Goal: Task Accomplishment & Management: Complete application form

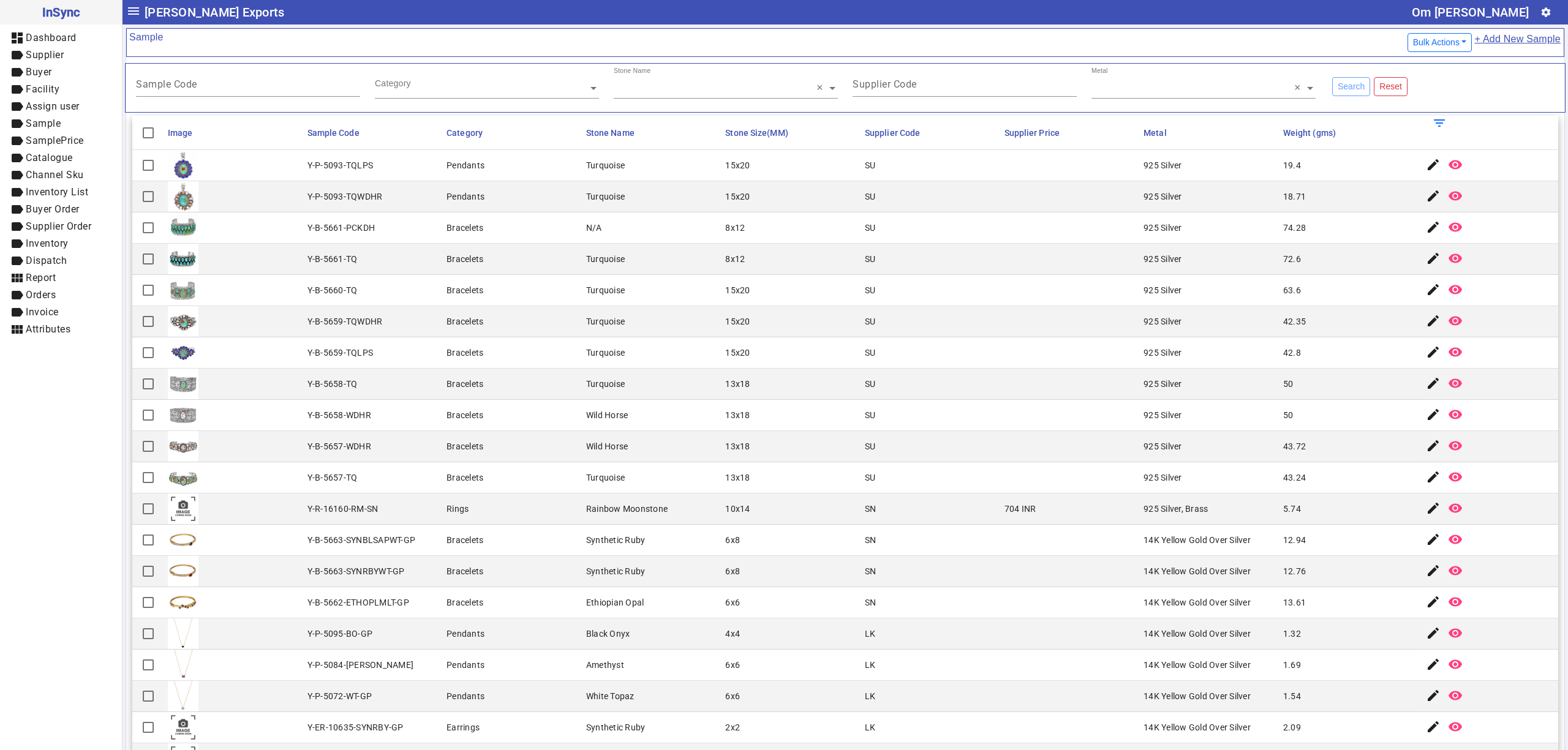
click at [1502, 39] on link "+ Add New Sample" at bounding box center [1518, 43] width 87 height 23
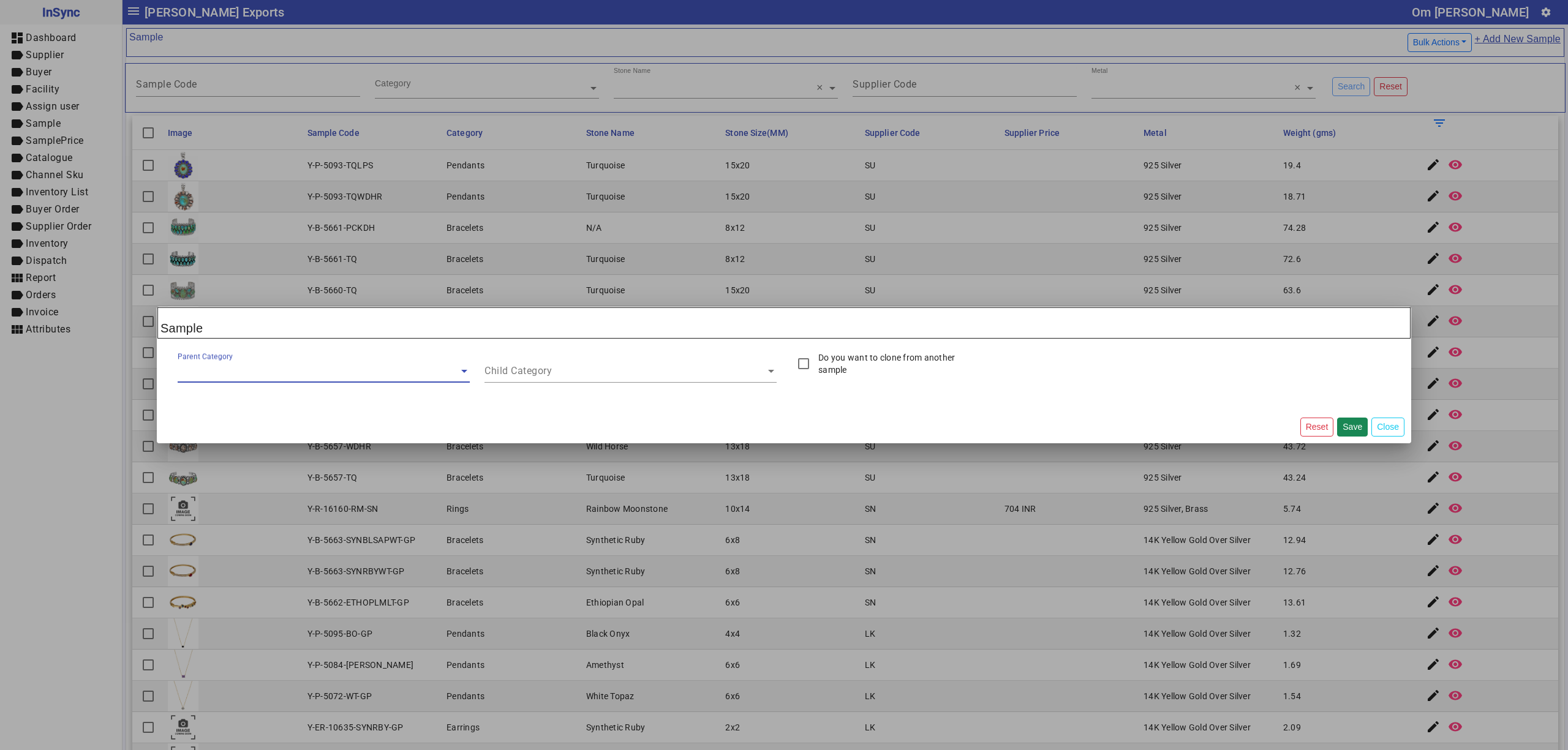
drag, startPoint x: 240, startPoint y: 361, endPoint x: 224, endPoint y: 373, distance: 20.0
click at [239, 362] on div "Parent Category" at bounding box center [318, 360] width 281 height 17
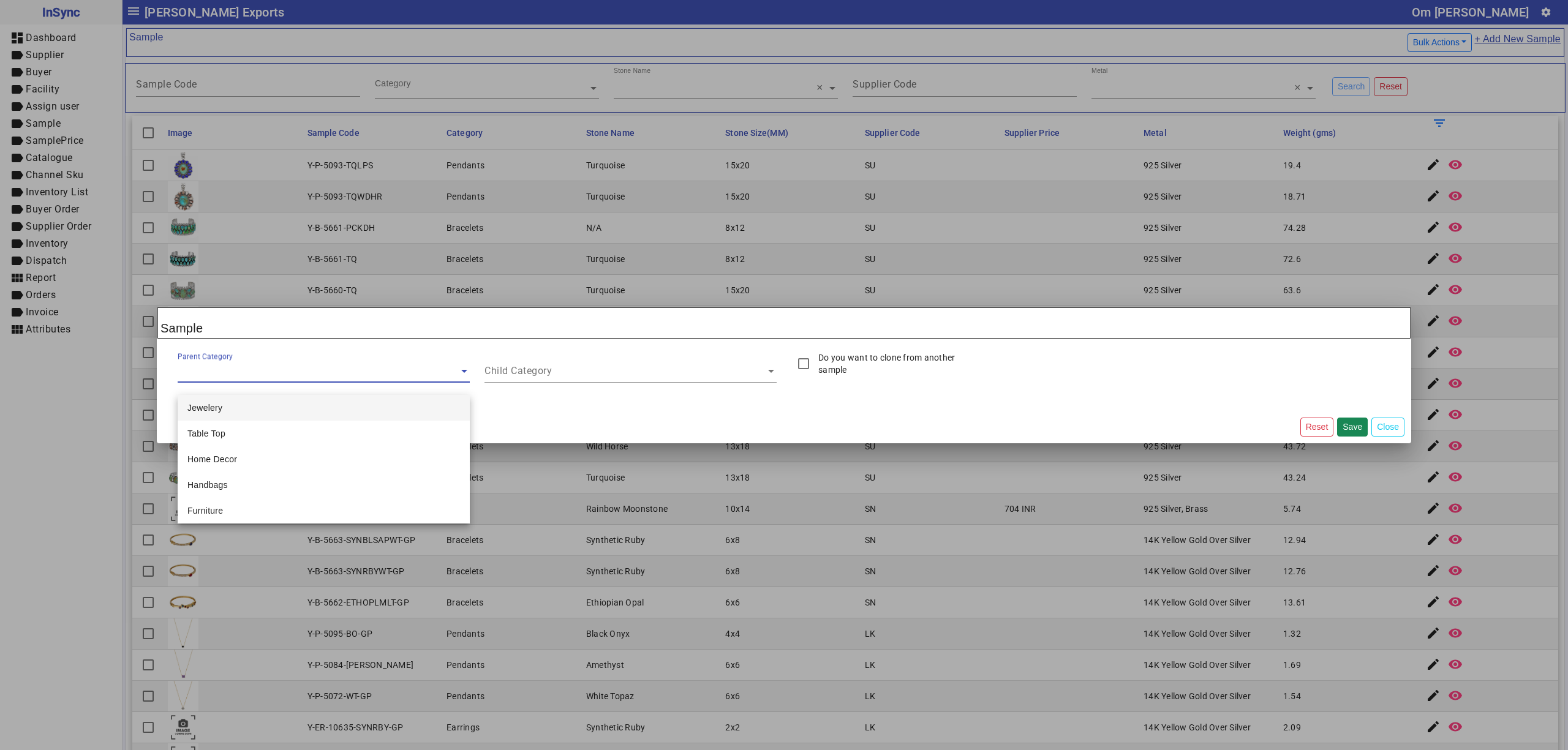
click at [217, 400] on div "Jewelery" at bounding box center [324, 408] width 292 height 25
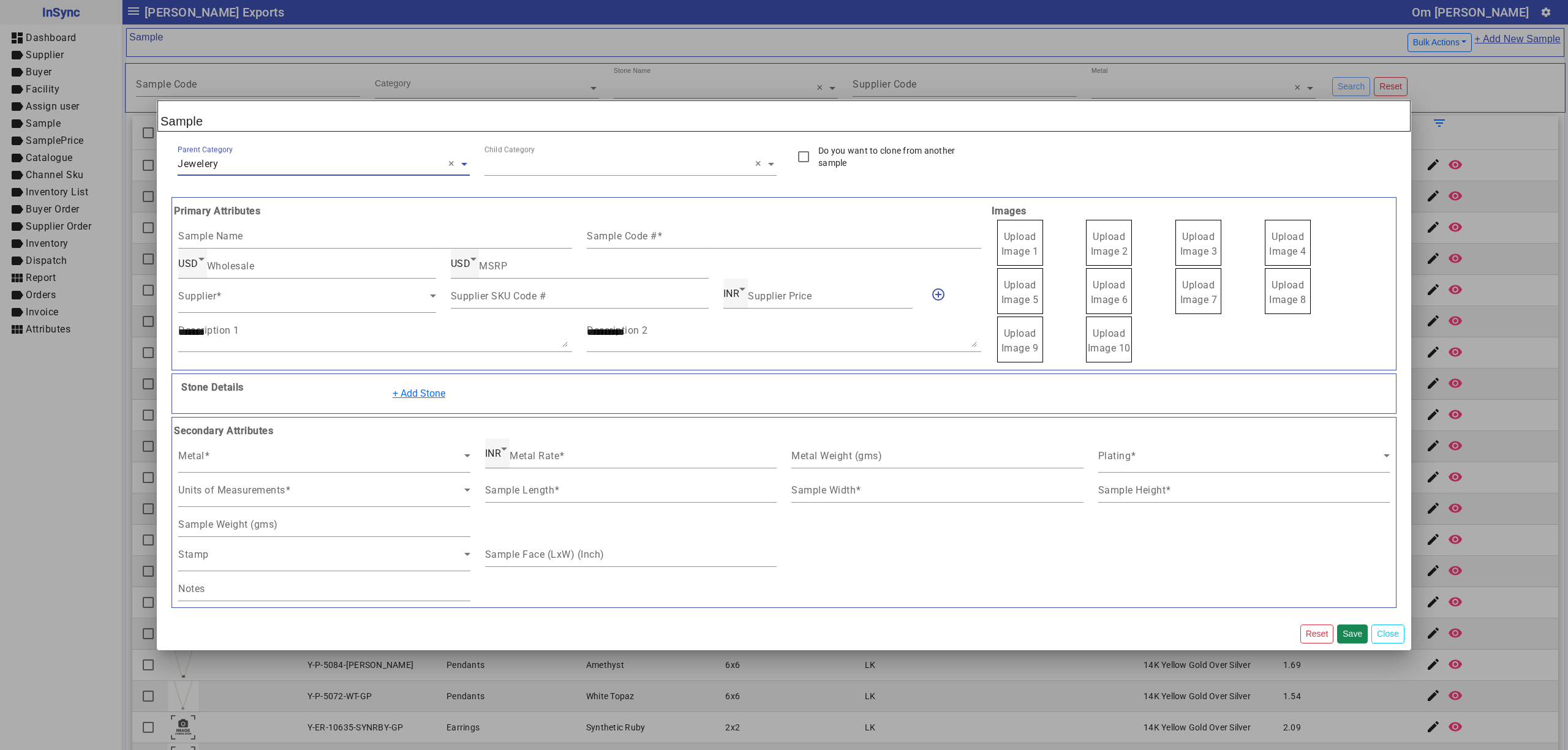
click at [522, 164] on input "text" at bounding box center [630, 164] width 292 height 15
type input "*"
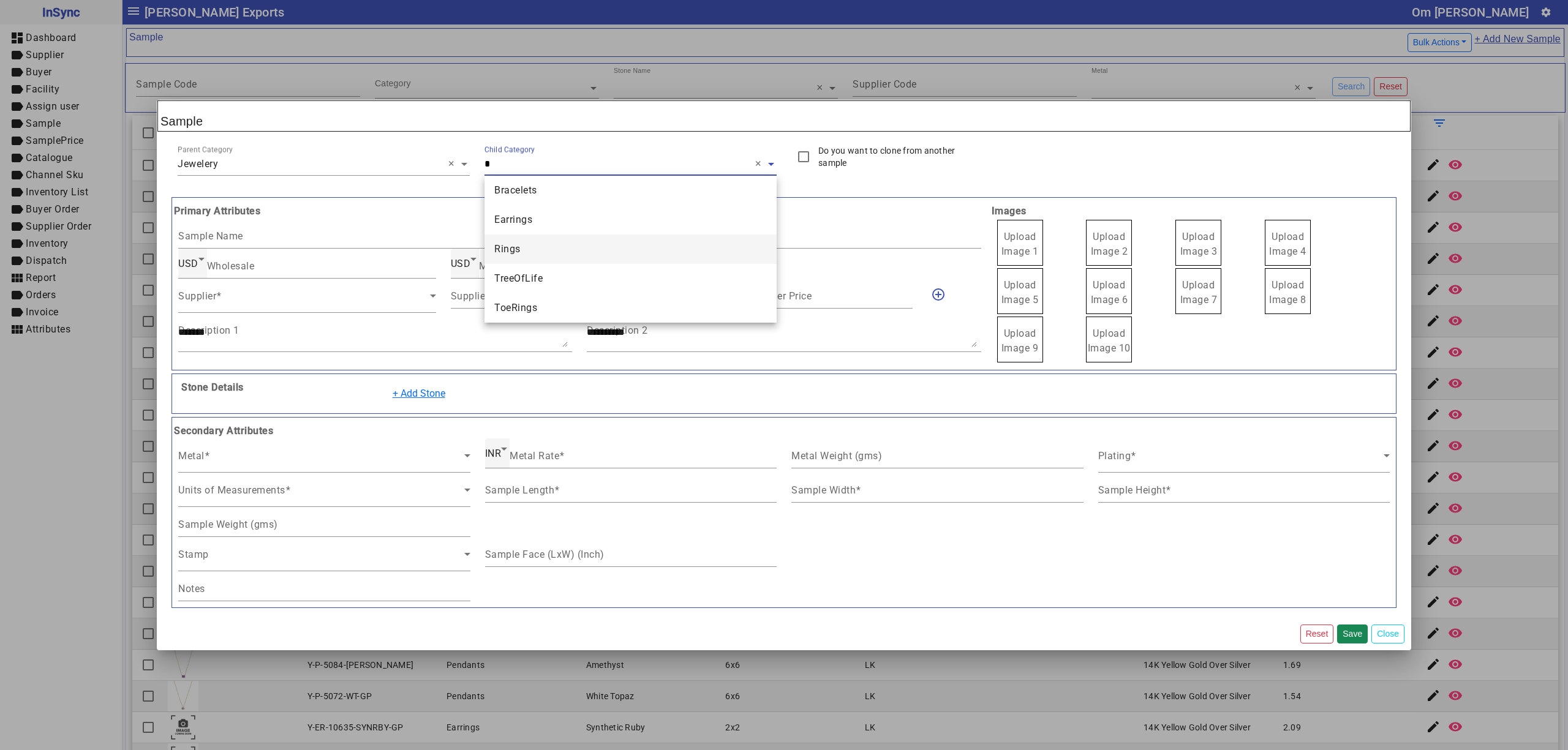
click at [559, 243] on div "Rings" at bounding box center [630, 250] width 292 height 30
click at [631, 233] on mat-label "Sample Code #" at bounding box center [622, 234] width 70 height 11
click at [631, 233] on input "Sample Code #" at bounding box center [783, 237] width 394 height 11
paste input "**********"
type input "**********"
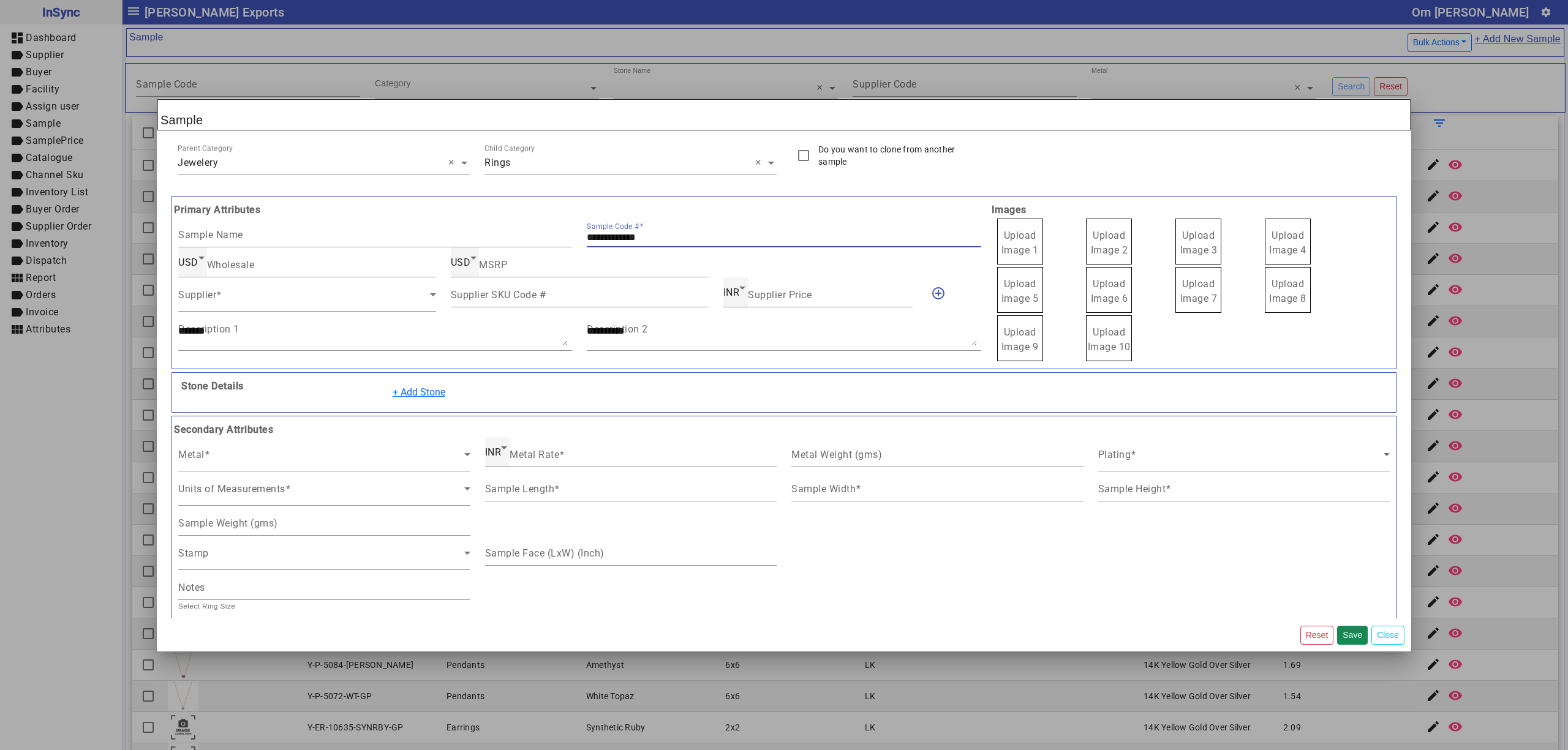
click at [1001, 245] on span "Upload Image 1" at bounding box center [1020, 242] width 38 height 26
click at [0, 0] on input "Upload Image 1" at bounding box center [0, 0] width 0 height 0
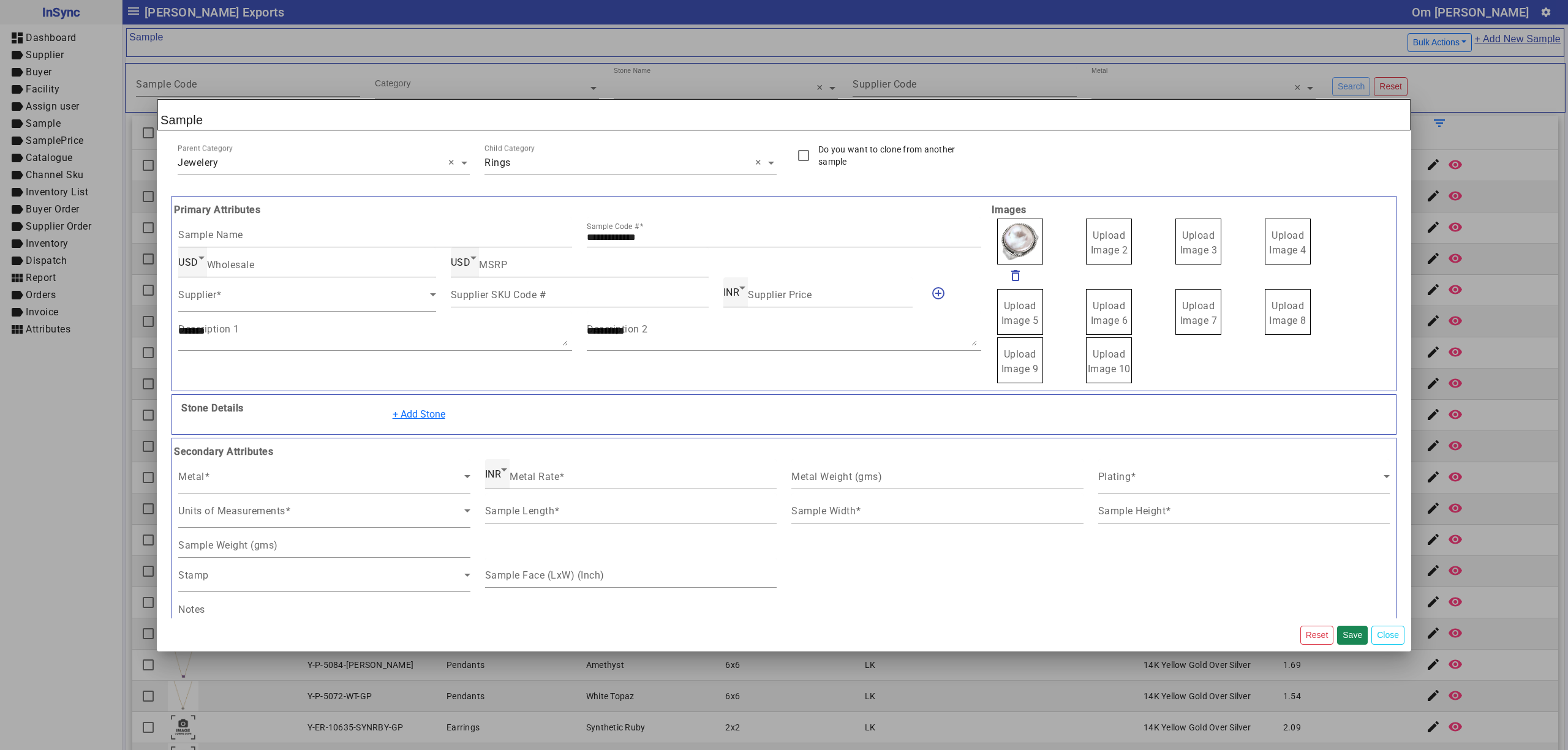
click at [1099, 241] on span "Upload Image 2" at bounding box center [1110, 242] width 38 height 26
click at [0, 0] on input "Upload Image 2" at bounding box center [0, 0] width 0 height 0
click at [1187, 246] on span "Upload Image 3" at bounding box center [1199, 242] width 38 height 26
click at [0, 0] on input "Upload Image 3" at bounding box center [0, 0] width 0 height 0
click at [1265, 244] on label "Upload Image 4" at bounding box center [1287, 242] width 46 height 46
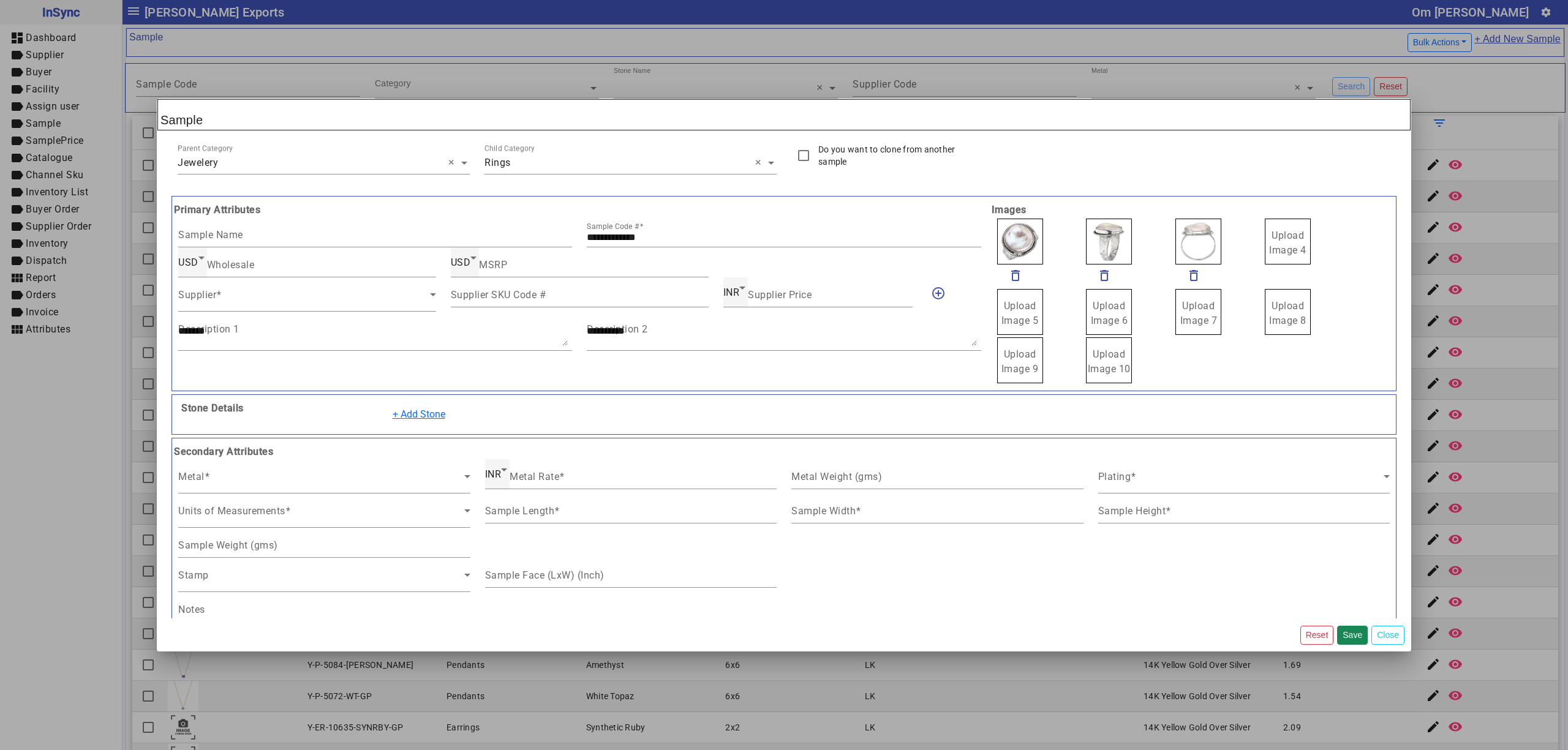
click at [0, 0] on input "Upload Image 4" at bounding box center [0, 0] width 0 height 0
click at [271, 300] on span at bounding box center [304, 299] width 252 height 15
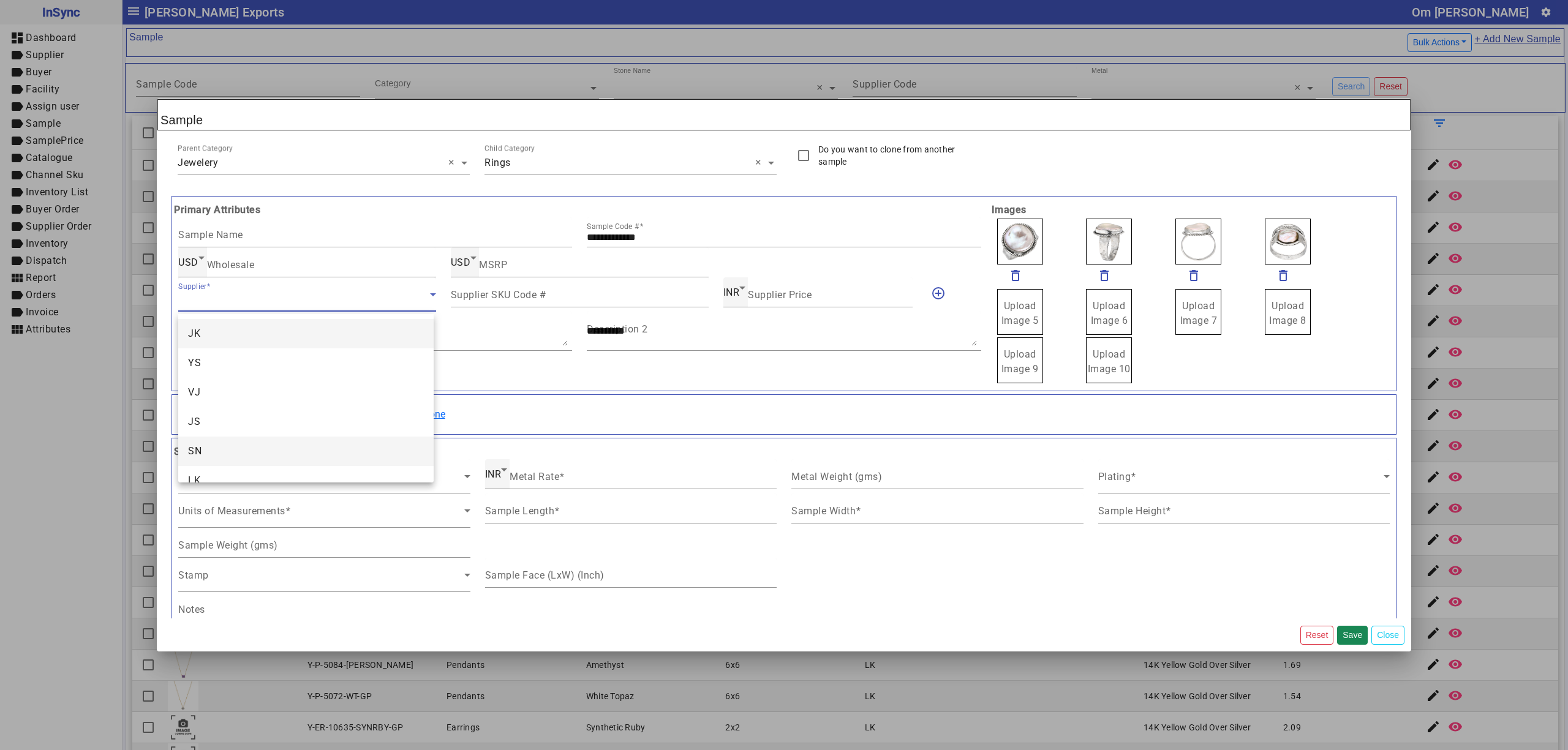
scroll to position [47, 0]
click at [244, 459] on mat-option "SU" at bounding box center [306, 463] width 255 height 30
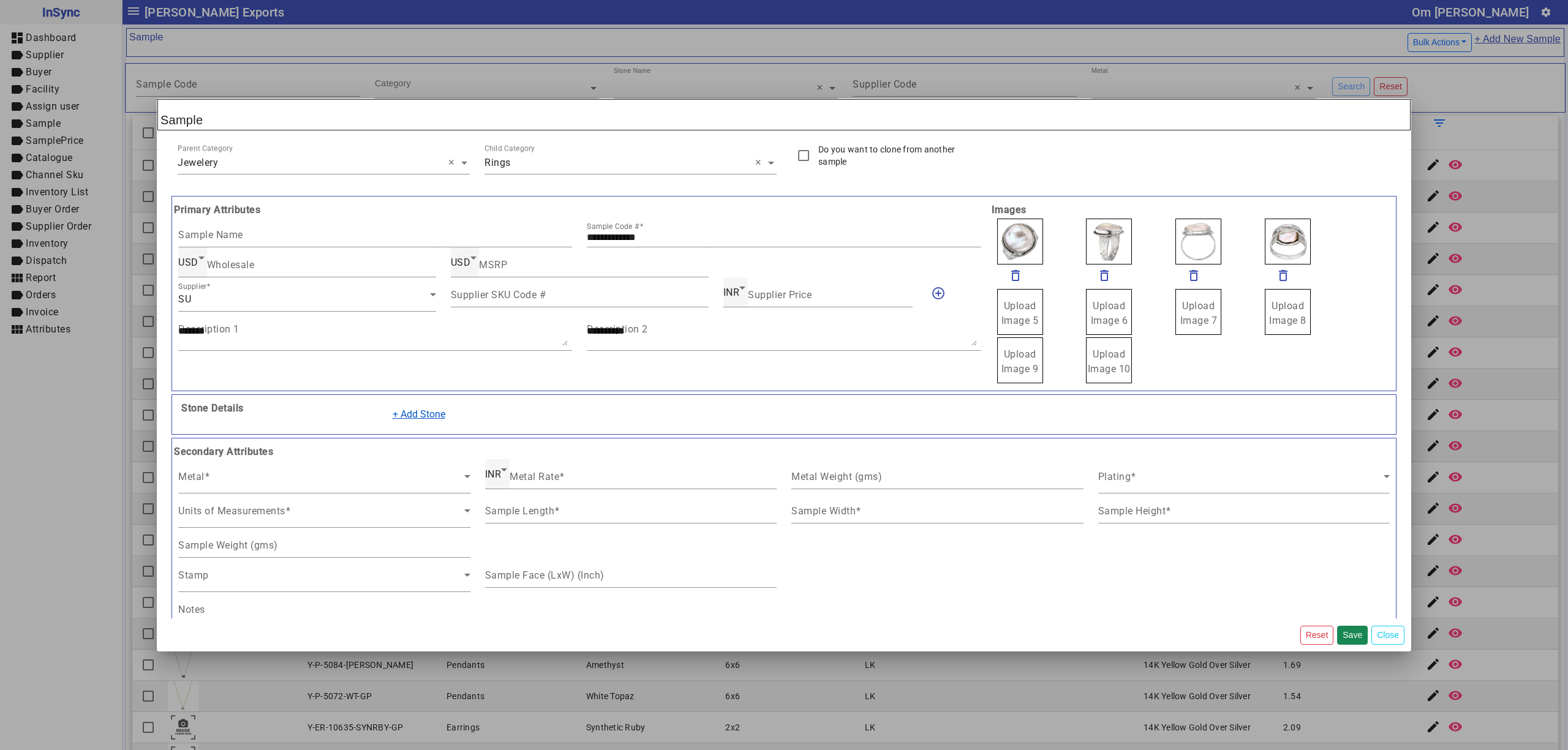
click at [417, 421] on button "+ Add Stone" at bounding box center [419, 414] width 68 height 23
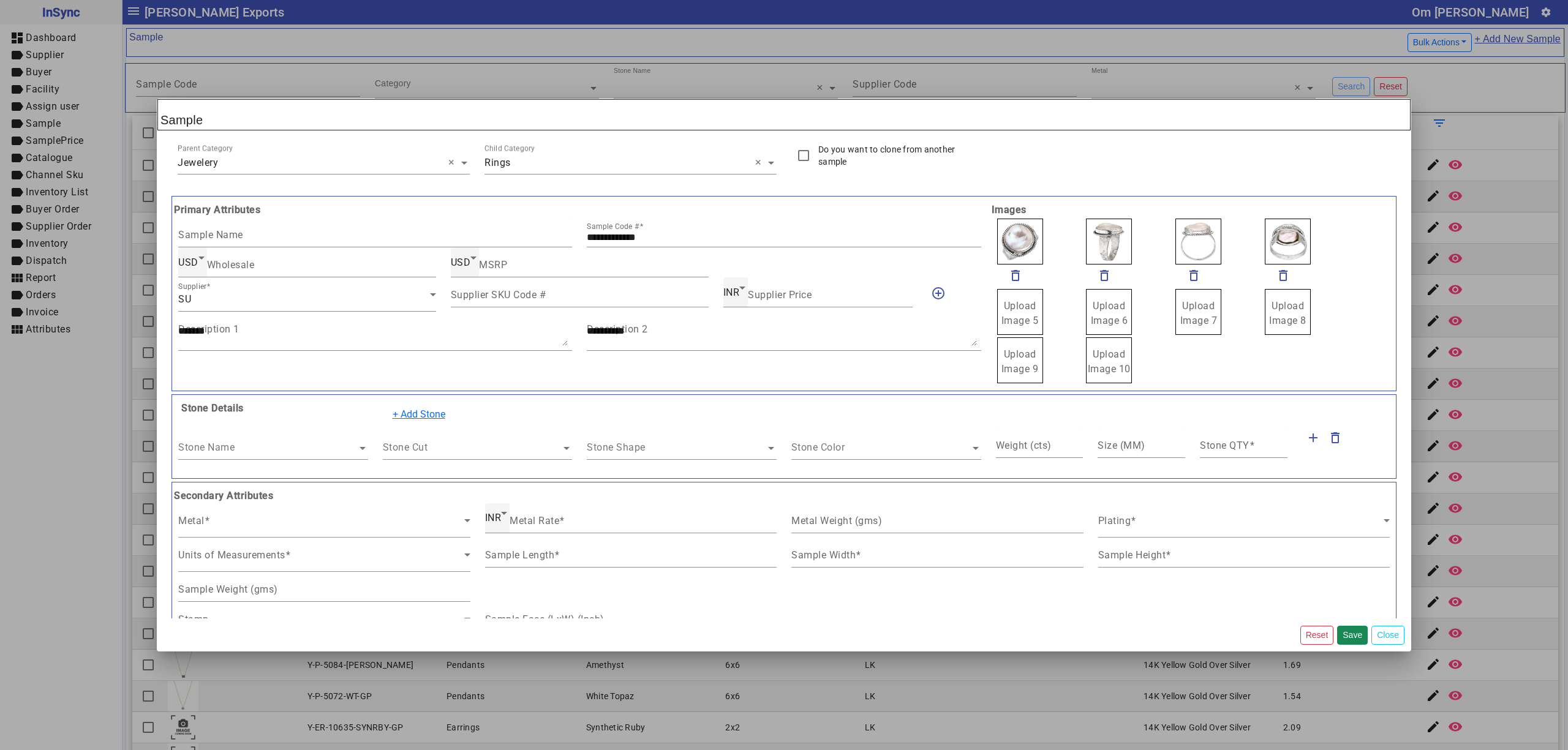
click at [309, 441] on div "Stone Name" at bounding box center [268, 436] width 179 height 17
type input "*****"
type input "***"
type input "****"
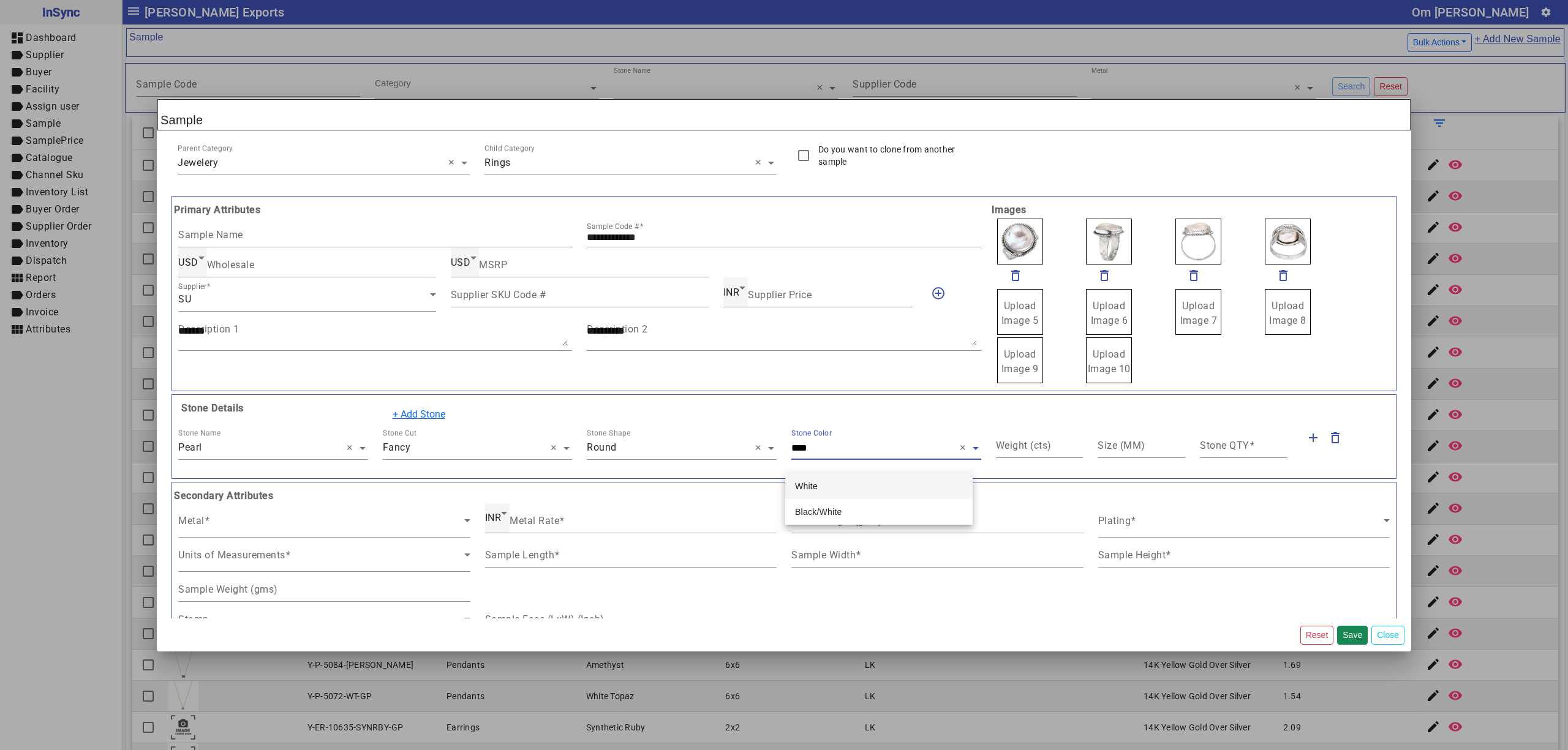
type input "*****"
type input "*"
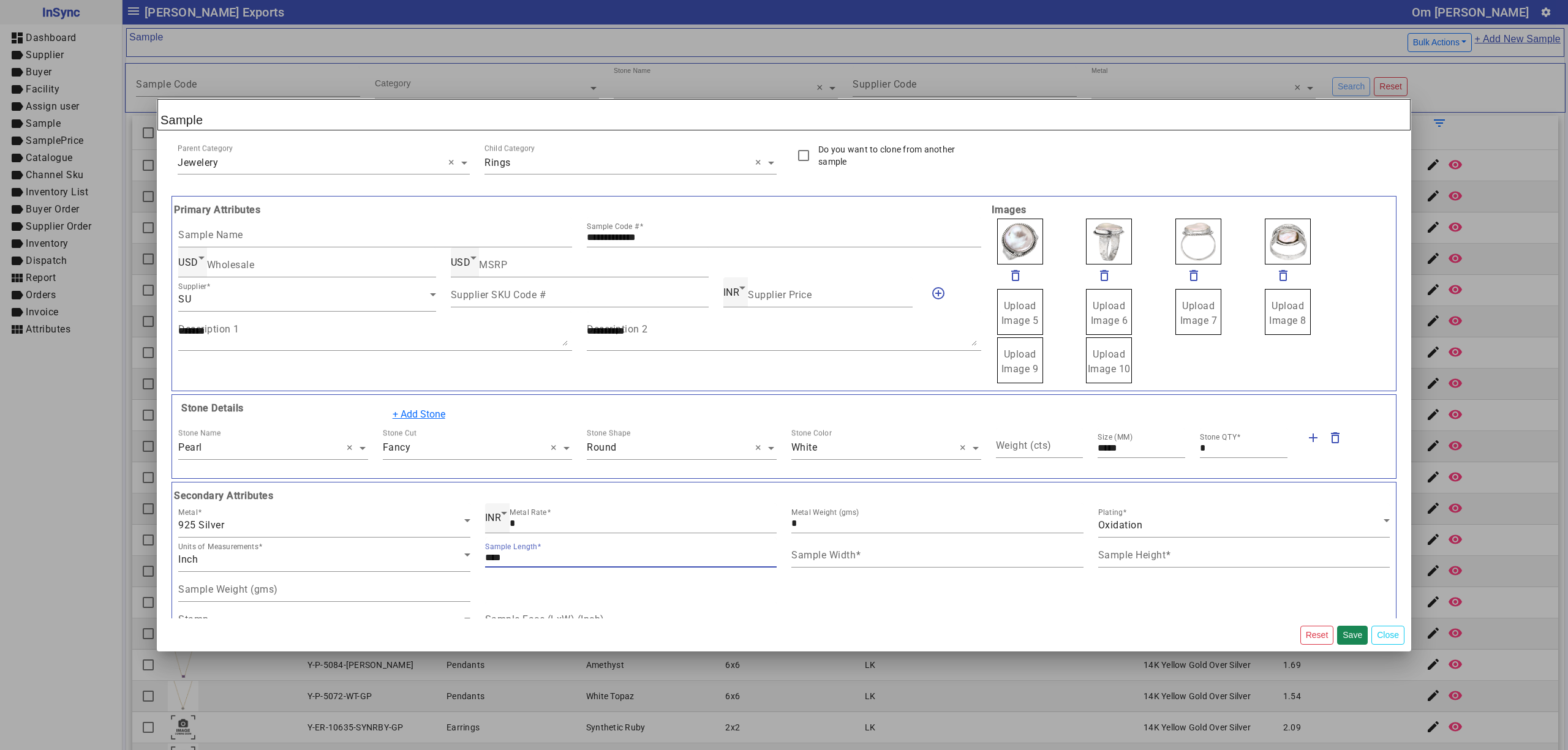
type input "****"
type input "*"
type input "*****"
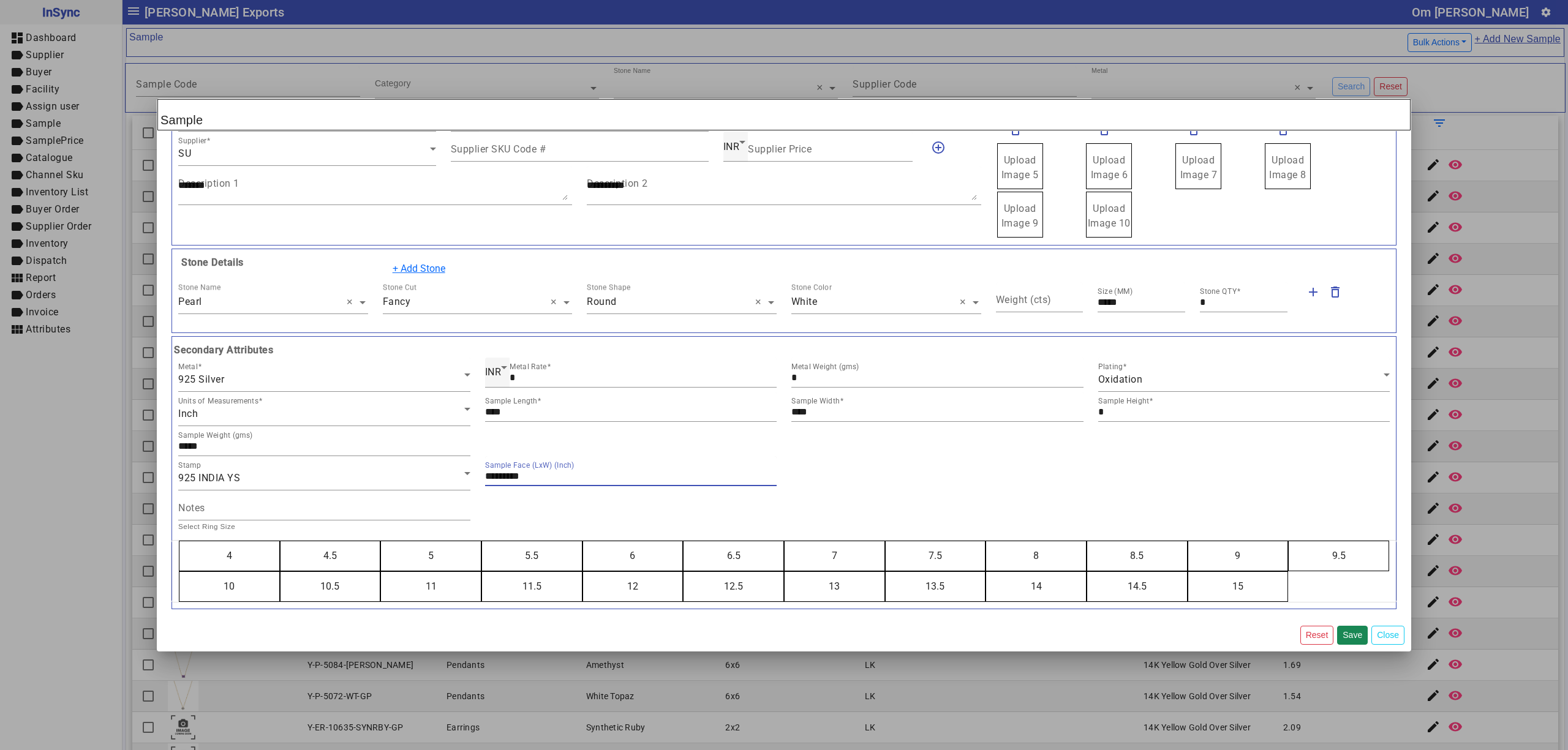
type input "*********"
click at [381, 541] on button "5" at bounding box center [431, 556] width 100 height 30
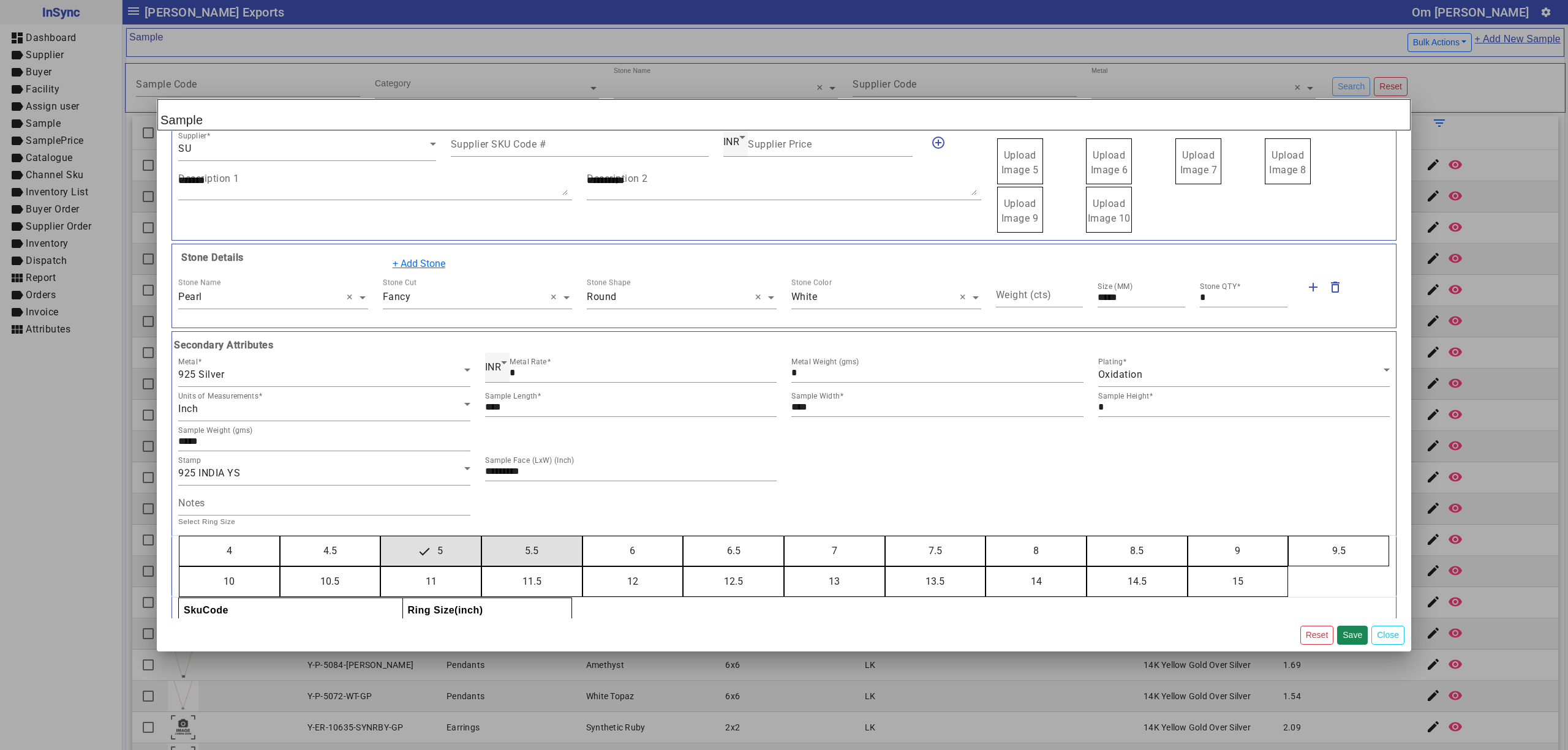
click at [583, 536] on button "6" at bounding box center [633, 551] width 100 height 30
click at [785, 536] on button "7" at bounding box center [834, 551] width 100 height 30
click at [986, 536] on button "8" at bounding box center [1036, 551] width 100 height 30
click at [1188, 536] on button "9" at bounding box center [1238, 551] width 100 height 30
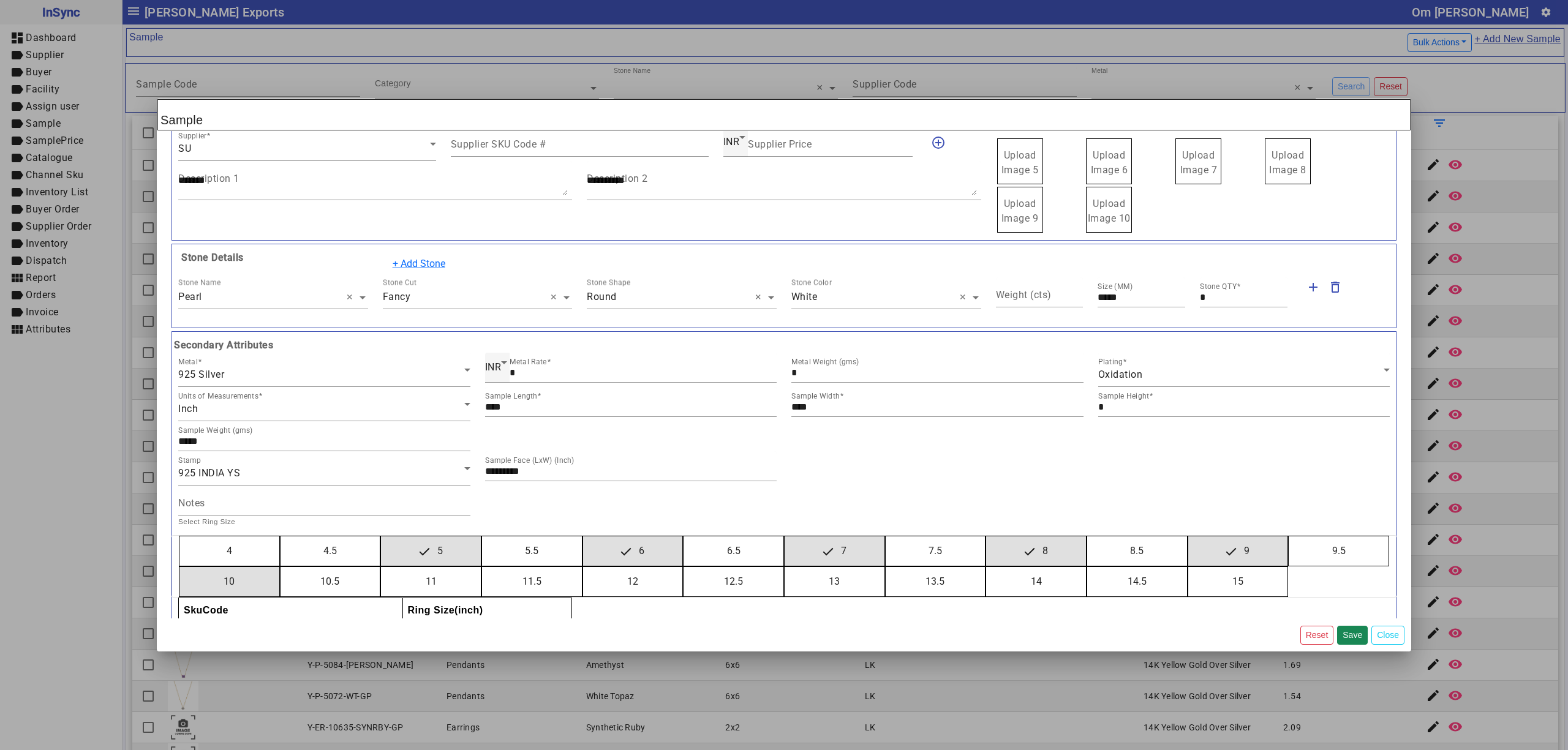
click at [179, 567] on button "10" at bounding box center [229, 582] width 100 height 30
click at [381, 567] on button "11" at bounding box center [431, 582] width 100 height 30
click at [583, 567] on button "12" at bounding box center [633, 582] width 100 height 30
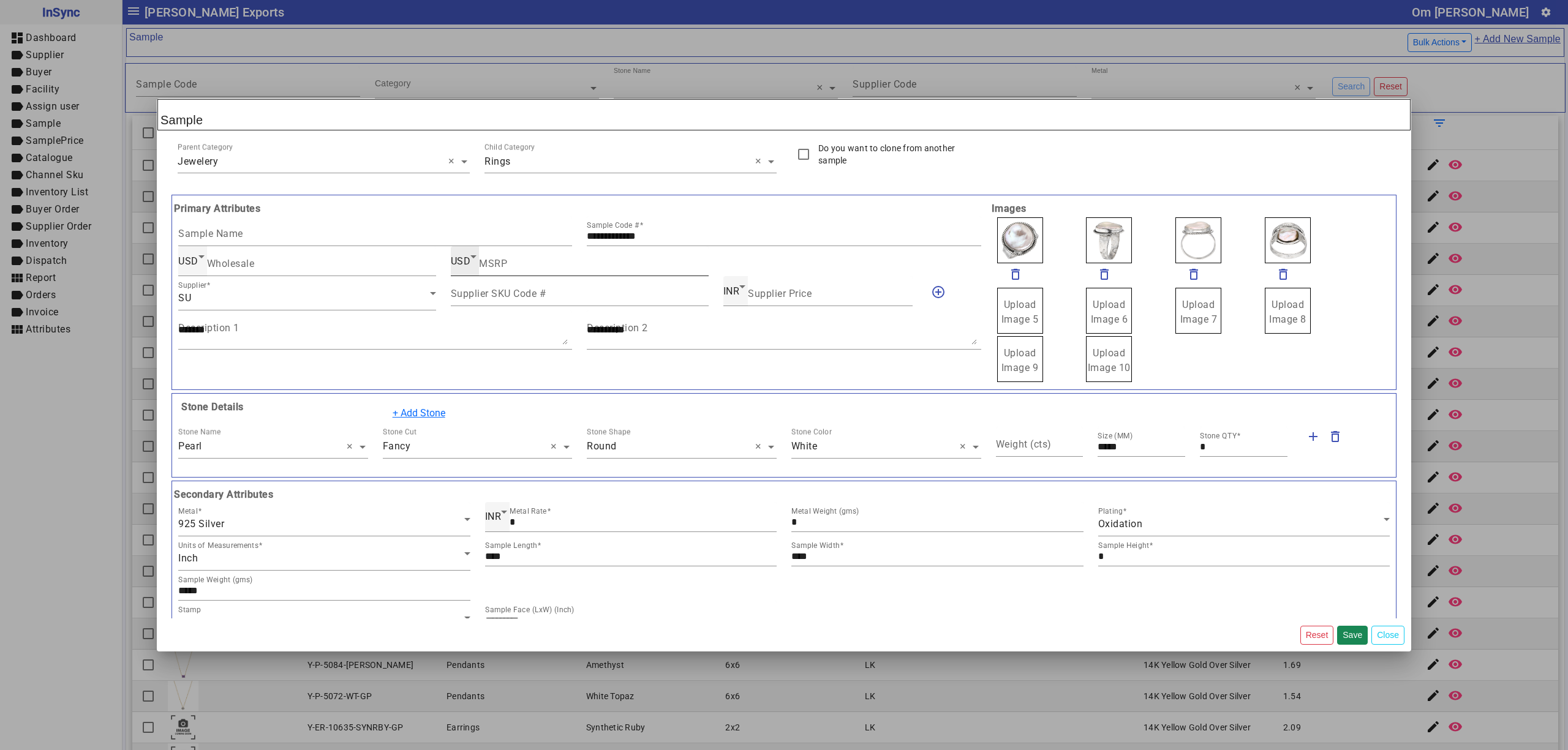
scroll to position [0, 0]
click at [358, 230] on div "Sample Name" at bounding box center [375, 232] width 394 height 30
type input "**********"
click at [1349, 633] on button "Save" at bounding box center [1353, 635] width 31 height 19
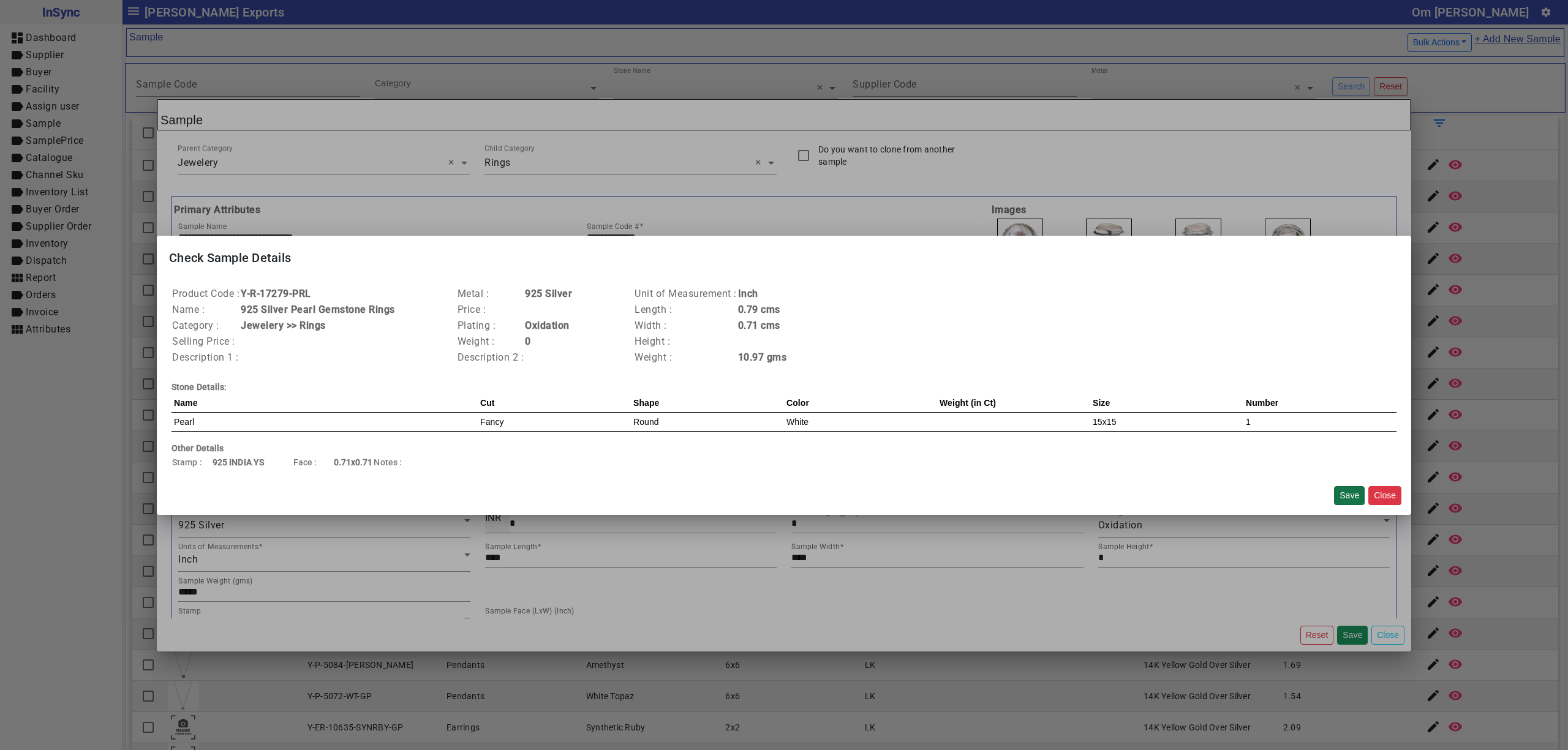
click at [1349, 500] on button "Save" at bounding box center [1350, 496] width 31 height 19
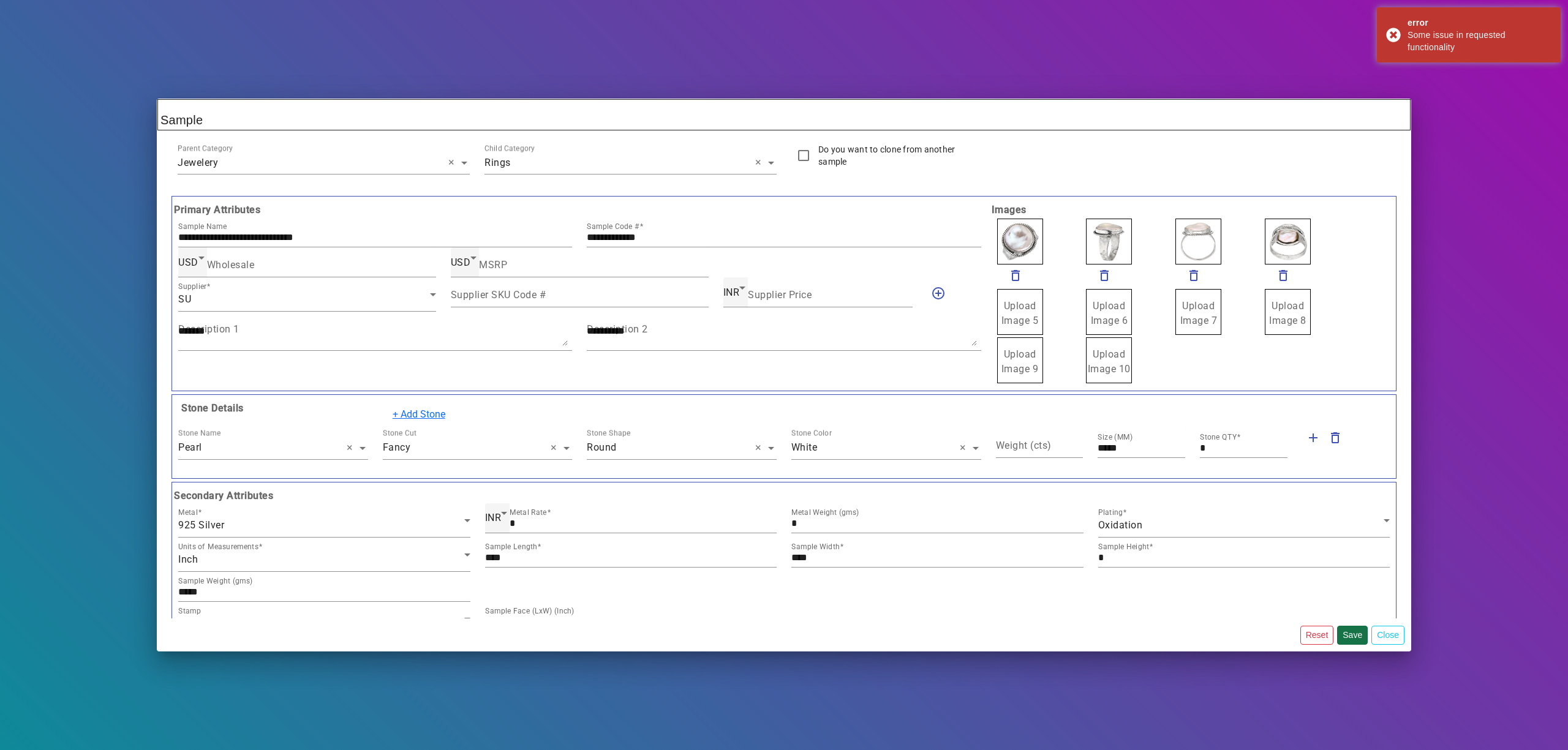
click at [1351, 644] on button "Save" at bounding box center [1353, 635] width 31 height 19
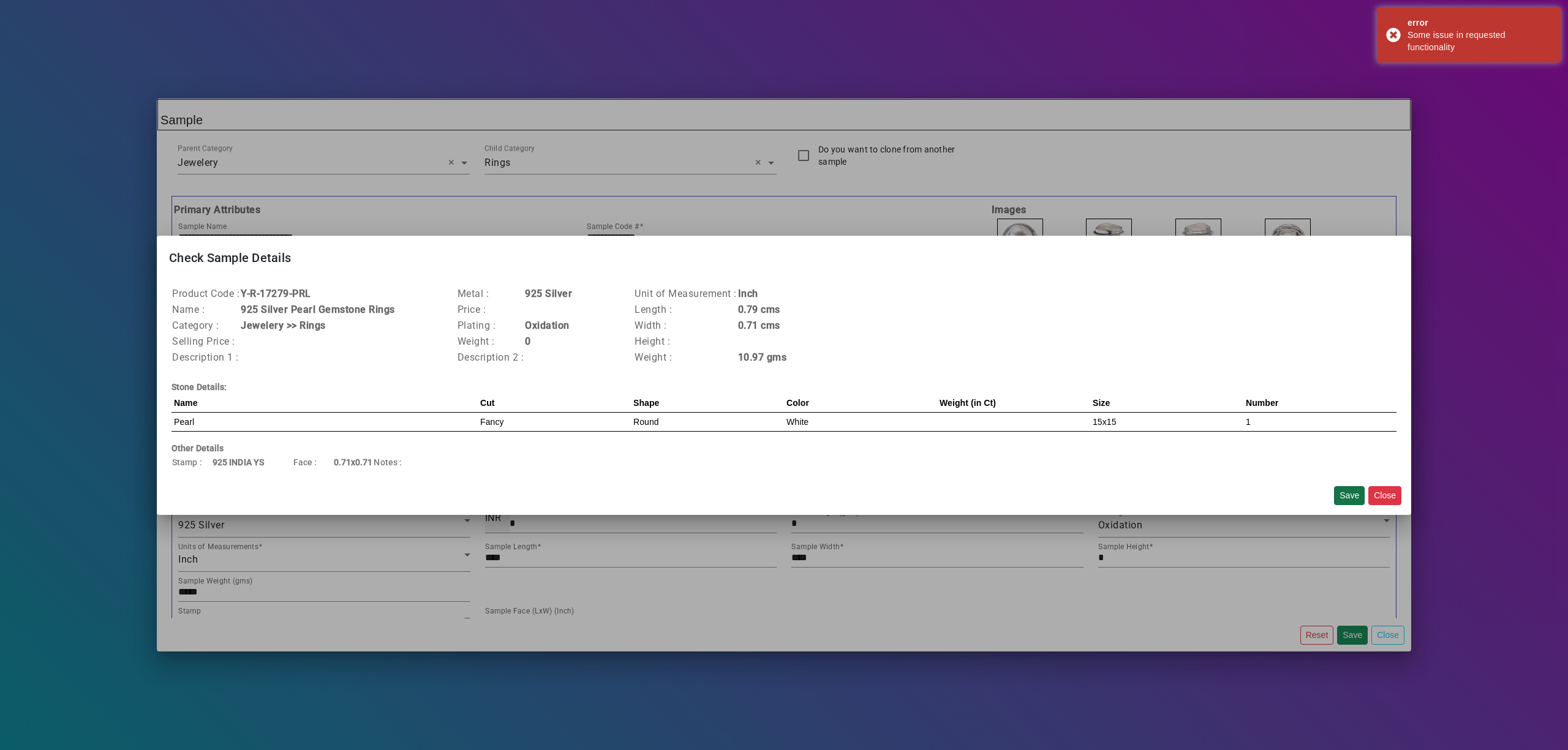
click at [1353, 490] on button "Save" at bounding box center [1350, 496] width 31 height 19
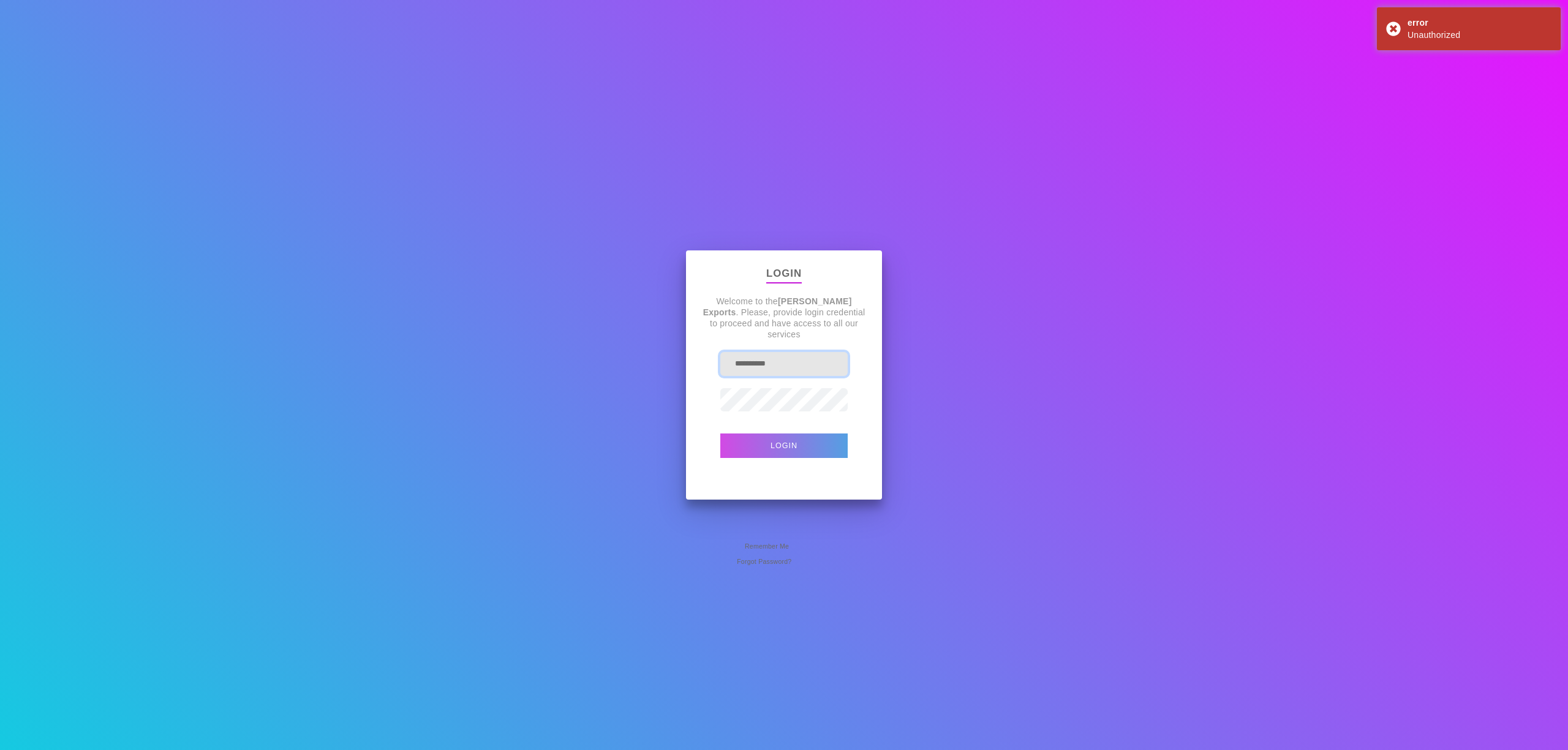
drag, startPoint x: 654, startPoint y: 360, endPoint x: 430, endPoint y: 378, distance: 224.7
click at [431, 378] on div "**********" at bounding box center [784, 375] width 1568 height 750
type input "**********"
click at [720, 433] on button "Login" at bounding box center [784, 445] width 128 height 25
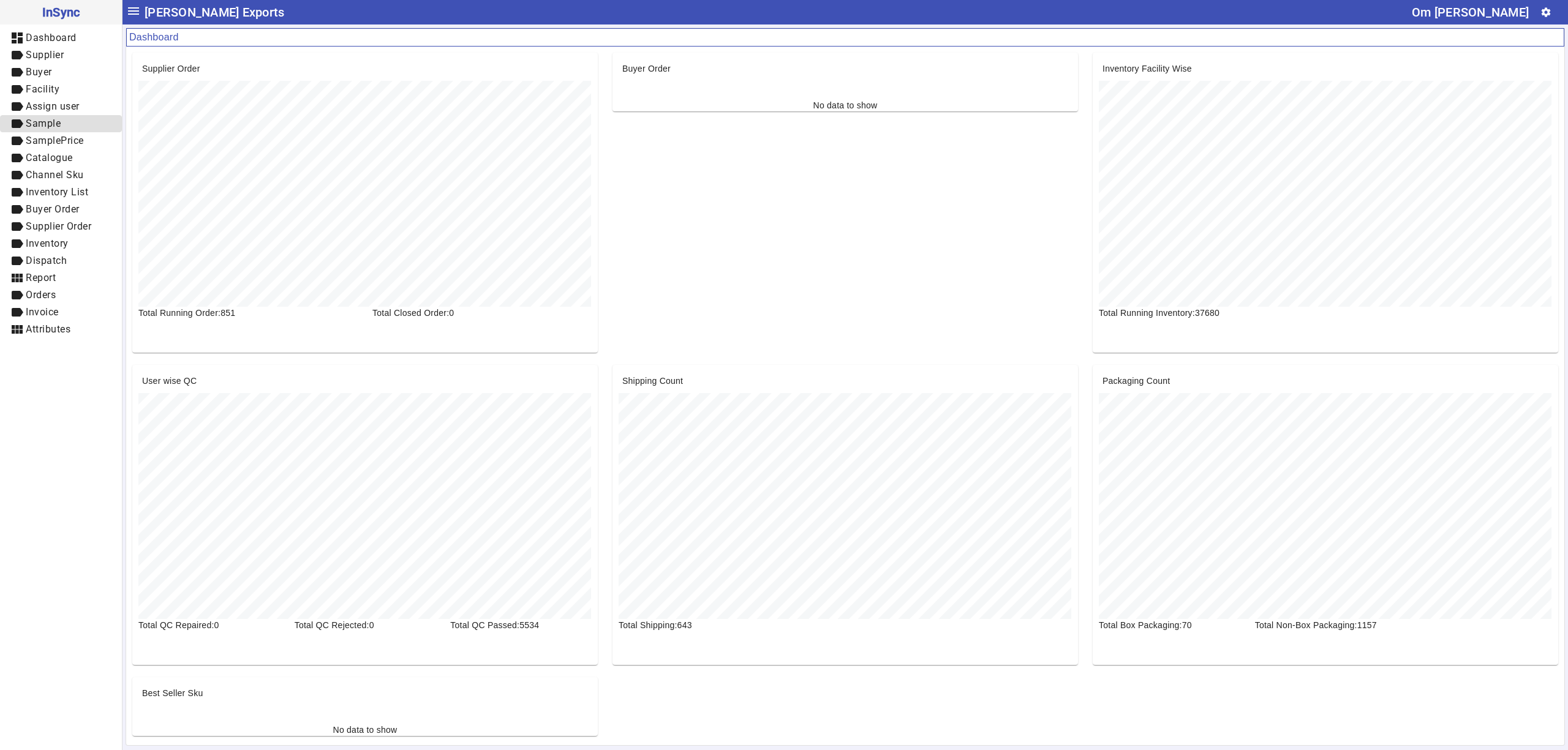
click at [35, 129] on span "label Sample" at bounding box center [61, 123] width 102 height 15
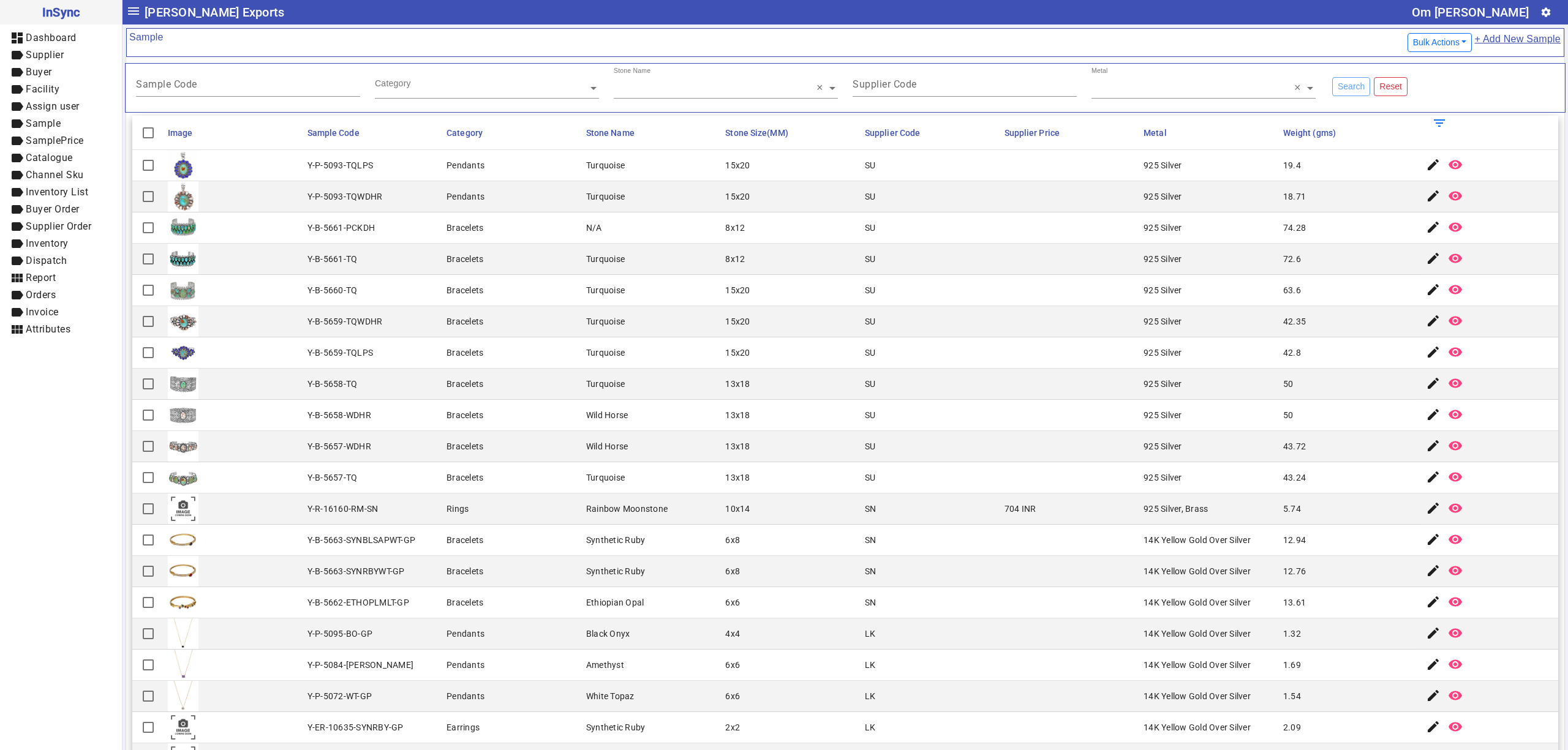
click at [1520, 35] on link "+ Add New Sample" at bounding box center [1518, 43] width 87 height 23
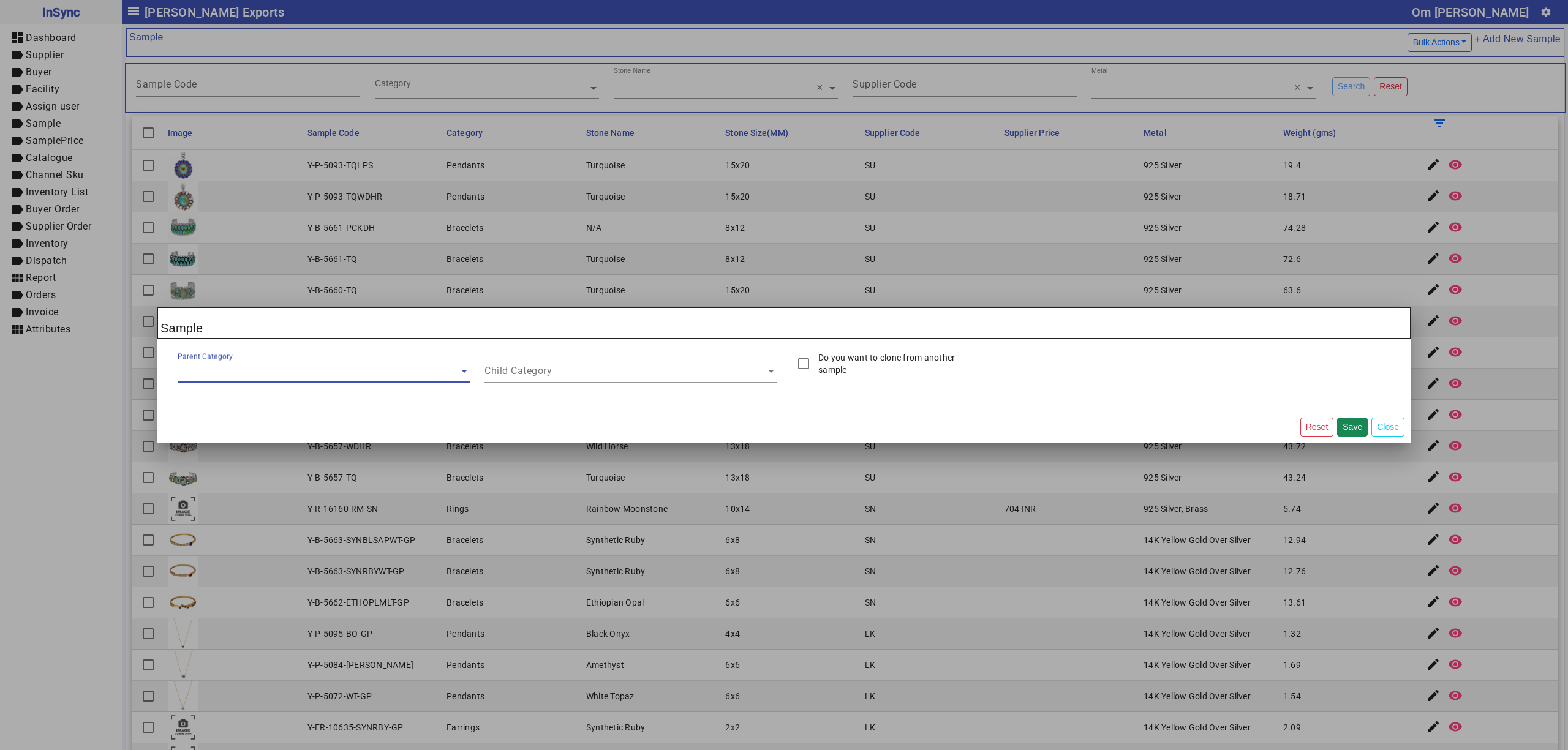
click at [283, 381] on div "Parent Category" at bounding box center [324, 367] width 292 height 32
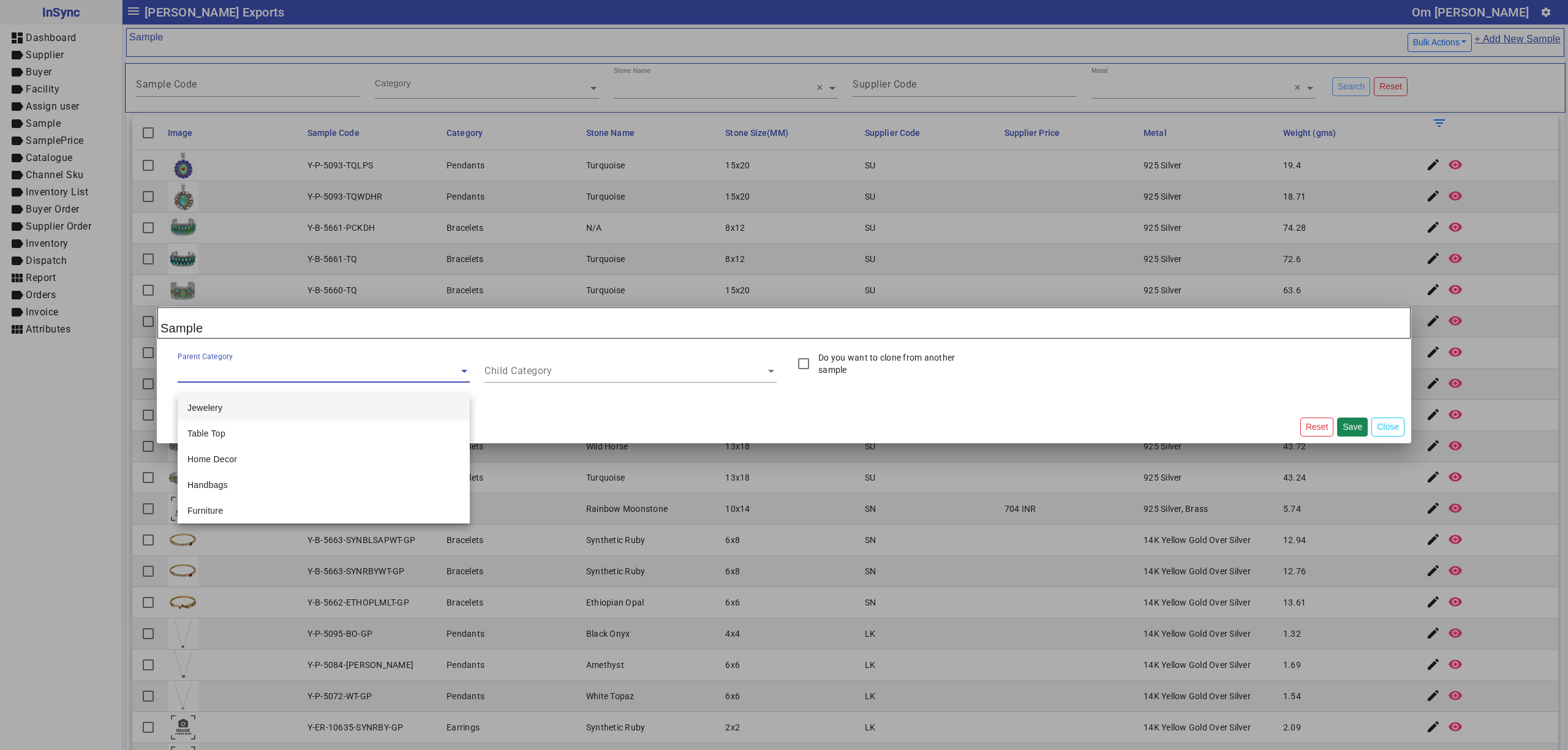
click at [258, 403] on div "Jewelery" at bounding box center [324, 408] width 292 height 25
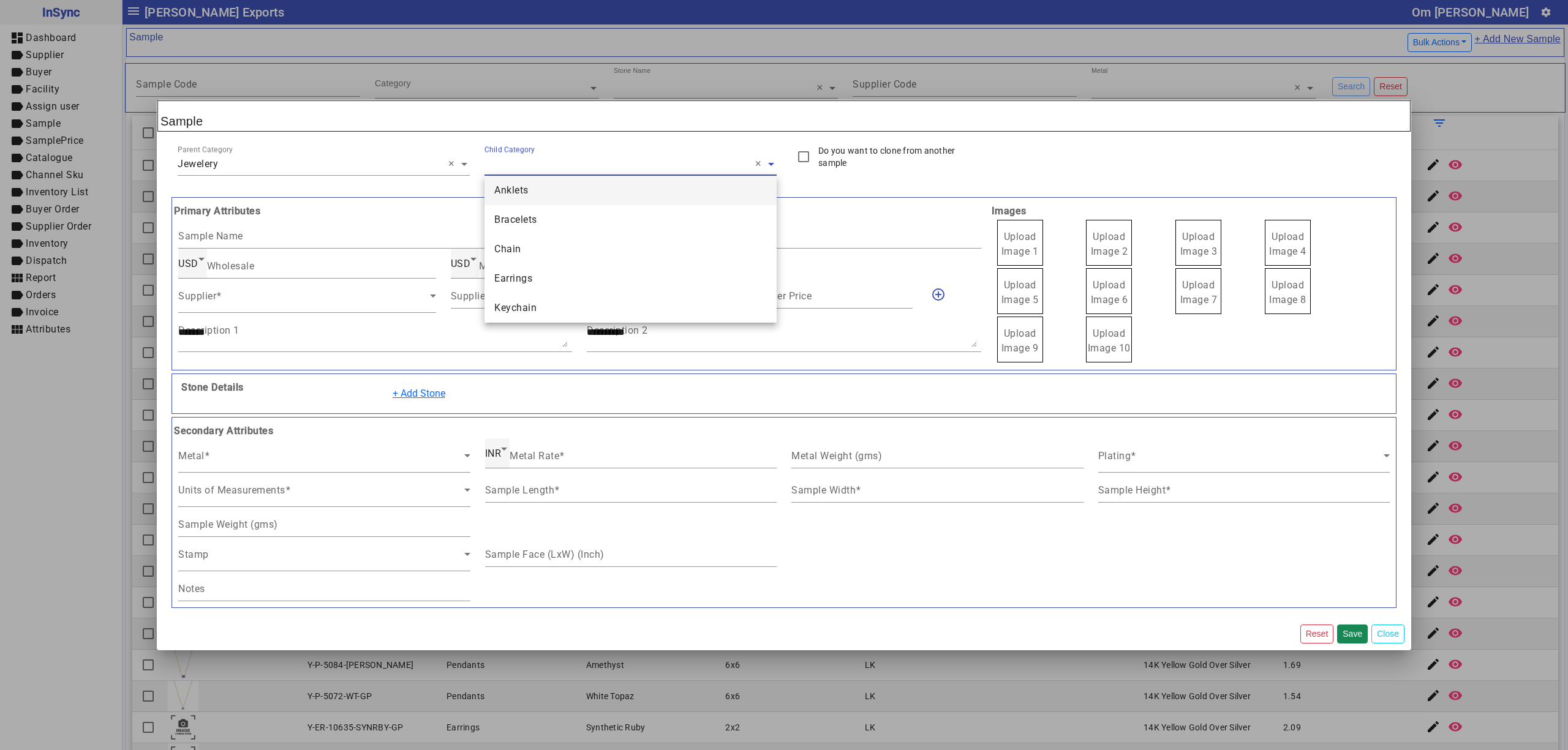
click at [527, 164] on input "text" at bounding box center [630, 164] width 292 height 15
type input "*"
click at [536, 245] on div "Rings" at bounding box center [630, 250] width 292 height 30
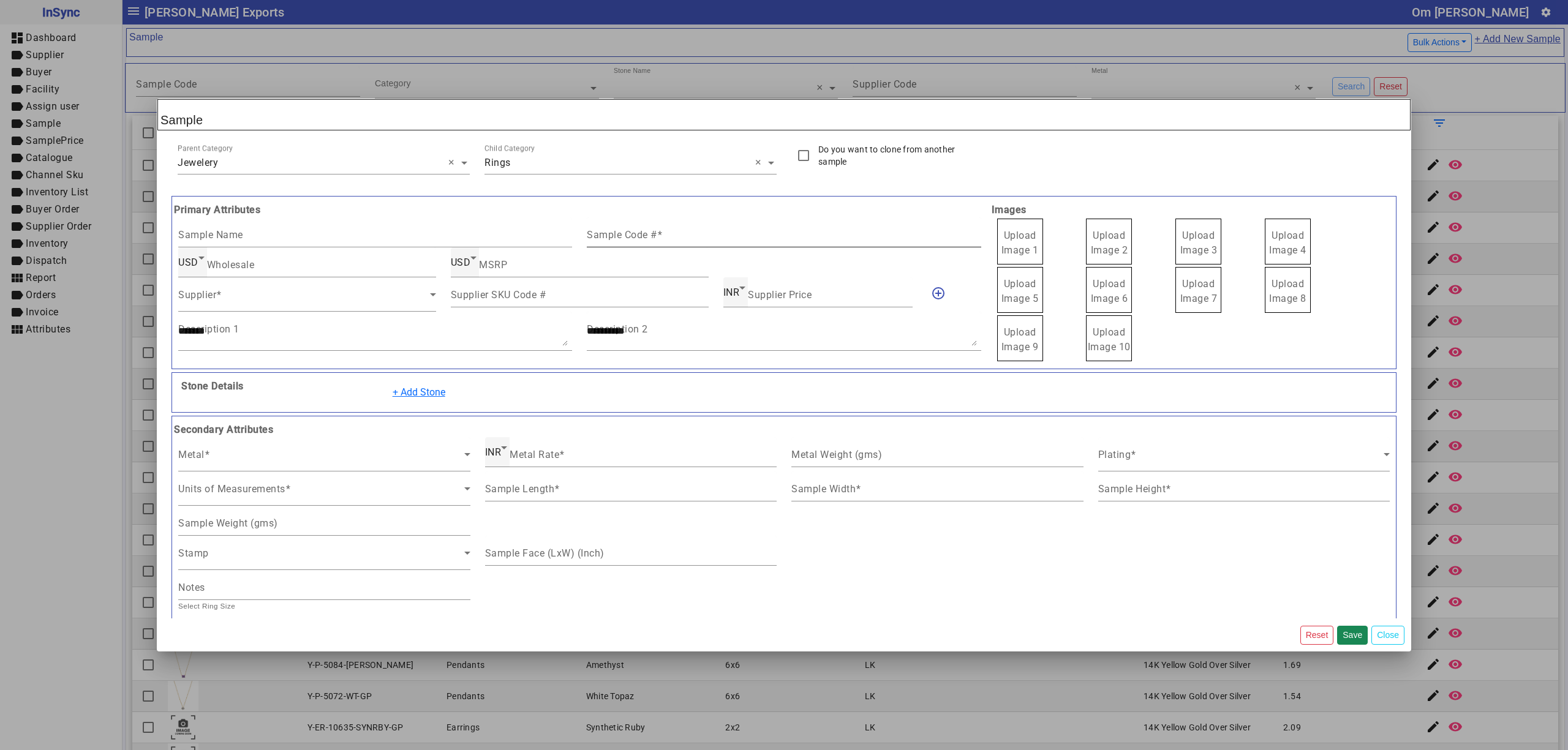
click at [611, 235] on mat-label "Sample Code #" at bounding box center [622, 234] width 70 height 11
click at [611, 235] on input "Sample Code #" at bounding box center [783, 237] width 394 height 11
paste input "**********"
type input "**********"
click at [1027, 241] on span "Upload Image 1" at bounding box center [1020, 242] width 38 height 26
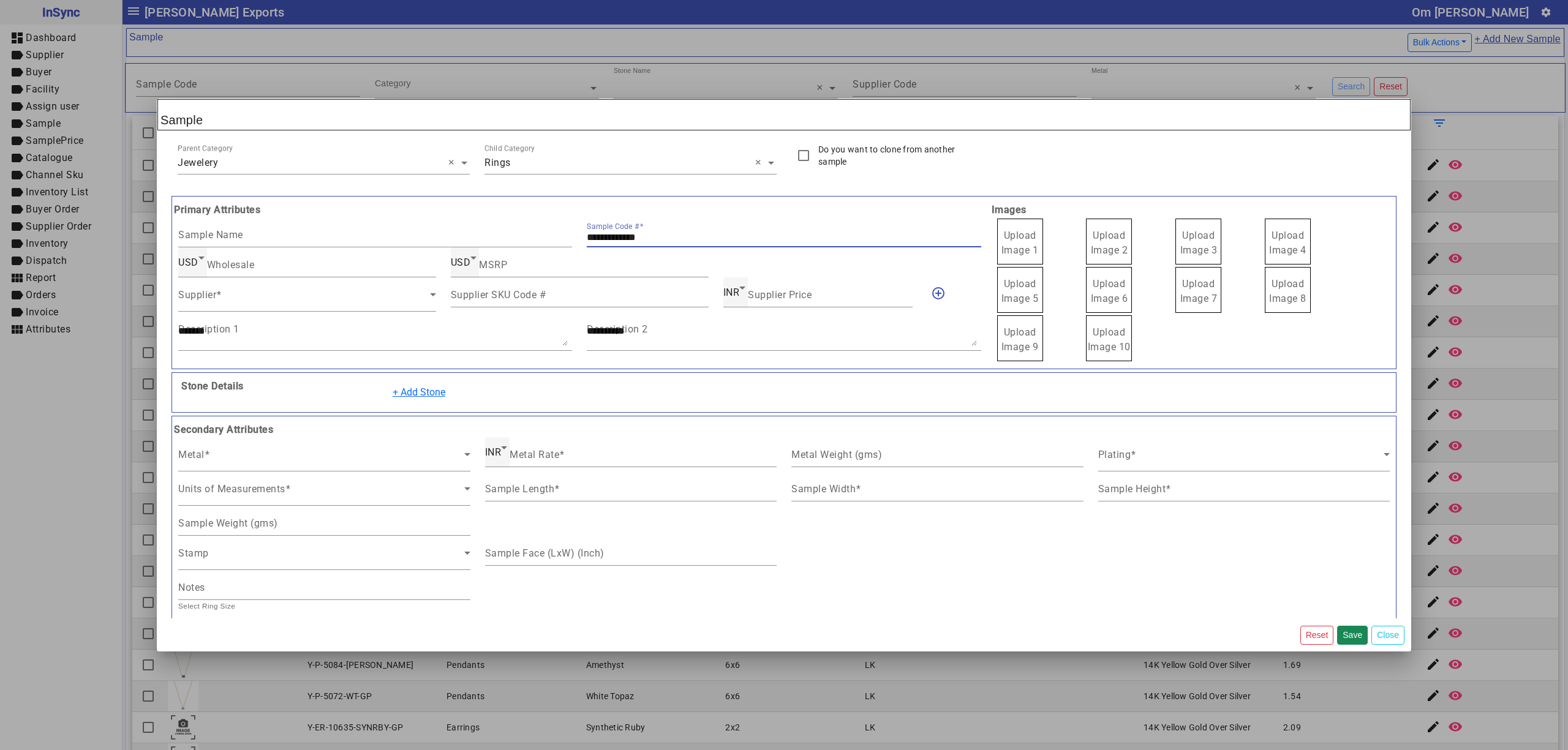
click at [0, 0] on input "Upload Image 1" at bounding box center [0, 0] width 0 height 0
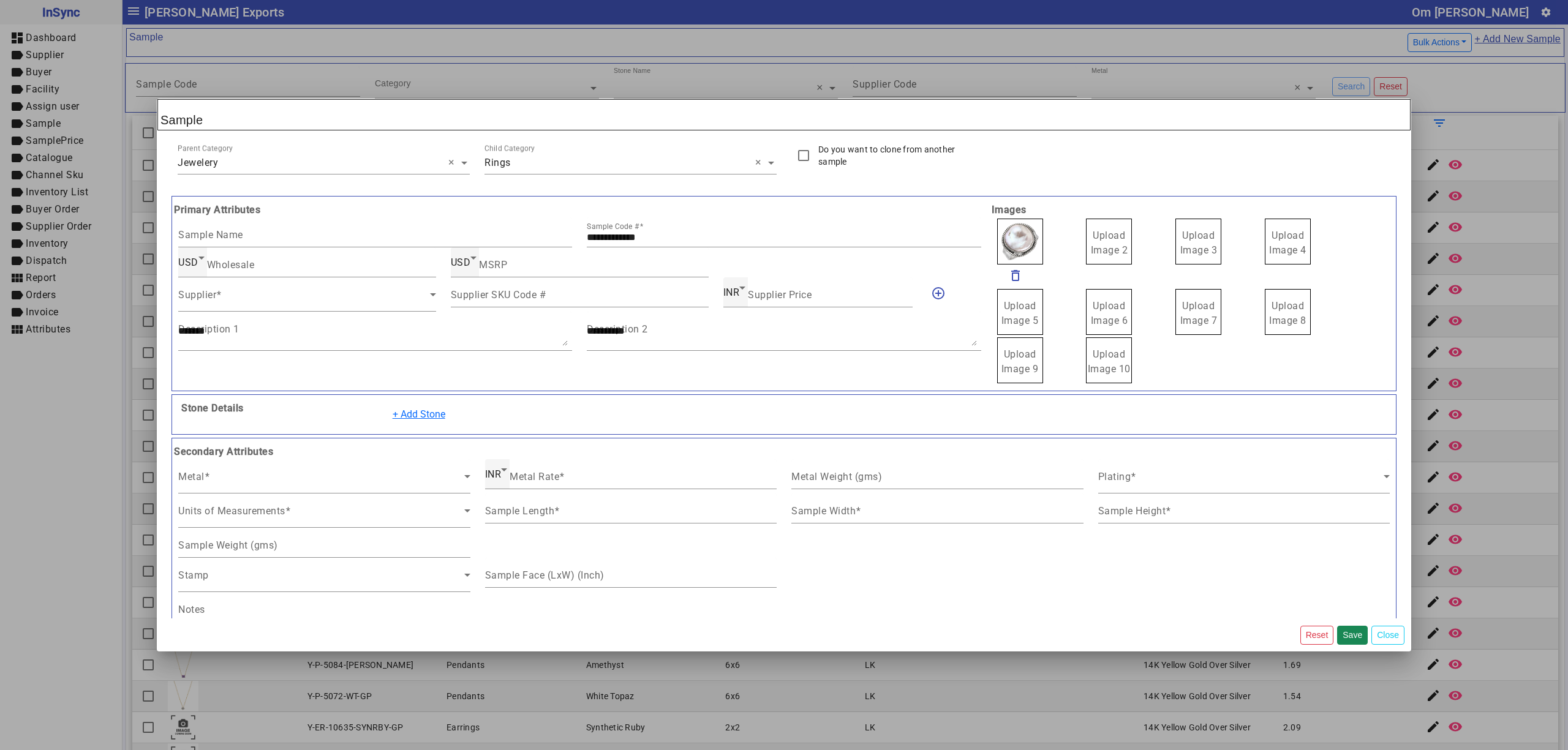
click at [1097, 249] on span "Upload Image 2" at bounding box center [1110, 242] width 38 height 26
click at [0, 0] on input "Upload Image 2" at bounding box center [0, 0] width 0 height 0
click at [1201, 237] on span "Upload Image 3" at bounding box center [1199, 242] width 38 height 26
click at [0, 0] on input "Upload Image 3" at bounding box center [0, 0] width 0 height 0
click at [1290, 234] on span "Upload Image 4" at bounding box center [1288, 242] width 38 height 26
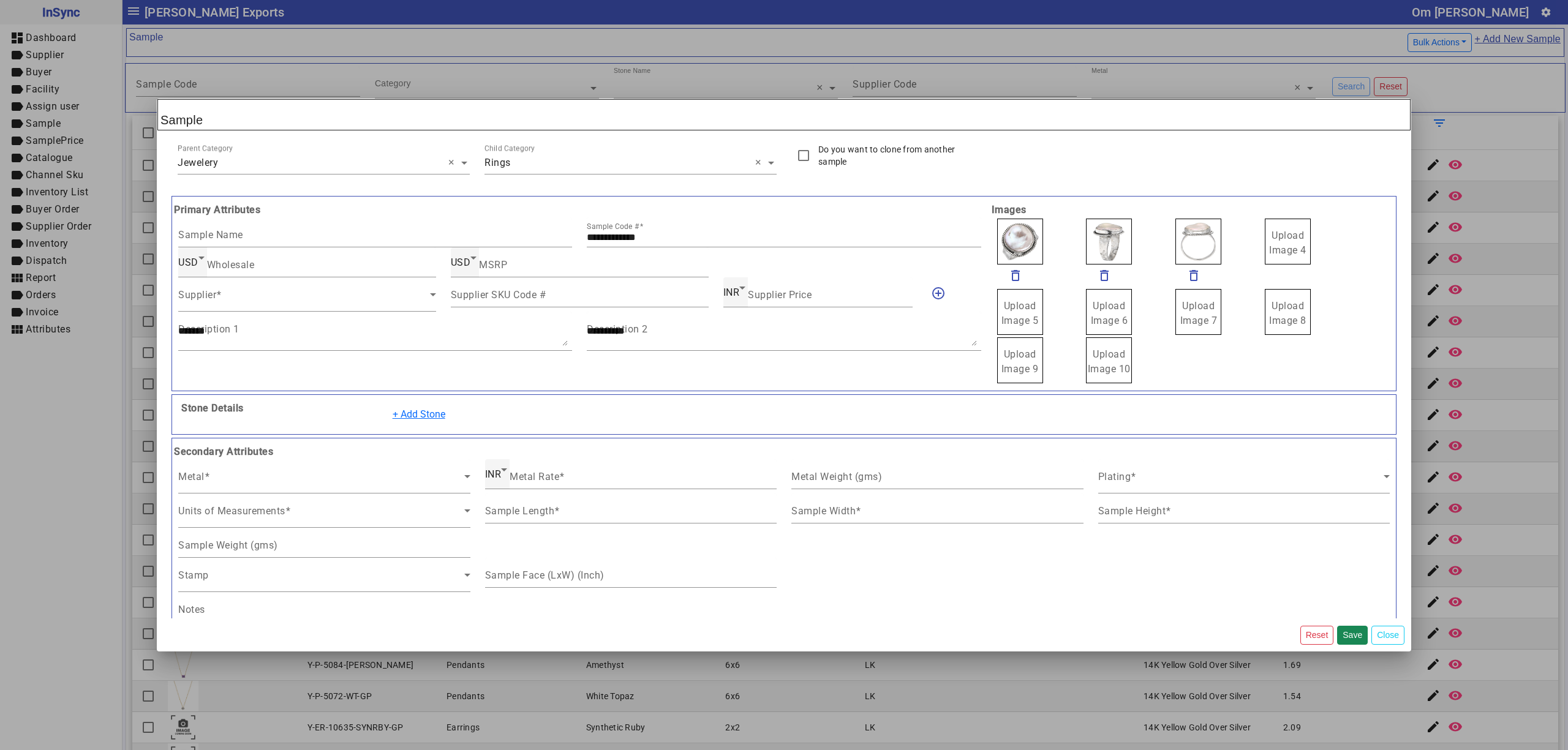
click at [0, 0] on input "Upload Image 4" at bounding box center [0, 0] width 0 height 0
click at [218, 305] on span at bounding box center [304, 299] width 252 height 15
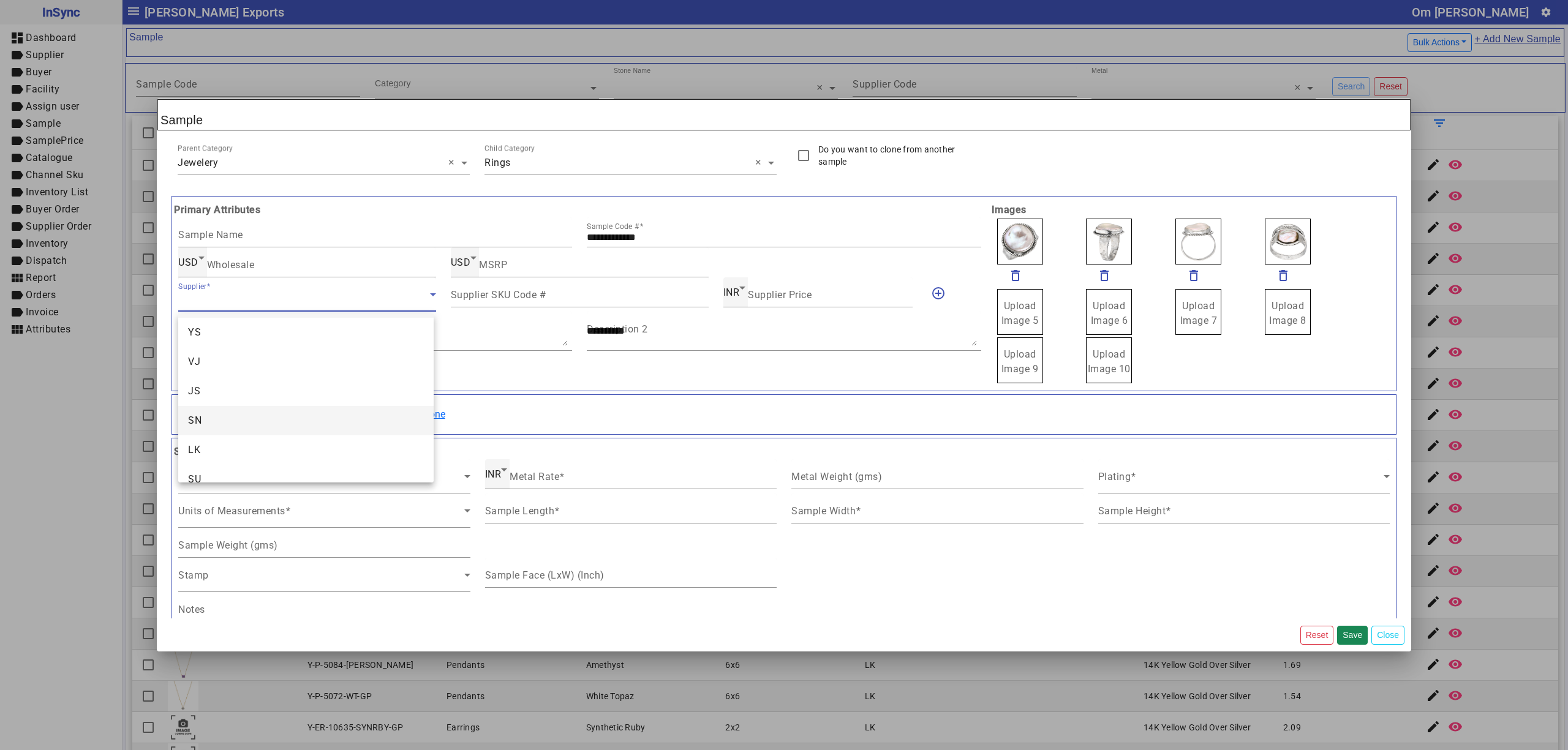
scroll to position [47, 0]
click at [228, 466] on mat-option "SU" at bounding box center [306, 463] width 255 height 30
click at [432, 407] on button "+ Add Stone" at bounding box center [419, 414] width 68 height 23
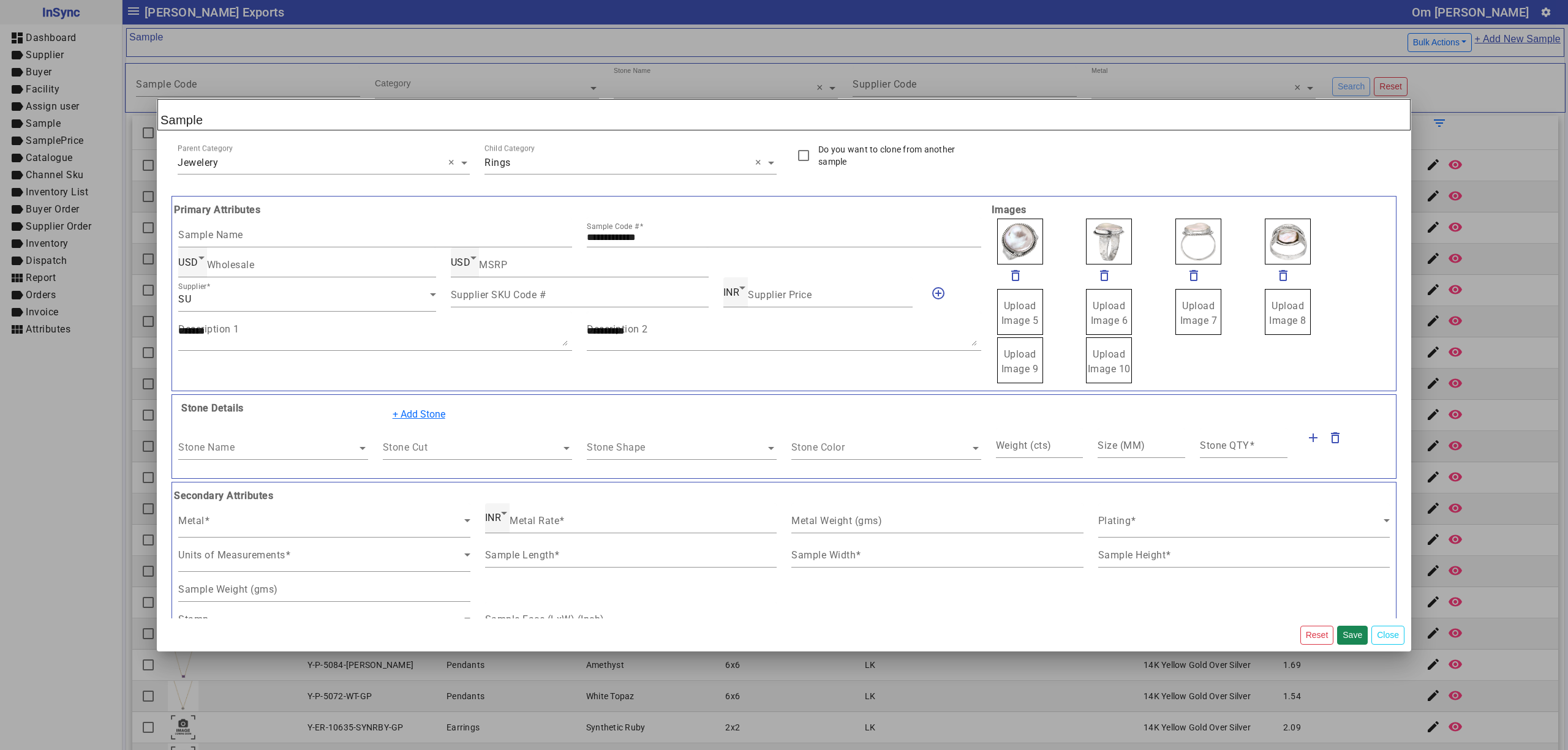
click at [265, 453] on input "text" at bounding box center [273, 448] width 190 height 15
type input "*****"
type input "***"
type input "****"
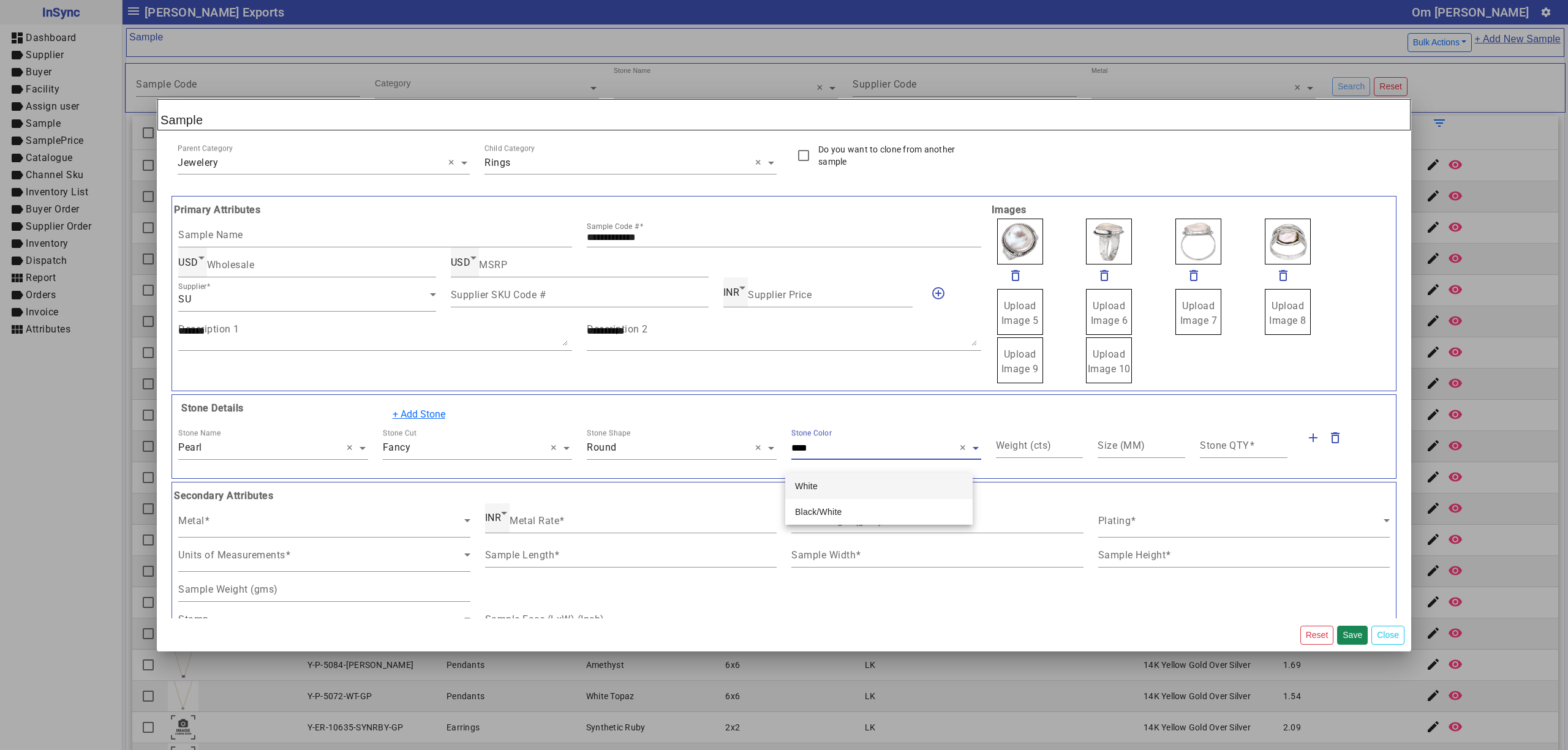
type input "*****"
type input "*"
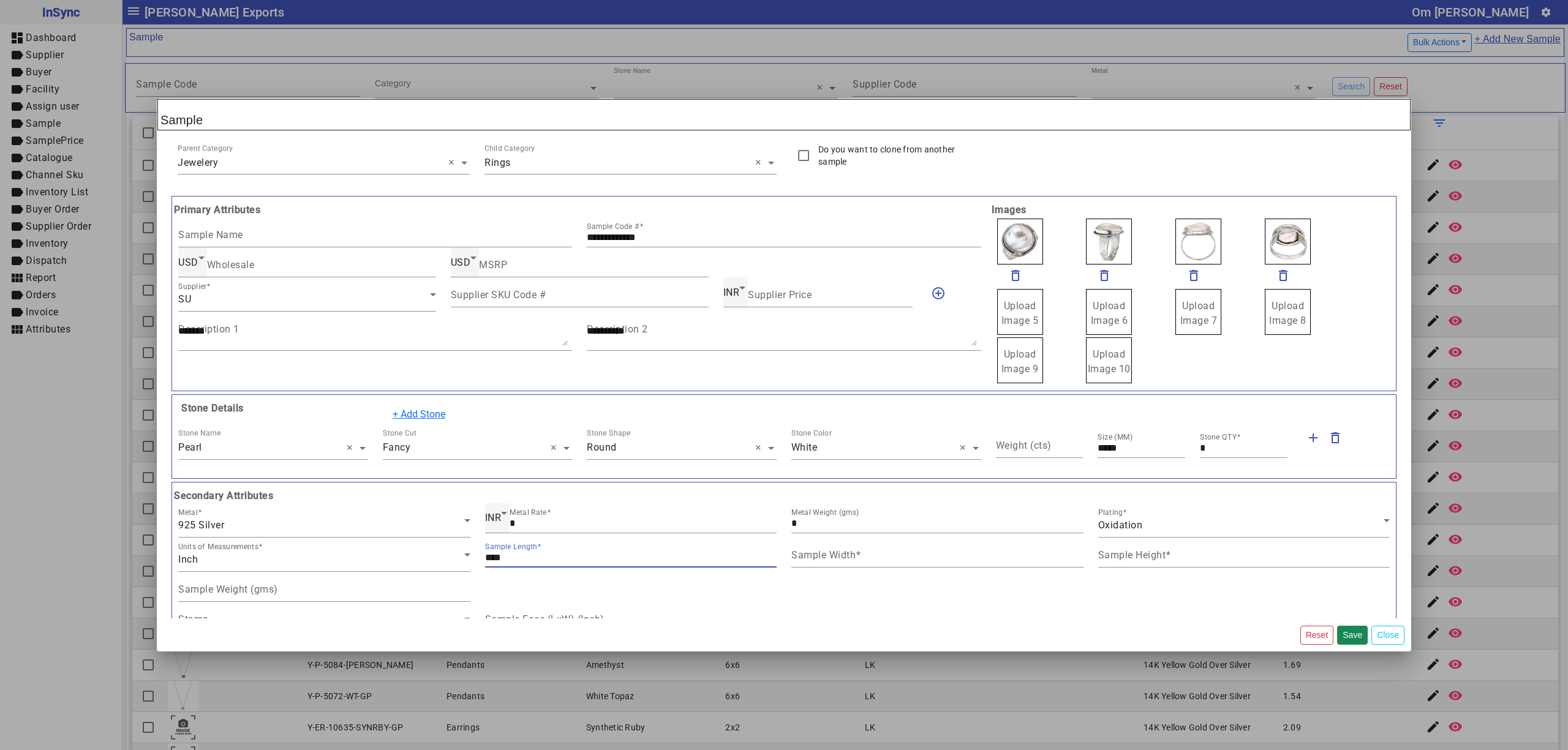
type input "****"
type input "*"
type input "*****"
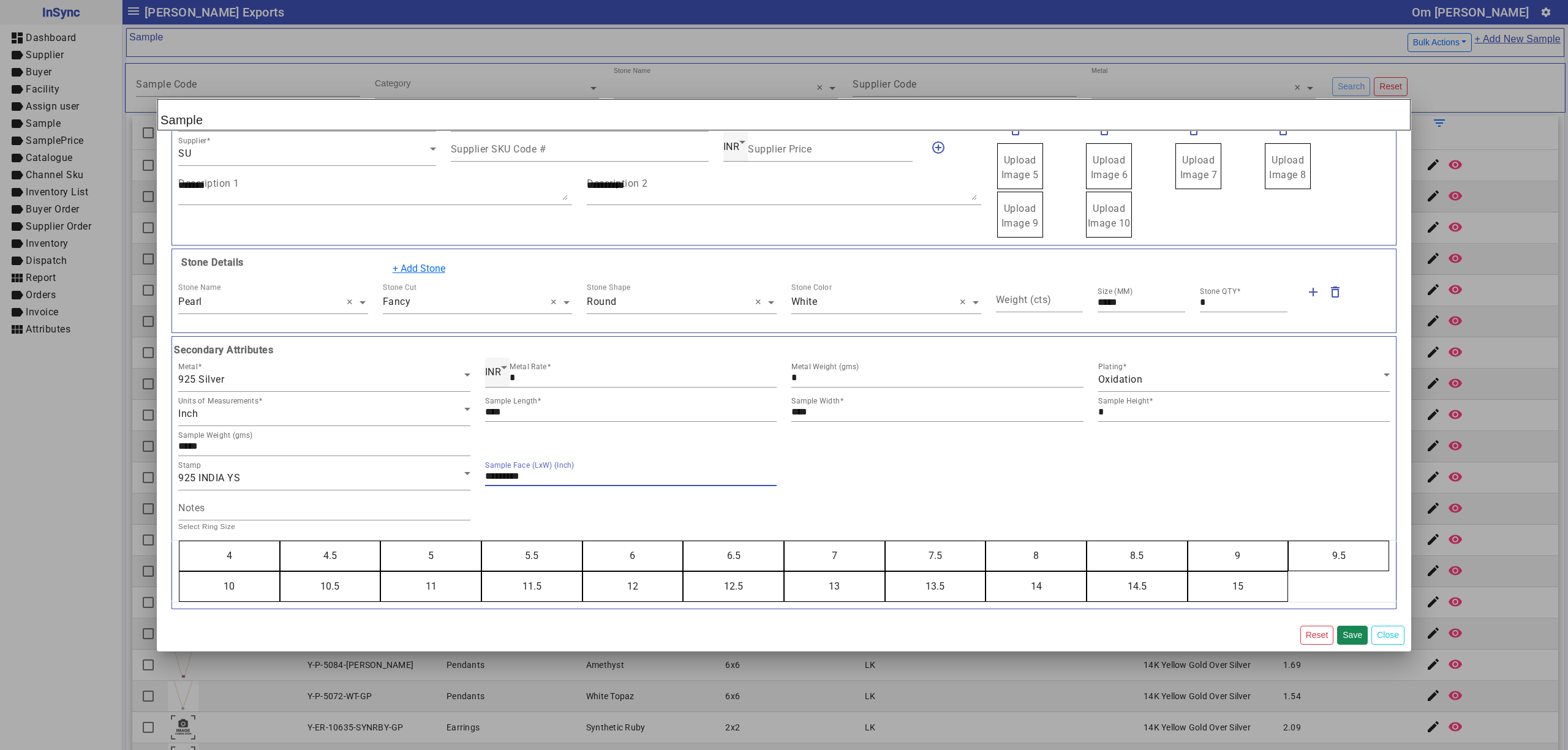
type input "*********"
click at [381, 541] on button "5" at bounding box center [431, 556] width 100 height 30
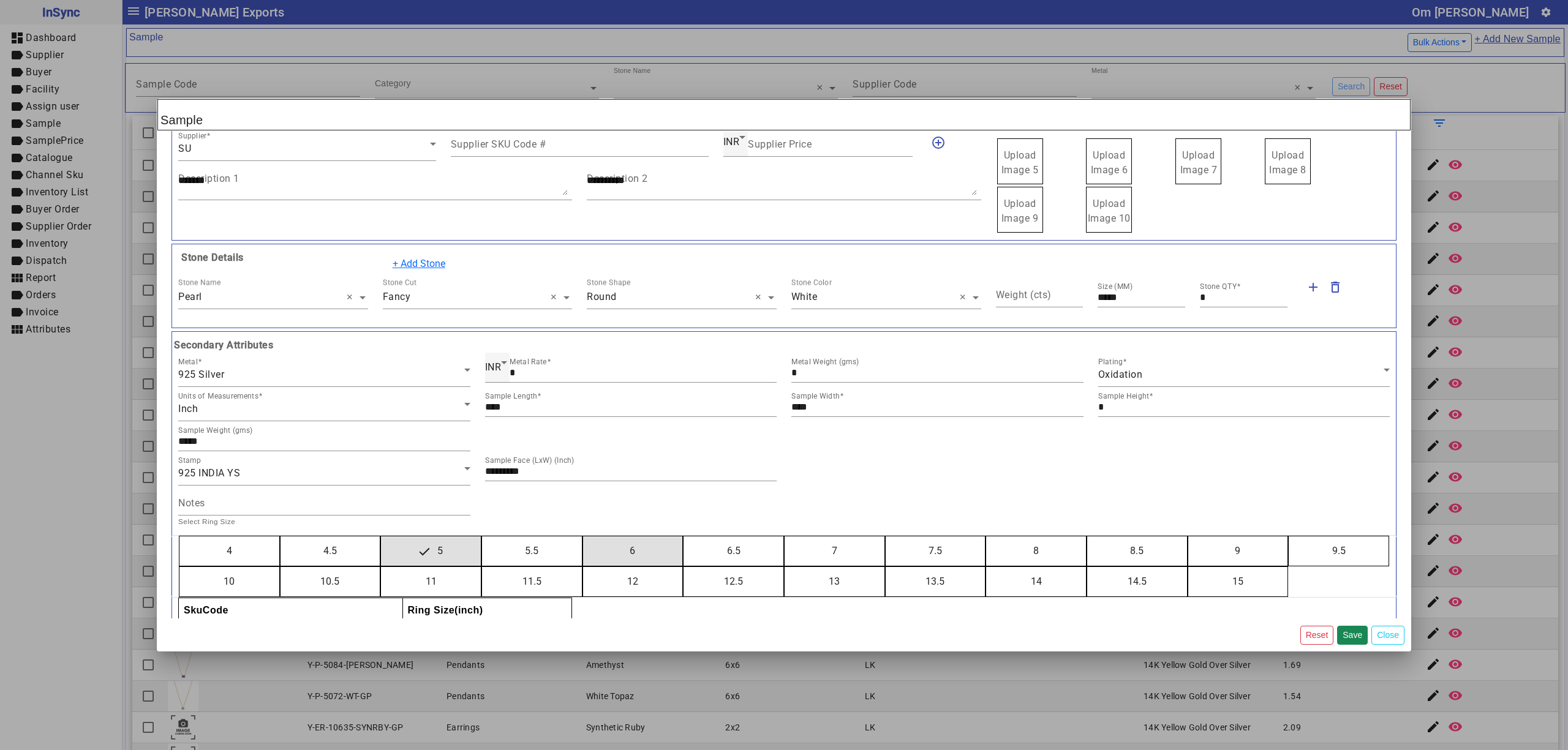
click at [583, 536] on button "6" at bounding box center [633, 551] width 100 height 30
click at [785, 536] on button "7" at bounding box center [834, 551] width 100 height 30
click at [986, 536] on button "8" at bounding box center [1036, 551] width 100 height 30
click at [1188, 536] on button "9" at bounding box center [1238, 551] width 100 height 30
click at [179, 567] on button "10" at bounding box center [229, 582] width 100 height 30
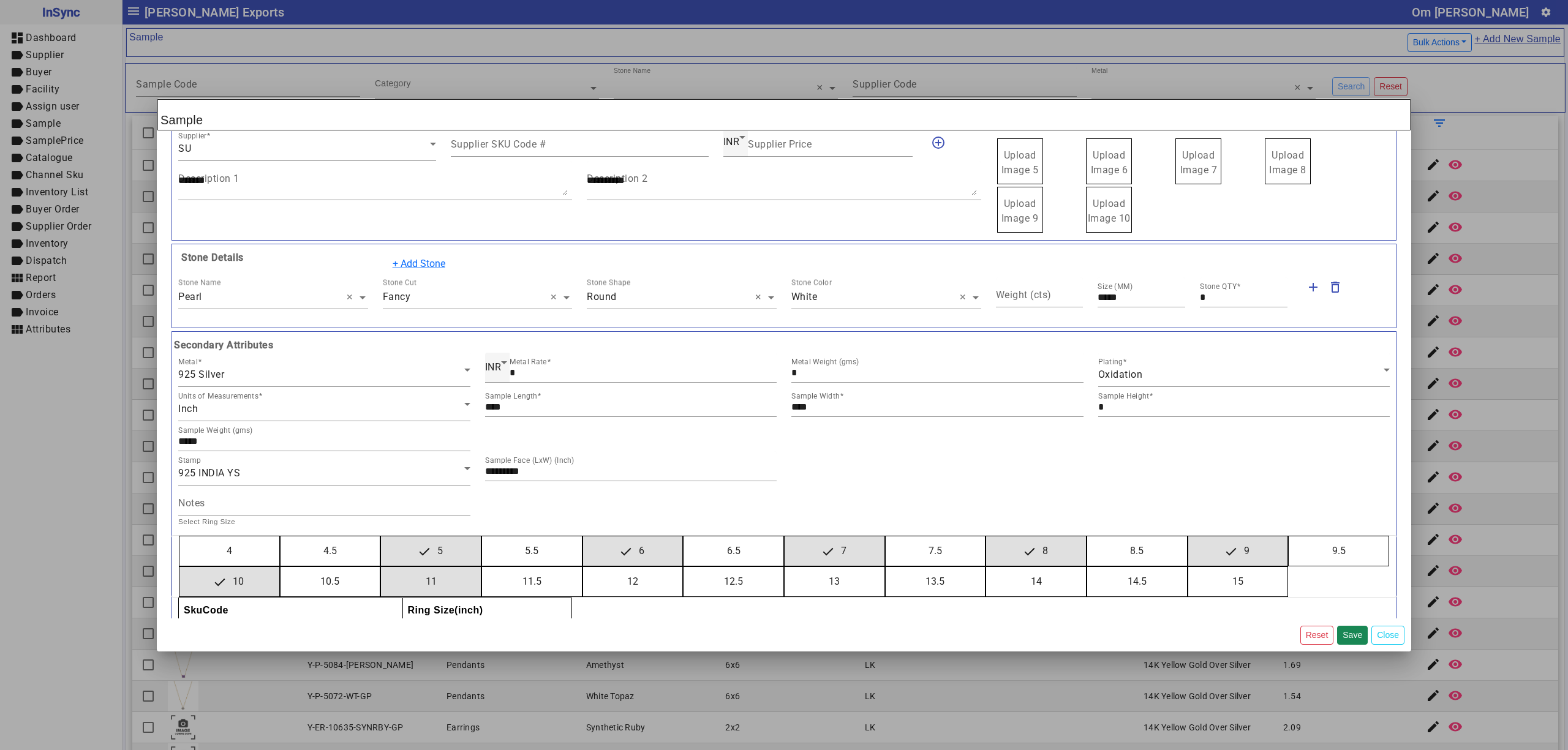
click at [381, 567] on button "11" at bounding box center [431, 582] width 100 height 30
click at [583, 567] on button "12" at bounding box center [633, 582] width 100 height 30
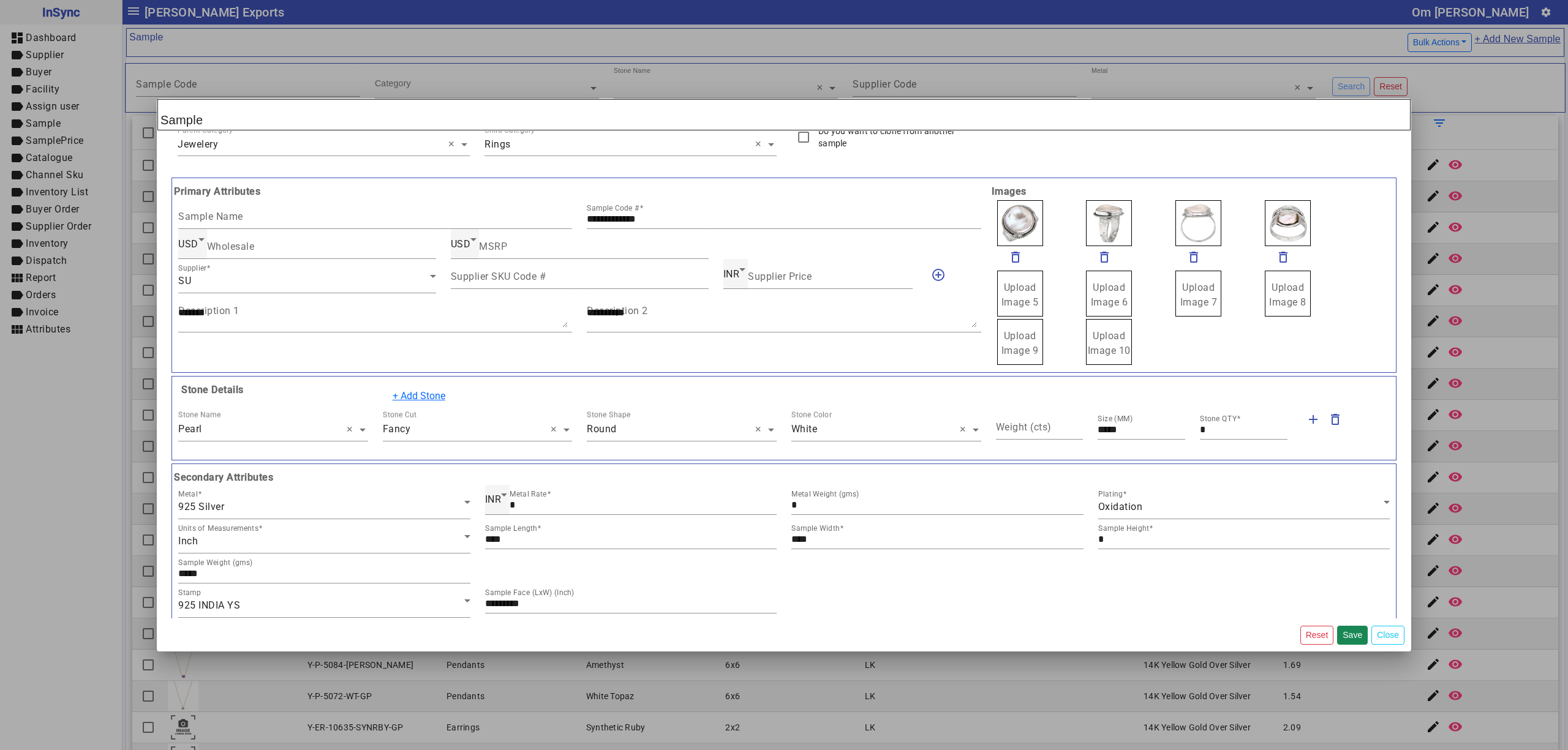
scroll to position [0, 0]
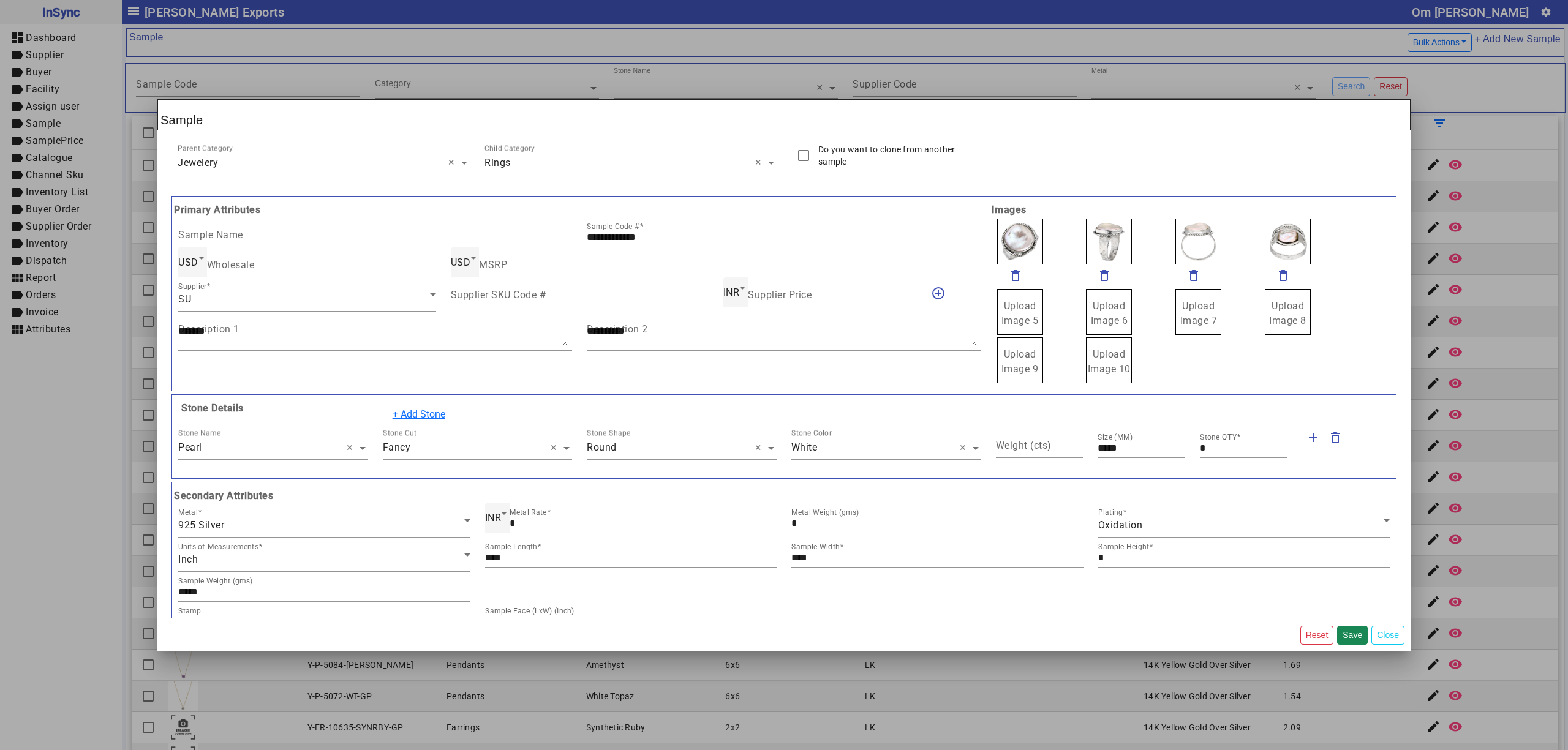
click at [297, 240] on input "Sample Name" at bounding box center [375, 237] width 394 height 11
type input "**********"
click at [1351, 631] on button "Save" at bounding box center [1353, 635] width 31 height 19
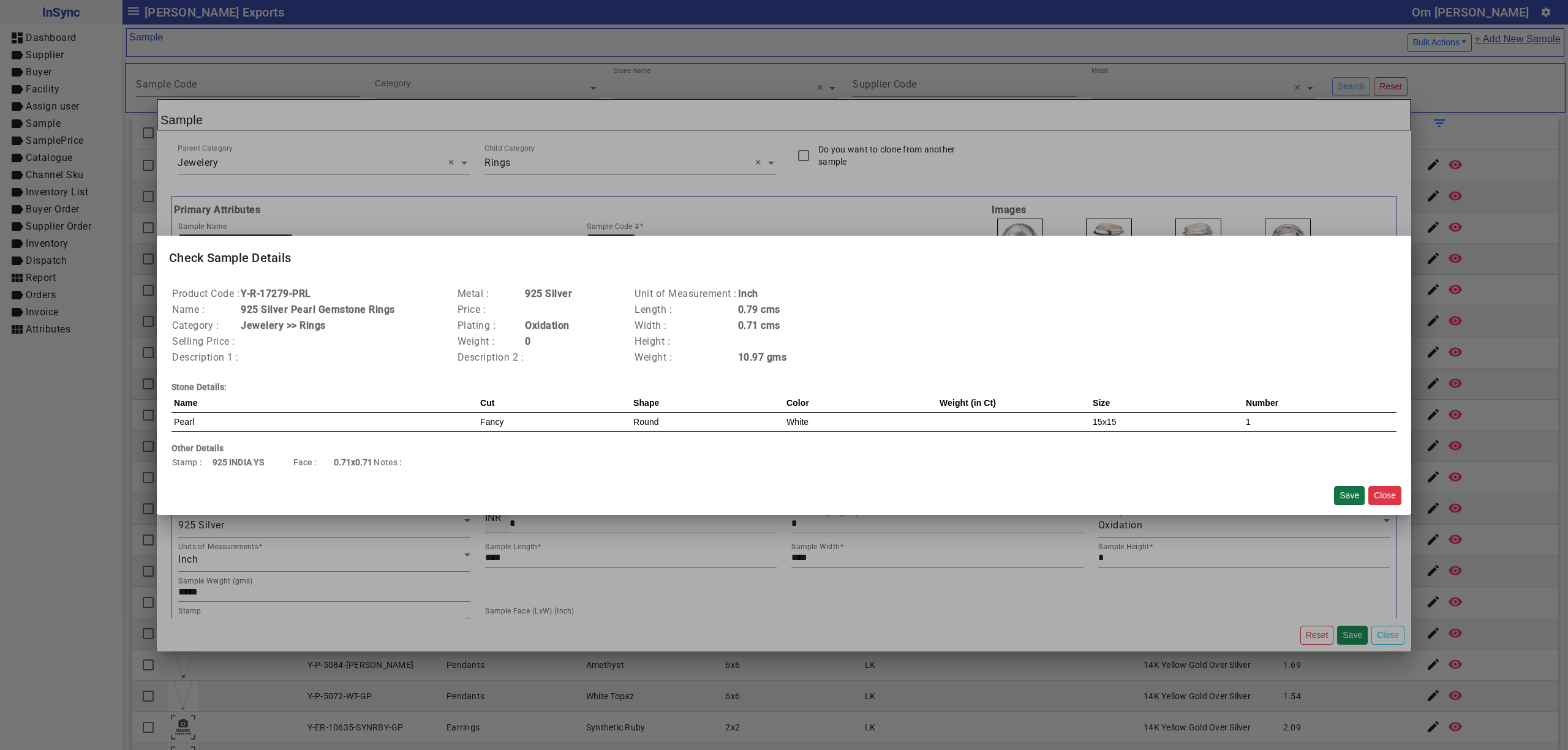
click at [1346, 490] on button "Save" at bounding box center [1350, 496] width 31 height 19
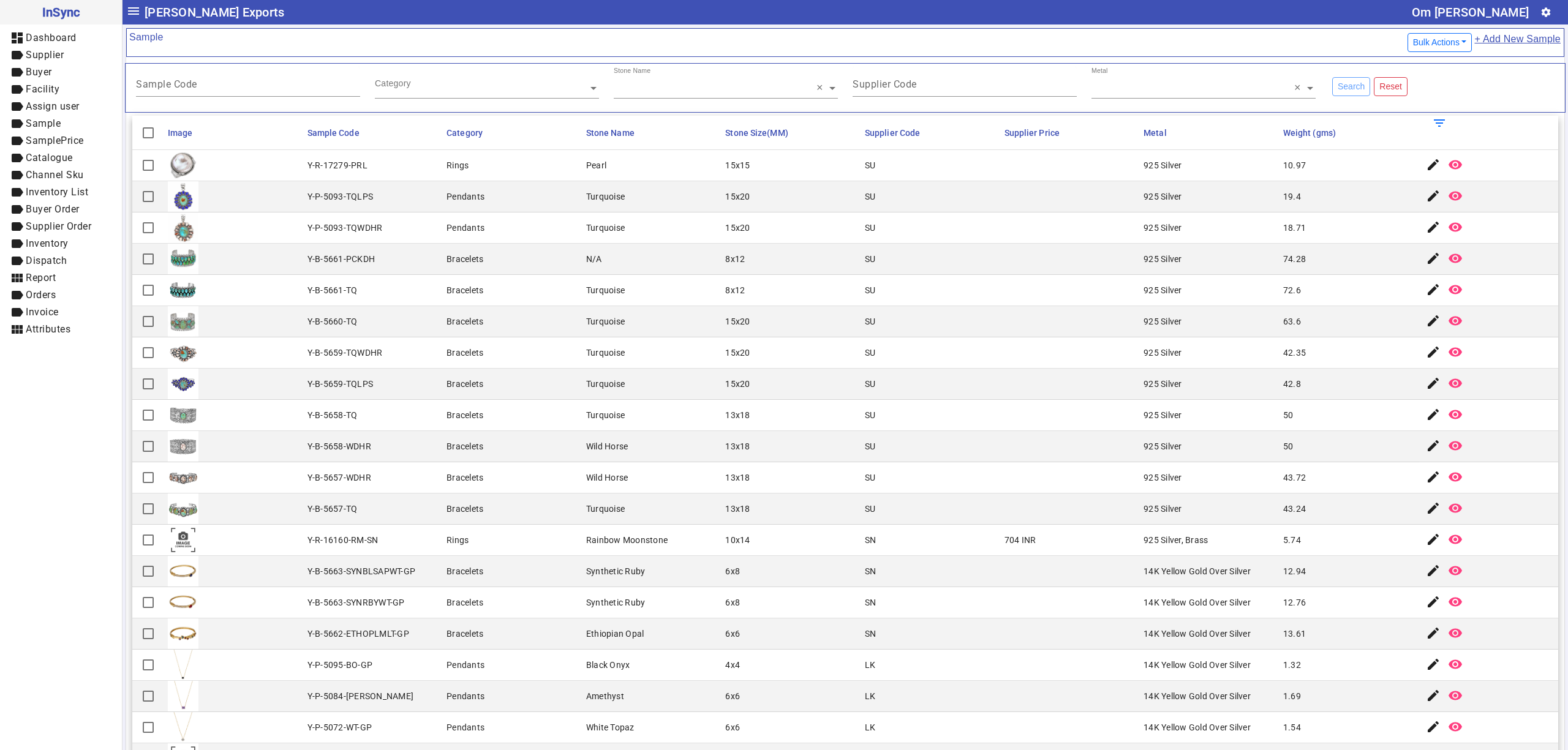
click at [1482, 47] on link "+ Add New Sample" at bounding box center [1518, 43] width 87 height 23
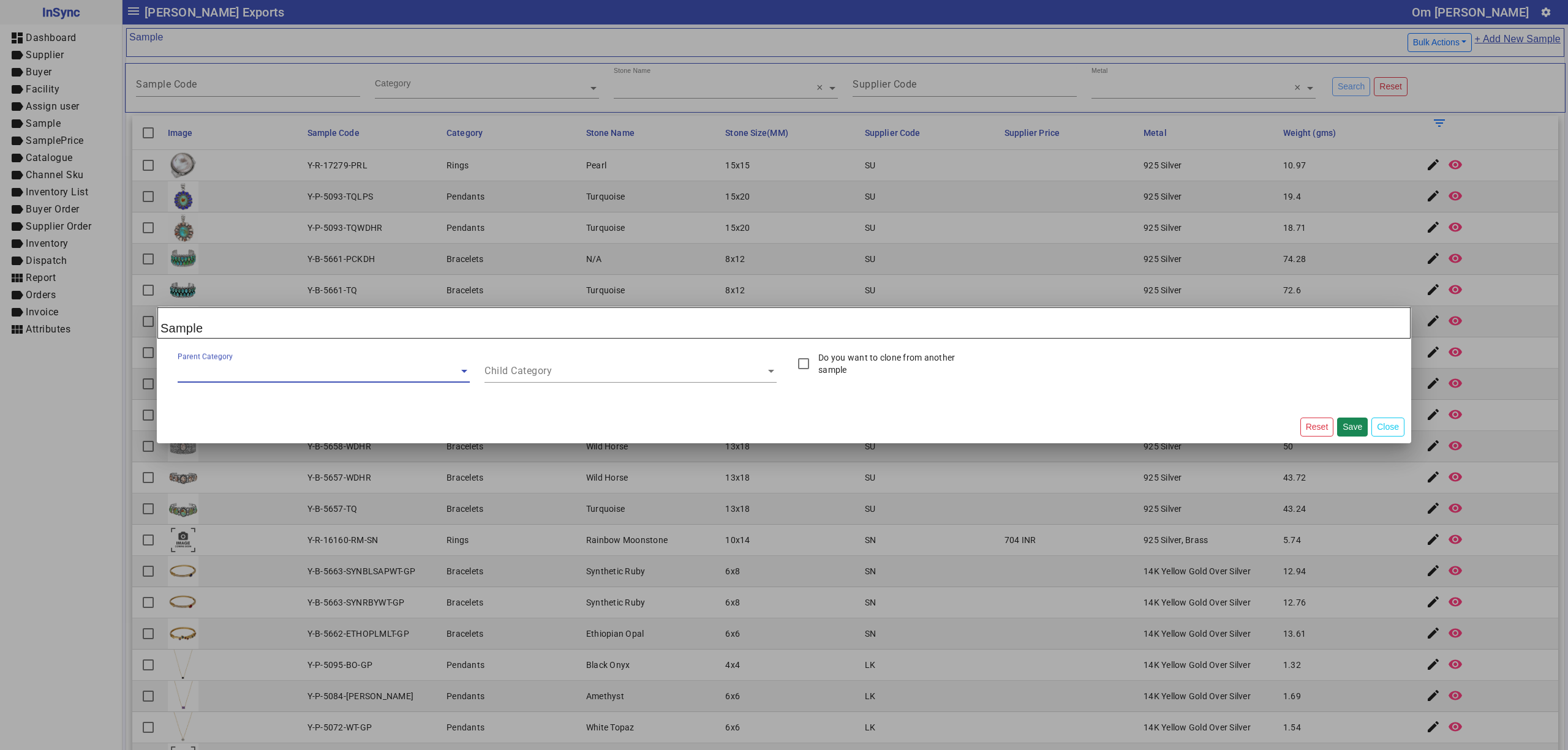
click at [342, 376] on input "text" at bounding box center [324, 371] width 292 height 15
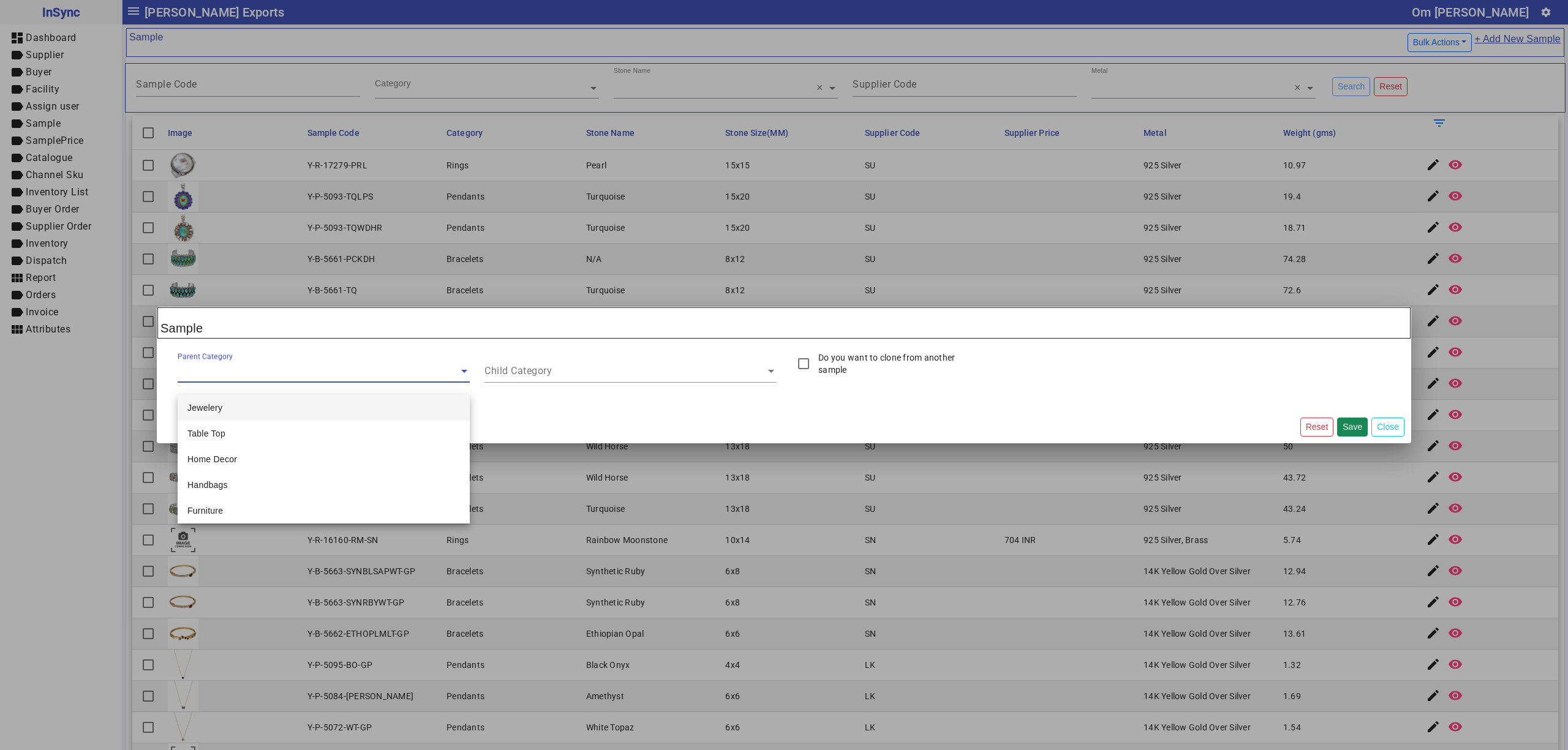
click at [258, 413] on div "Jewelery" at bounding box center [324, 408] width 292 height 25
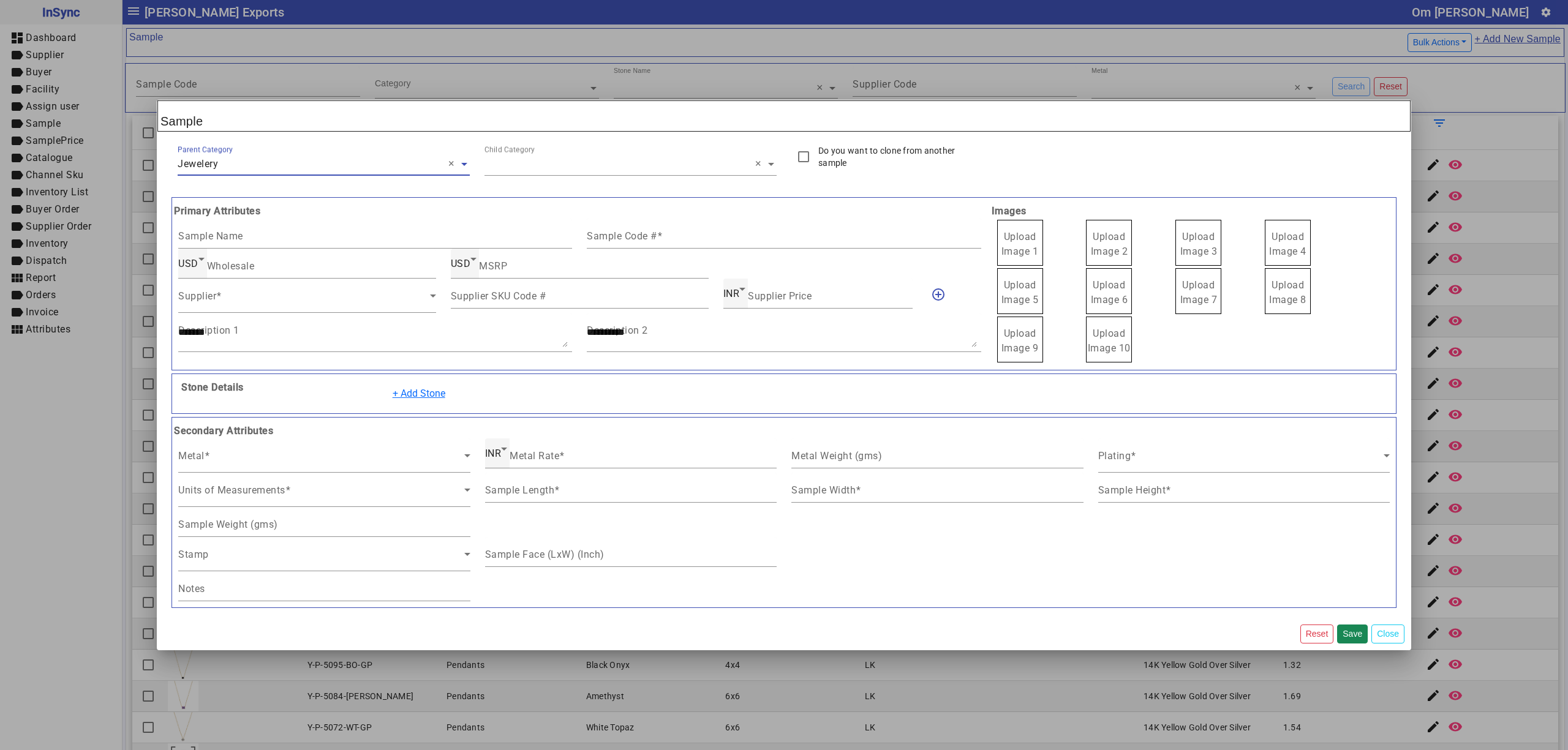
click at [545, 150] on div "Child Category ×" at bounding box center [620, 152] width 271 height 17
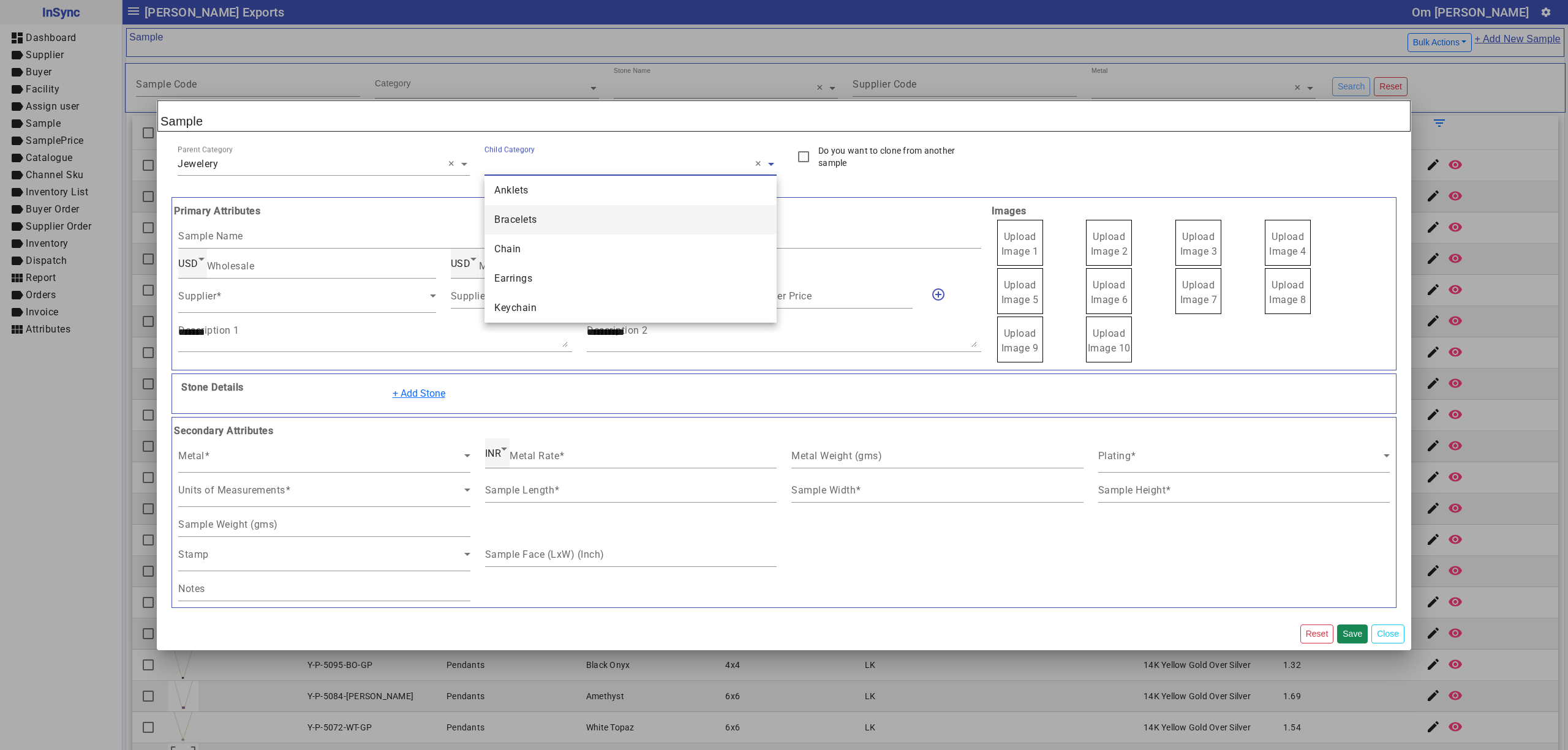
type input "*"
click at [540, 252] on div "Rings" at bounding box center [630, 250] width 292 height 30
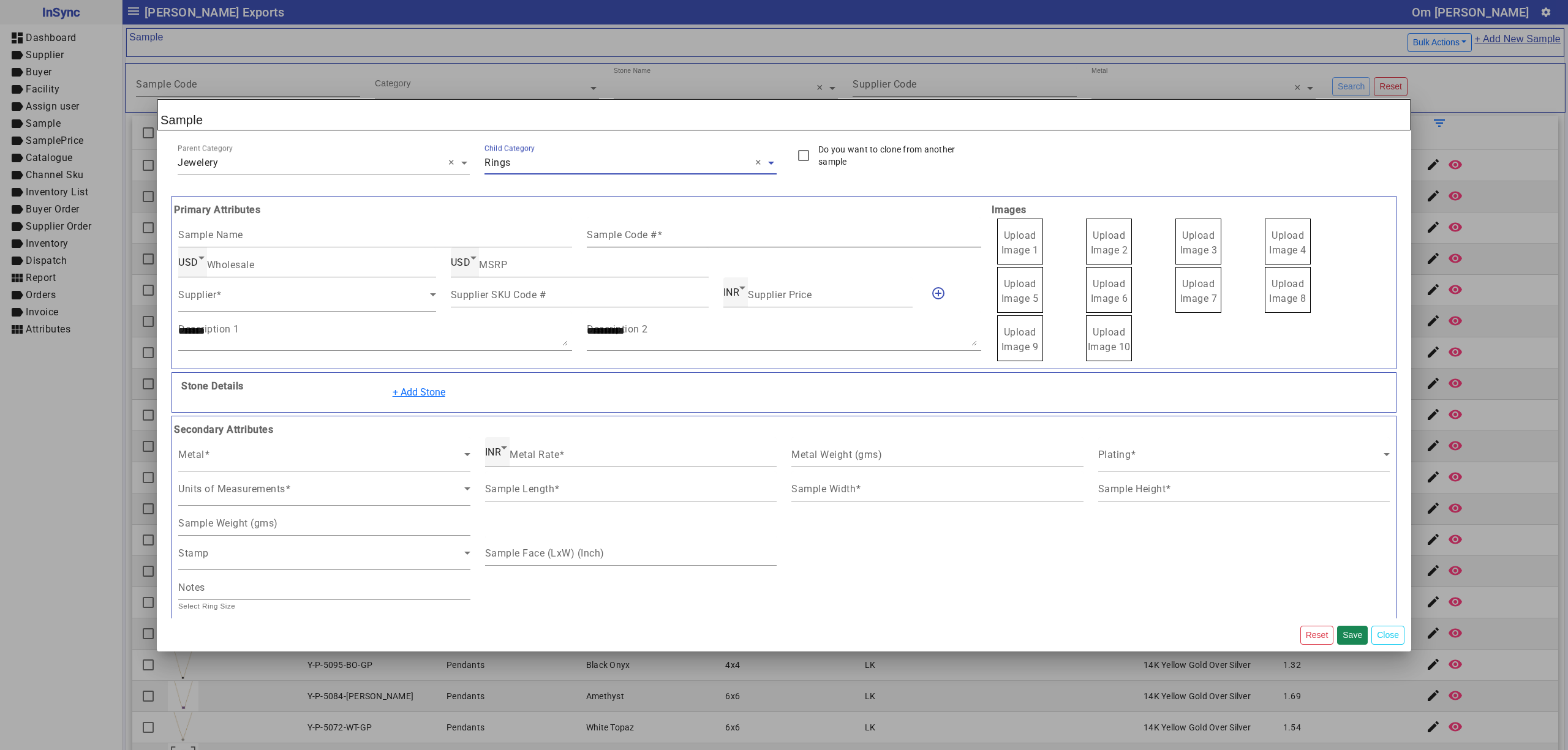
click at [631, 240] on mat-label "Sample Code #" at bounding box center [622, 234] width 70 height 11
click at [631, 240] on input "Sample Code #" at bounding box center [783, 237] width 394 height 11
paste input "**********"
type input "**********"
click at [1022, 248] on span "Upload Image 1" at bounding box center [1020, 242] width 38 height 26
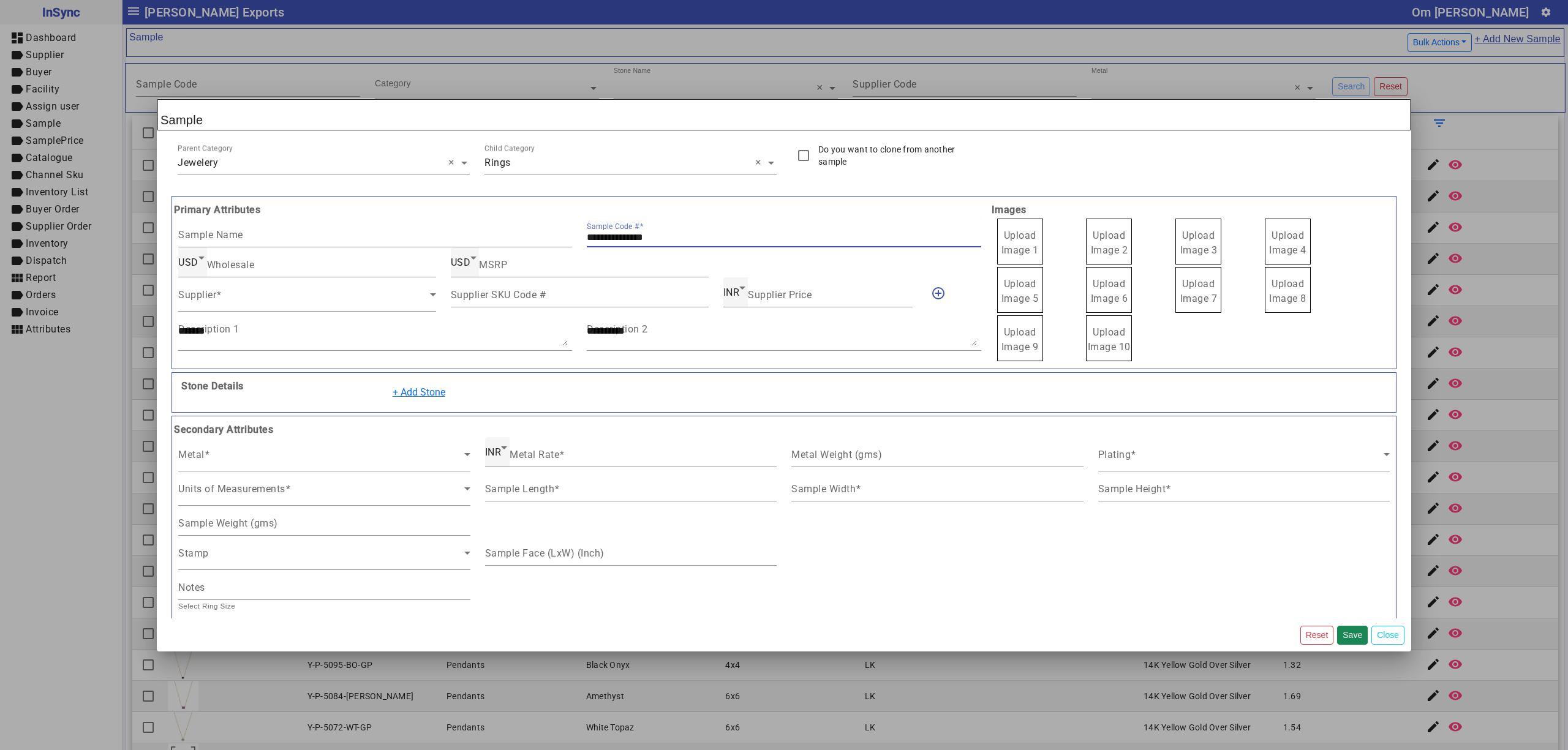
click at [0, 0] on input "Upload Image 1" at bounding box center [0, 0] width 0 height 0
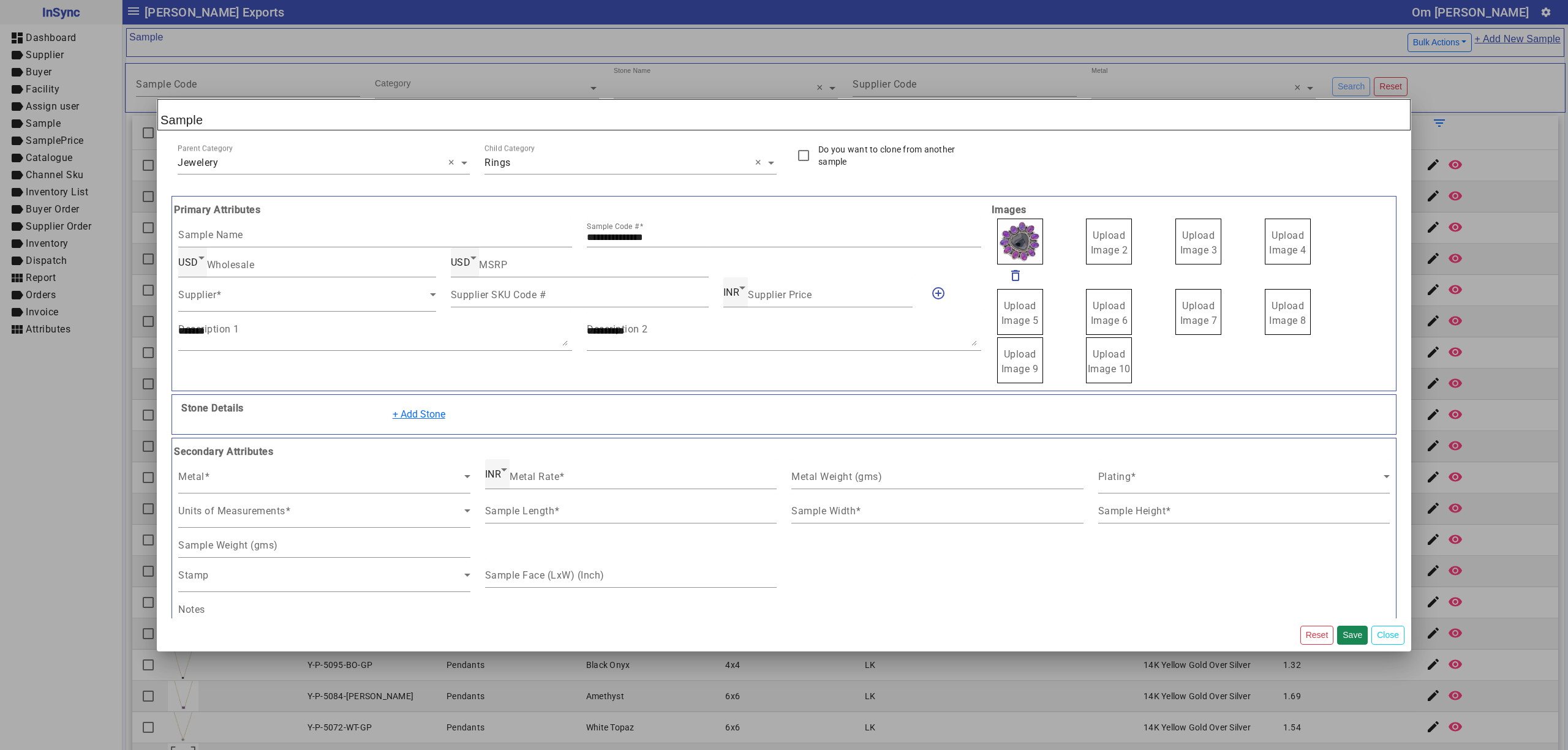
click at [1098, 241] on span "Upload Image 2" at bounding box center [1110, 242] width 38 height 26
click at [0, 0] on input "Upload Image 2" at bounding box center [0, 0] width 0 height 0
click at [1187, 250] on span "Upload Image 3" at bounding box center [1199, 242] width 38 height 26
click at [0, 0] on input "Upload Image 3" at bounding box center [0, 0] width 0 height 0
click at [1282, 230] on span "Upload Image 4" at bounding box center [1288, 242] width 38 height 26
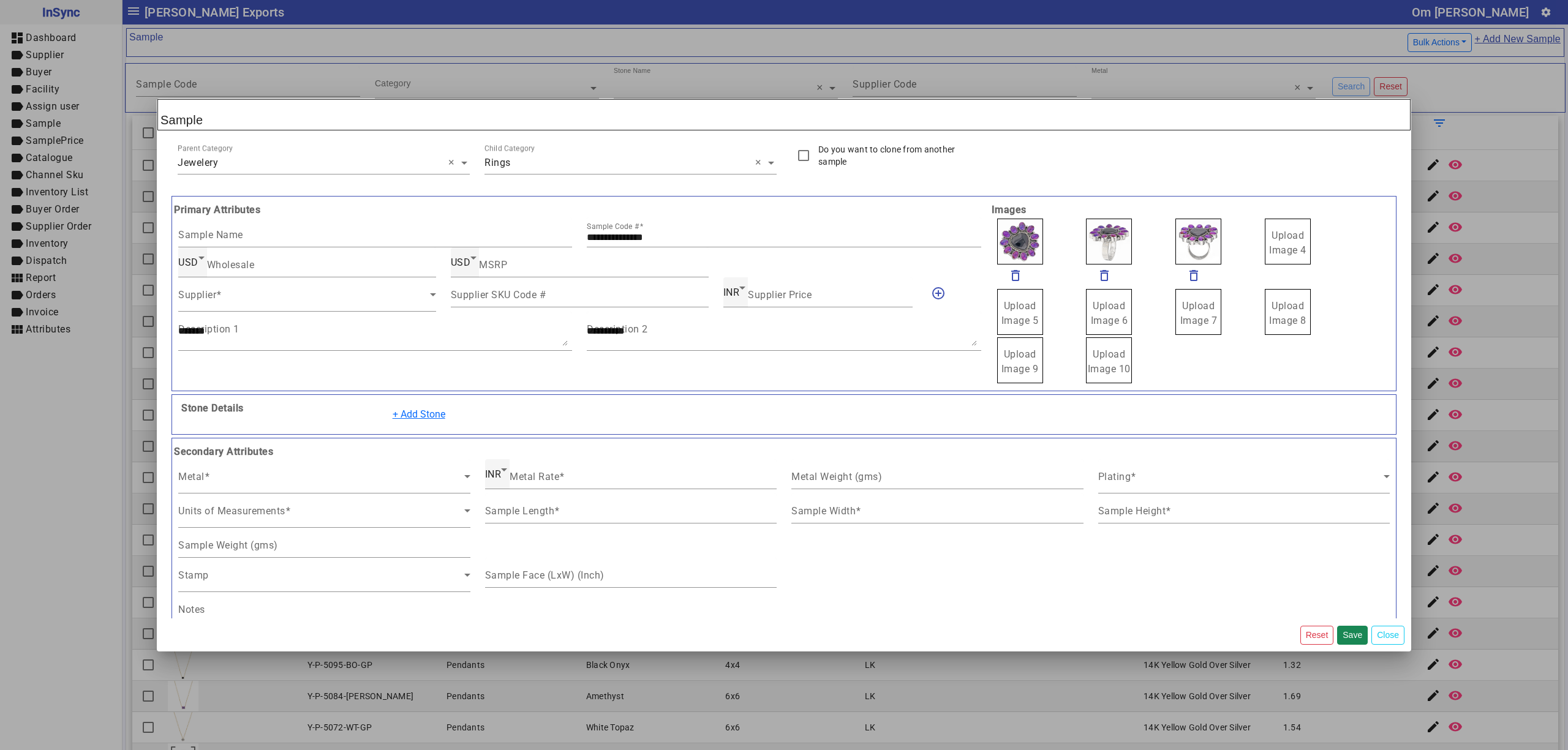
click at [0, 0] on input "Upload Image 4" at bounding box center [0, 0] width 0 height 0
click at [303, 302] on span at bounding box center [304, 299] width 252 height 15
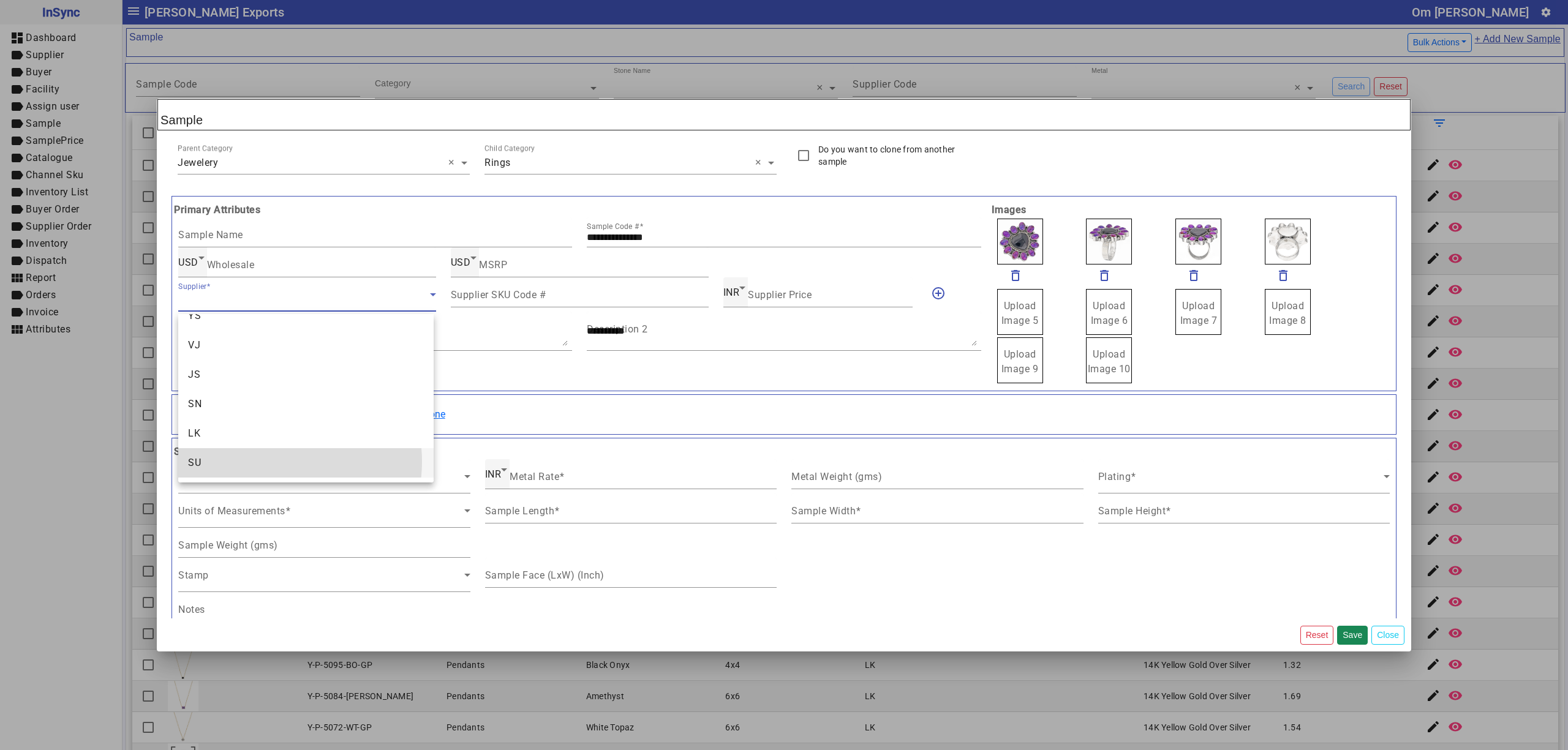
click at [270, 462] on mat-option "SU" at bounding box center [306, 463] width 255 height 30
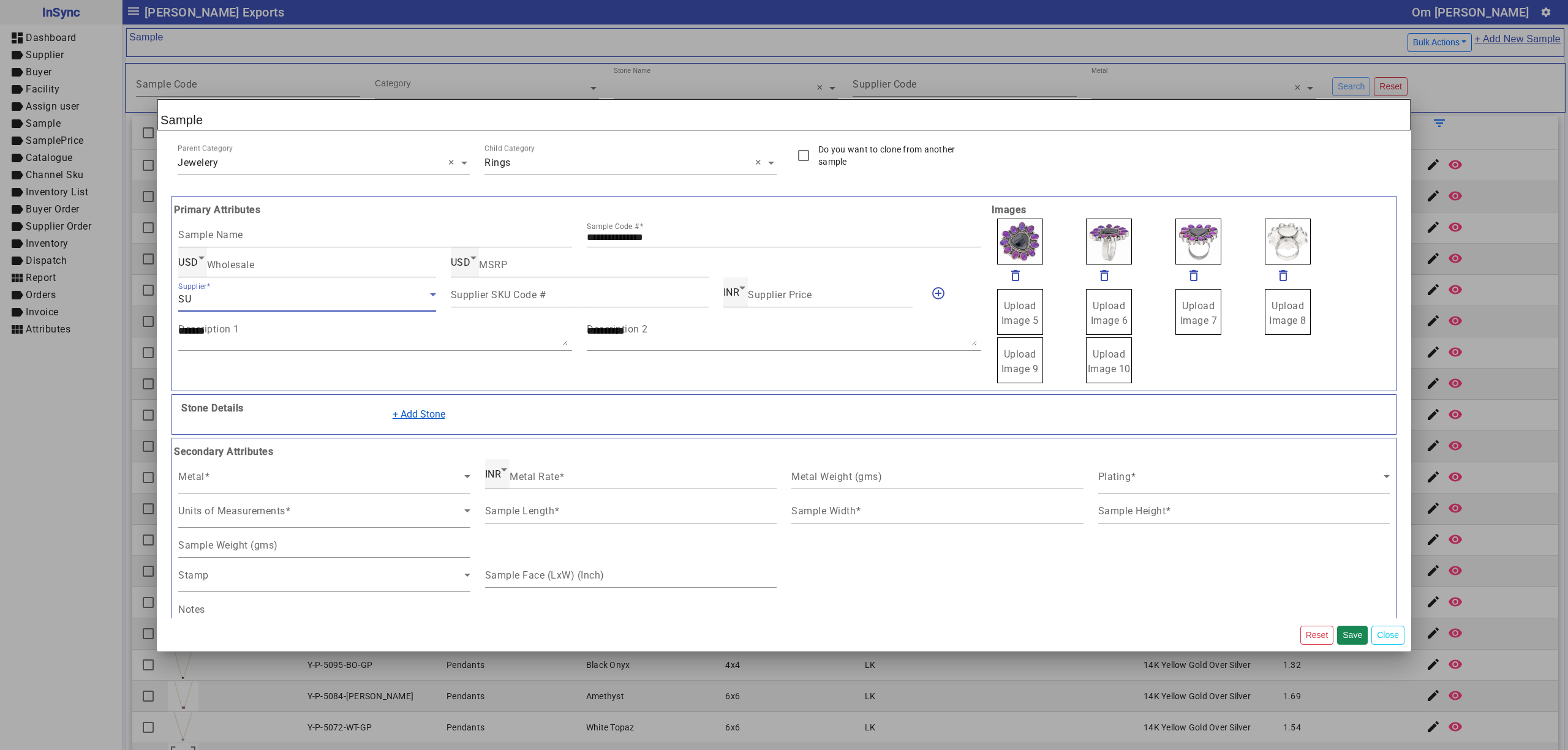
click at [414, 415] on button "+ Add Stone" at bounding box center [419, 414] width 68 height 23
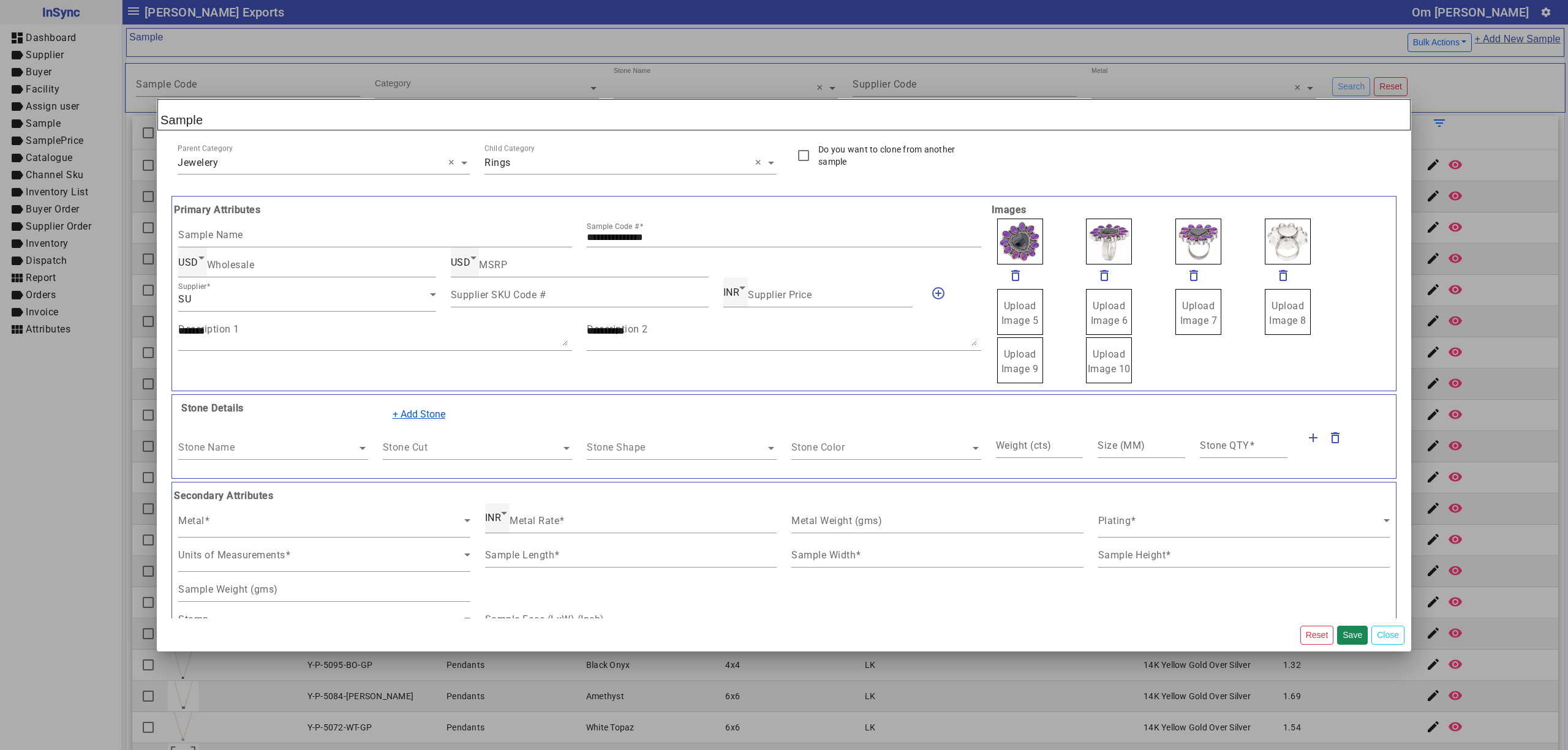
click at [414, 415] on button "+ Add Stone" at bounding box center [419, 414] width 68 height 23
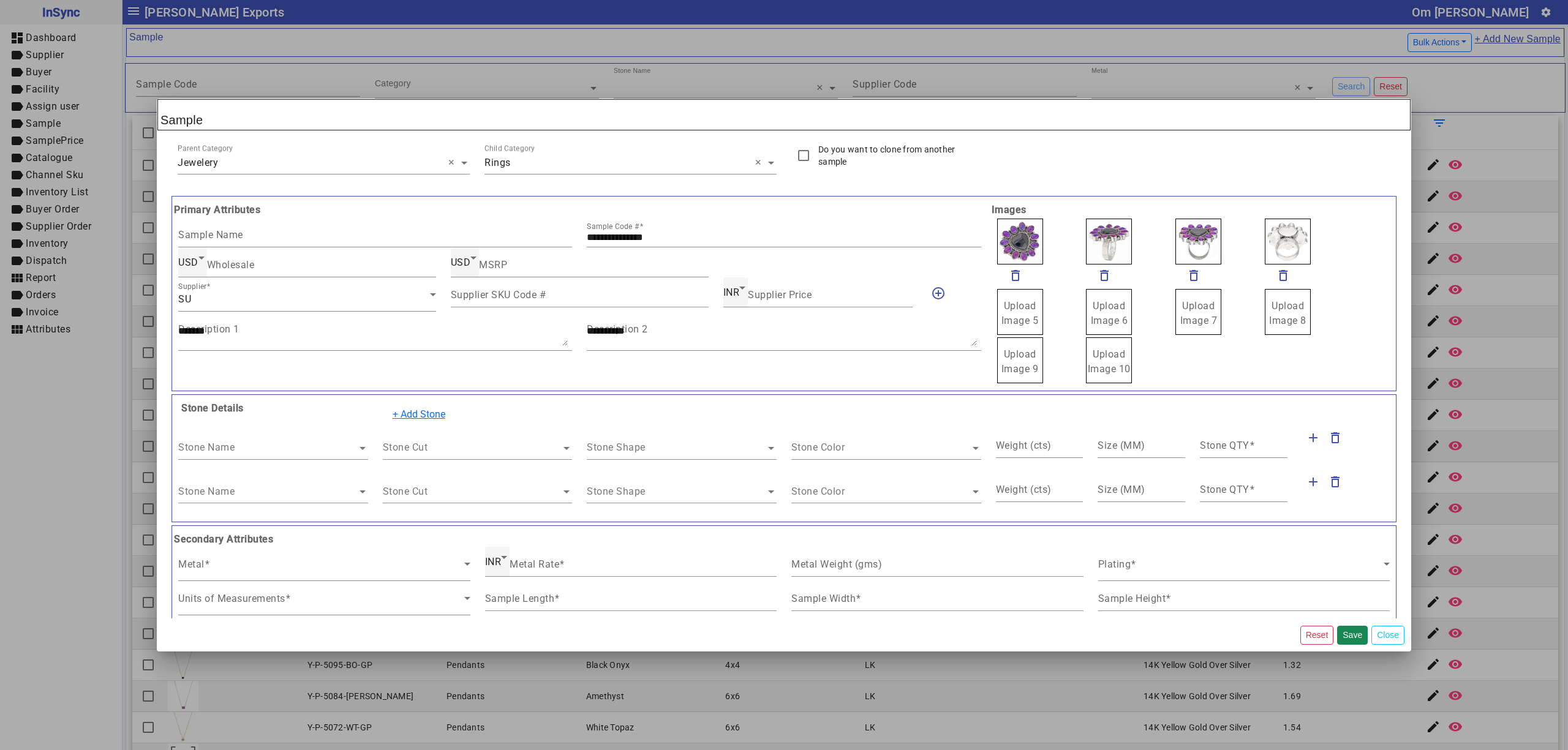
click at [324, 438] on div "Stone Name" at bounding box center [268, 436] width 179 height 17
type input "**********"
type input "****"
type input "*****"
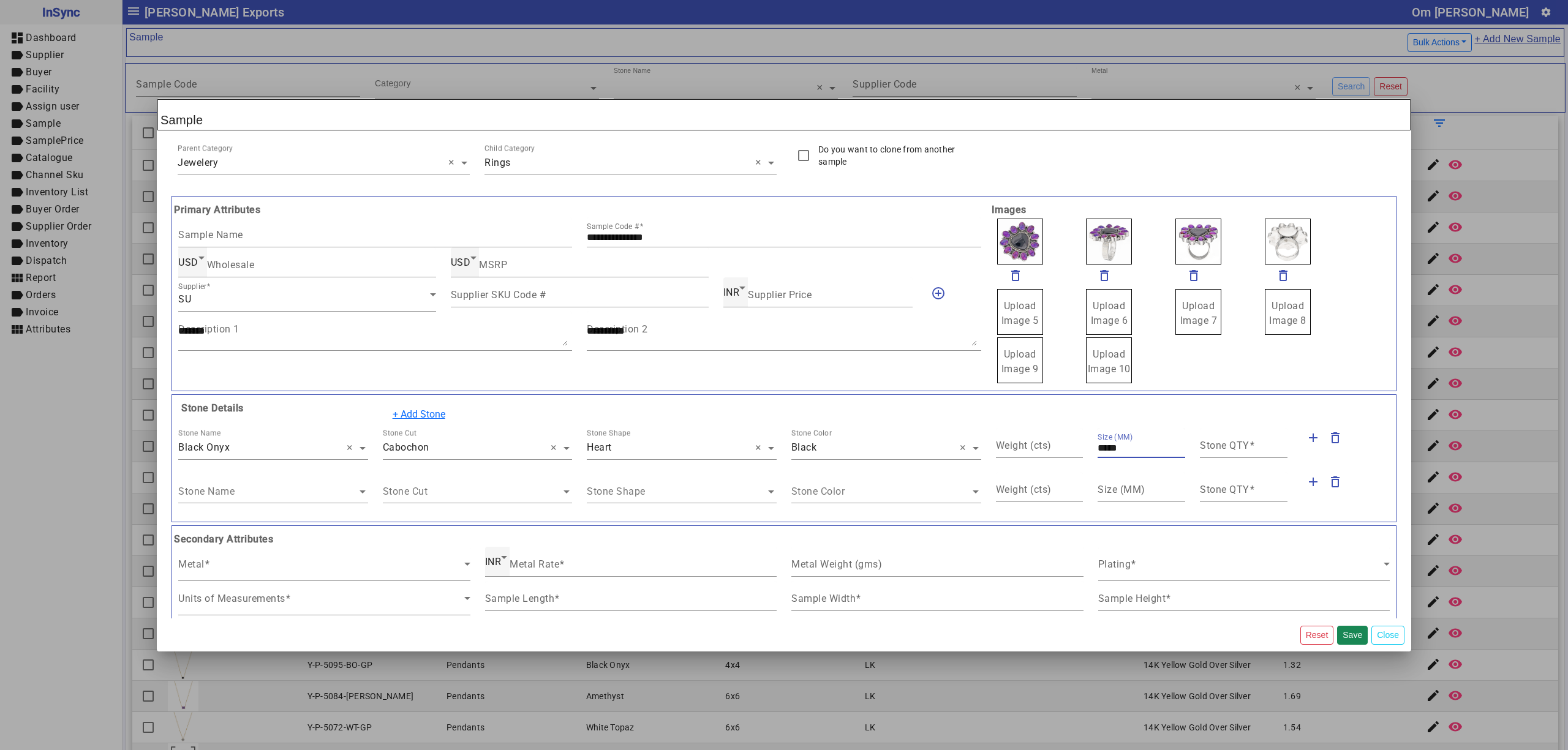
type input "*****"
type input "*"
type input "**********"
type input "****"
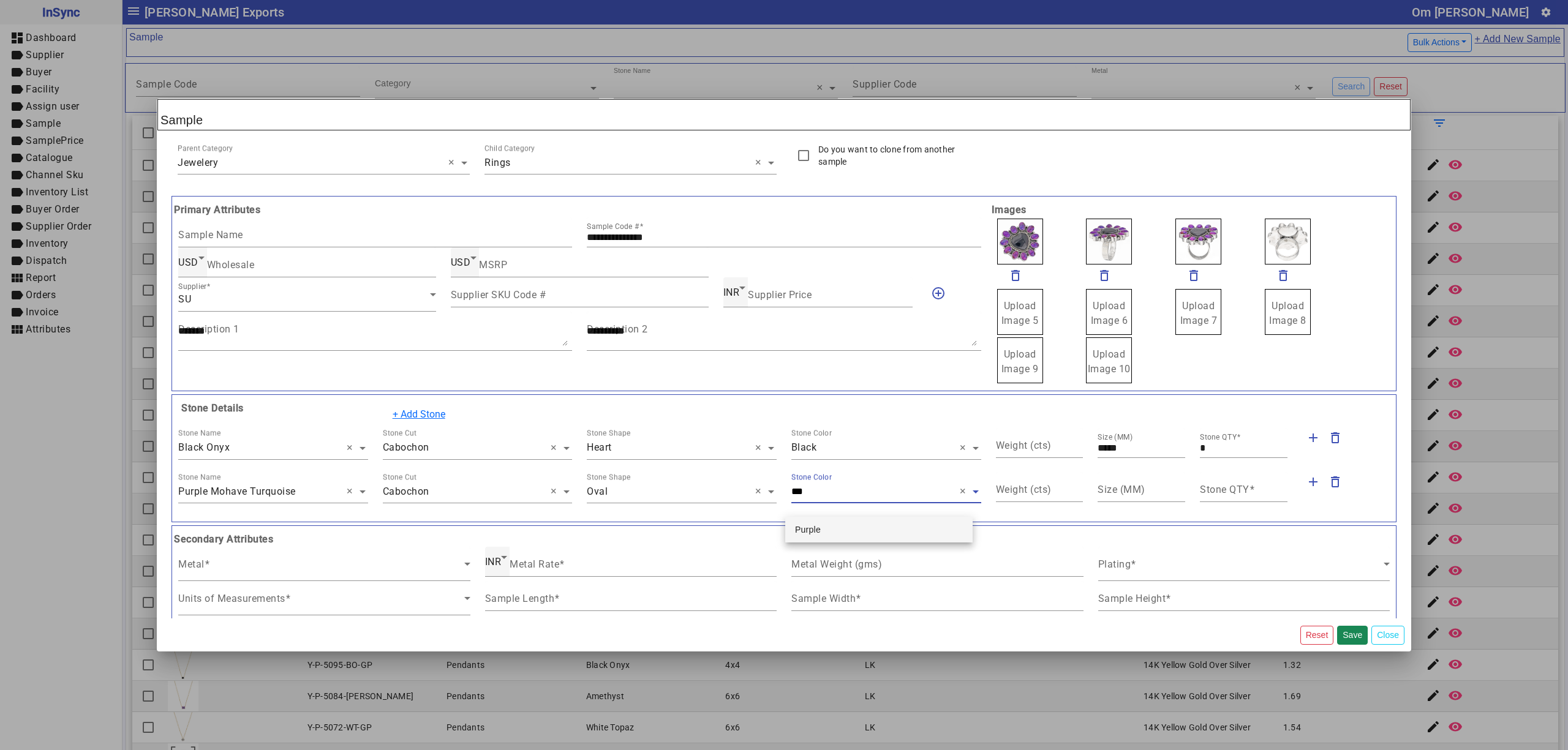
type input "****"
type input "***"
type input "**"
type input "*"
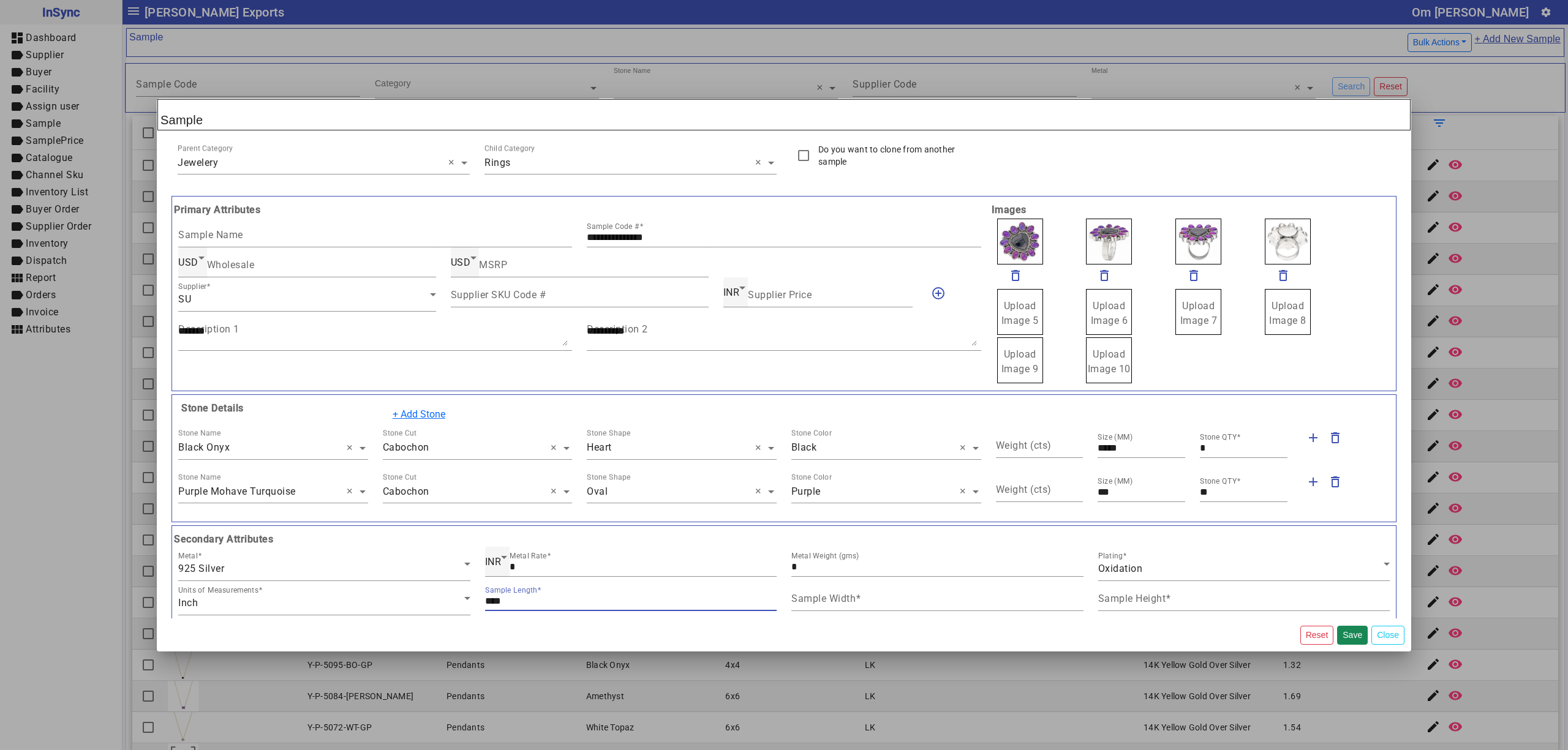
type input "****"
type input "***"
type input "*"
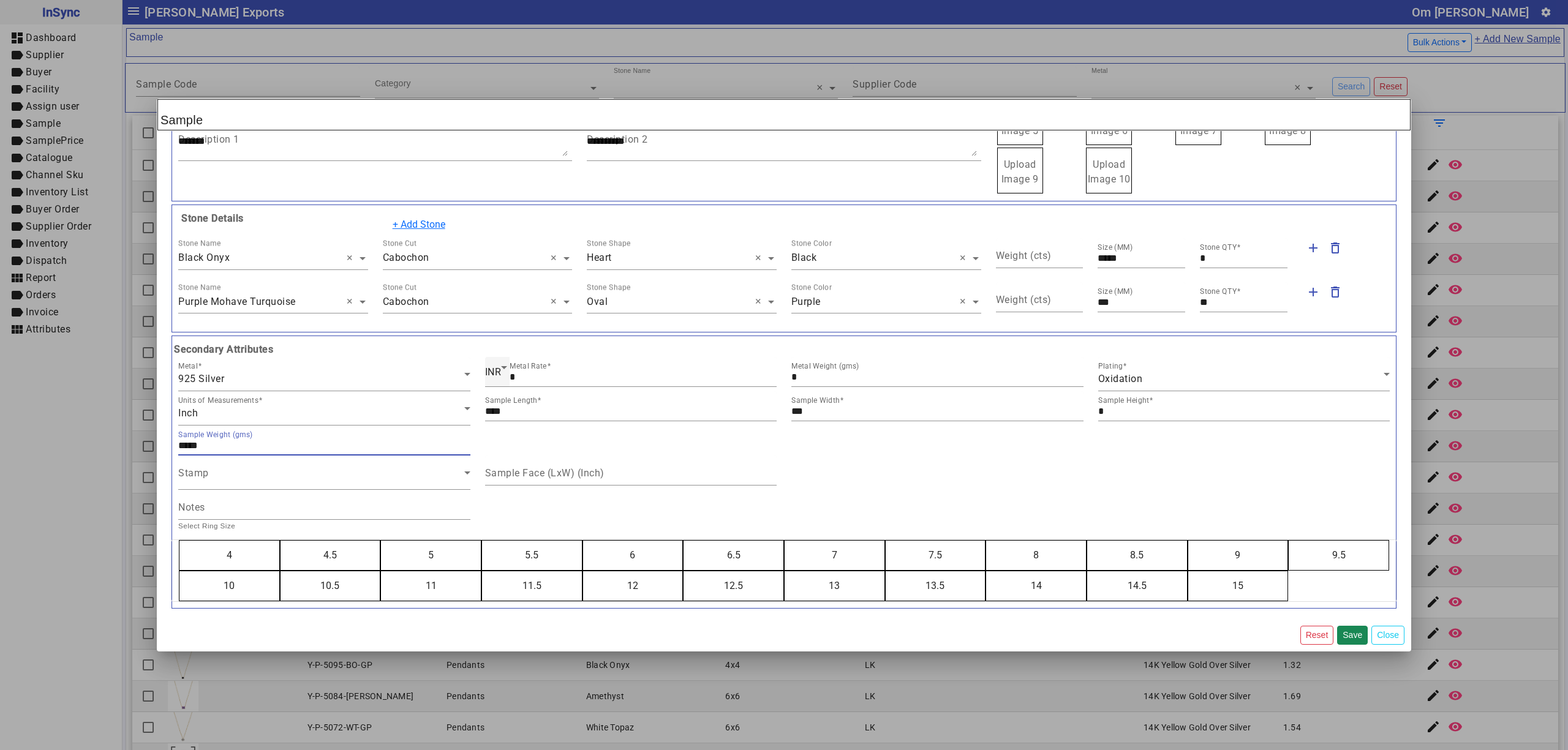
type input "*****"
type input "********"
click at [381, 541] on button "5" at bounding box center [431, 555] width 100 height 30
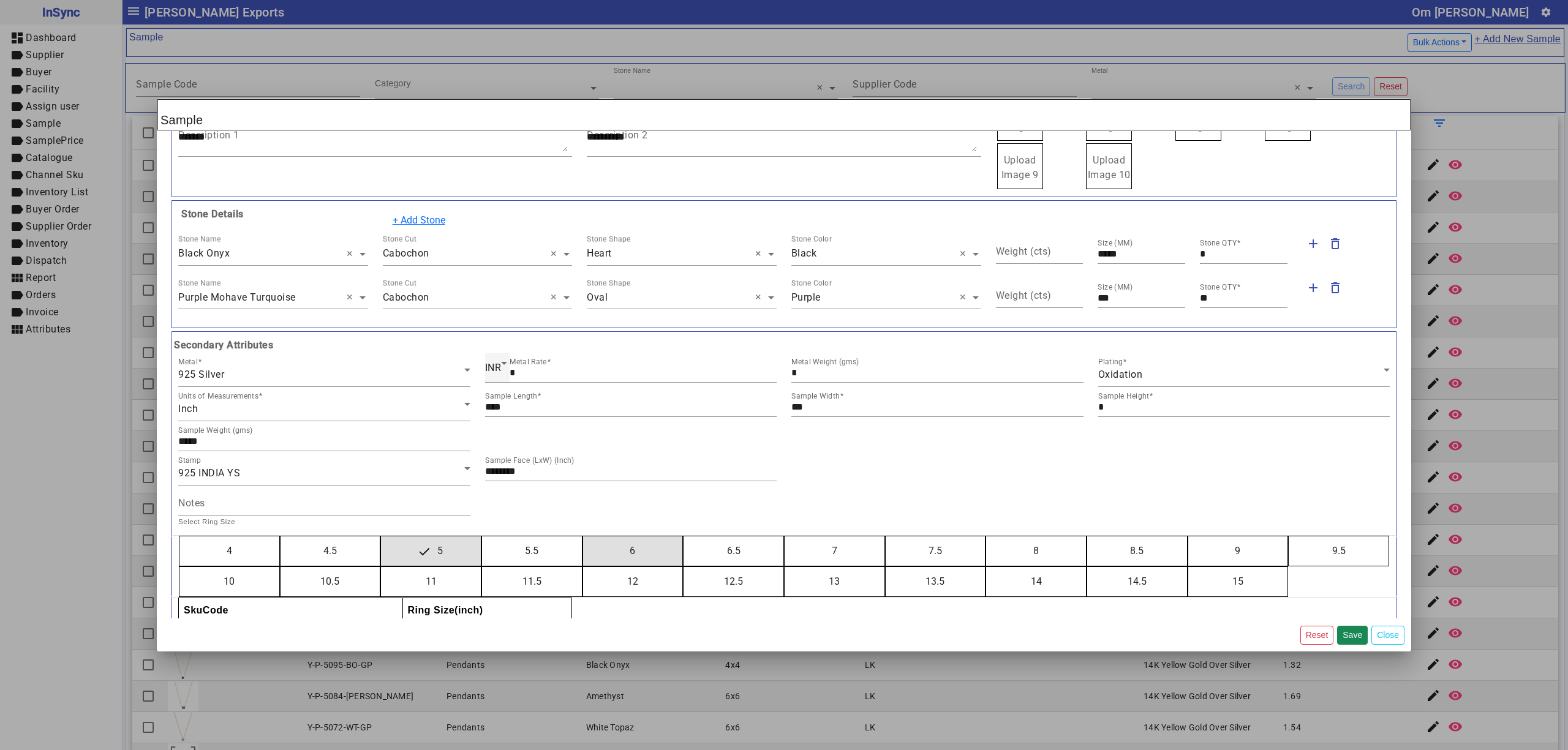
click at [583, 536] on button "6" at bounding box center [633, 551] width 100 height 30
click at [785, 536] on button "7" at bounding box center [834, 551] width 100 height 30
click at [986, 536] on button "8" at bounding box center [1036, 551] width 100 height 30
click at [1188, 536] on button "9" at bounding box center [1238, 551] width 100 height 30
click at [179, 567] on button "10" at bounding box center [229, 582] width 100 height 30
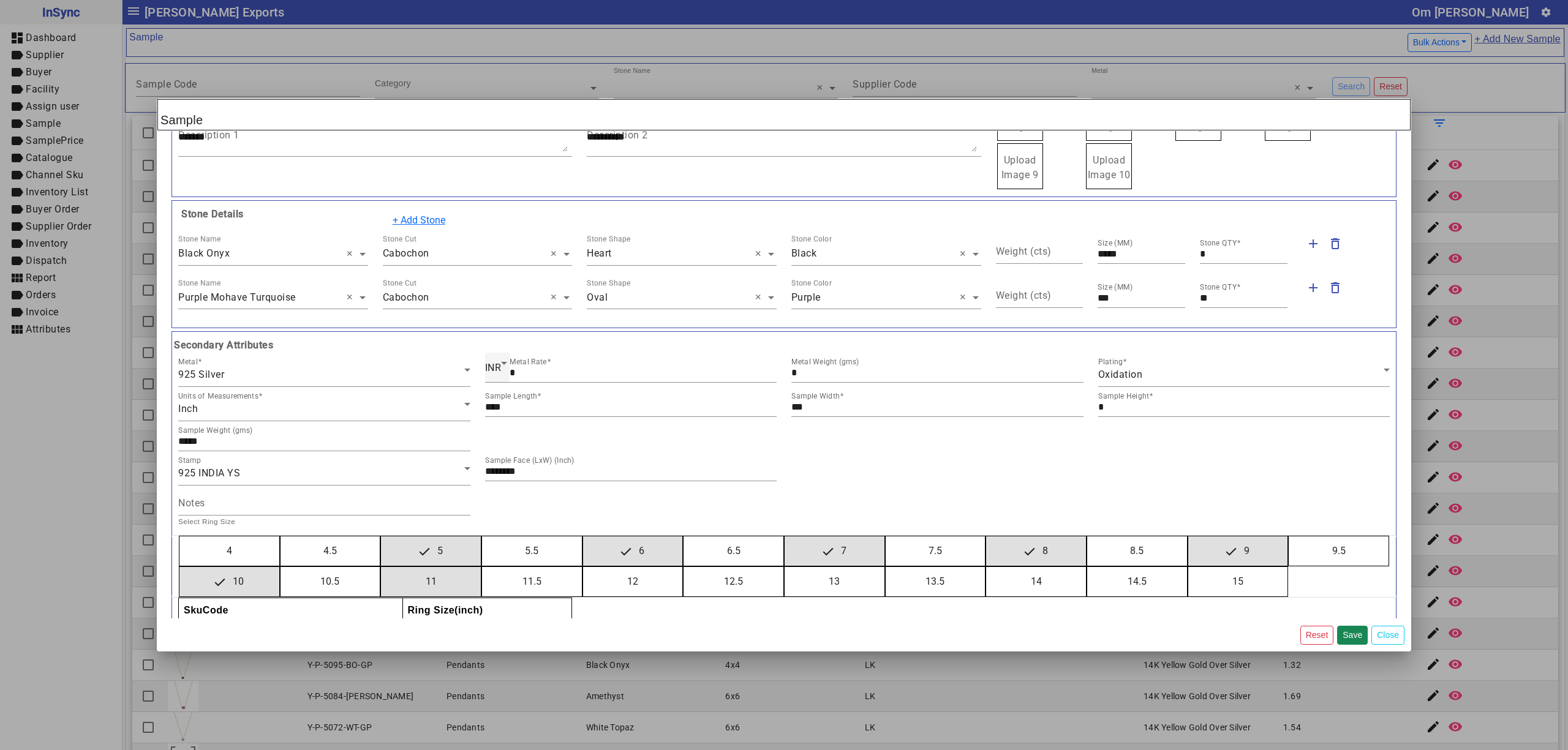
click at [381, 567] on button "11" at bounding box center [431, 582] width 100 height 30
click at [583, 567] on button "12" at bounding box center [633, 582] width 100 height 30
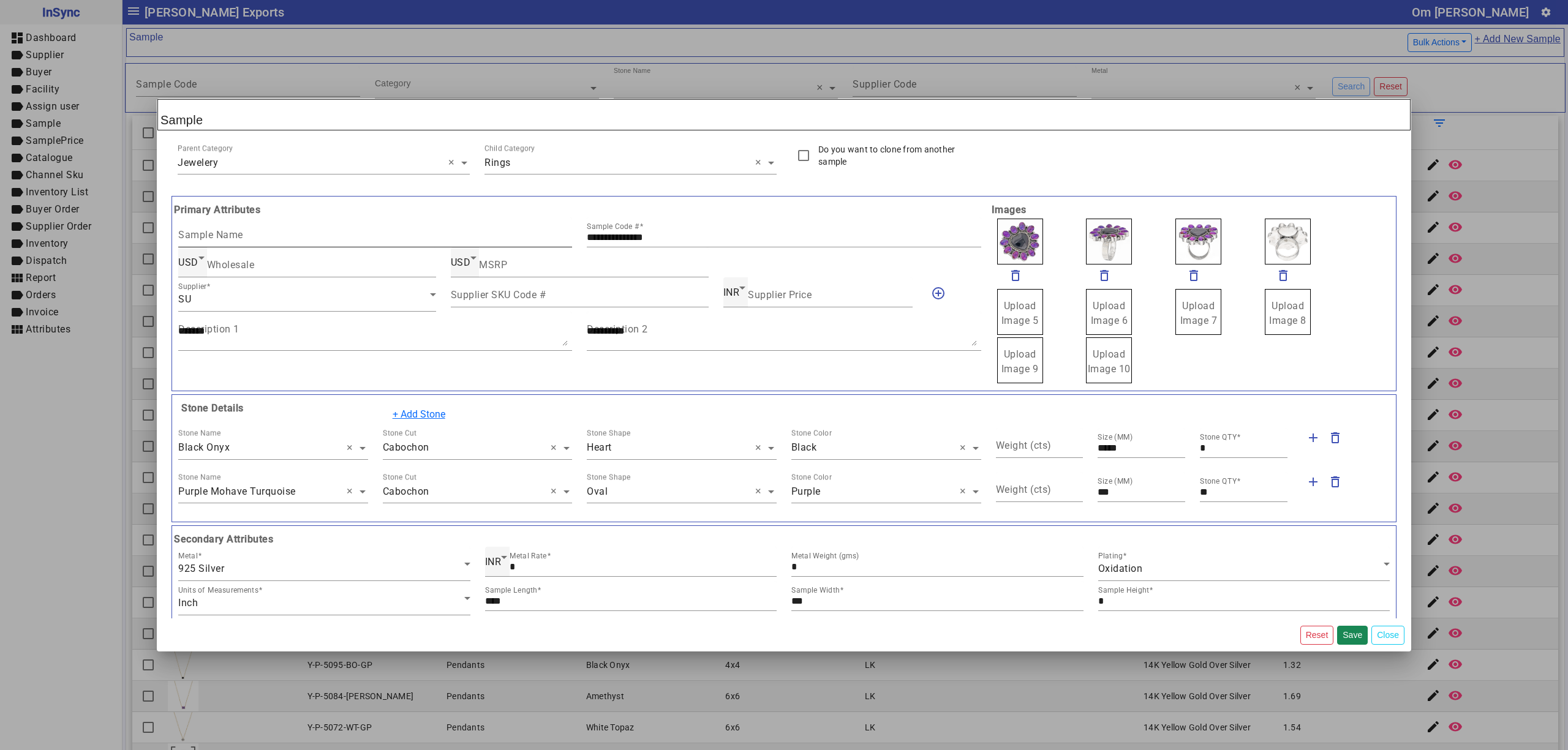
click at [283, 235] on input "Sample Name" at bounding box center [375, 237] width 394 height 11
type input "**********"
click at [1351, 633] on button "Save" at bounding box center [1353, 635] width 31 height 19
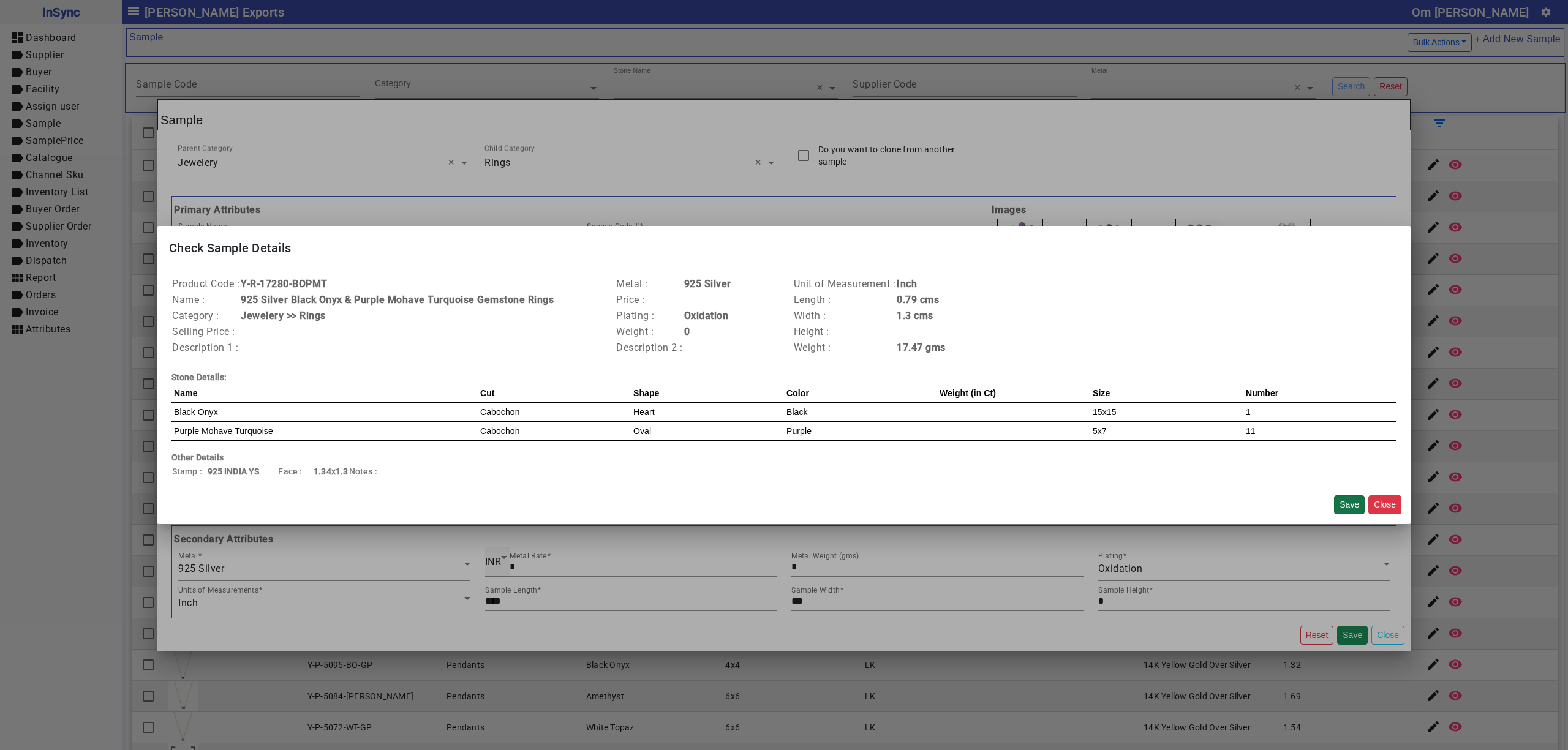
click at [1350, 506] on button "Save" at bounding box center [1350, 504] width 31 height 19
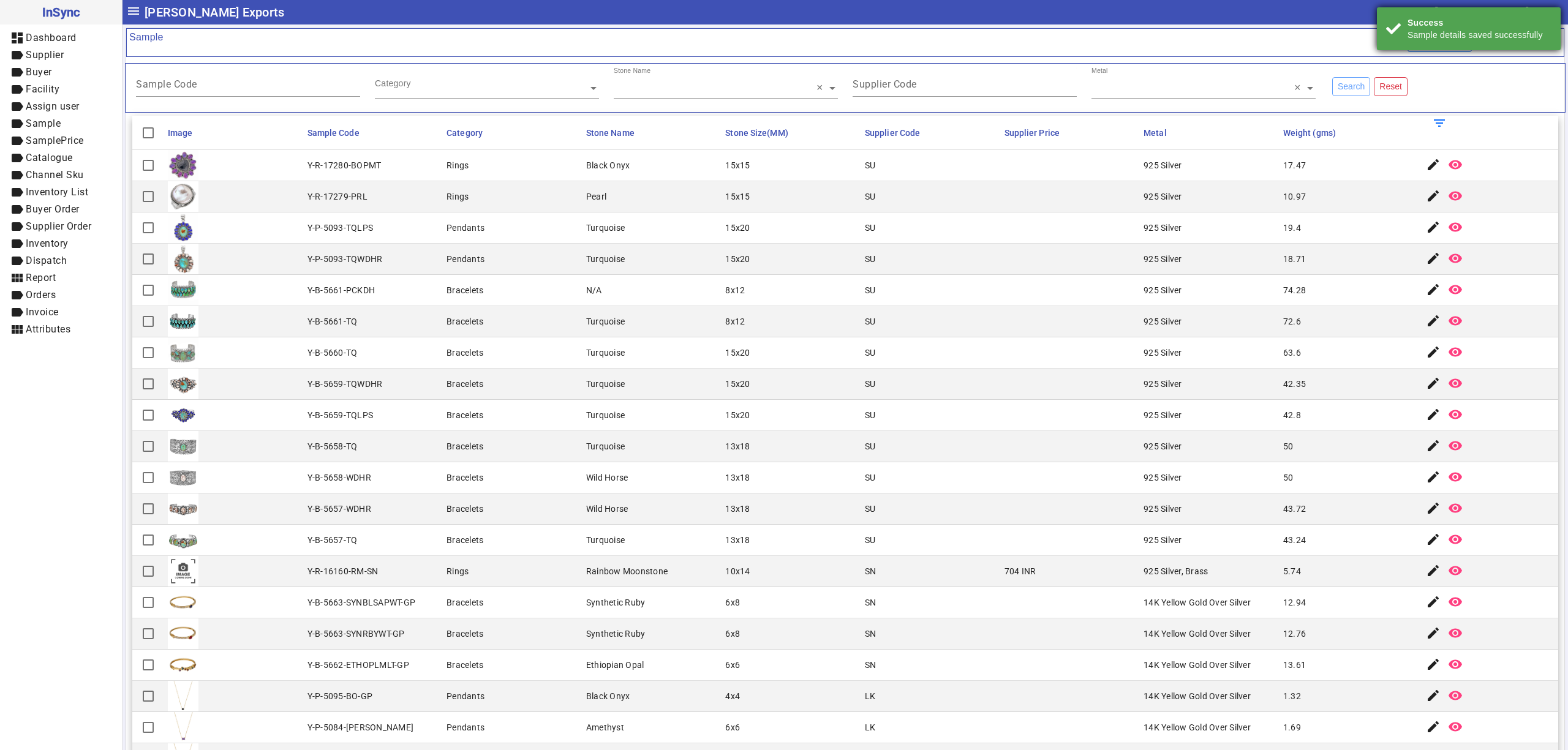
click at [1488, 34] on div "Sample details saved successfully" at bounding box center [1479, 35] width 144 height 12
click at [1488, 34] on link "+ Add New Sample" at bounding box center [1518, 43] width 87 height 23
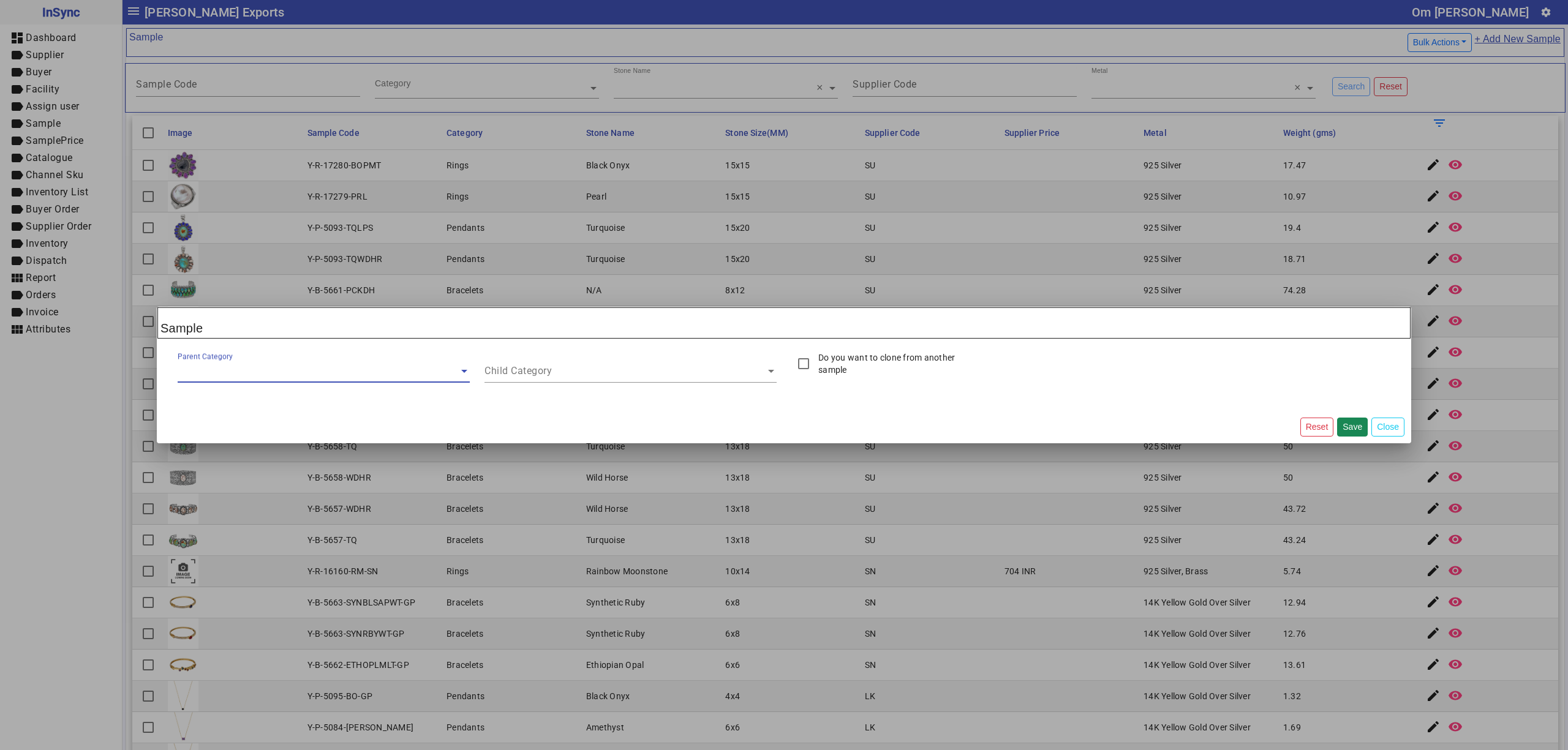
click at [848, 333] on h2 "Sample" at bounding box center [784, 323] width 1253 height 32
click at [856, 361] on label "Do you want to clone from another sample" at bounding box center [899, 364] width 165 height 25
click at [1165, 370] on input "Sample Code" at bounding box center [1142, 372] width 292 height 11
paste input "**********"
type input "**********"
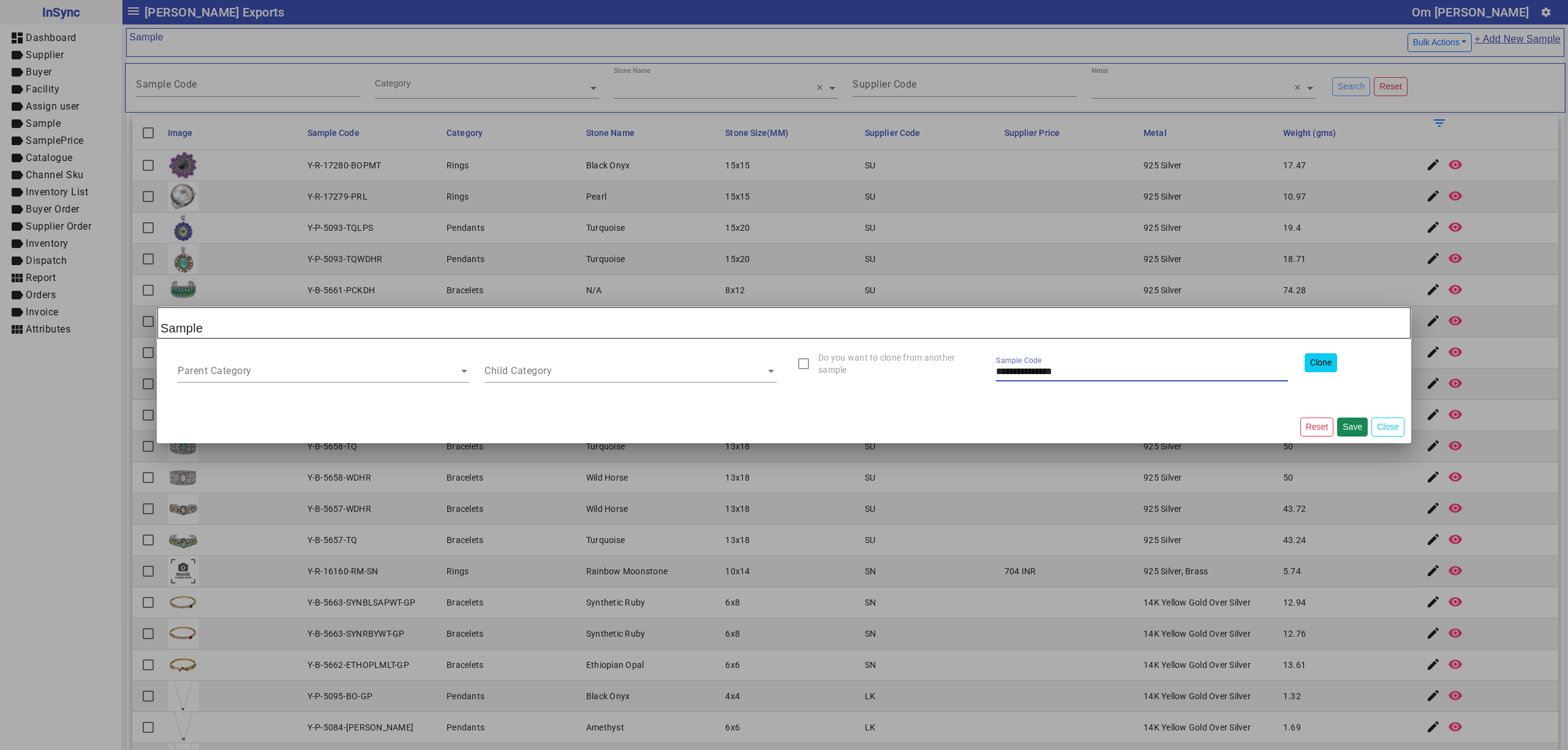
click at [1316, 358] on button "Clone" at bounding box center [1321, 363] width 32 height 19
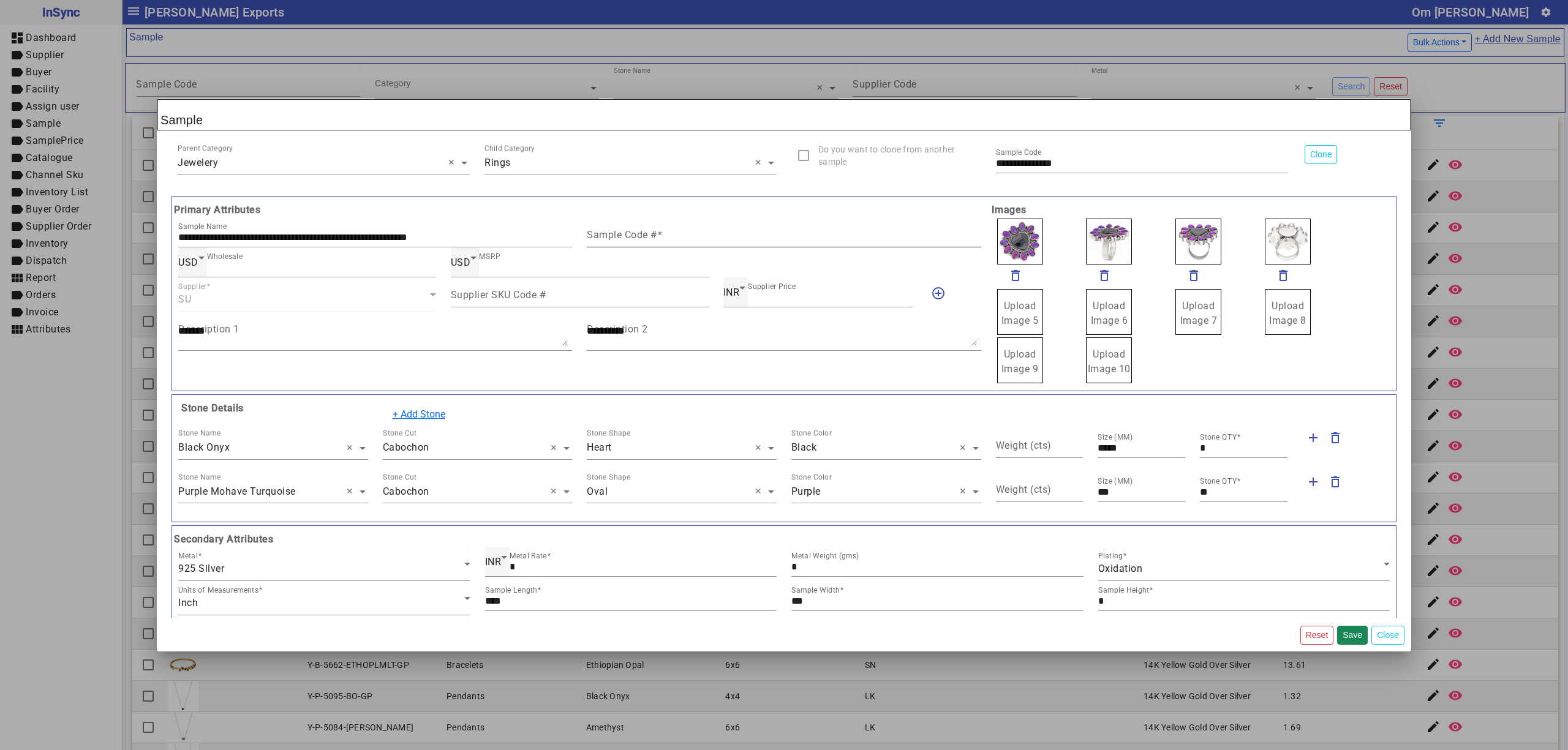
click at [648, 240] on mat-label "Sample Code #" at bounding box center [622, 234] width 70 height 11
click at [648, 240] on input "Sample Code #" at bounding box center [783, 237] width 394 height 11
paste input "**********"
type input "**********"
click at [1008, 282] on mat-icon "delete_outline" at bounding box center [1016, 276] width 15 height 15
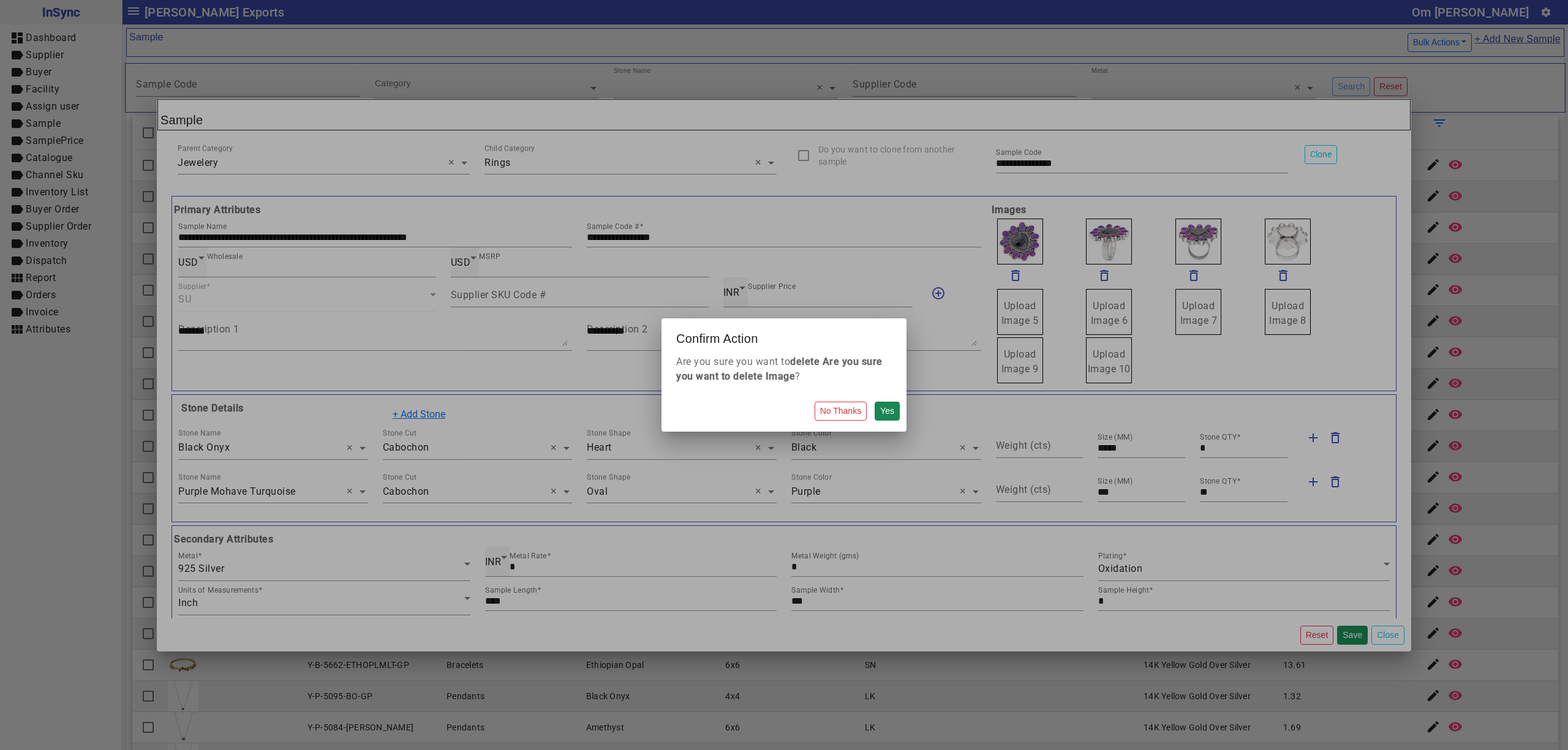
click at [875, 402] on button "Yes" at bounding box center [887, 411] width 25 height 19
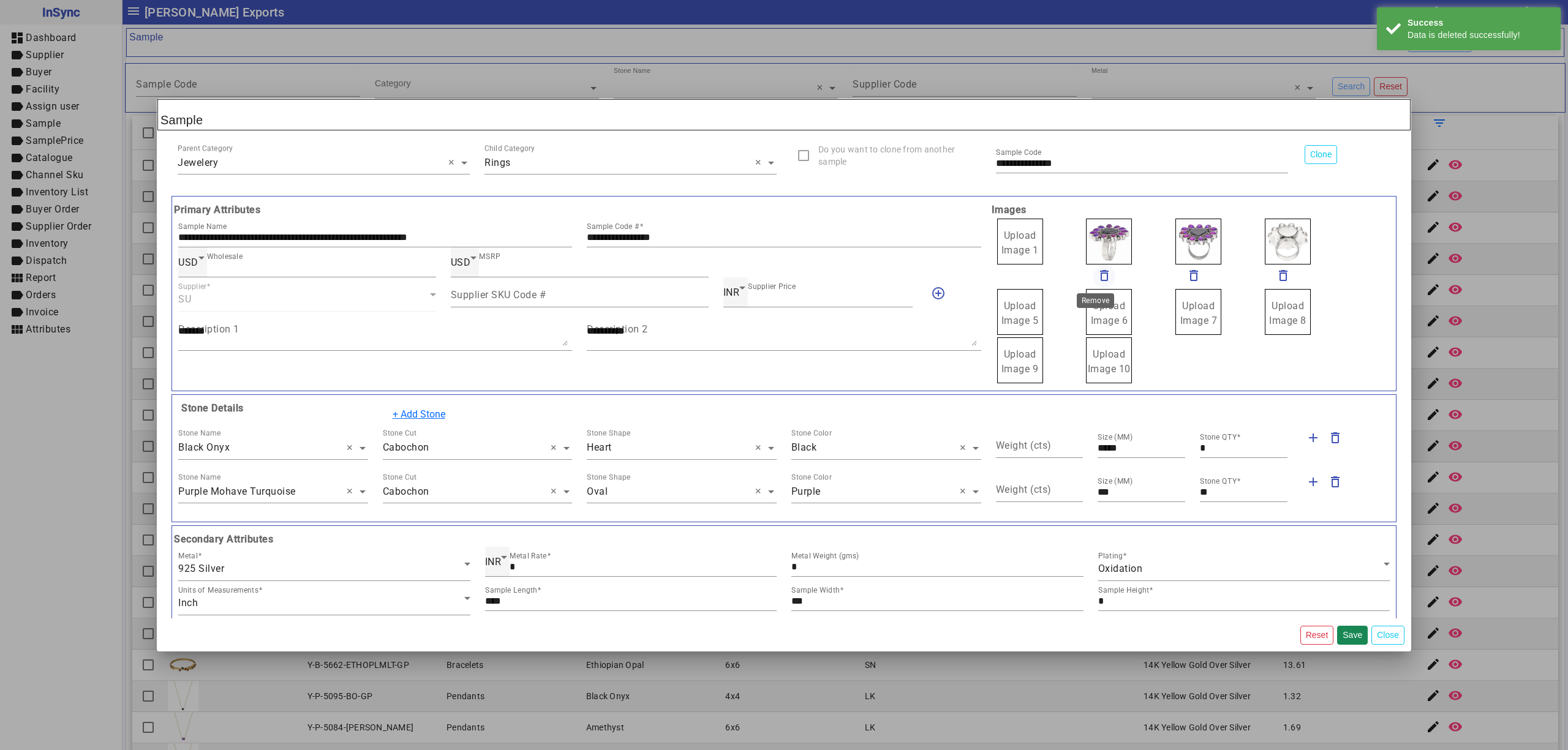
click at [1097, 272] on mat-icon "delete_outline" at bounding box center [1104, 276] width 15 height 15
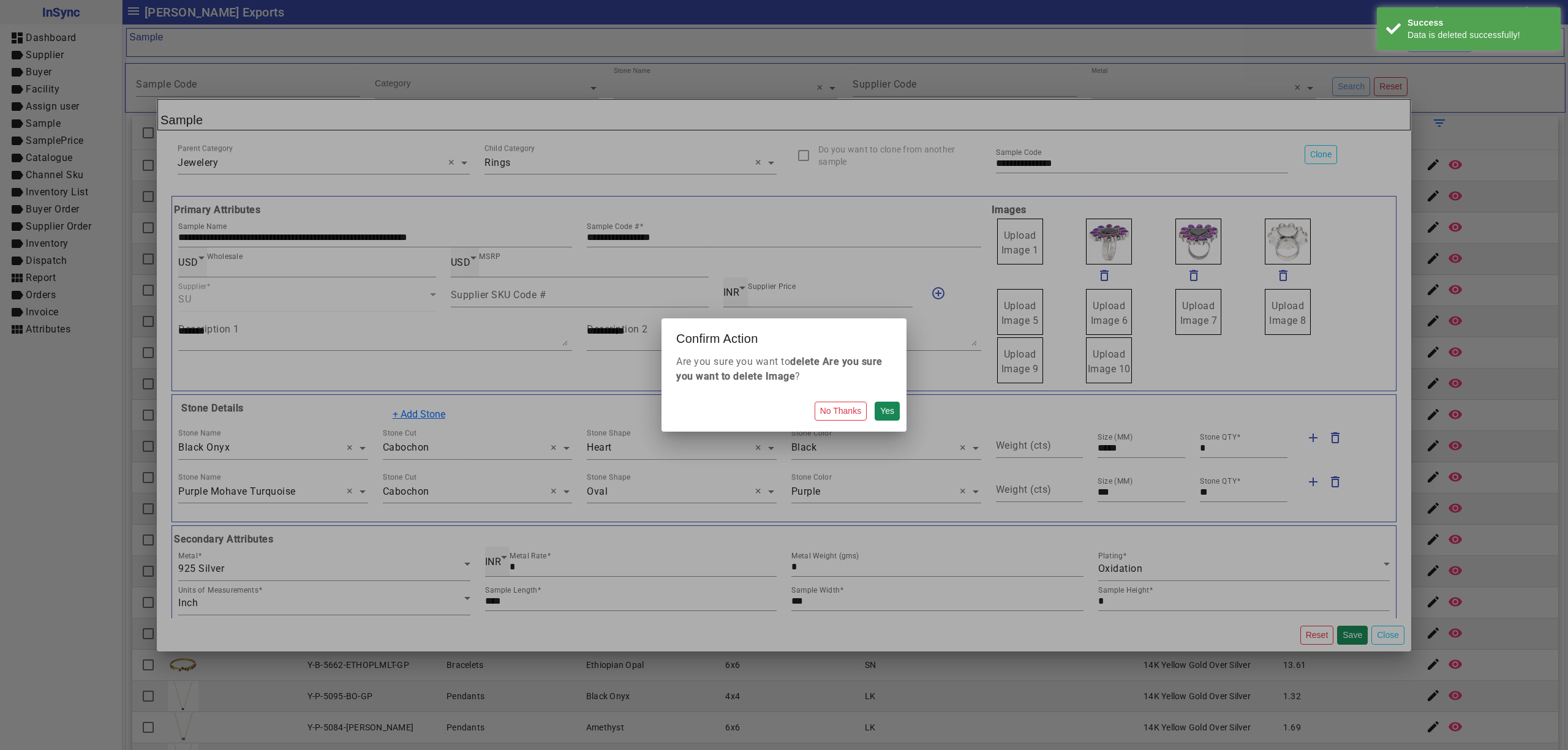
click at [875, 402] on button "Yes" at bounding box center [887, 411] width 25 height 19
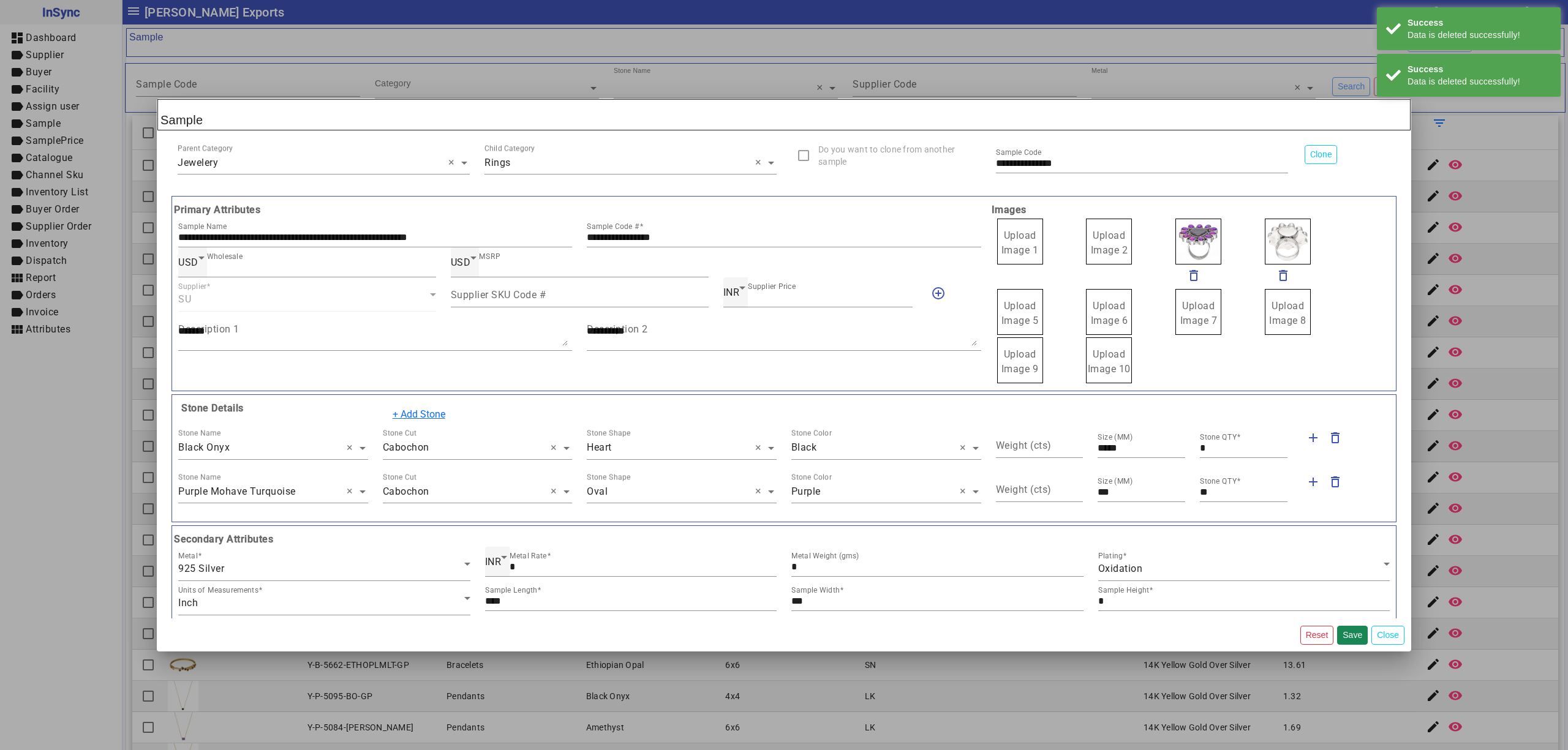
click at [1174, 275] on div "delete_outline" at bounding box center [1223, 252] width 99 height 70
click at [1187, 275] on mat-icon "delete_outline" at bounding box center [1194, 276] width 15 height 15
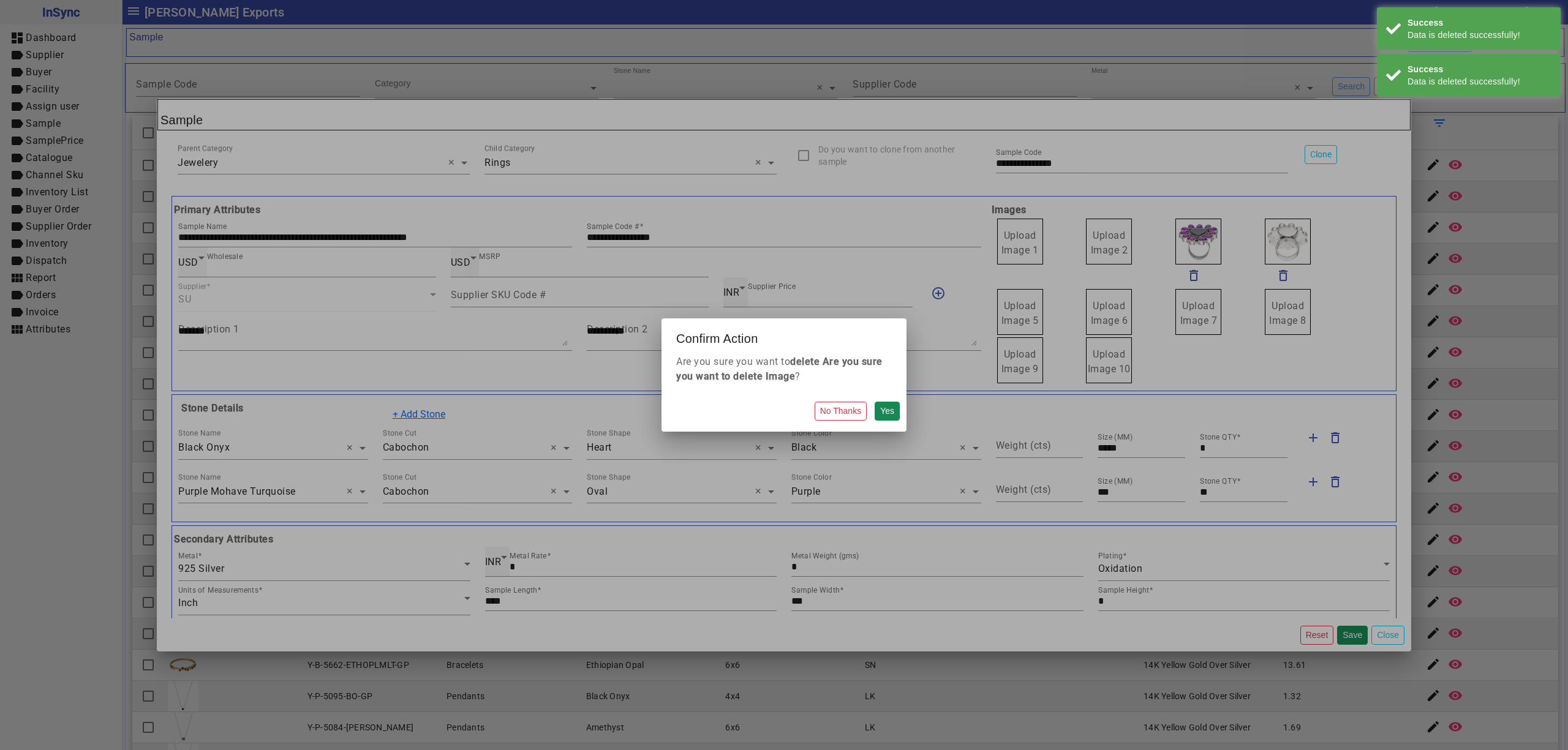
click at [875, 402] on button "Yes" at bounding box center [887, 411] width 25 height 19
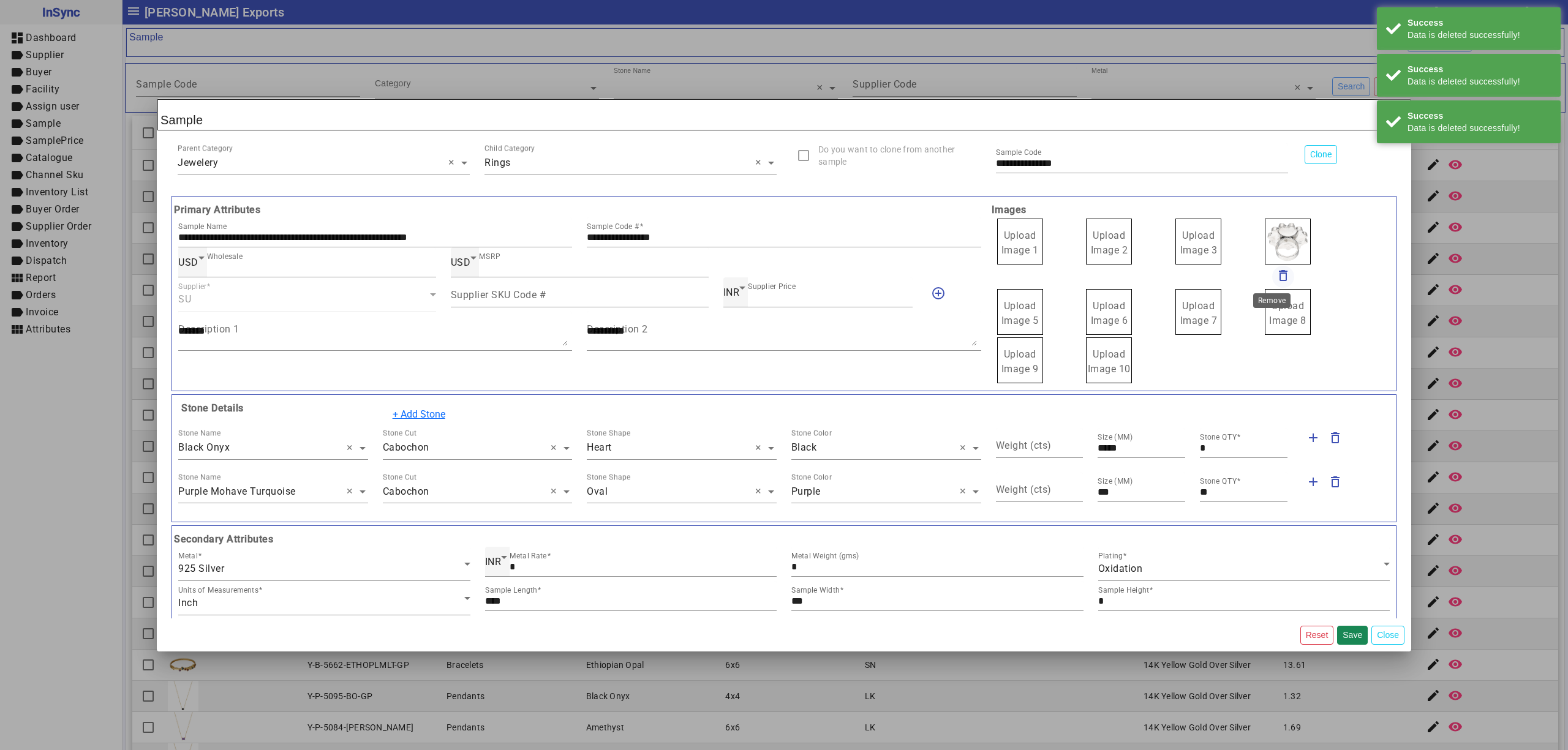
click at [1274, 267] on span "button" at bounding box center [1283, 277] width 30 height 30
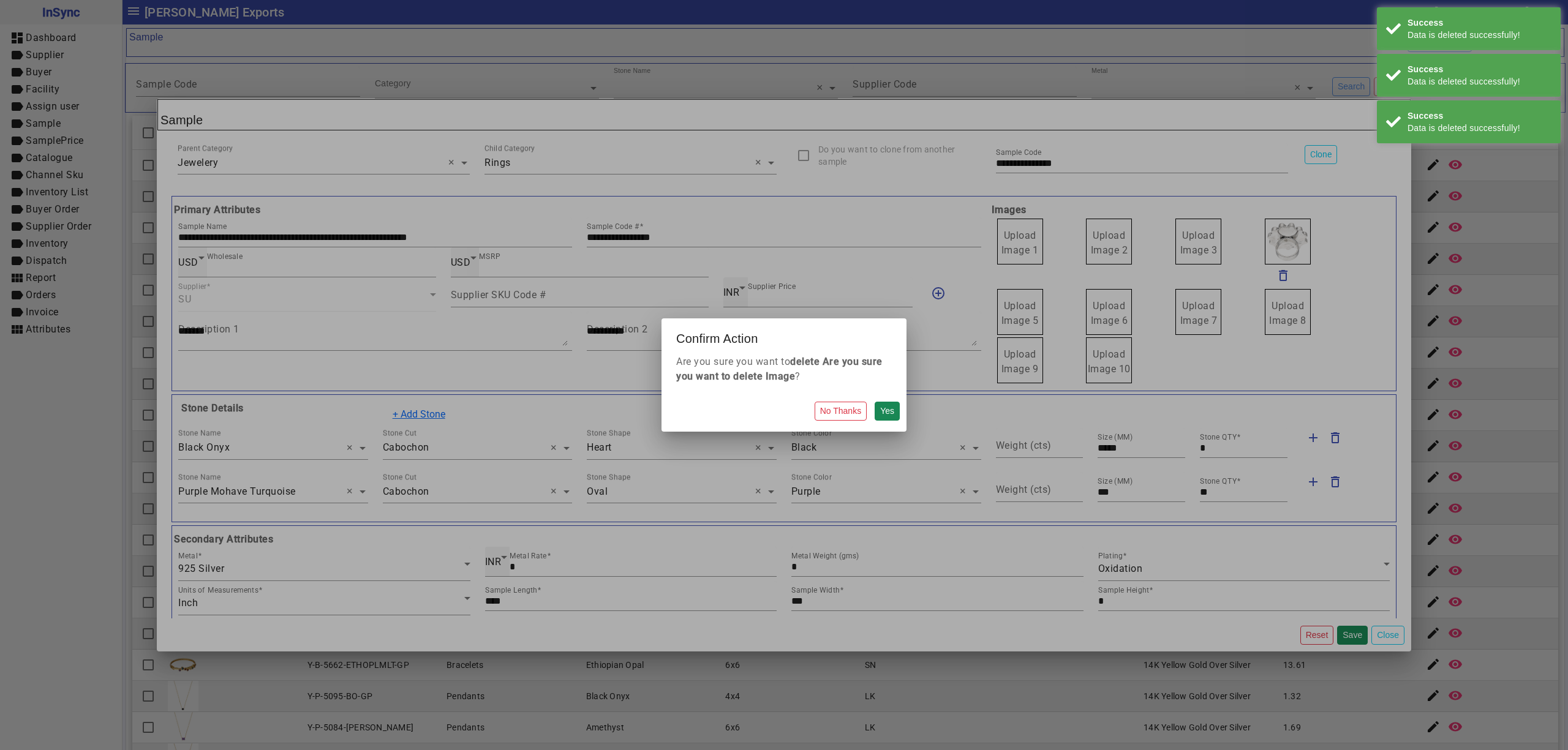
click at [875, 402] on button "Yes" at bounding box center [887, 411] width 25 height 19
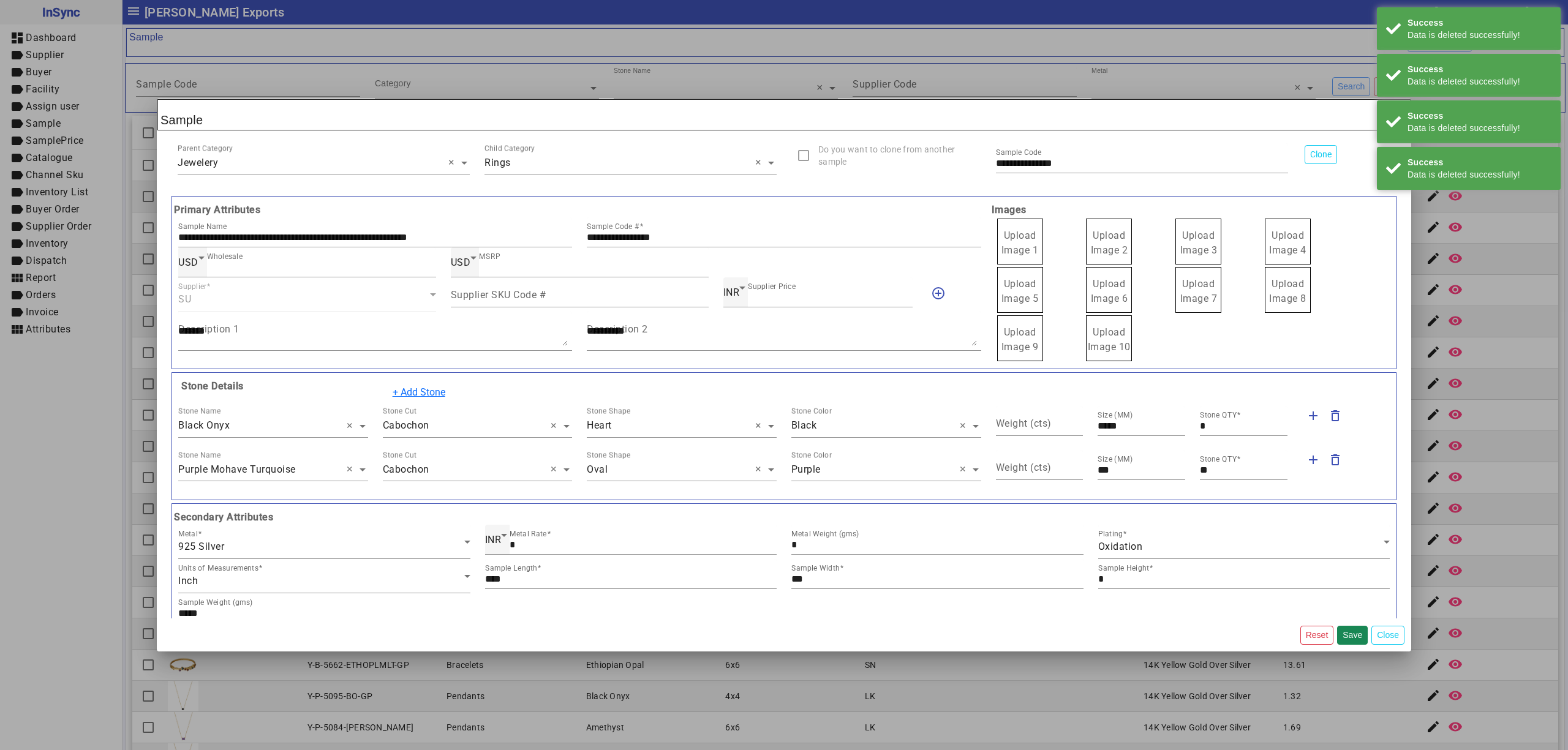
click at [1032, 240] on label "Upload Image 1" at bounding box center [1020, 242] width 46 height 46
click at [0, 0] on input "Upload Image 1" at bounding box center [0, 0] width 0 height 0
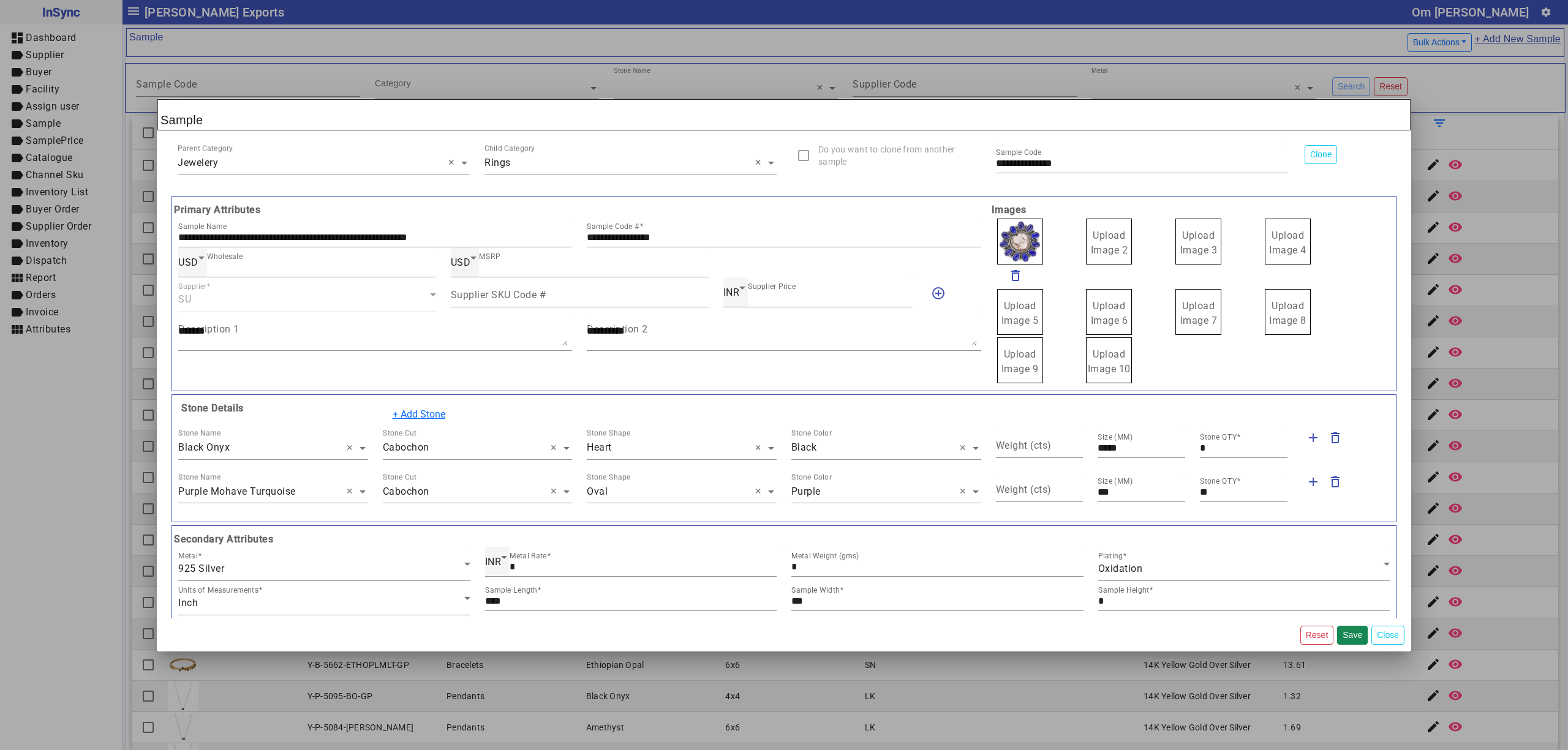
click at [1104, 243] on label "Upload Image 2" at bounding box center [1109, 242] width 46 height 46
click at [0, 0] on input "Upload Image 2" at bounding box center [0, 0] width 0 height 0
click at [1191, 238] on span "Upload Image 3" at bounding box center [1199, 242] width 38 height 26
click at [0, 0] on input "Upload Image 3" at bounding box center [0, 0] width 0 height 0
click at [1279, 243] on label "Upload Image 4" at bounding box center [1287, 242] width 46 height 46
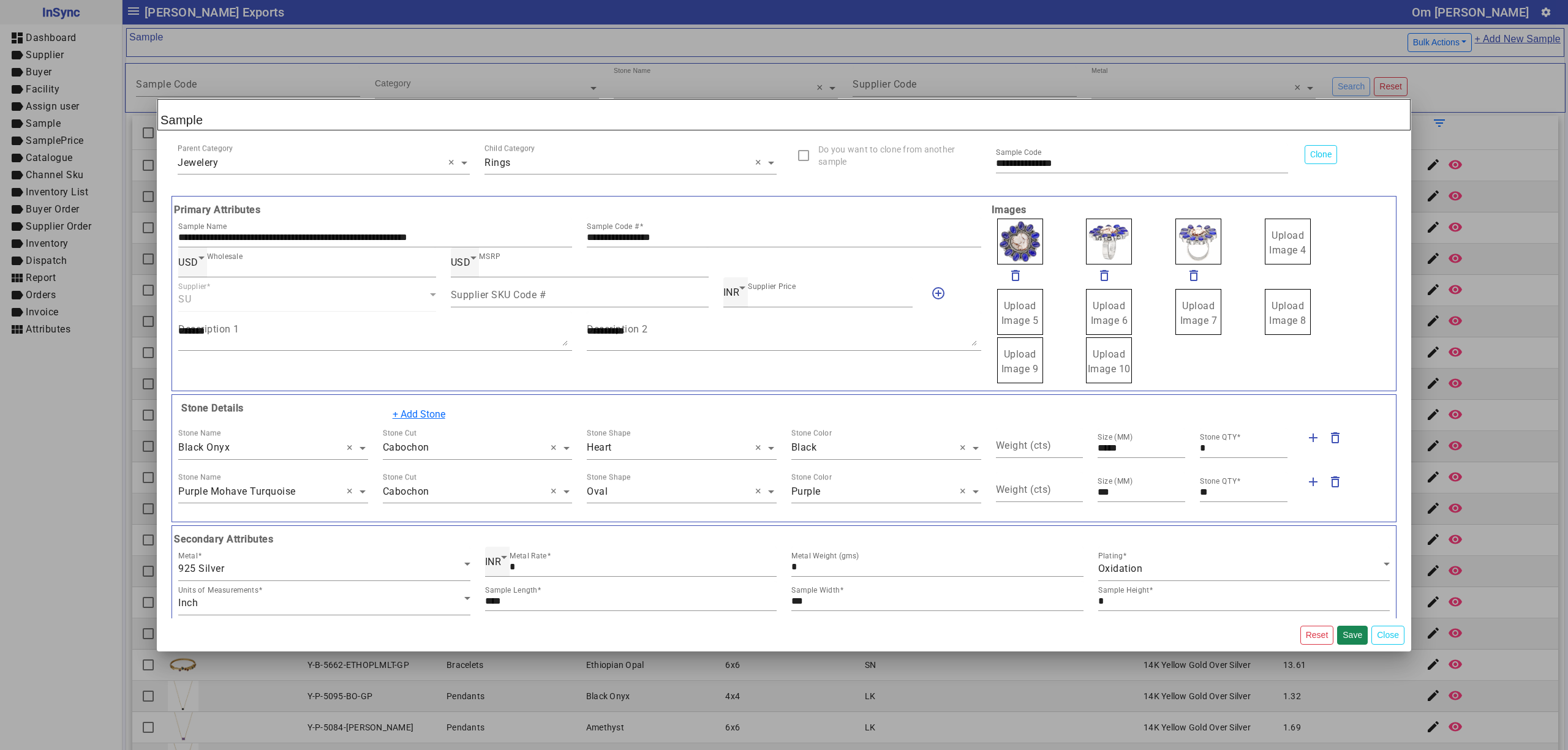
click at [0, 0] on input "Upload Image 4" at bounding box center [0, 0] width 0 height 0
drag, startPoint x: 253, startPoint y: 444, endPoint x: 242, endPoint y: 445, distance: 11.0
click at [251, 444] on input "text" at bounding box center [273, 448] width 190 height 15
type input "****"
type input "***"
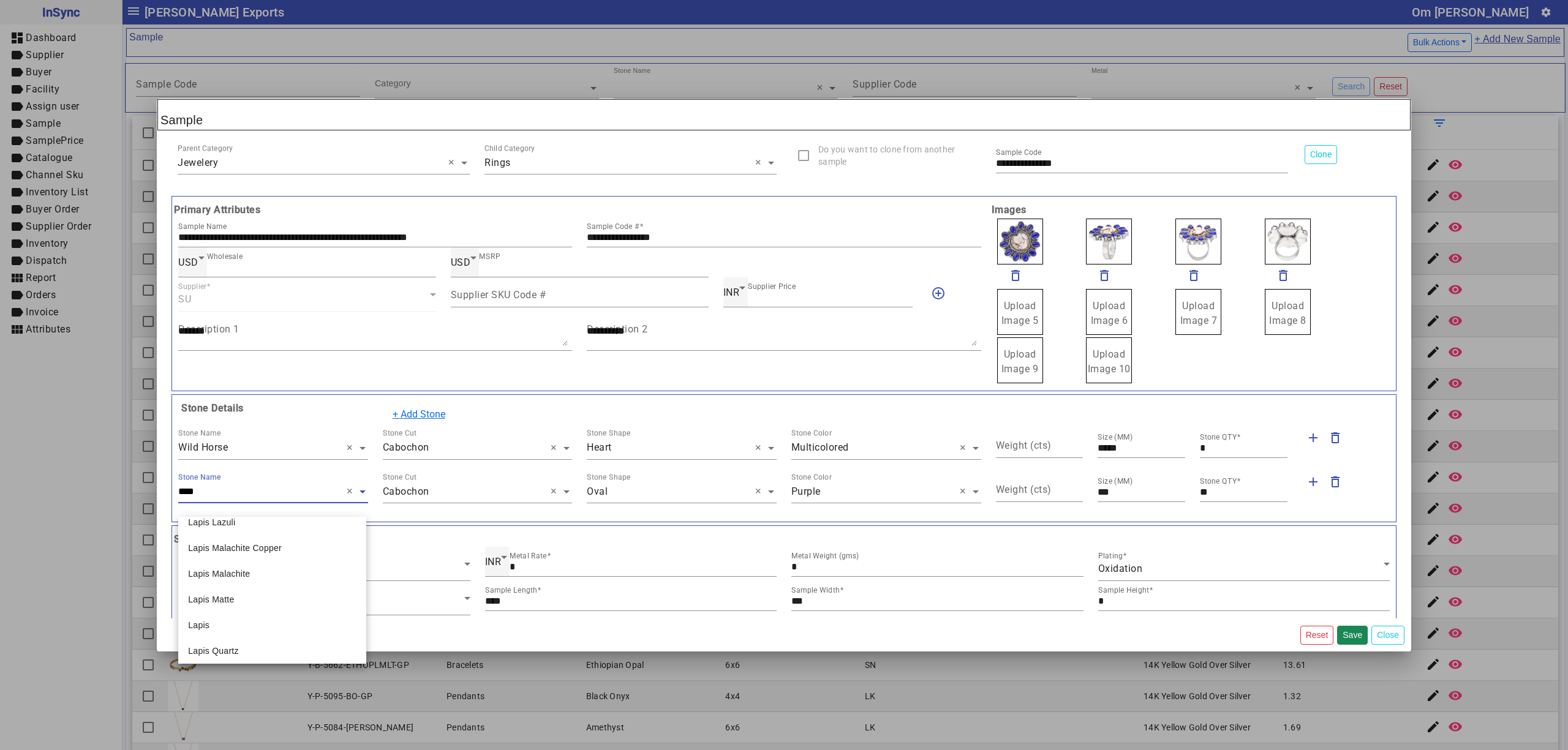
type input "*****"
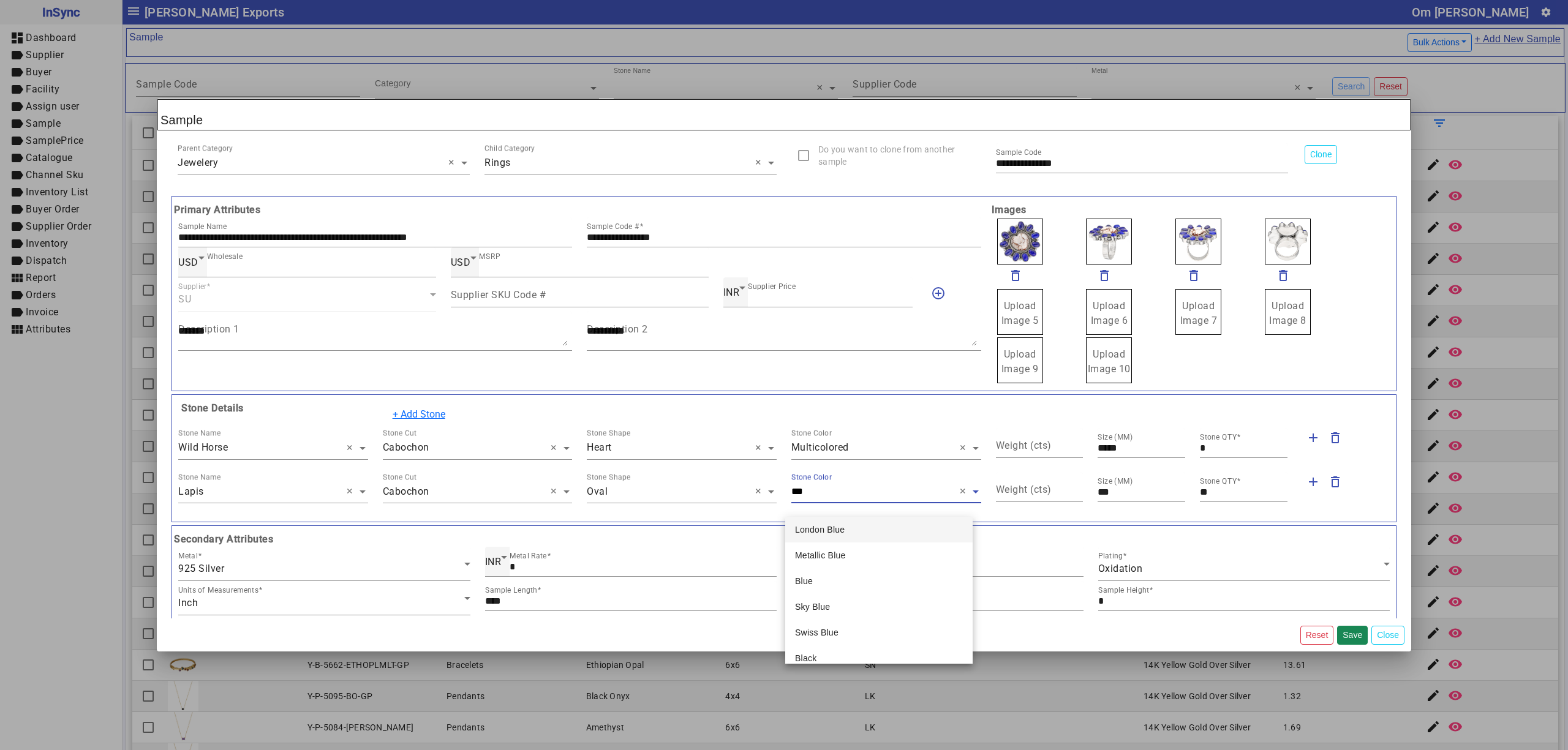
type input "****"
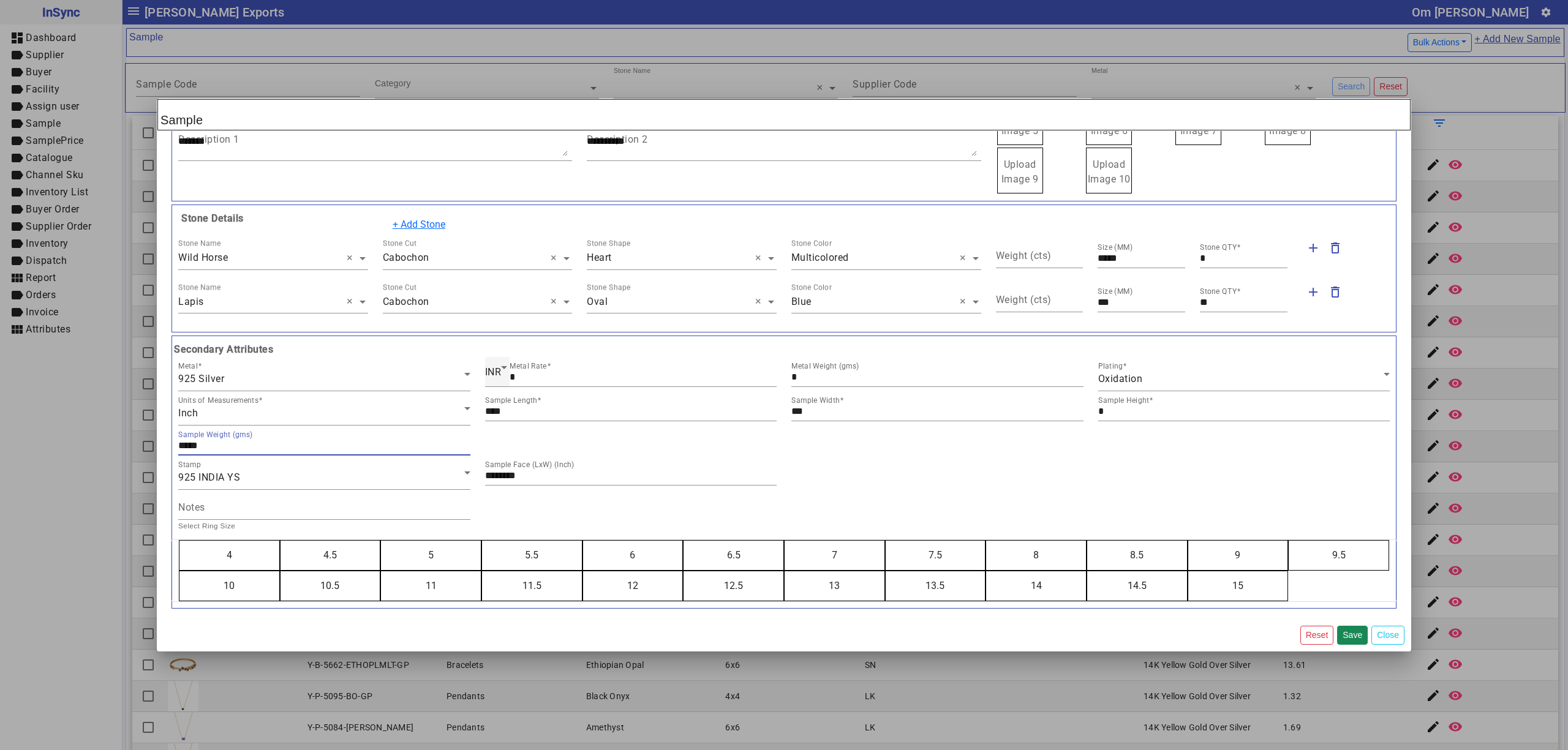
type input "*****"
click at [381, 541] on button "5" at bounding box center [431, 555] width 100 height 30
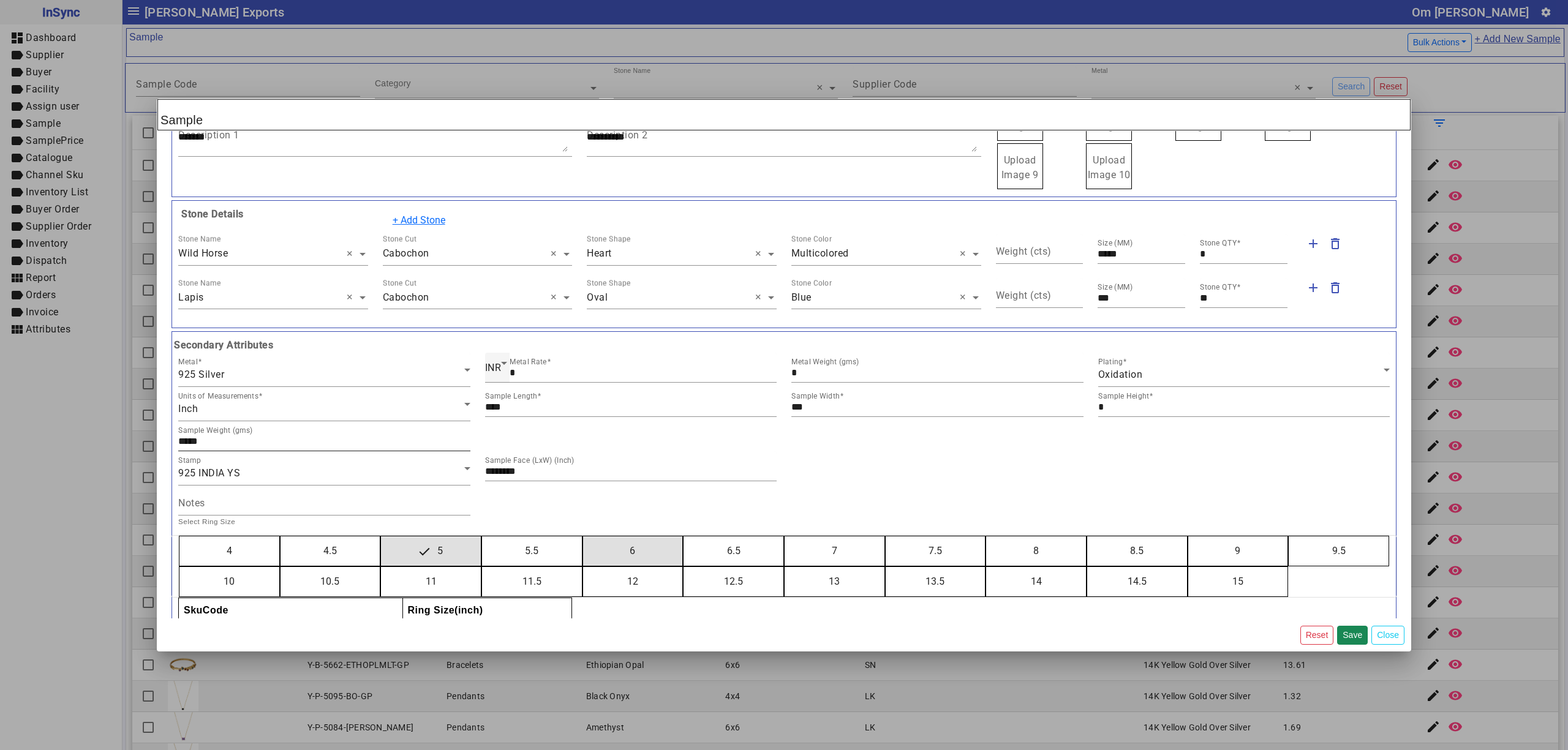
click at [583, 536] on button "6" at bounding box center [633, 551] width 100 height 30
click at [785, 536] on button "7" at bounding box center [834, 551] width 100 height 30
click at [986, 536] on button "8" at bounding box center [1036, 551] width 100 height 30
click at [1188, 536] on button "9" at bounding box center [1238, 551] width 100 height 30
click at [179, 567] on button "10" at bounding box center [229, 582] width 100 height 30
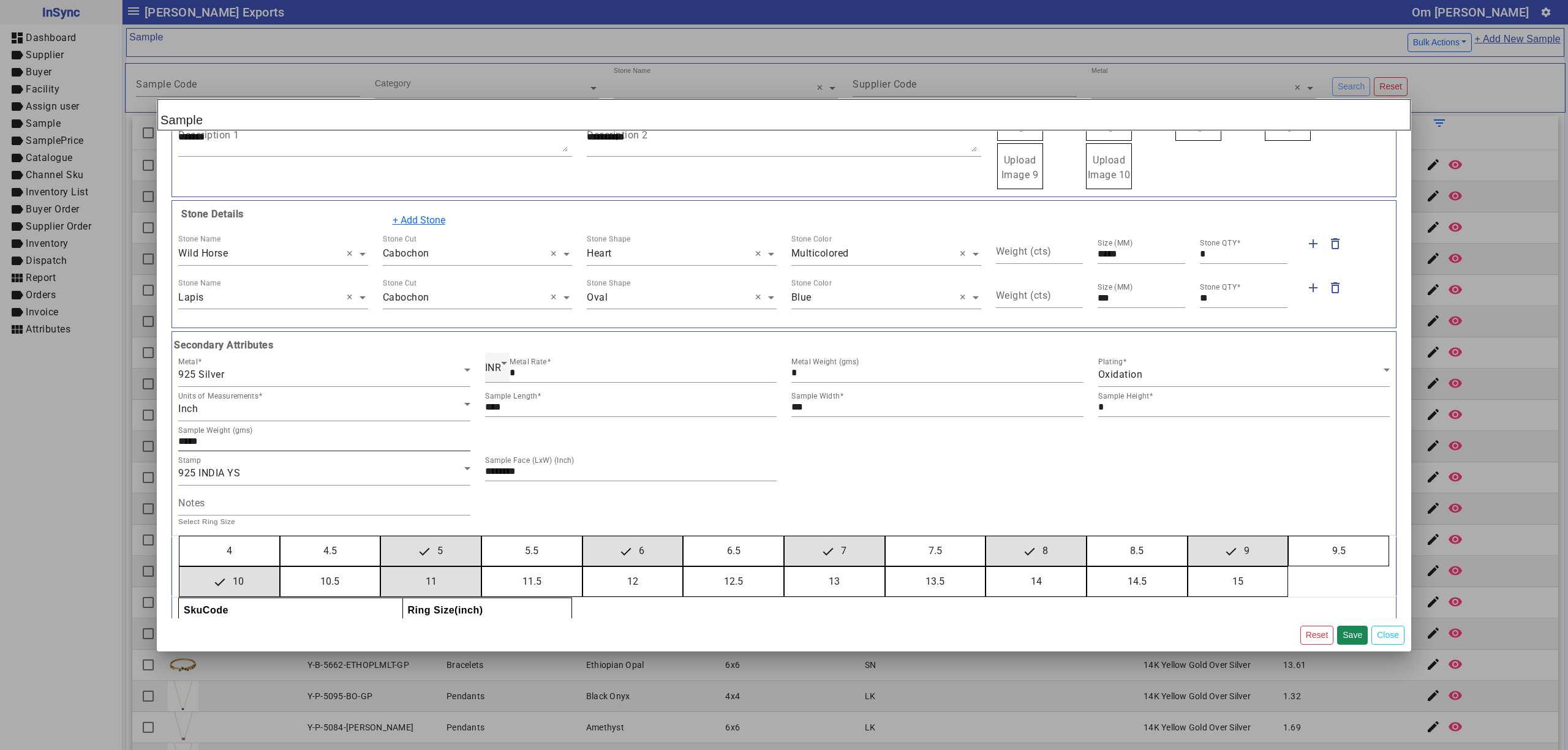
click at [381, 567] on button "11" at bounding box center [431, 582] width 100 height 30
click at [583, 567] on button "12" at bounding box center [633, 582] width 100 height 30
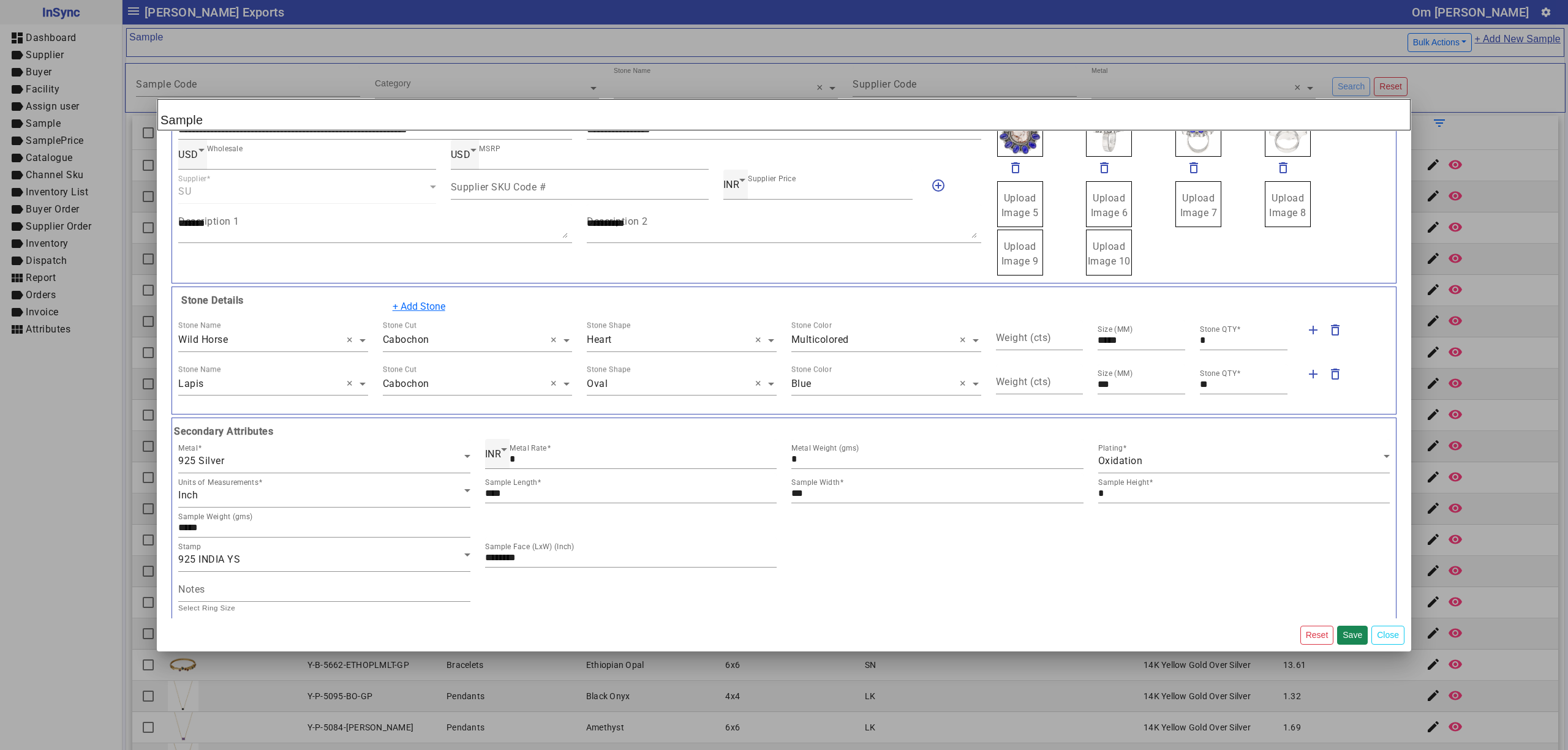
scroll to position [0, 0]
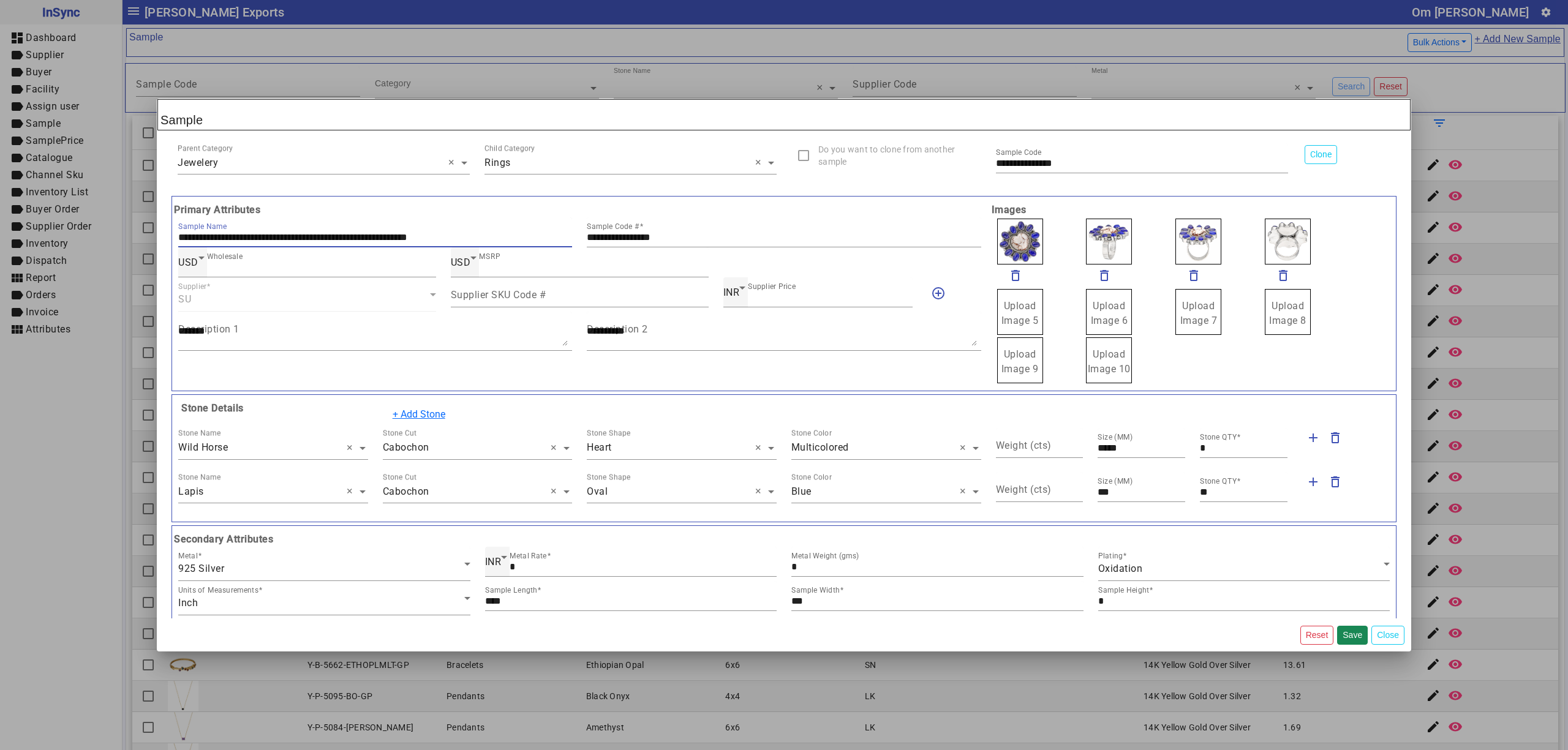
click at [410, 242] on input "**********" at bounding box center [375, 237] width 394 height 11
type input "**********"
click at [712, 245] on div "**********" at bounding box center [783, 232] width 394 height 30
click at [1349, 637] on button "Save" at bounding box center [1353, 635] width 31 height 19
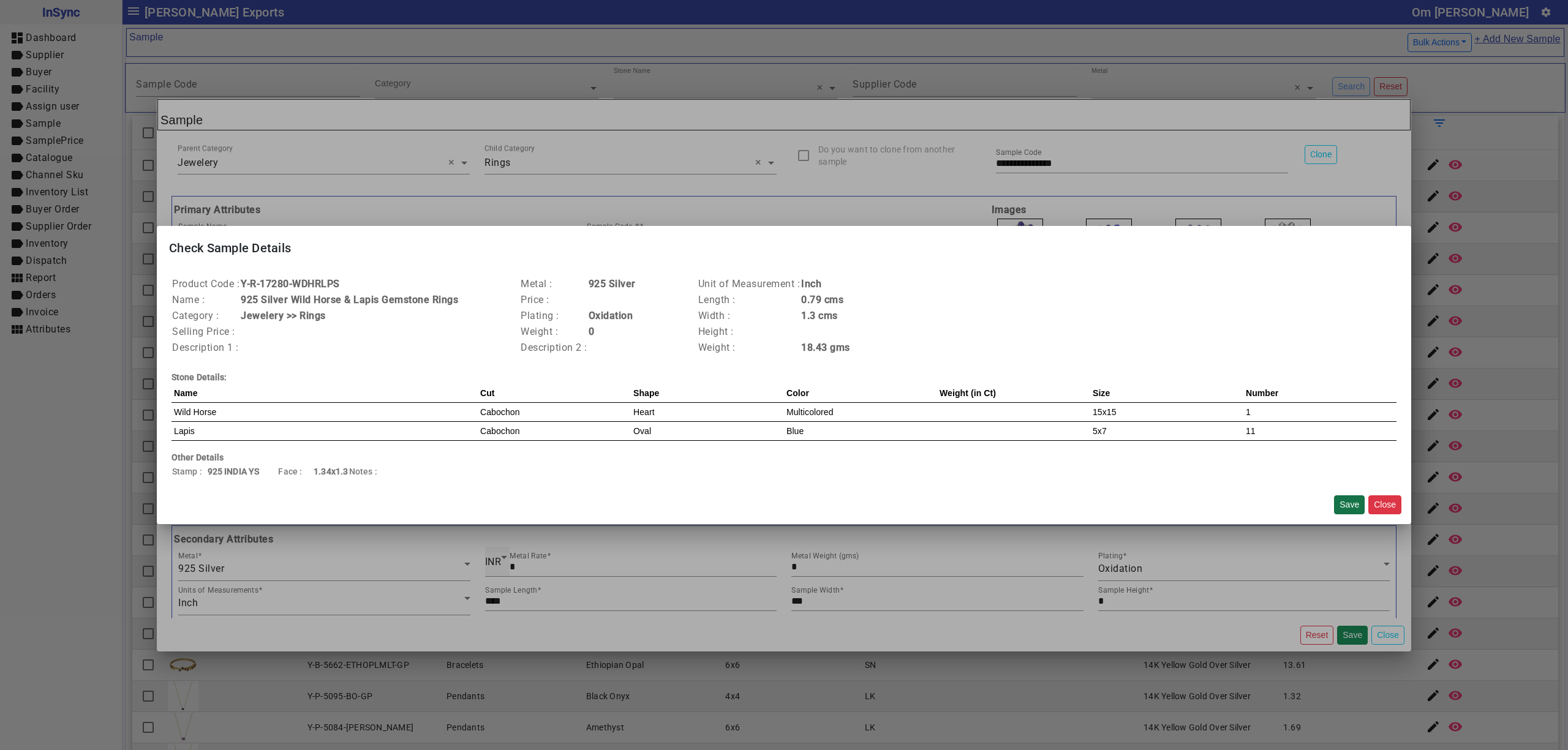
click at [1342, 498] on button "Save" at bounding box center [1350, 504] width 31 height 19
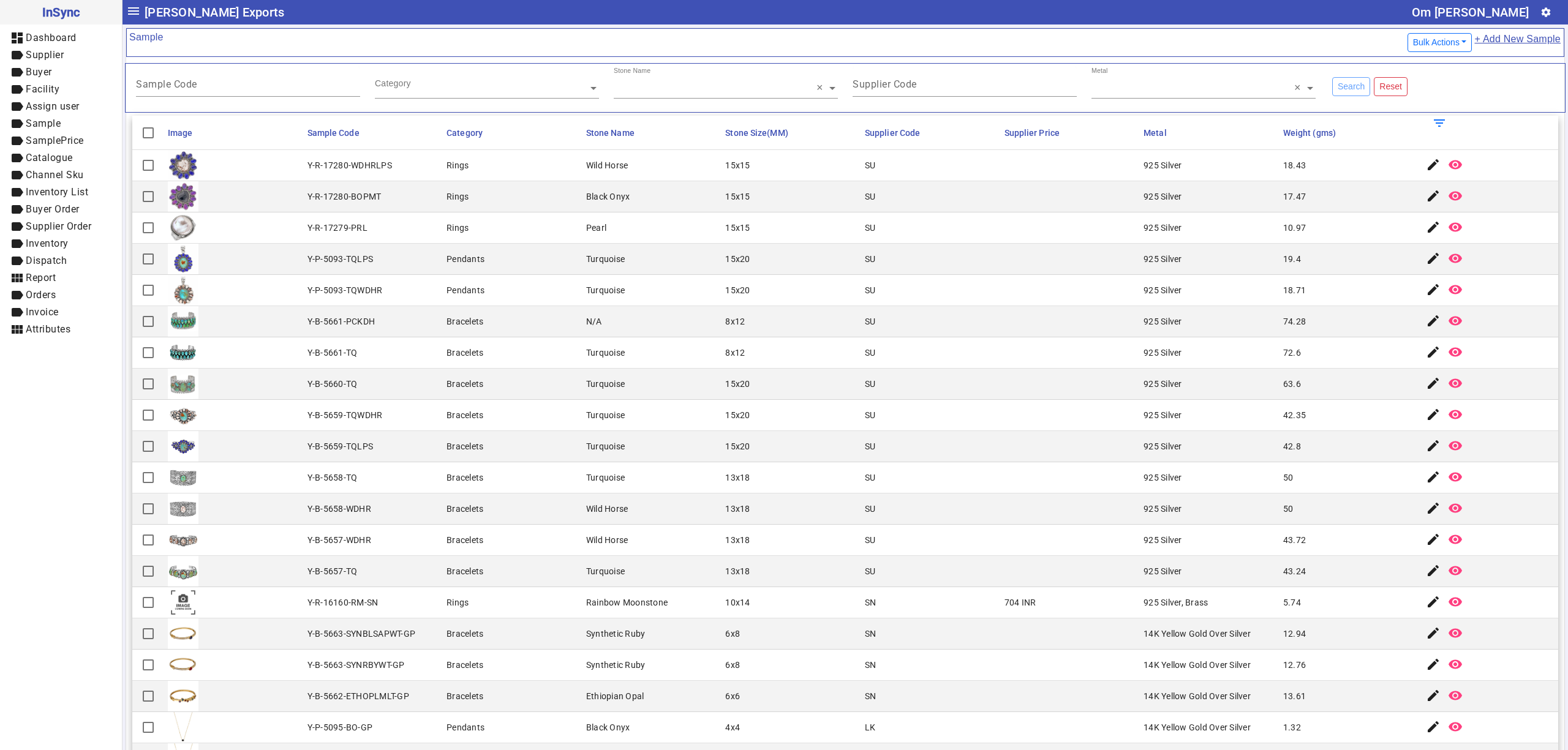
click at [1500, 42] on link "+ Add New Sample" at bounding box center [1518, 43] width 87 height 23
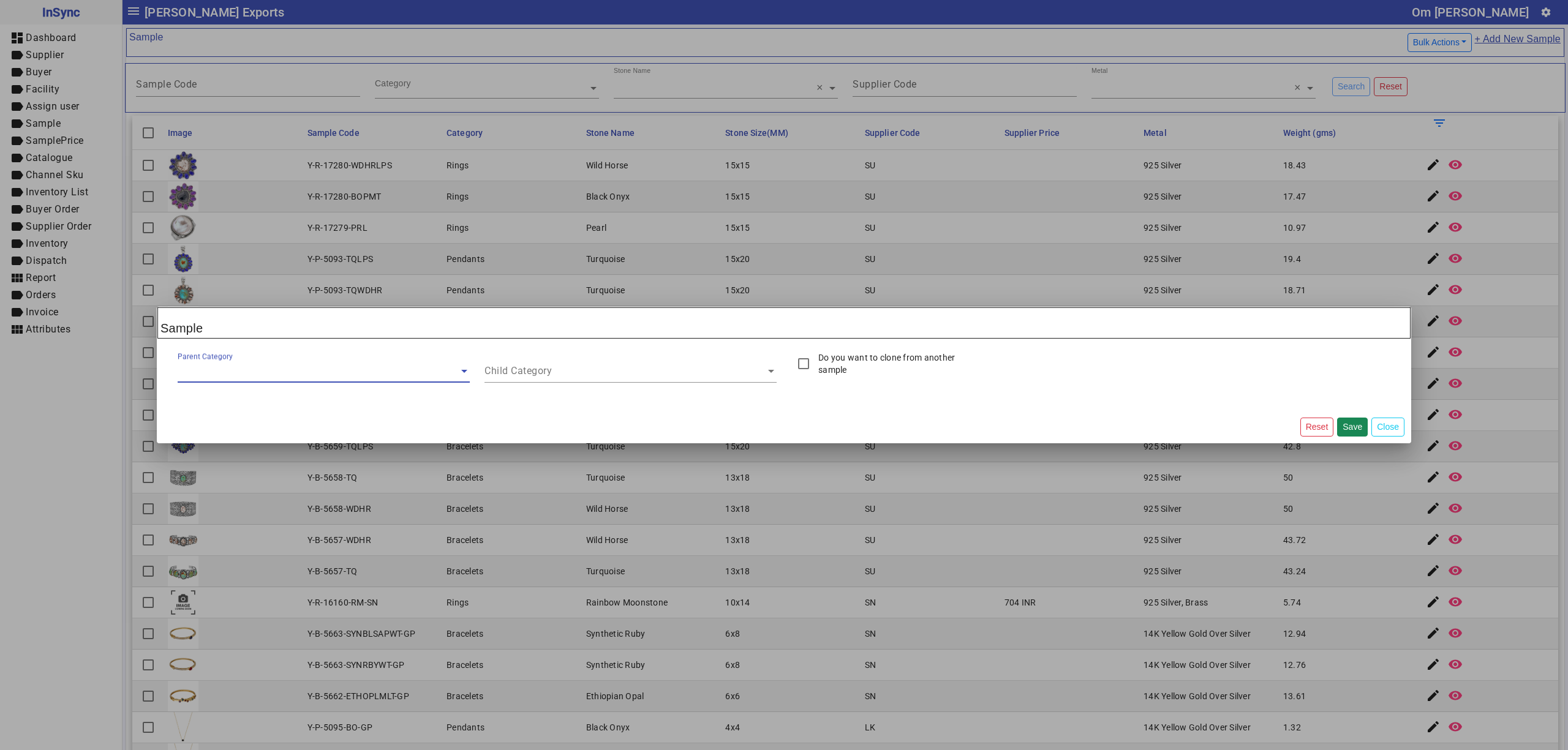
click at [361, 374] on input "text" at bounding box center [324, 371] width 292 height 15
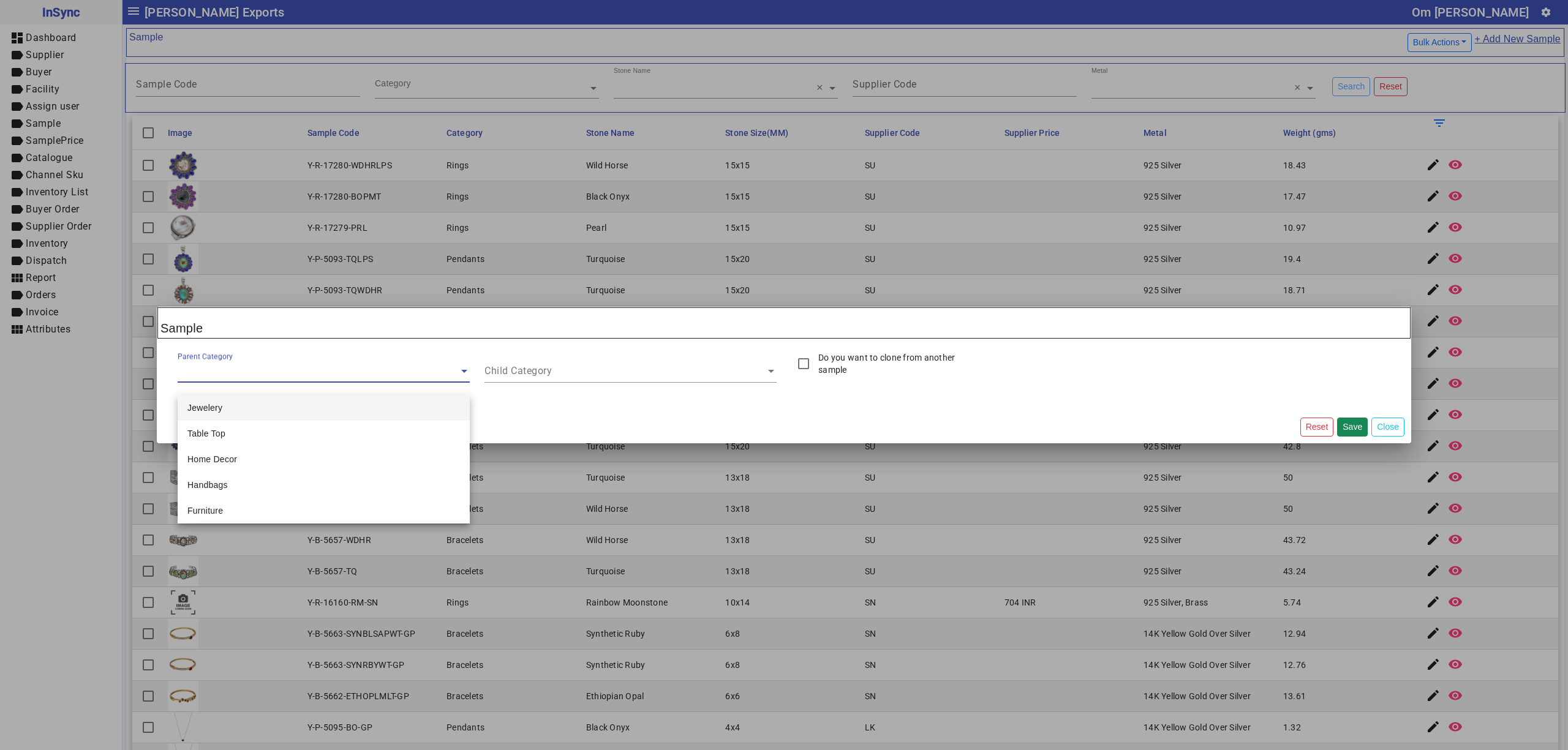
click at [309, 407] on div "Jewelery" at bounding box center [324, 408] width 292 height 25
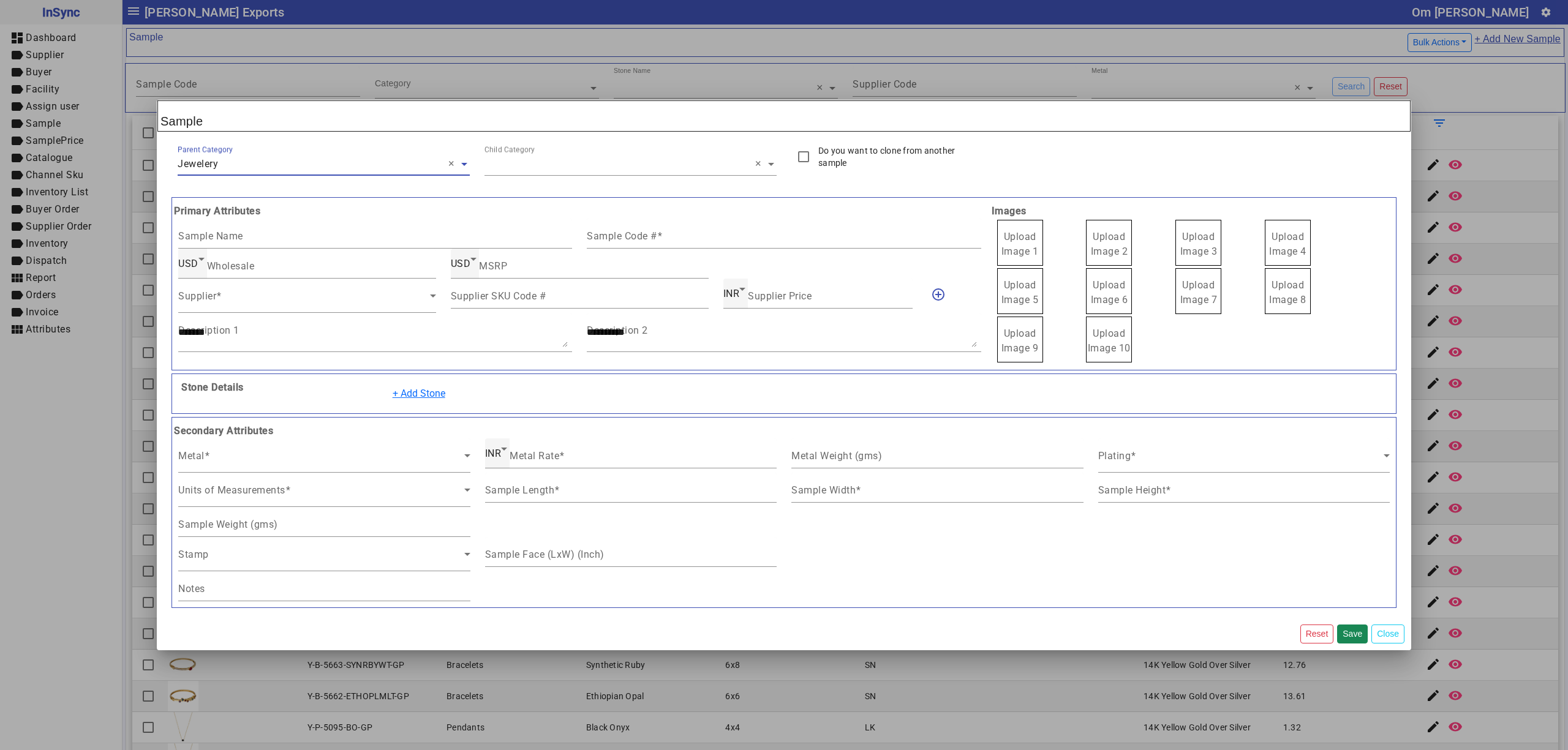
click at [530, 174] on div "Child Category × ×" at bounding box center [630, 160] width 292 height 32
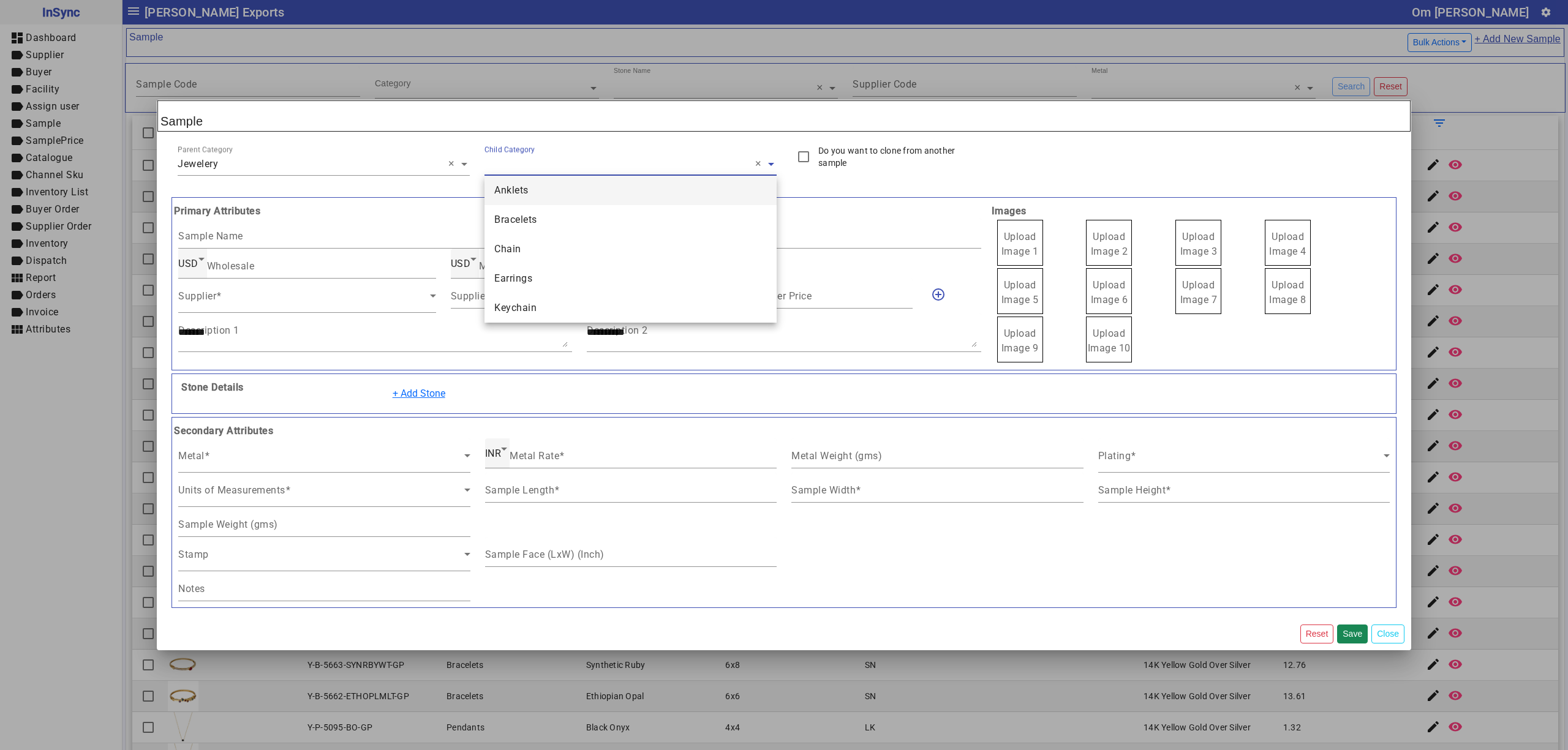
type input "*"
click at [522, 244] on div "Rings" at bounding box center [630, 250] width 292 height 30
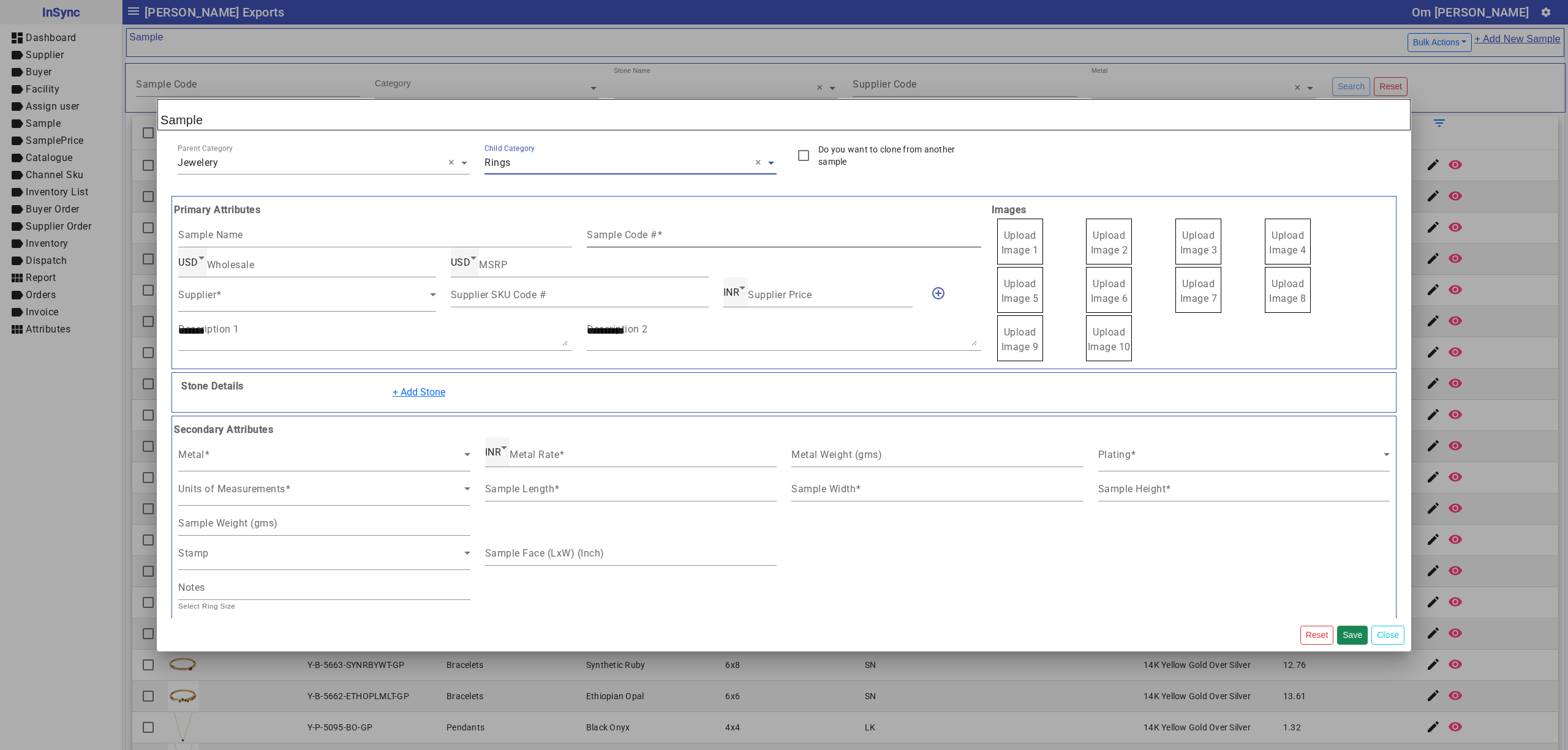
click at [597, 246] on div "Sample Code #" at bounding box center [783, 232] width 394 height 30
paste input "**********"
type input "**********"
click at [1015, 240] on span "Upload Image 1" at bounding box center [1020, 242] width 38 height 26
click at [0, 0] on input "Upload Image 1" at bounding box center [0, 0] width 0 height 0
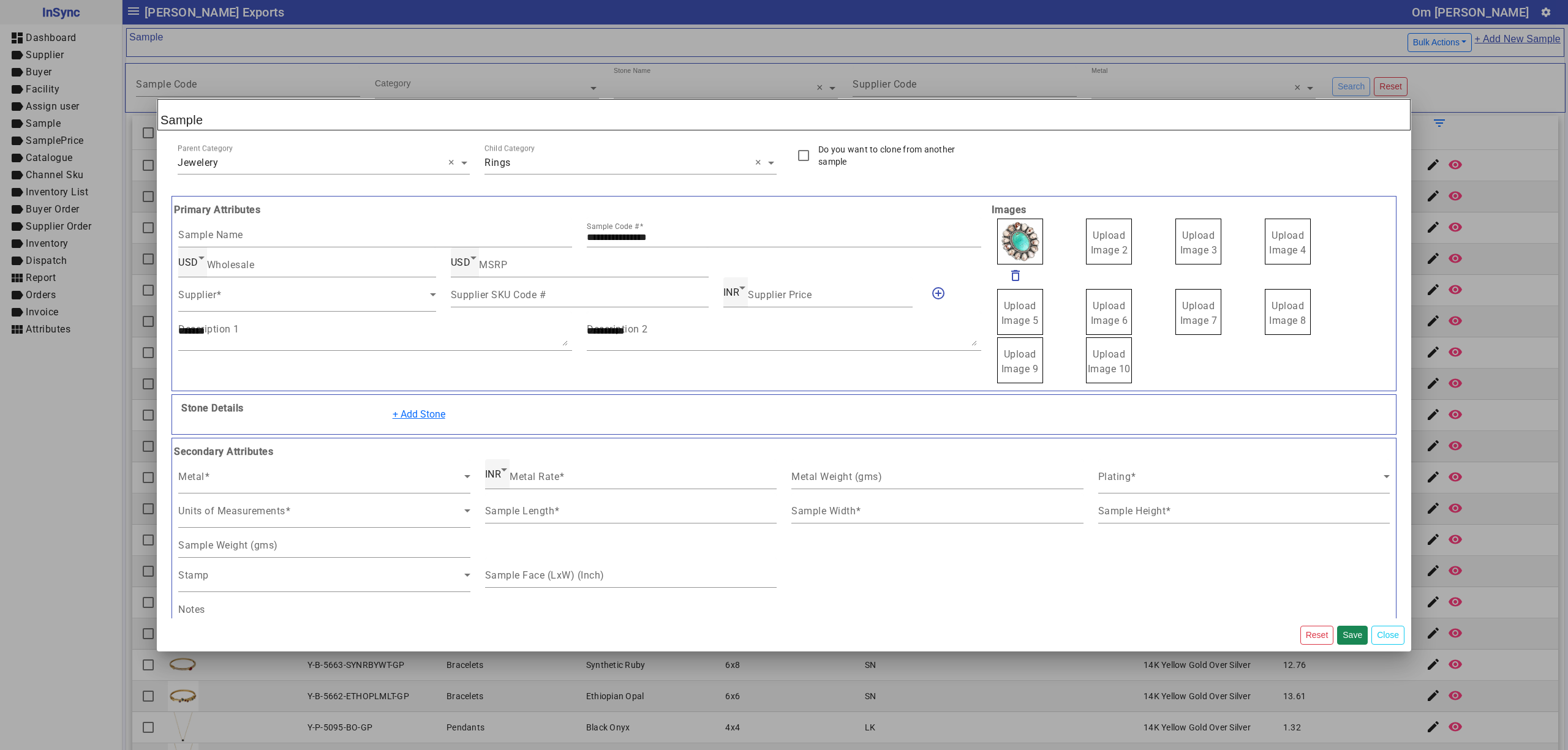
click at [1104, 237] on span "Upload Image 2" at bounding box center [1110, 242] width 38 height 26
click at [0, 0] on input "Upload Image 2" at bounding box center [0, 0] width 0 height 0
click at [1191, 233] on span "Upload Image 3" at bounding box center [1199, 242] width 38 height 26
click at [0, 0] on input "Upload Image 3" at bounding box center [0, 0] width 0 height 0
click at [1280, 246] on span "Upload Image 4" at bounding box center [1288, 242] width 38 height 26
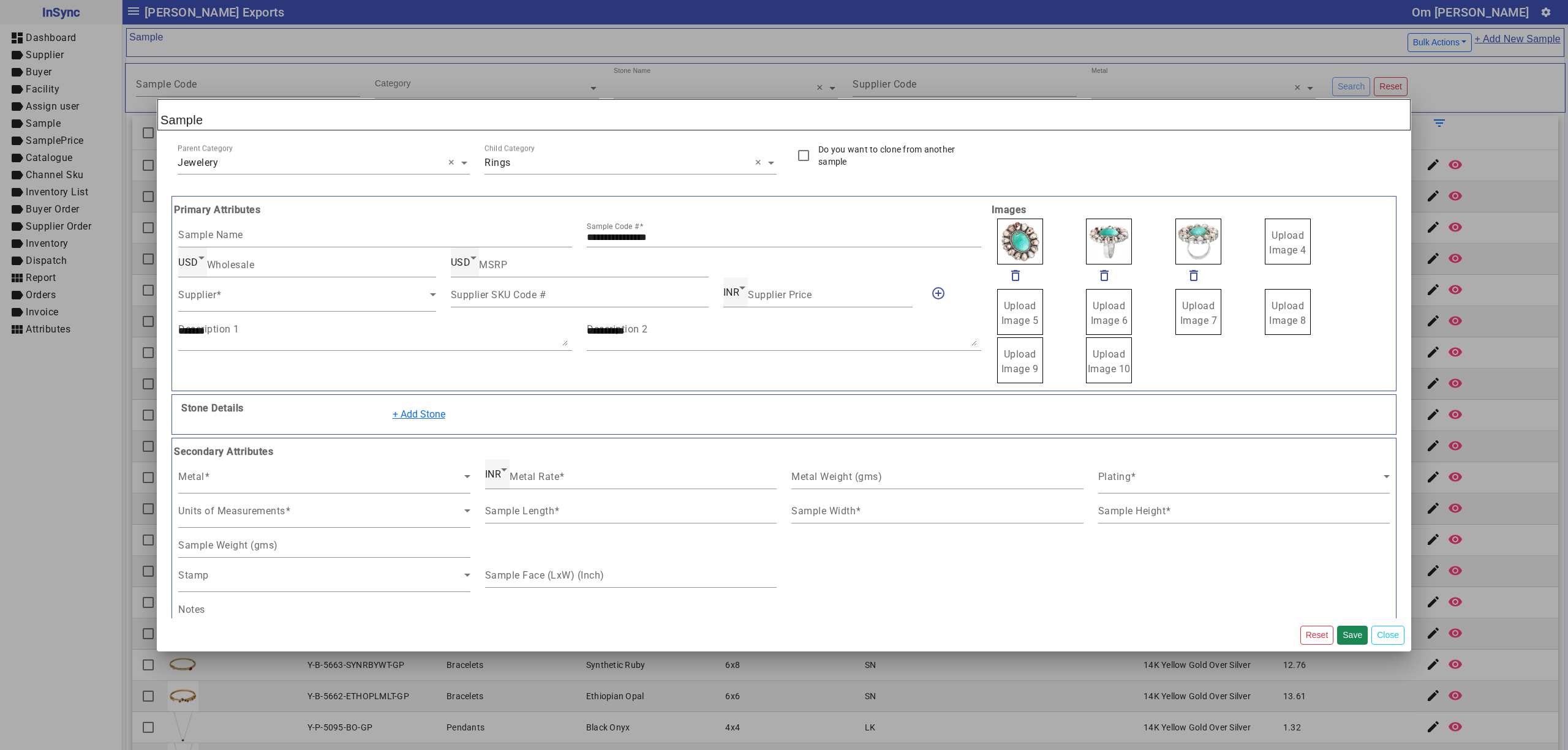
click at [0, 0] on input "Upload Image 4" at bounding box center [0, 0] width 0 height 0
click at [243, 305] on span at bounding box center [304, 299] width 252 height 15
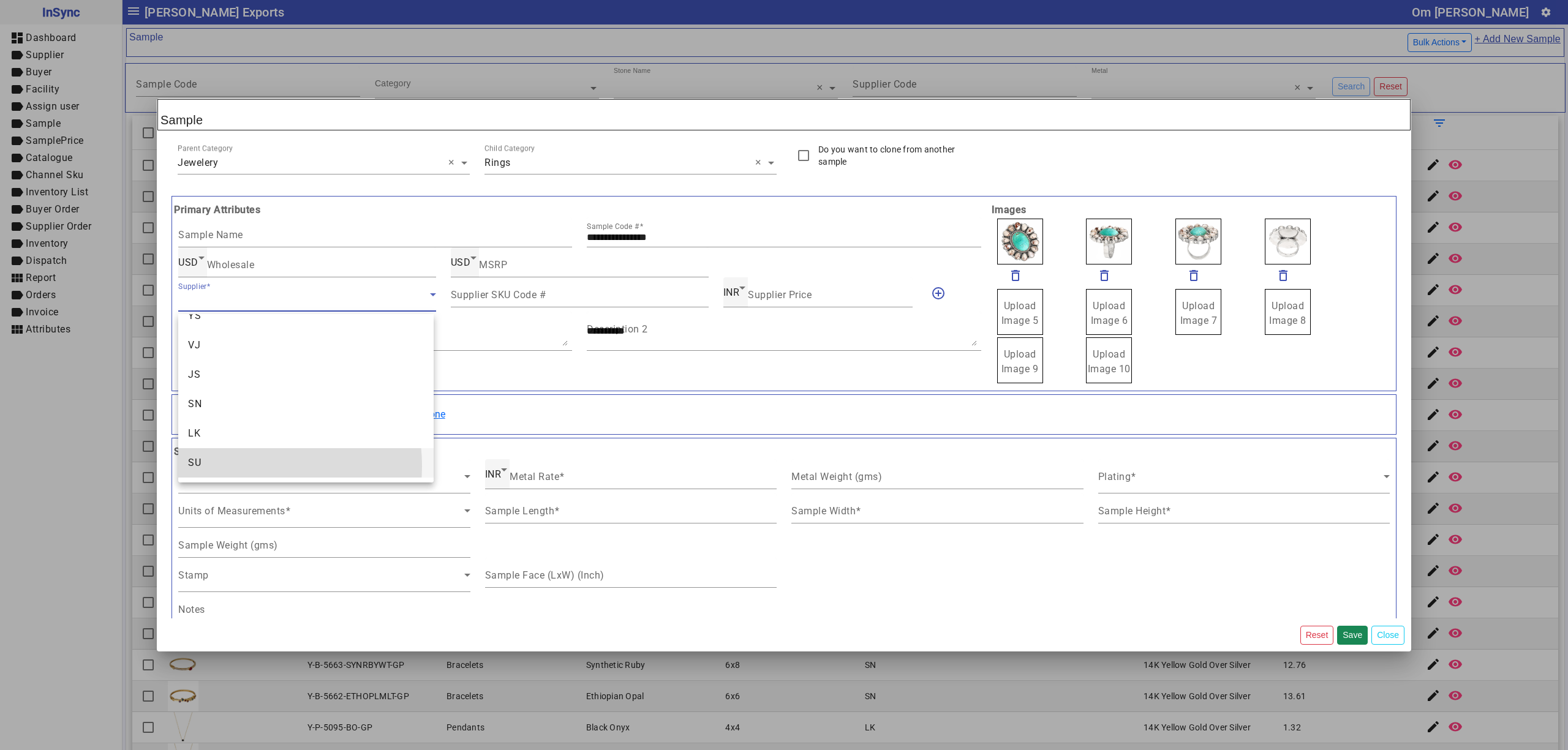
click at [234, 466] on mat-option "SU" at bounding box center [306, 463] width 255 height 30
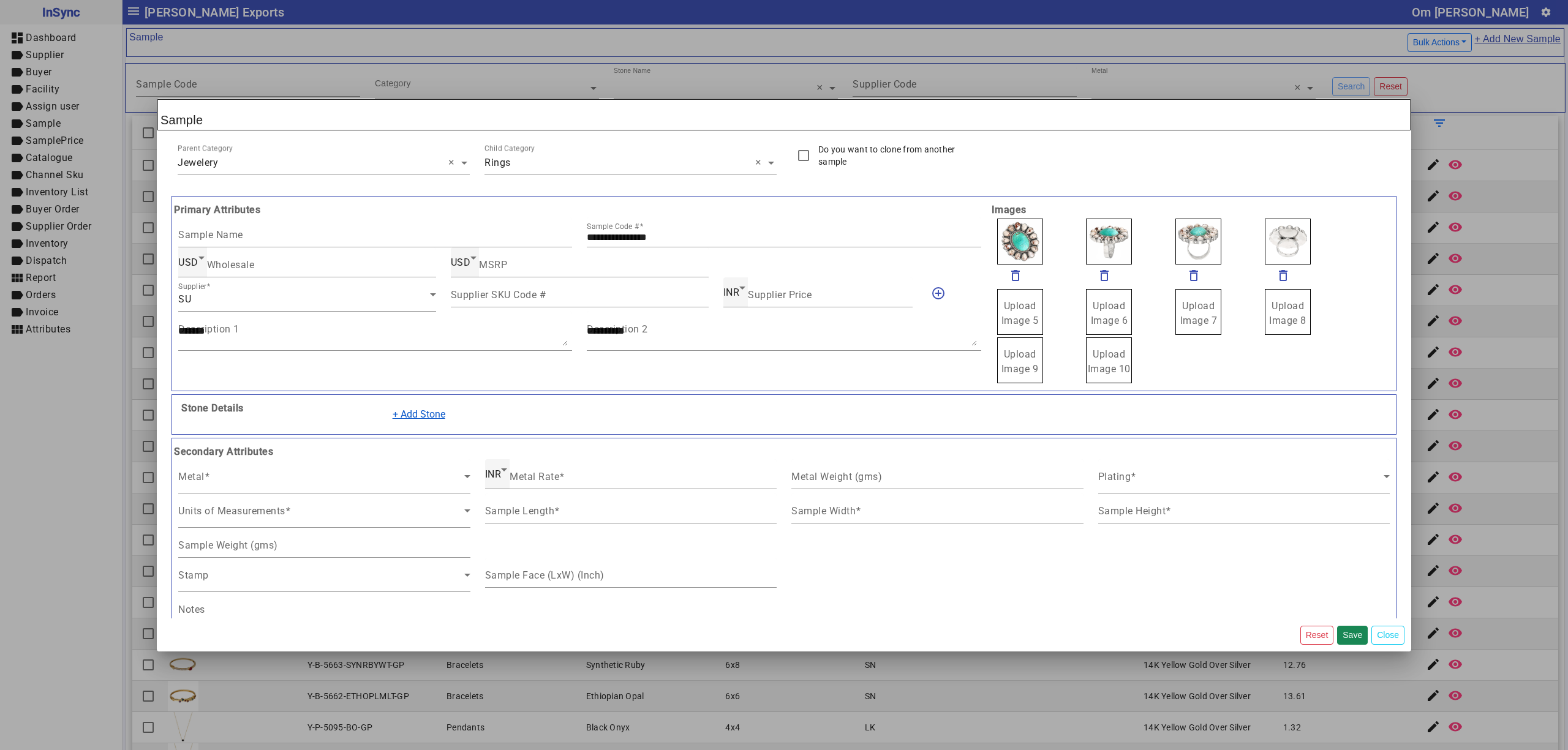
click at [413, 419] on button "+ Add Stone" at bounding box center [419, 414] width 68 height 23
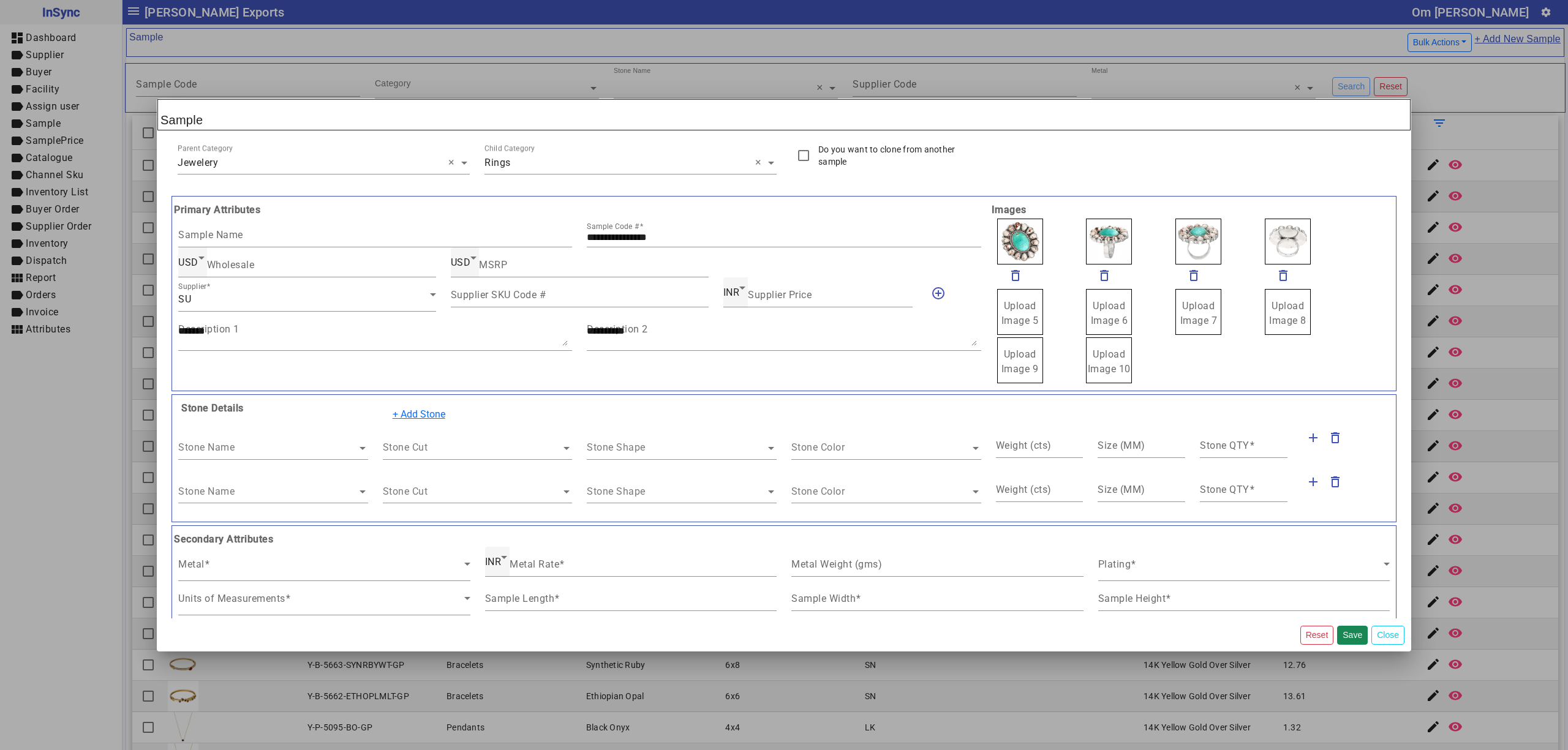
click at [268, 446] on input "text" at bounding box center [273, 448] width 190 height 15
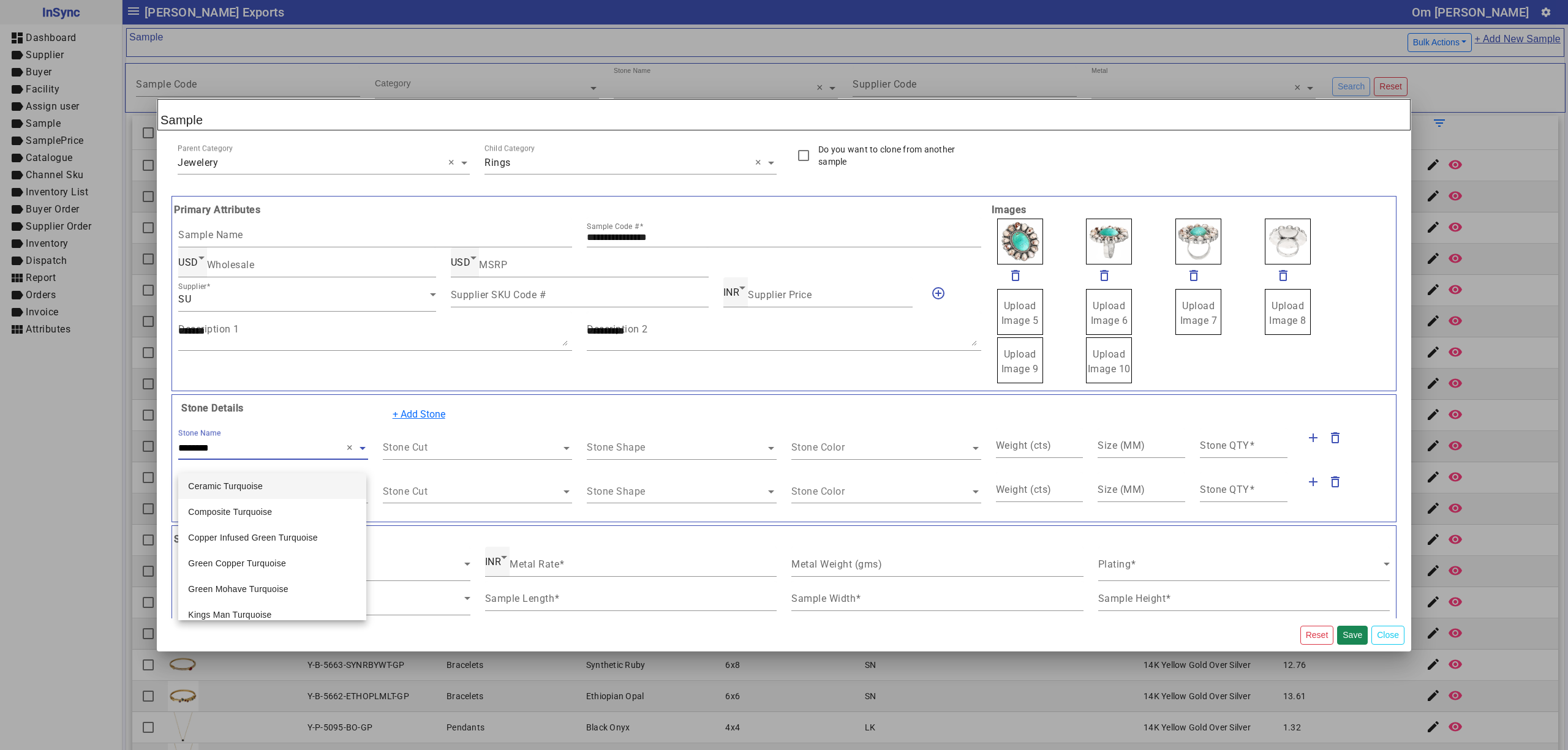
type input "*********"
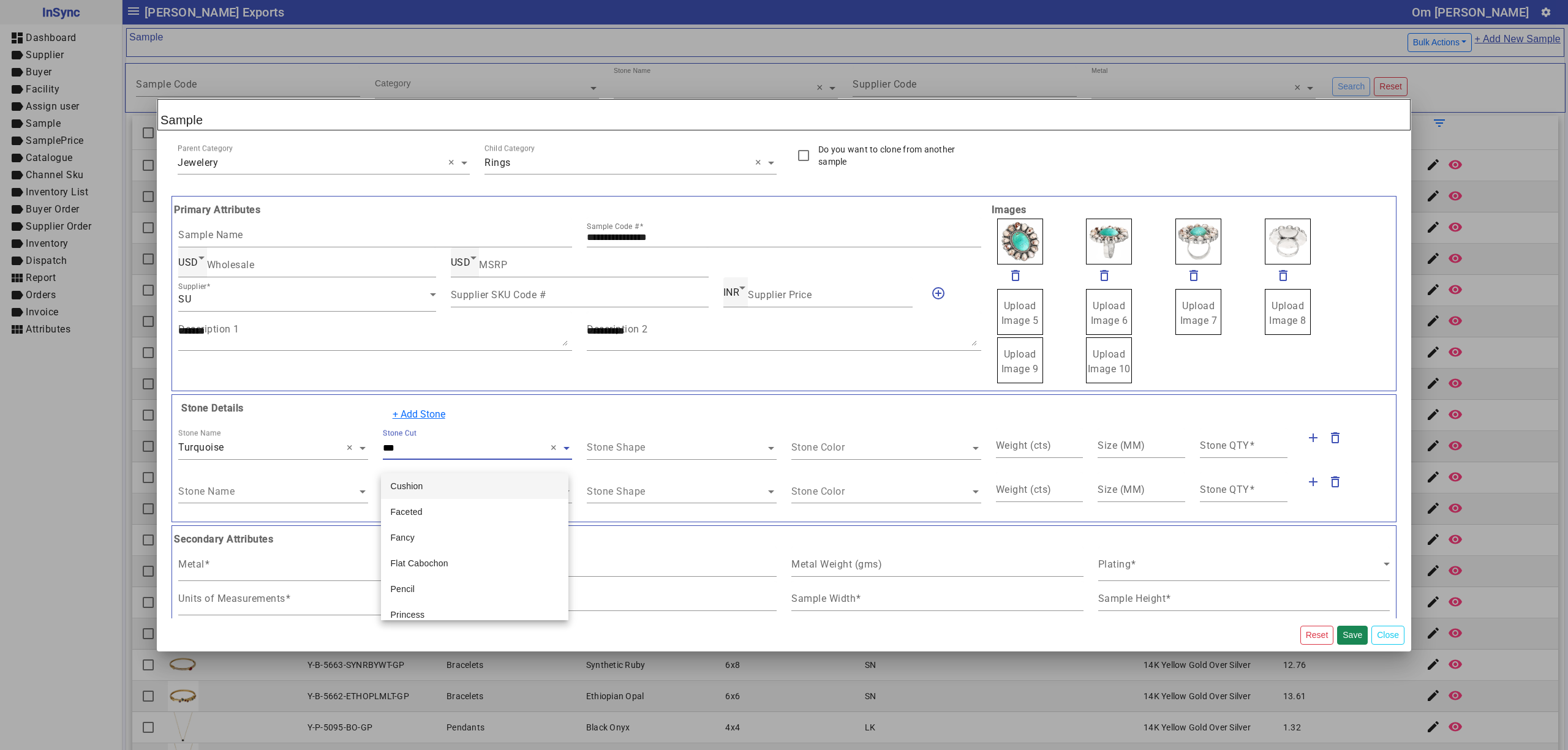
type input "****"
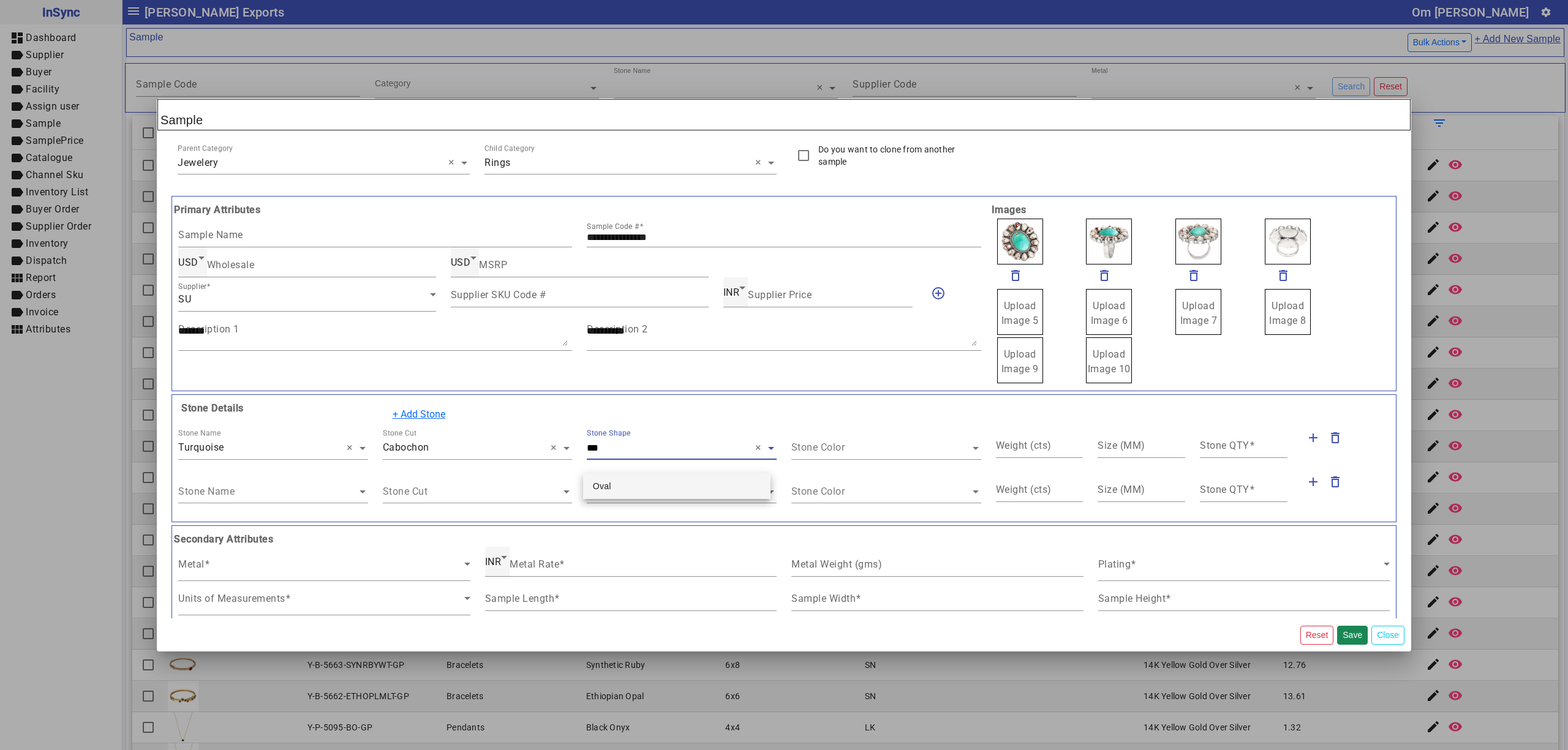
type input "****"
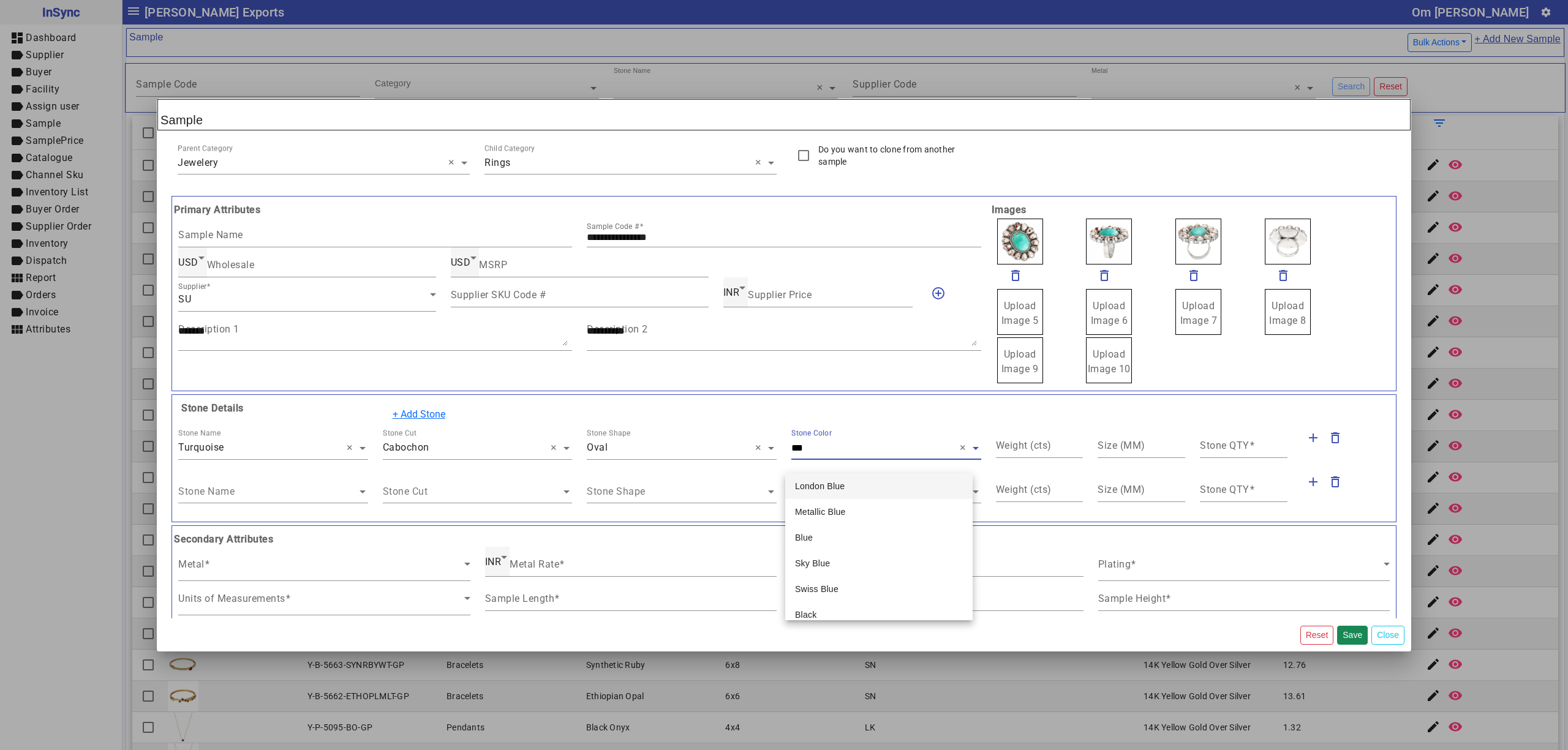
type input "****"
type input "*****"
type input "*"
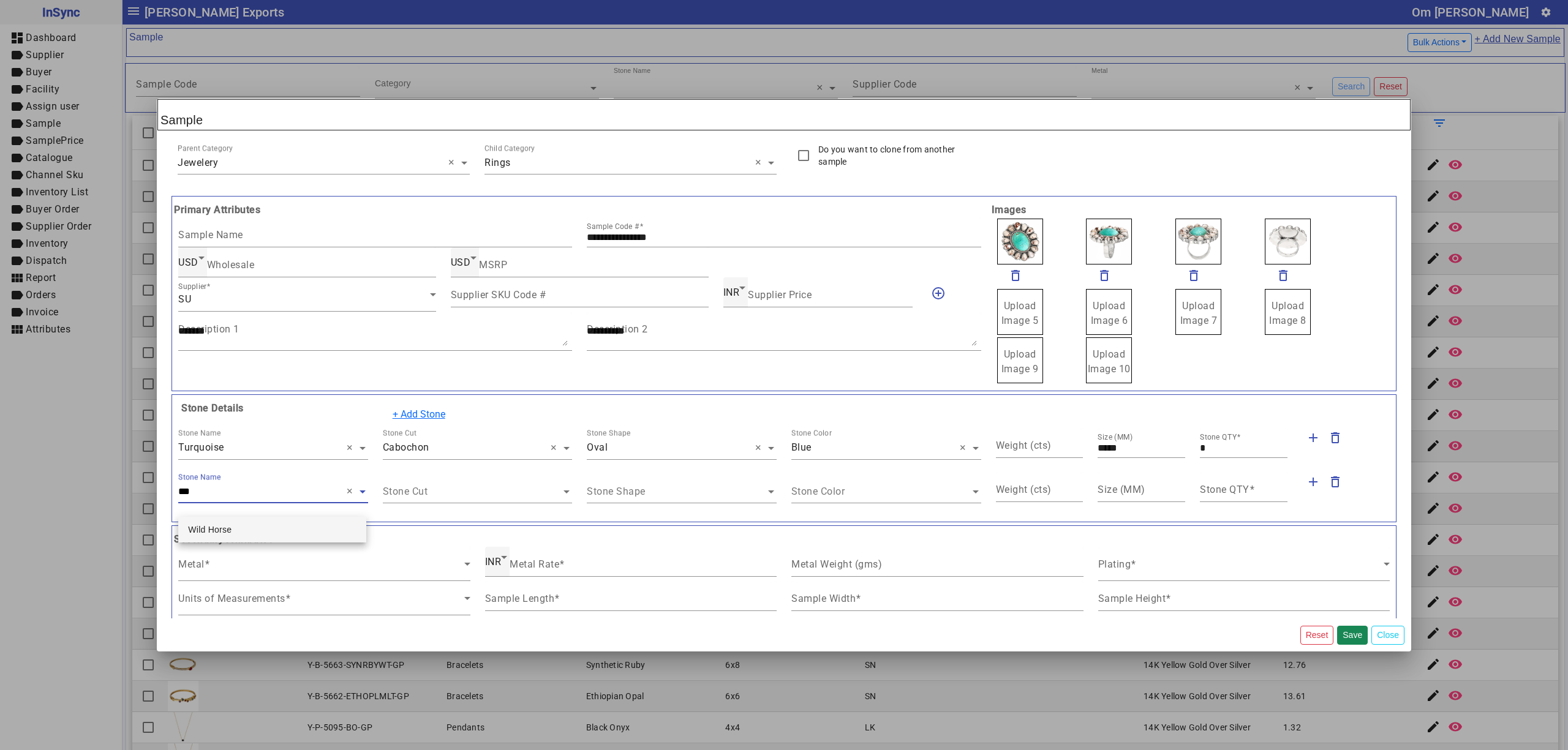
type input "****"
type input "***"
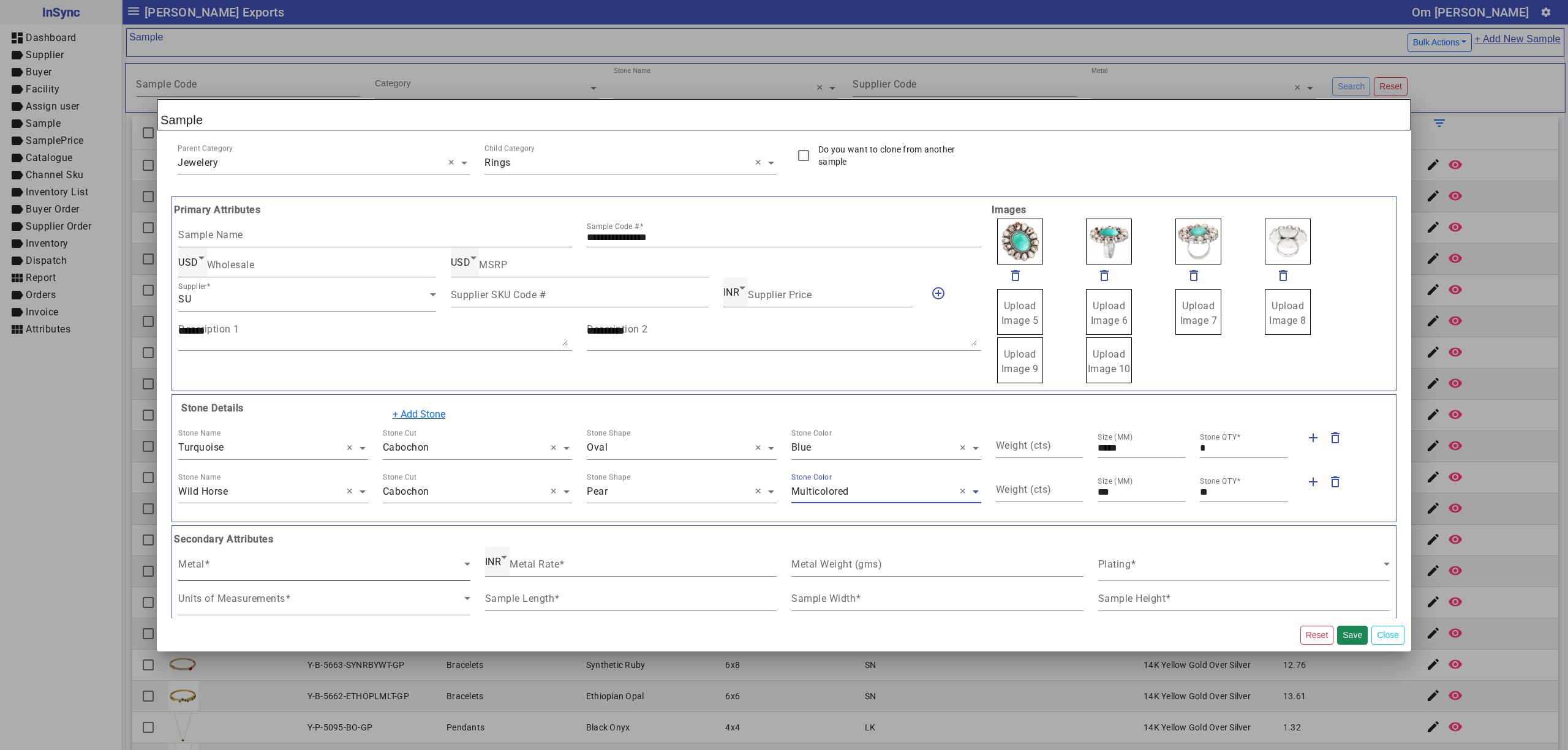
click at [307, 574] on span at bounding box center [322, 569] width 286 height 15
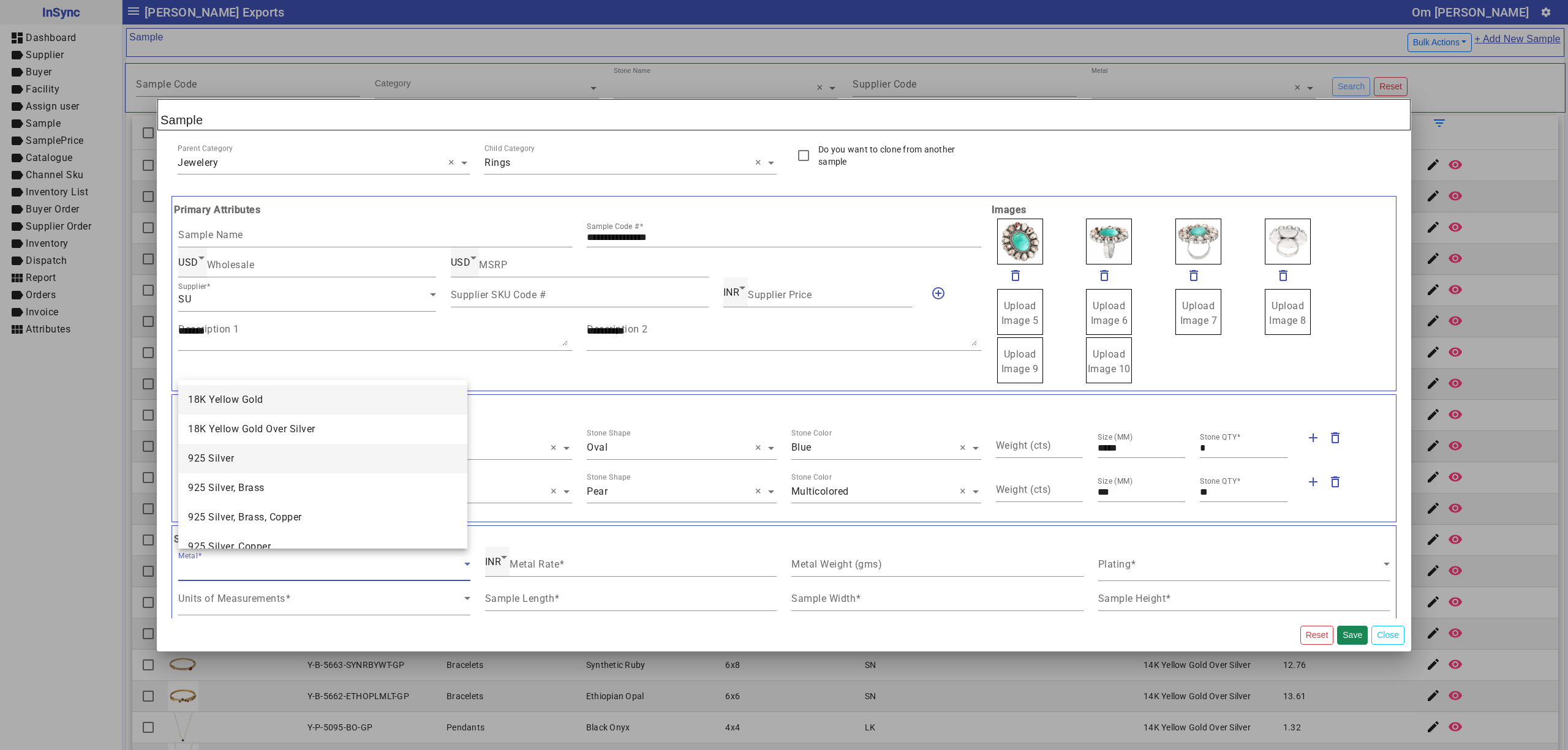
click at [245, 464] on mat-option "925 Silver" at bounding box center [323, 459] width 289 height 30
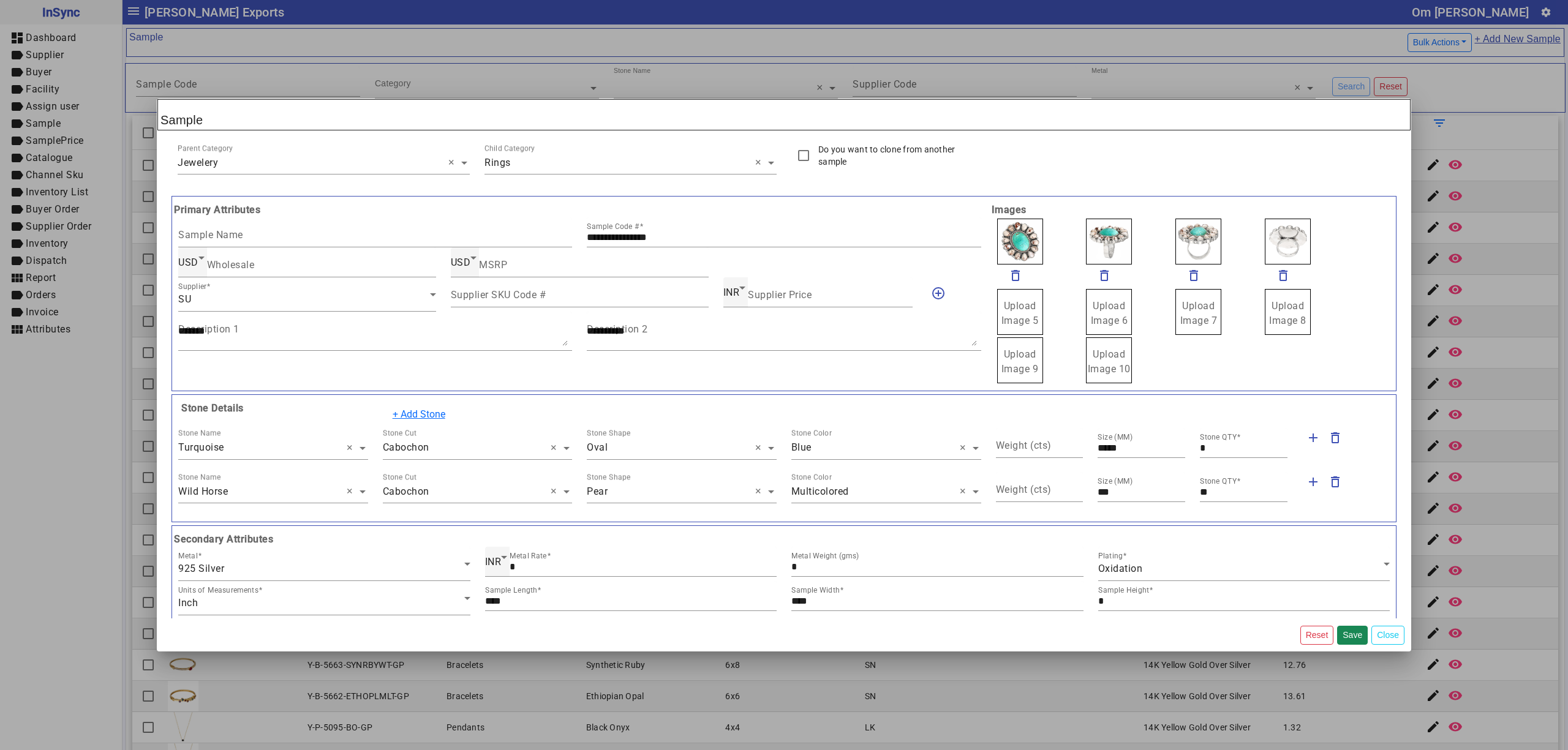
scroll to position [194, 0]
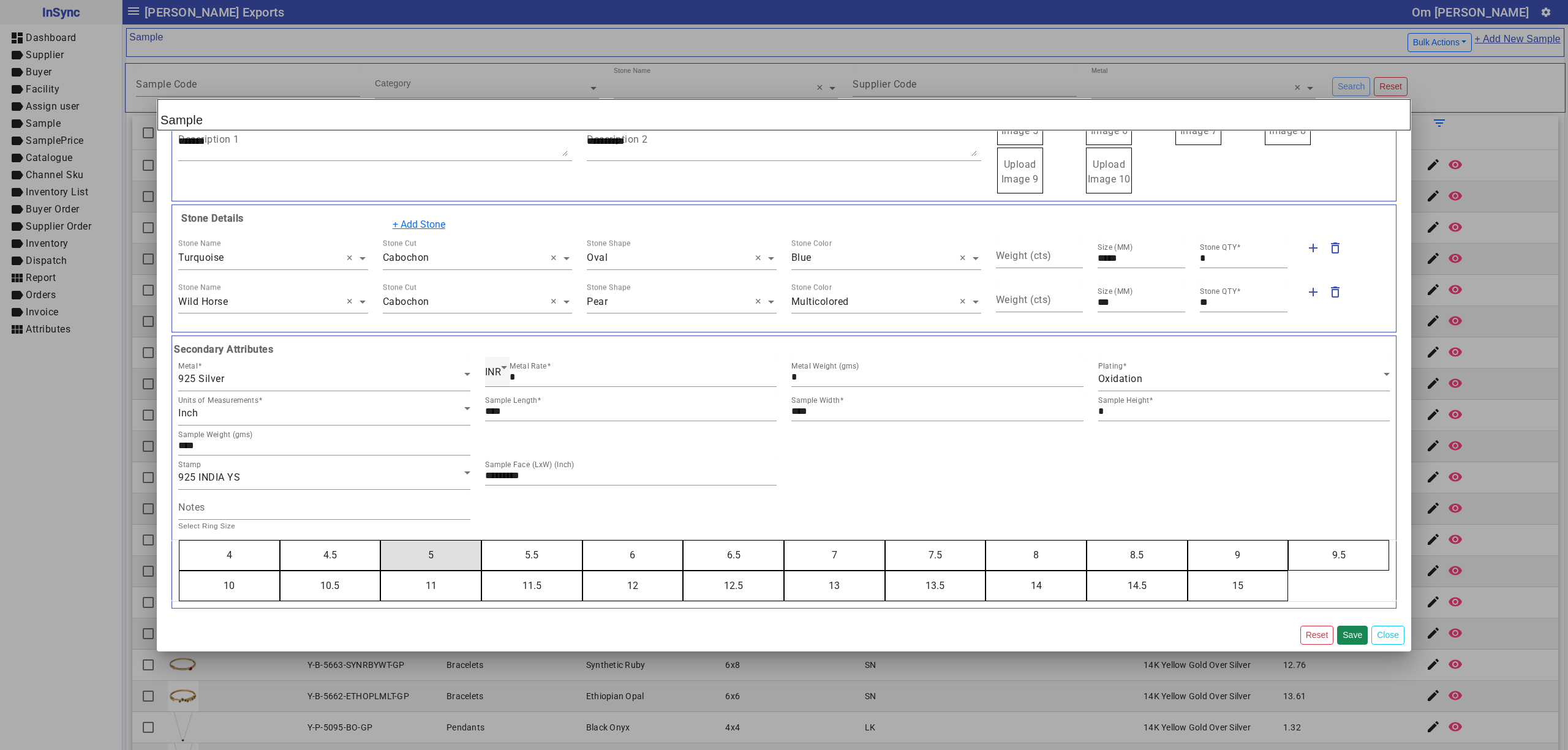
click at [381, 541] on button "5" at bounding box center [431, 555] width 100 height 30
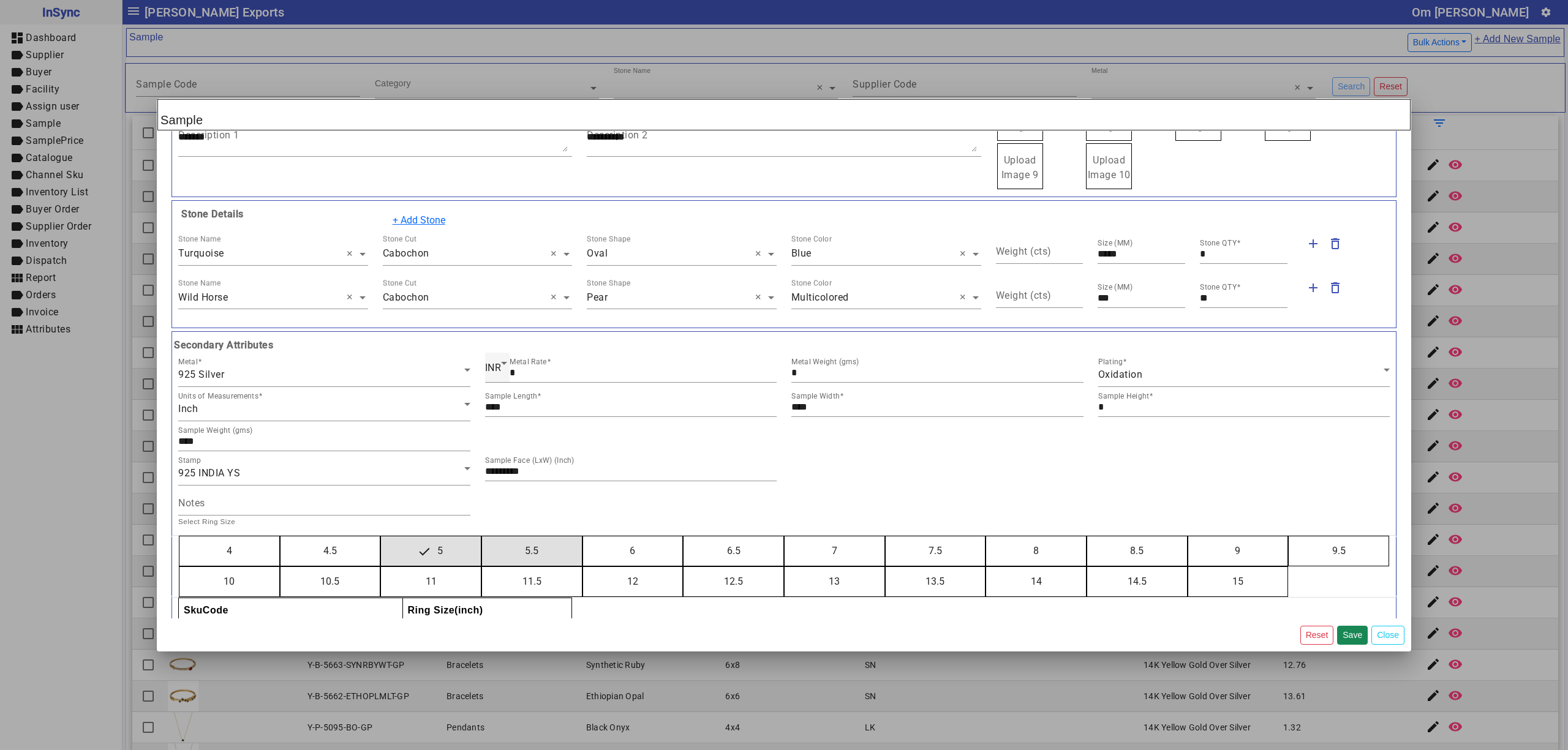
click at [583, 536] on button "6" at bounding box center [633, 551] width 100 height 30
click at [785, 536] on button "7" at bounding box center [834, 551] width 100 height 30
click at [986, 536] on button "8" at bounding box center [1036, 551] width 100 height 30
click at [1188, 536] on button "9" at bounding box center [1238, 551] width 100 height 30
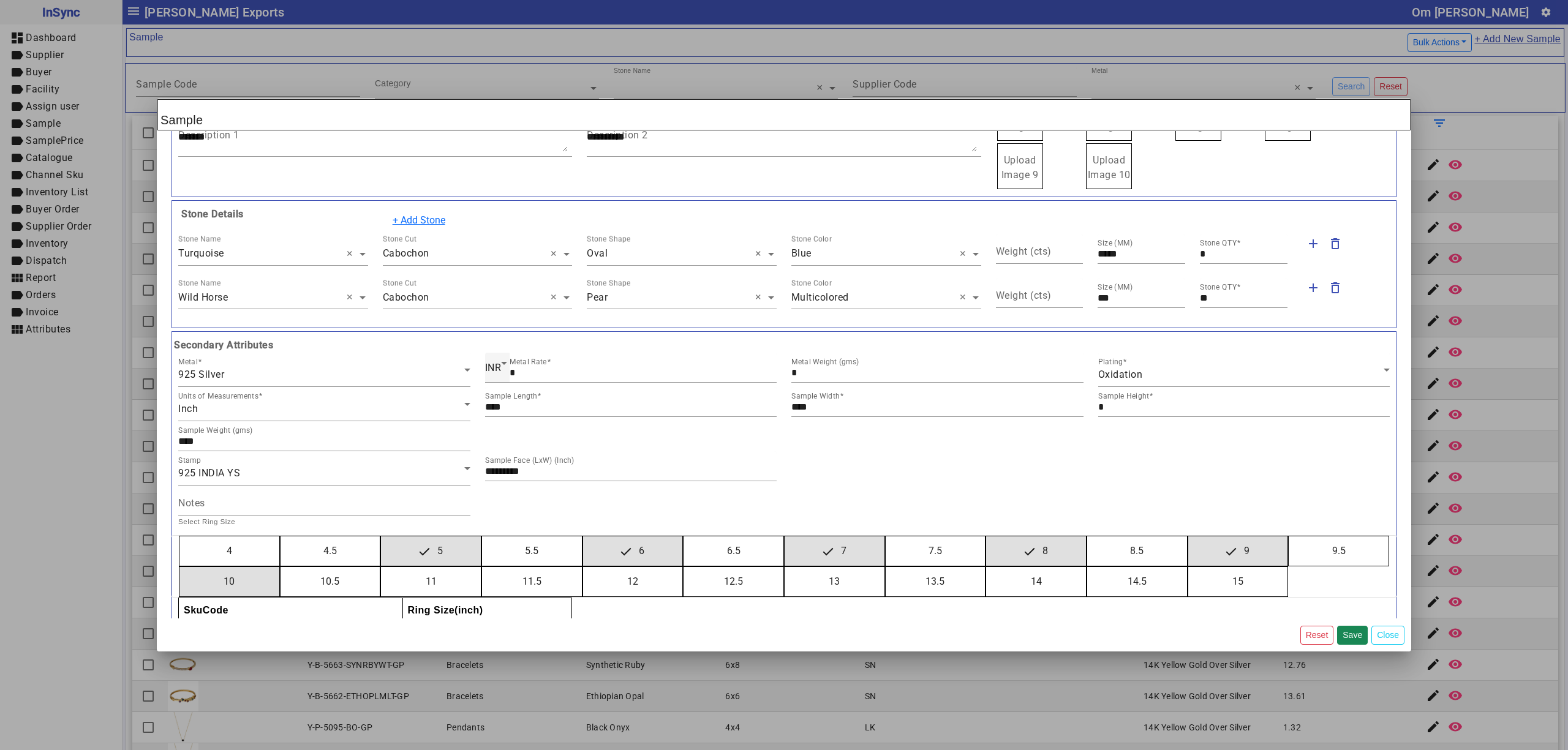
click at [179, 567] on button "10" at bounding box center [229, 582] width 100 height 30
click at [381, 567] on button "11" at bounding box center [431, 582] width 100 height 30
click at [583, 567] on button "12" at bounding box center [633, 582] width 100 height 30
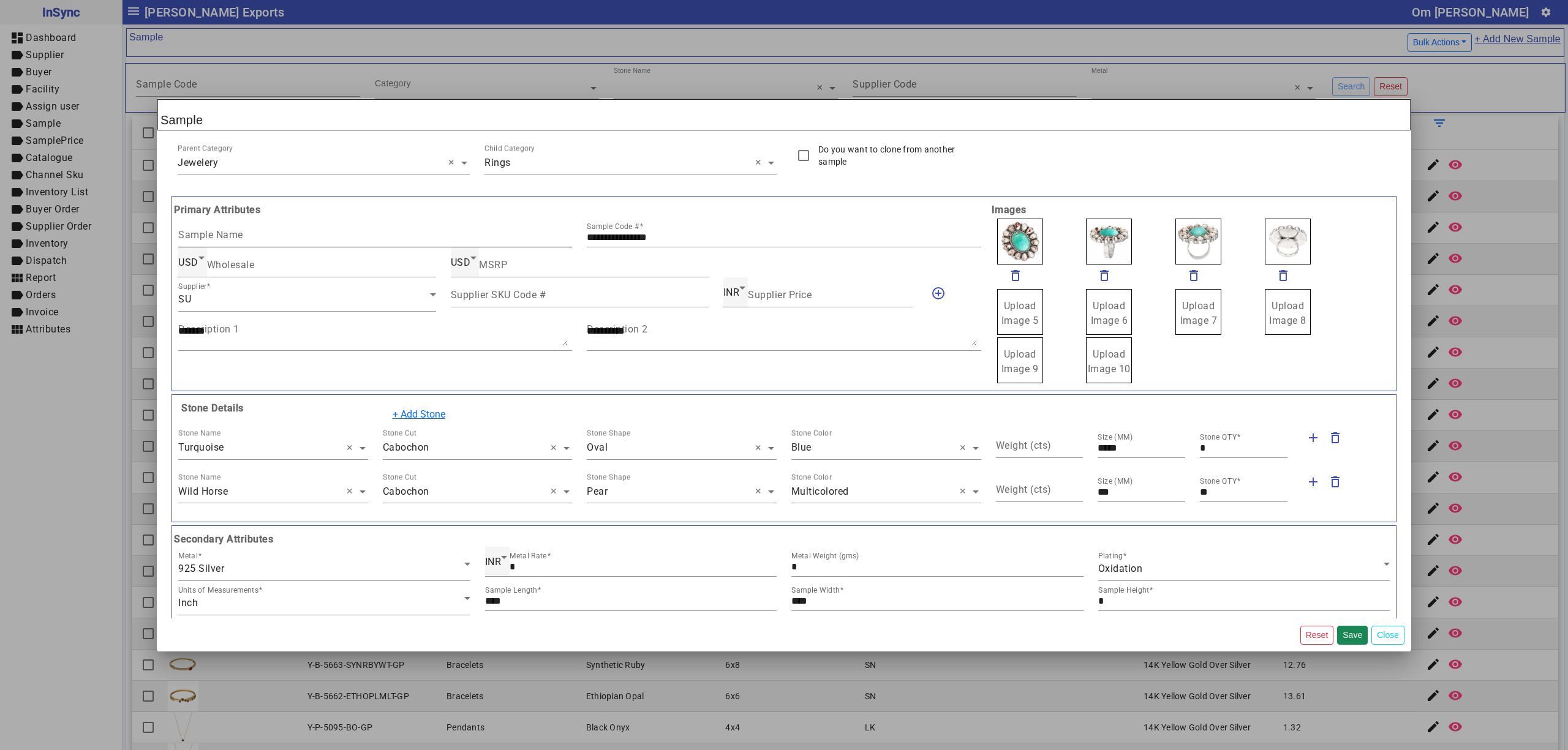
click at [224, 228] on div "Sample Name" at bounding box center [375, 232] width 394 height 30
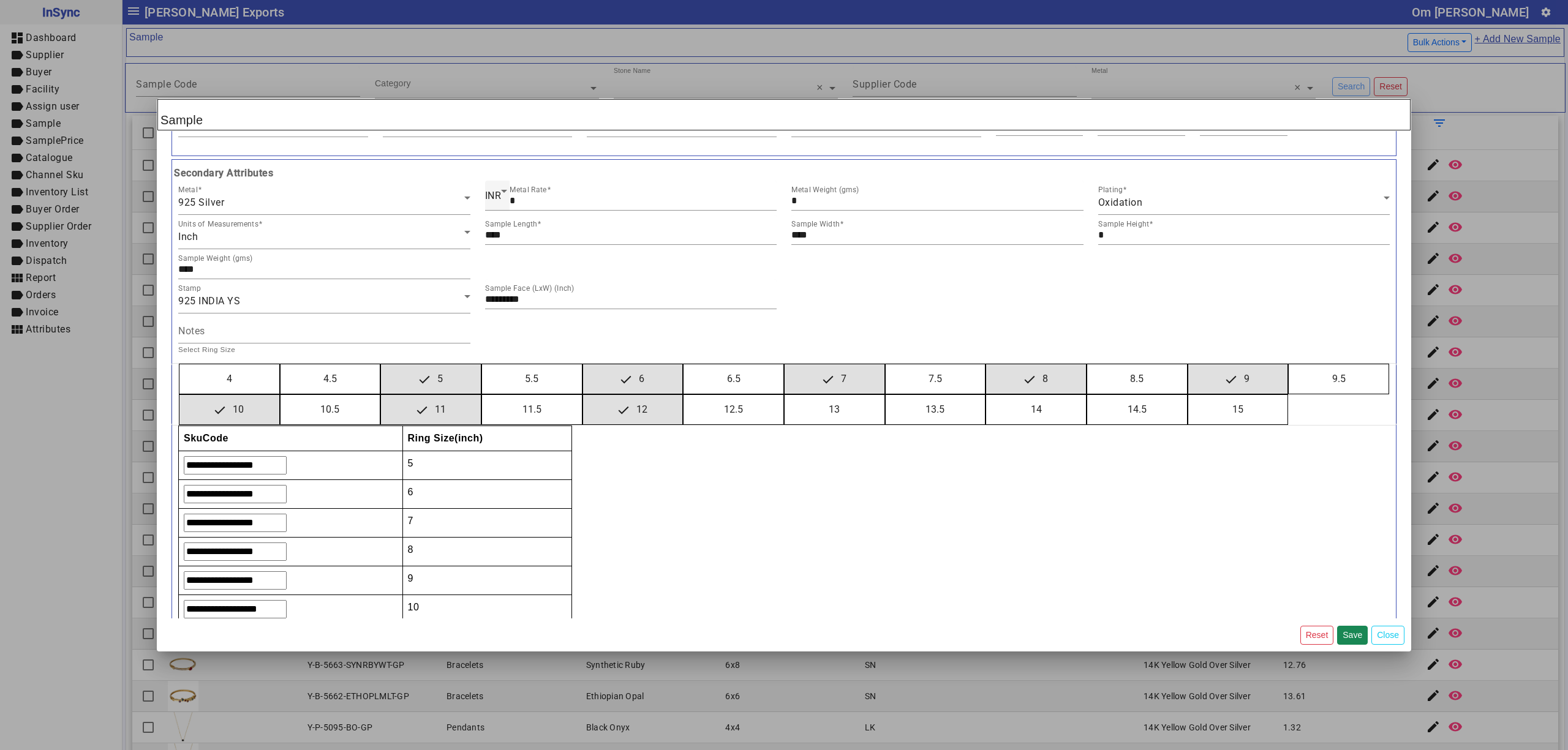
scroll to position [456, 0]
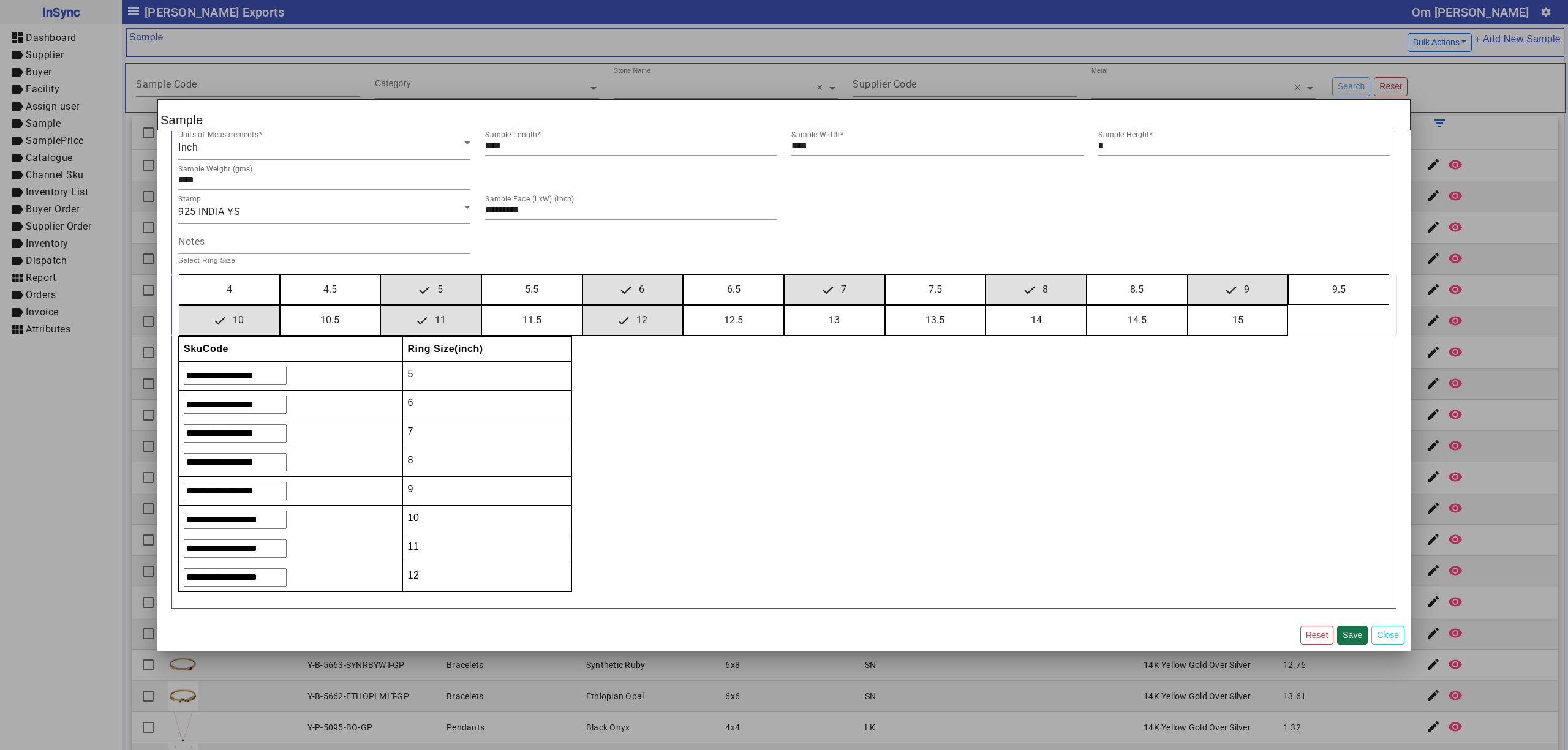
click at [1354, 630] on button "Save" at bounding box center [1353, 635] width 31 height 19
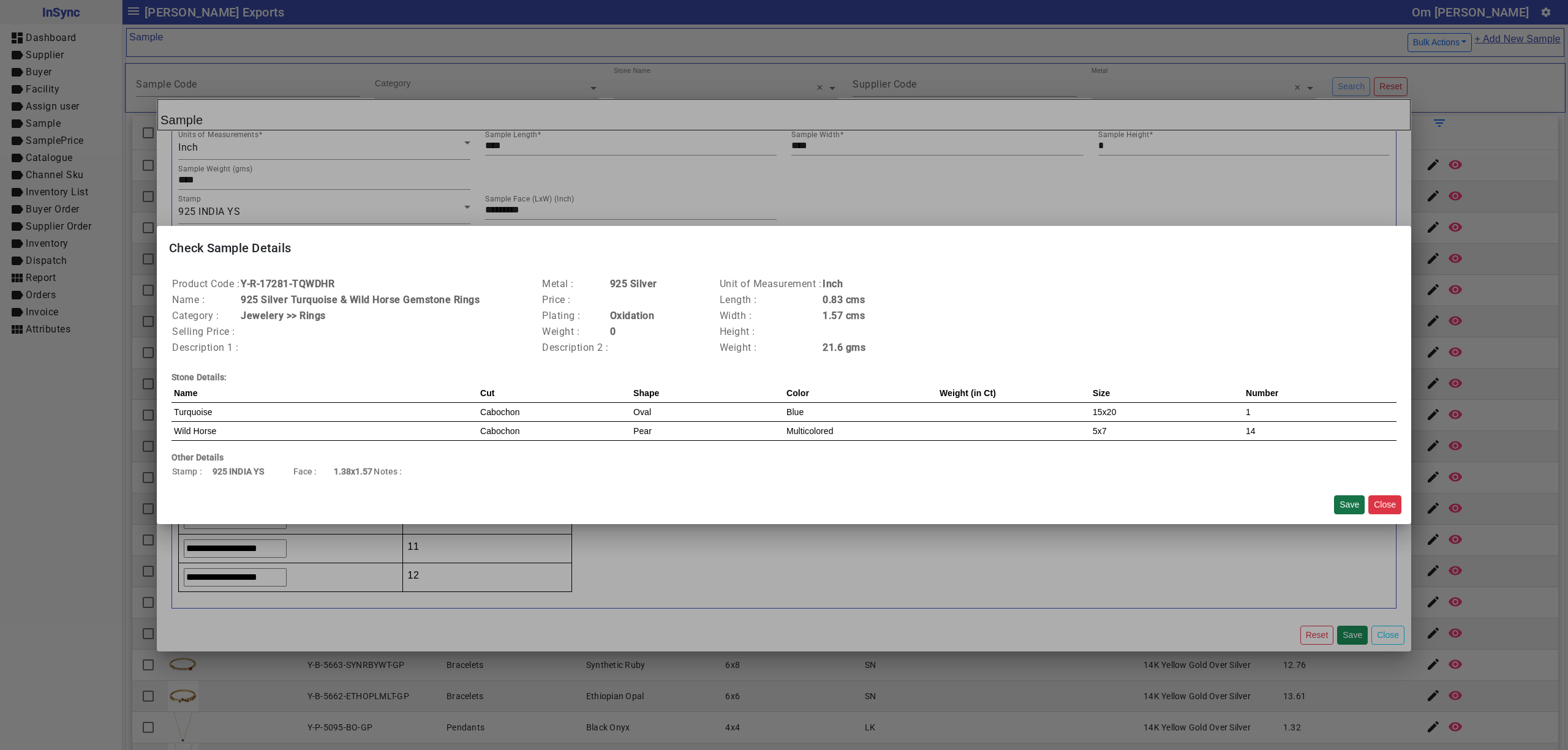
click at [1353, 502] on button "Save" at bounding box center [1350, 504] width 31 height 19
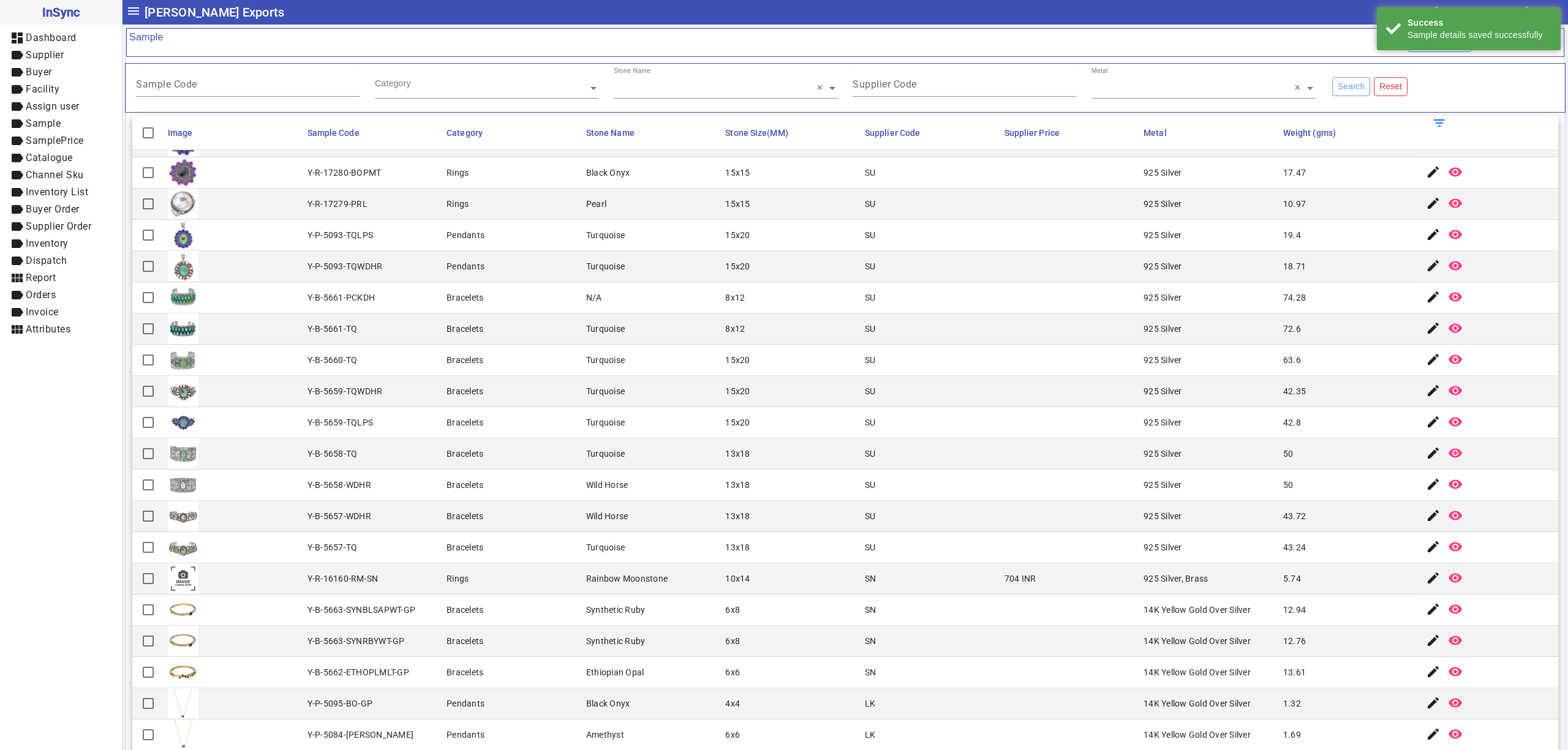
scroll to position [0, 0]
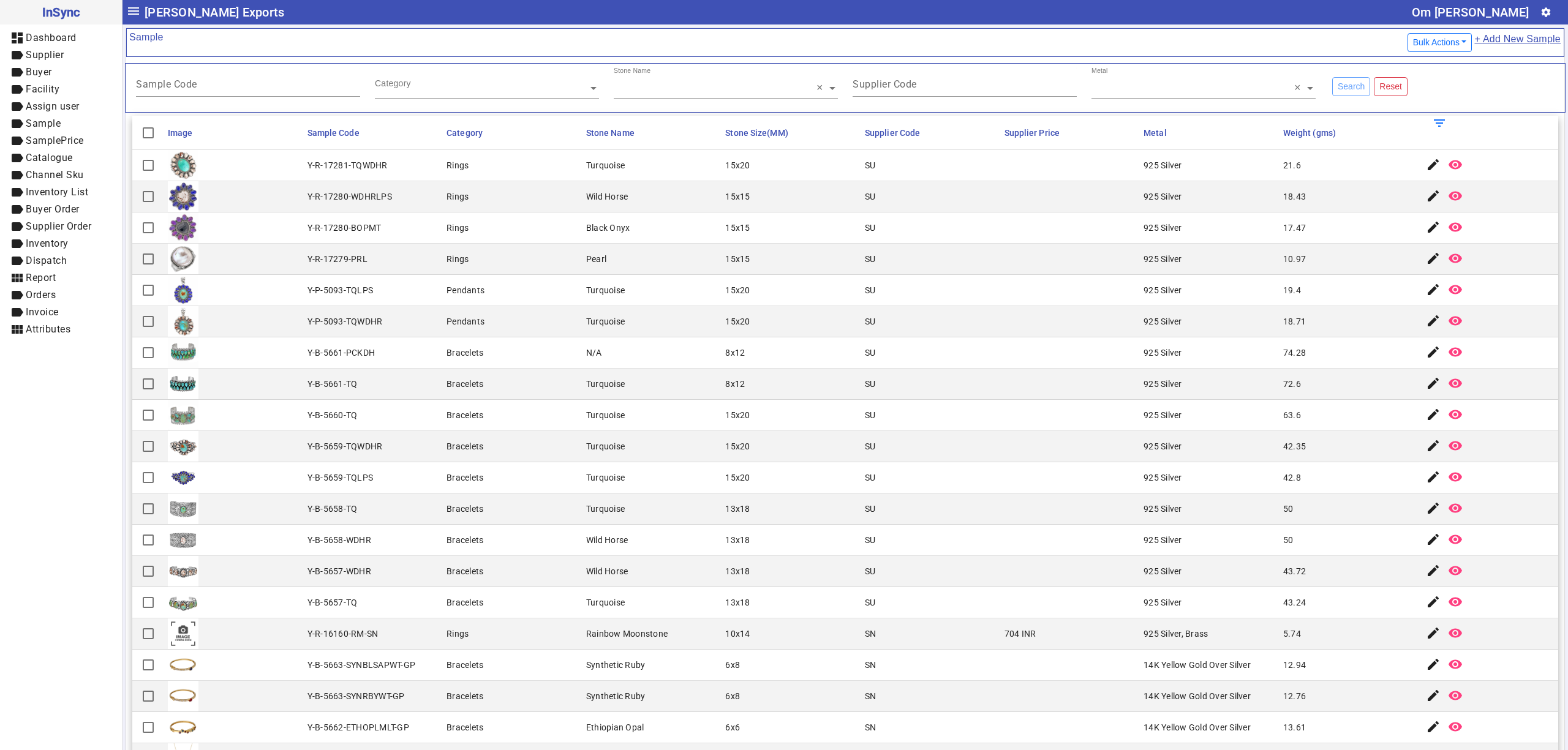
click at [1495, 40] on link "+ Add New Sample" at bounding box center [1518, 43] width 87 height 23
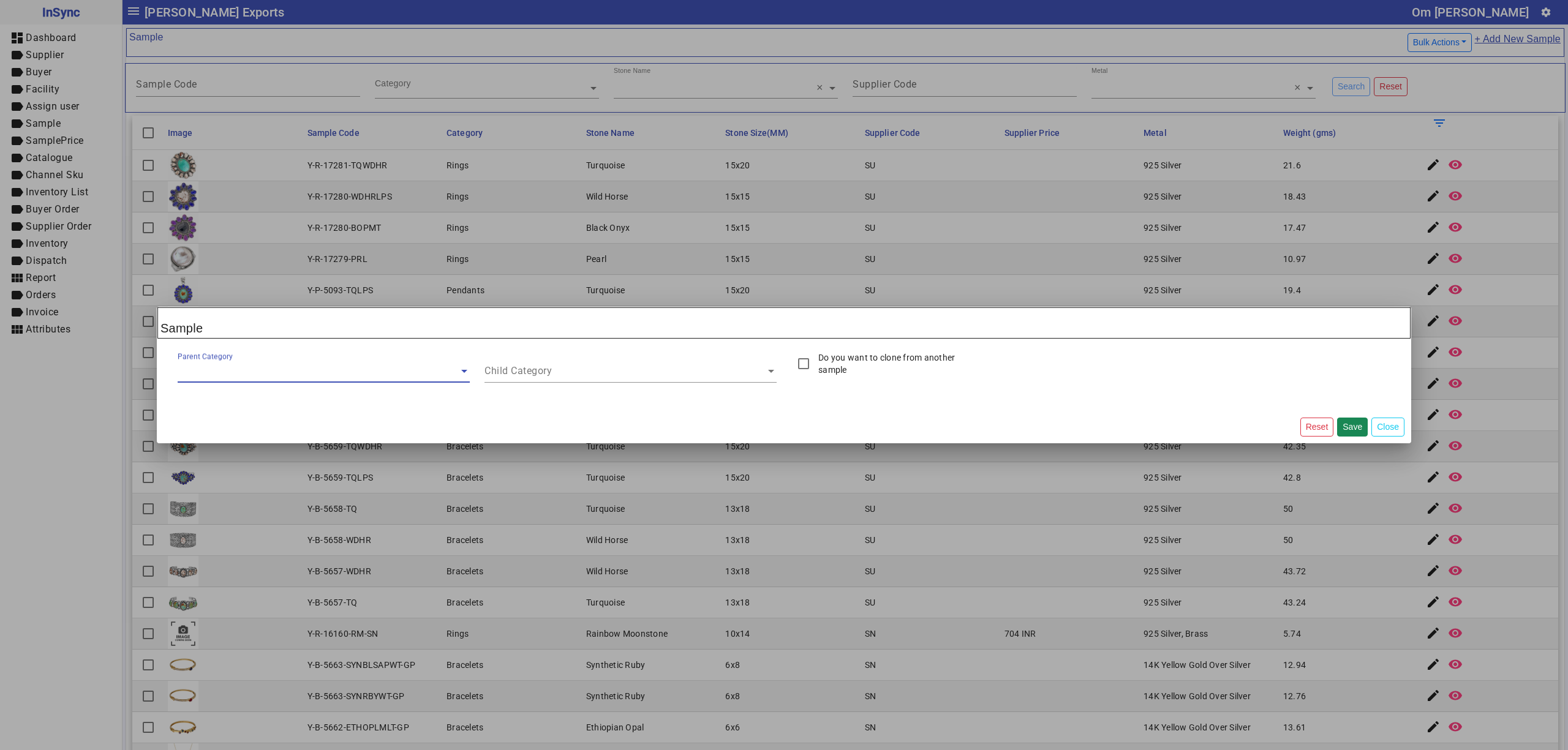
click at [908, 352] on label "Do you want to clone from another sample" at bounding box center [899, 364] width 165 height 25
click at [1171, 360] on div "Sample Code" at bounding box center [1142, 366] width 292 height 30
paste input "**********"
click at [1329, 368] on button "Clone" at bounding box center [1321, 363] width 32 height 19
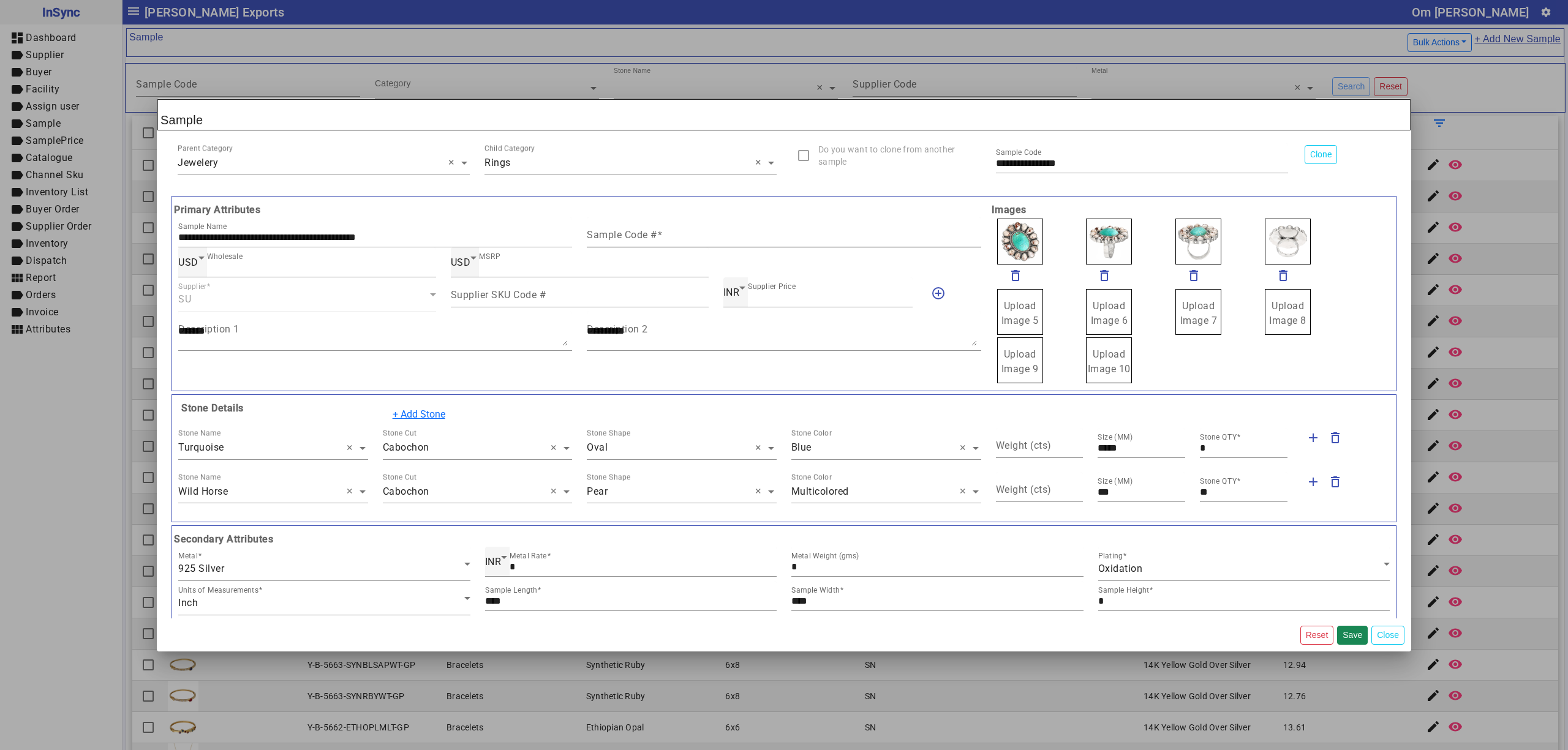
click at [660, 229] on div "Sample Code #" at bounding box center [783, 232] width 394 height 30
paste input "**********"
click at [1008, 276] on mat-icon "delete_outline" at bounding box center [1016, 276] width 15 height 15
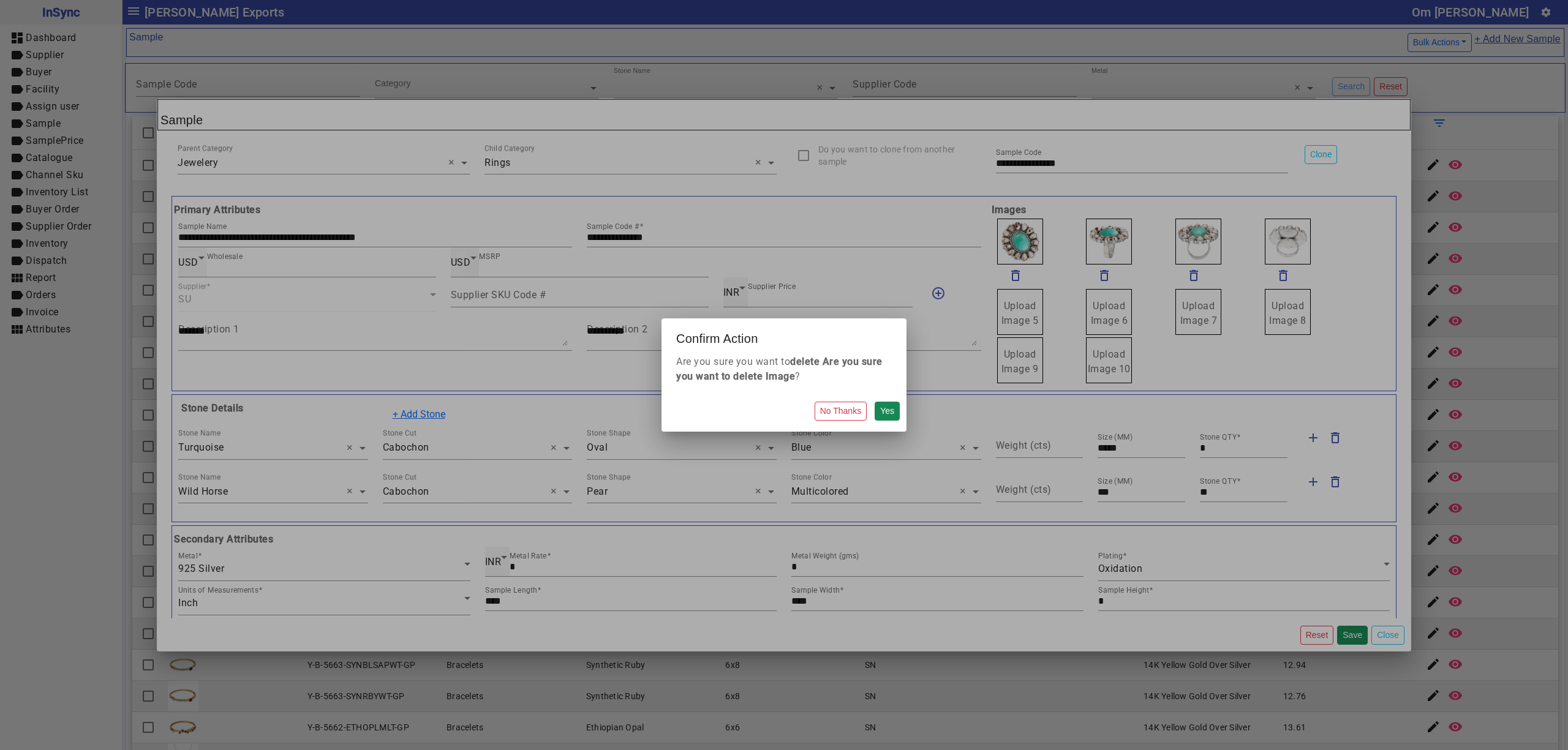
click at [875, 402] on button "Yes" at bounding box center [887, 411] width 25 height 19
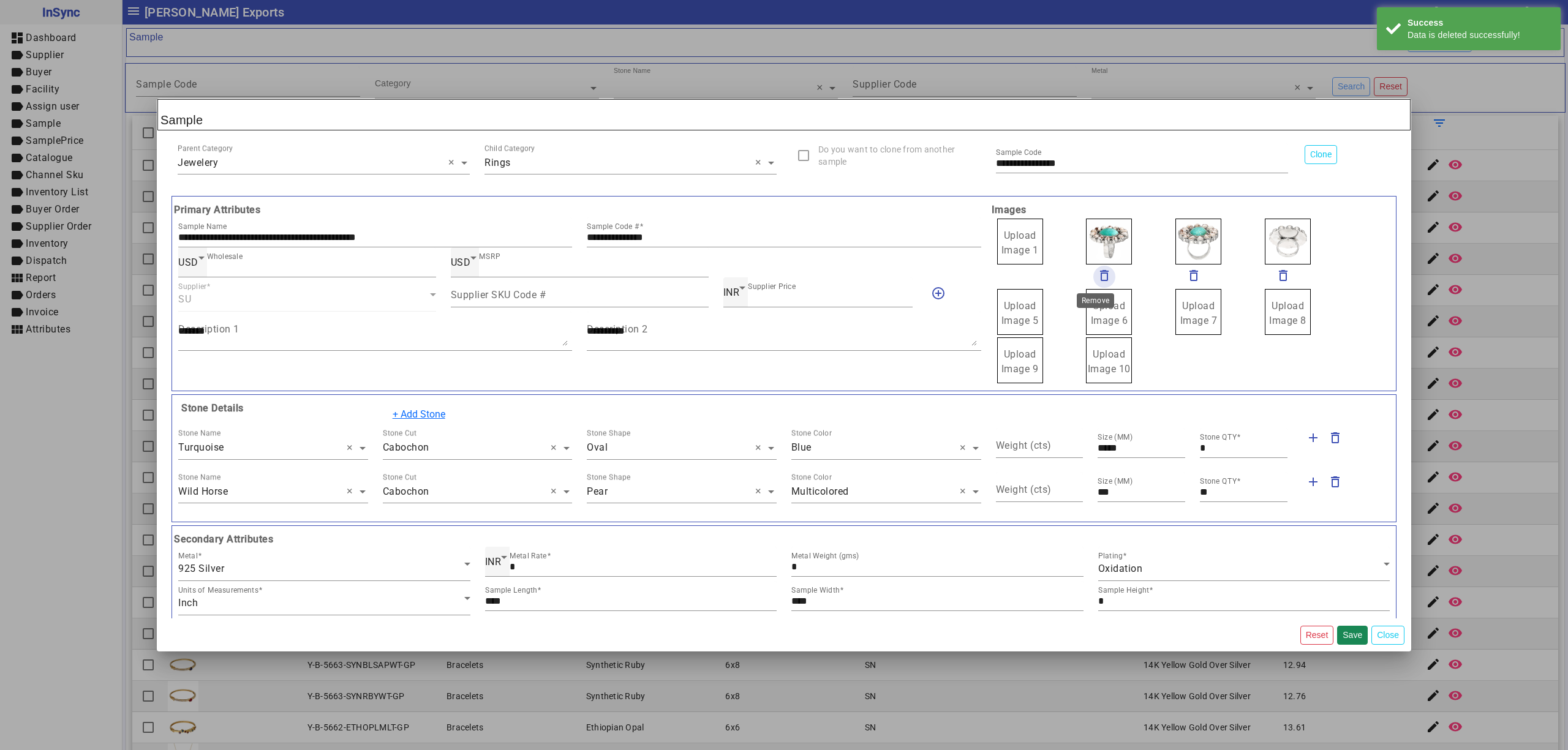
click at [1098, 273] on mat-icon "delete_outline" at bounding box center [1104, 276] width 15 height 15
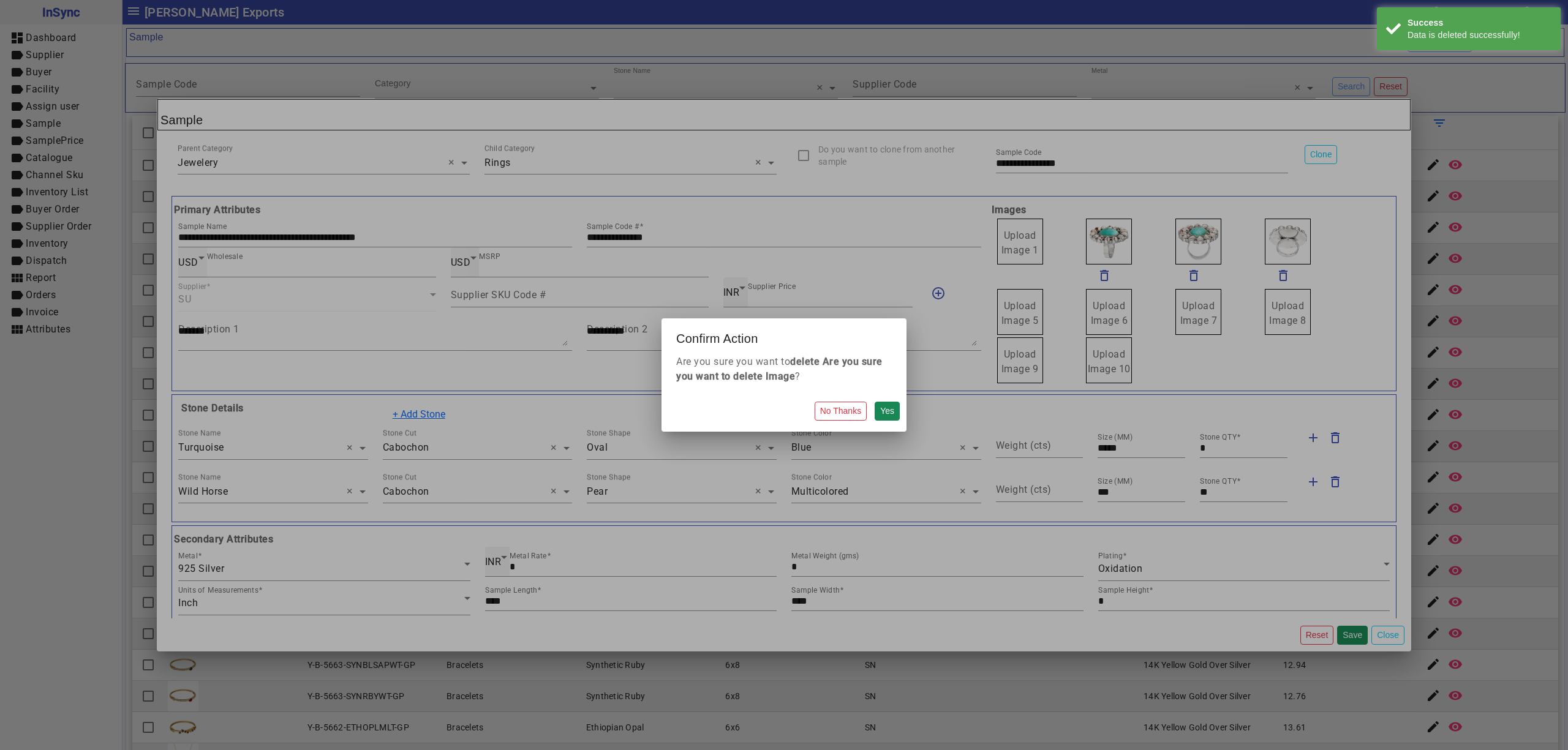
click at [875, 402] on button "Yes" at bounding box center [887, 411] width 25 height 19
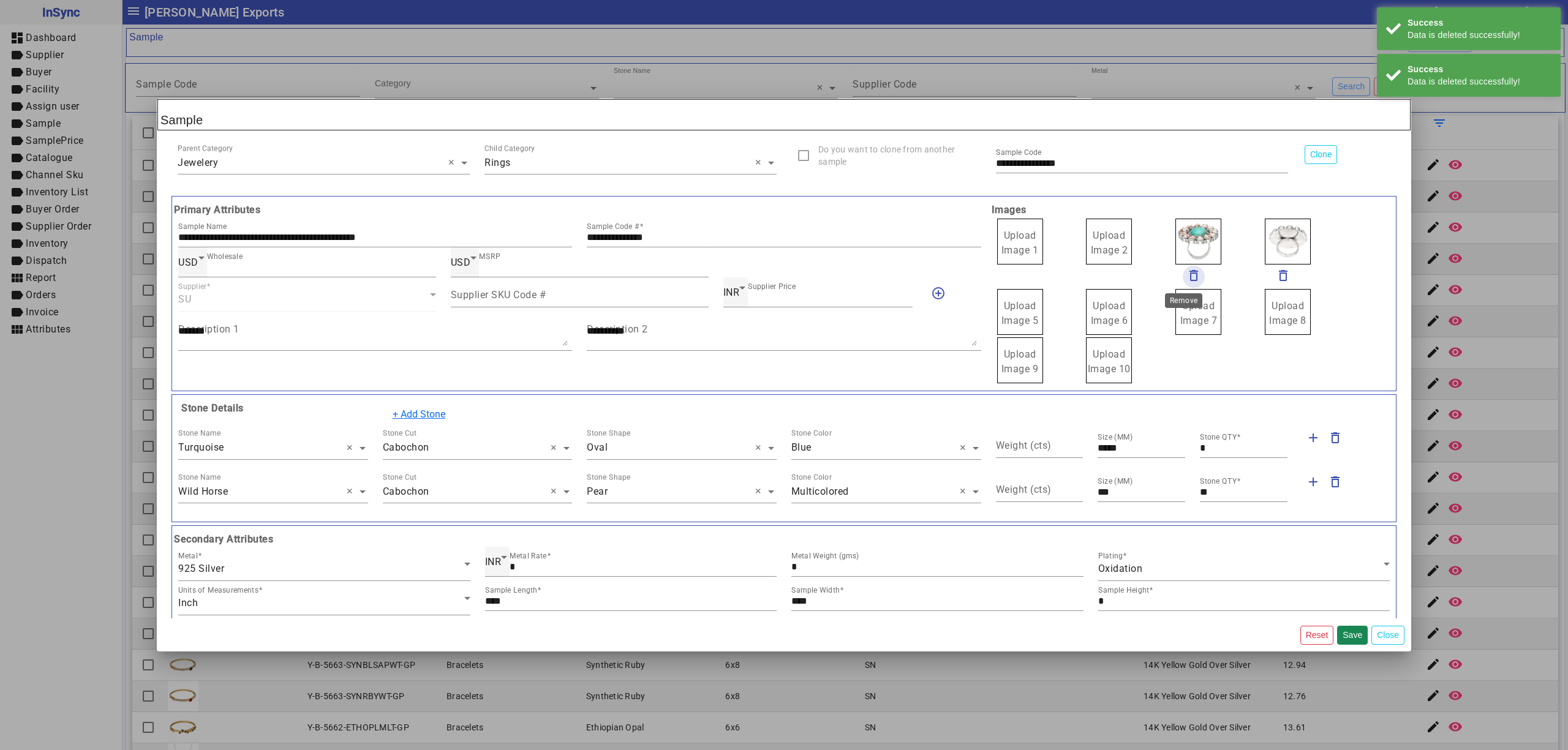
click at [1187, 276] on mat-icon "delete_outline" at bounding box center [1194, 276] width 15 height 15
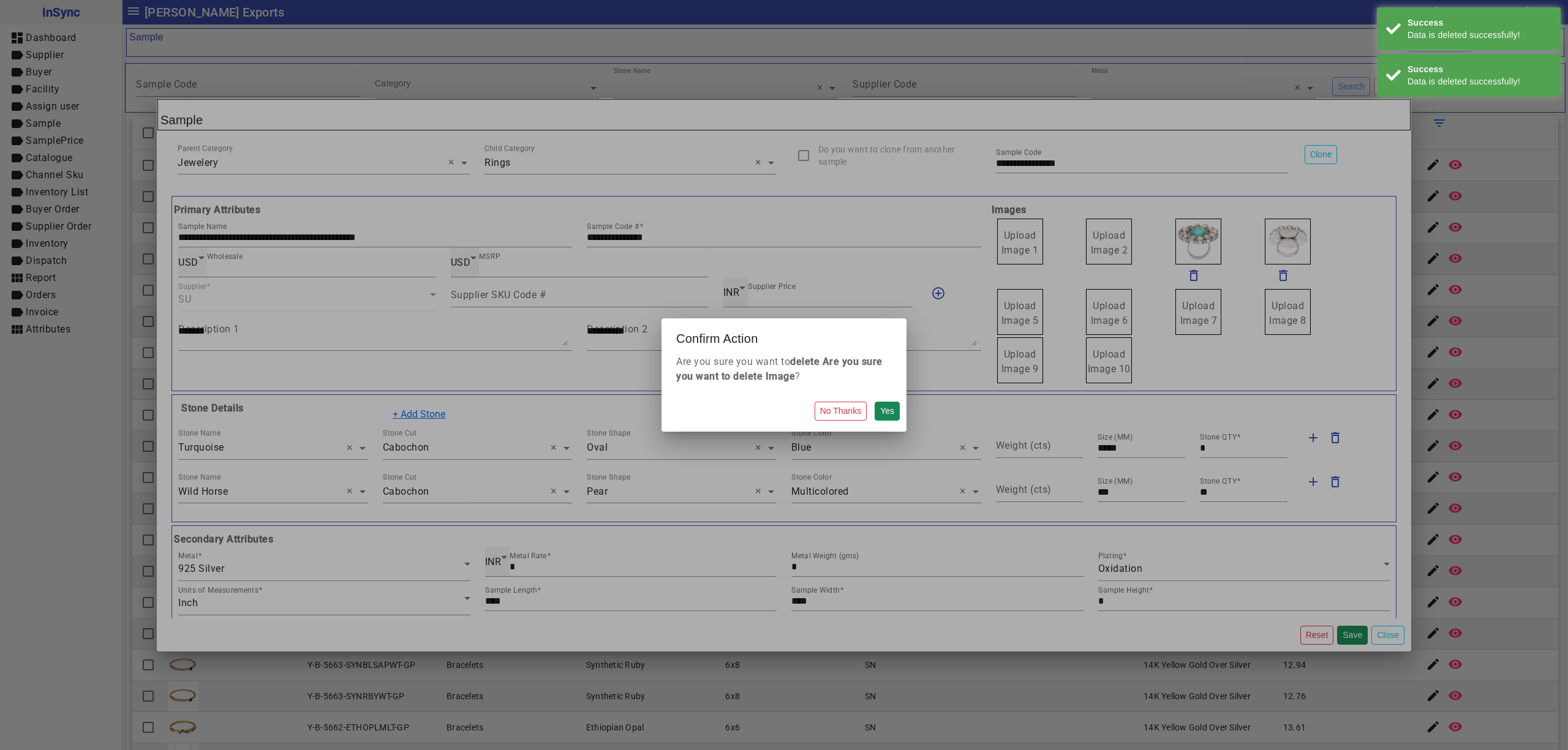
click at [875, 402] on button "Yes" at bounding box center [887, 411] width 25 height 19
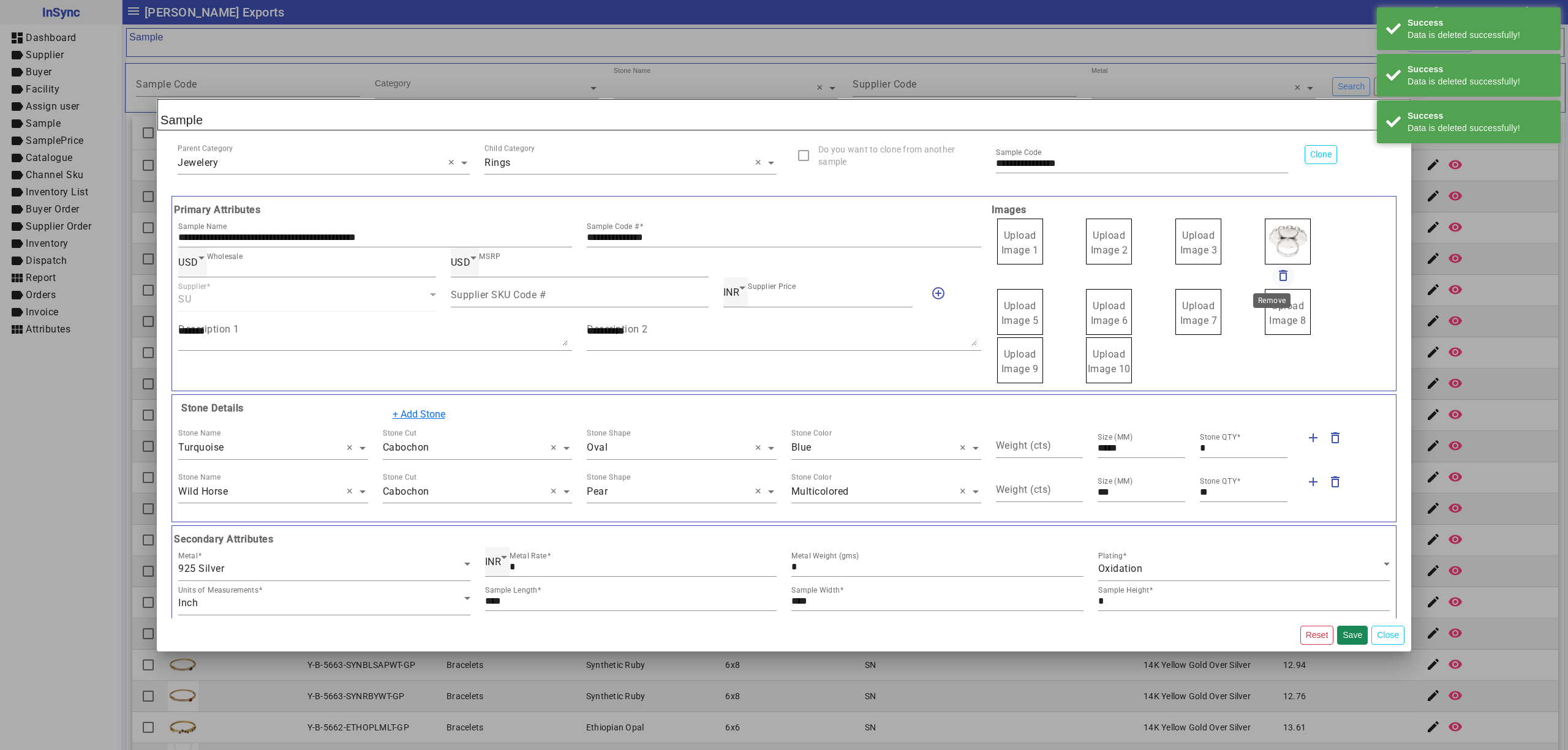
click at [1276, 274] on mat-icon "delete_outline" at bounding box center [1283, 276] width 15 height 15
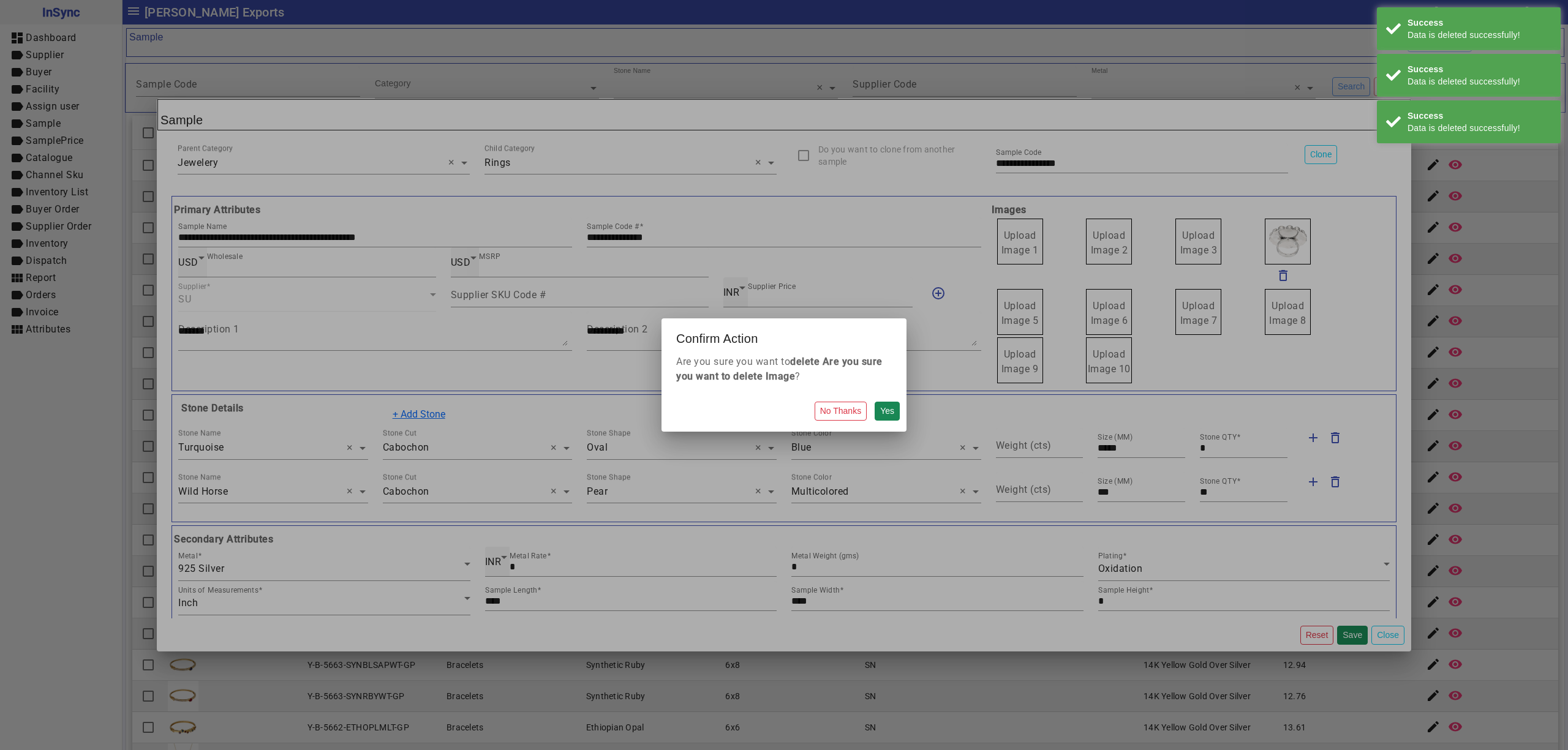
click at [875, 402] on button "Yes" at bounding box center [887, 411] width 25 height 19
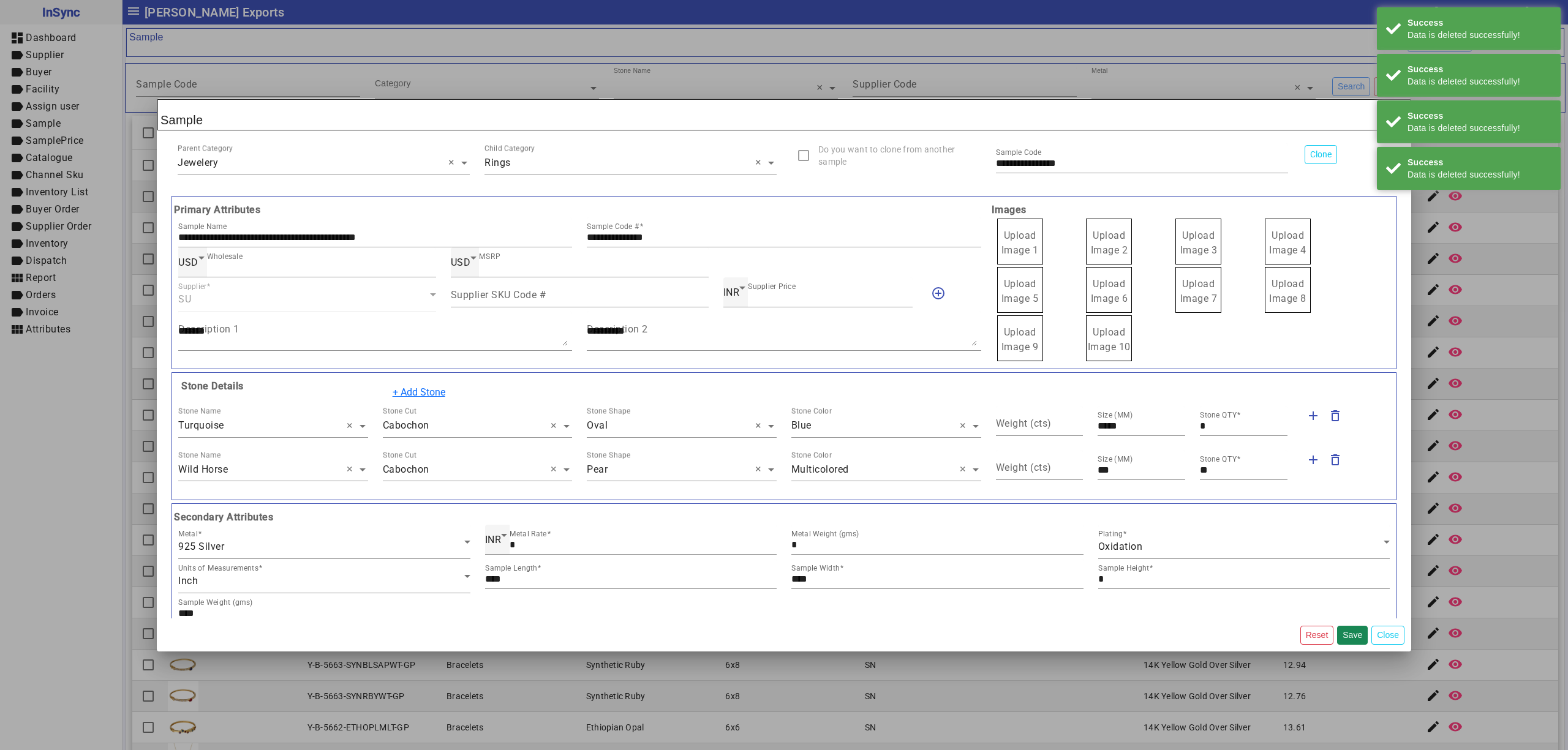
click at [1001, 235] on span "Upload Image 1" at bounding box center [1020, 242] width 38 height 26
click at [0, 0] on input "Upload Image 1" at bounding box center [0, 0] width 0 height 0
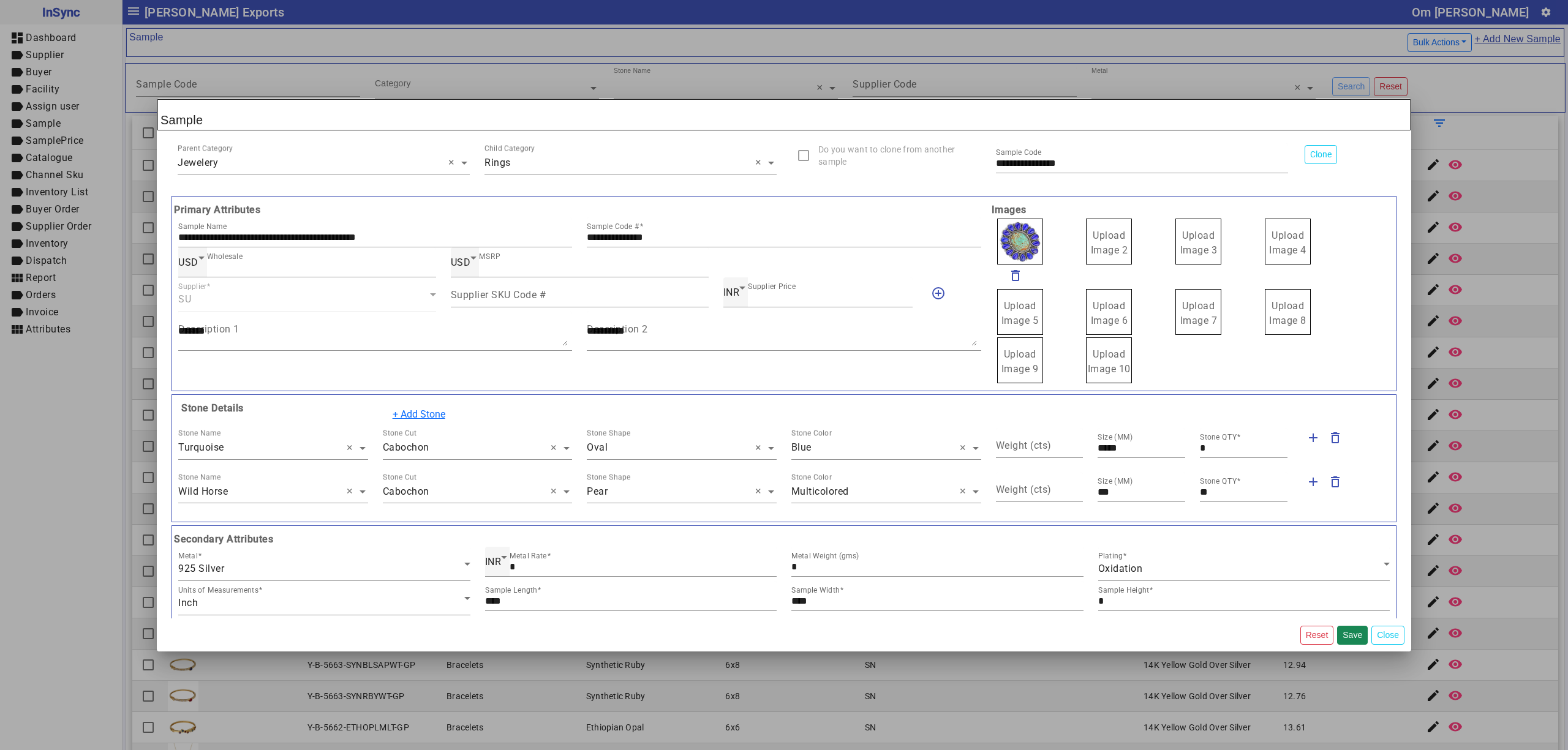
click at [1111, 240] on span "Upload Image 2" at bounding box center [1110, 242] width 38 height 26
click at [0, 0] on input "Upload Image 2" at bounding box center [0, 0] width 0 height 0
click at [1198, 240] on span "Upload Image 3" at bounding box center [1199, 242] width 38 height 26
click at [0, 0] on input "Upload Image 3" at bounding box center [0, 0] width 0 height 0
click at [1275, 234] on span "Upload Image 4" at bounding box center [1288, 242] width 38 height 26
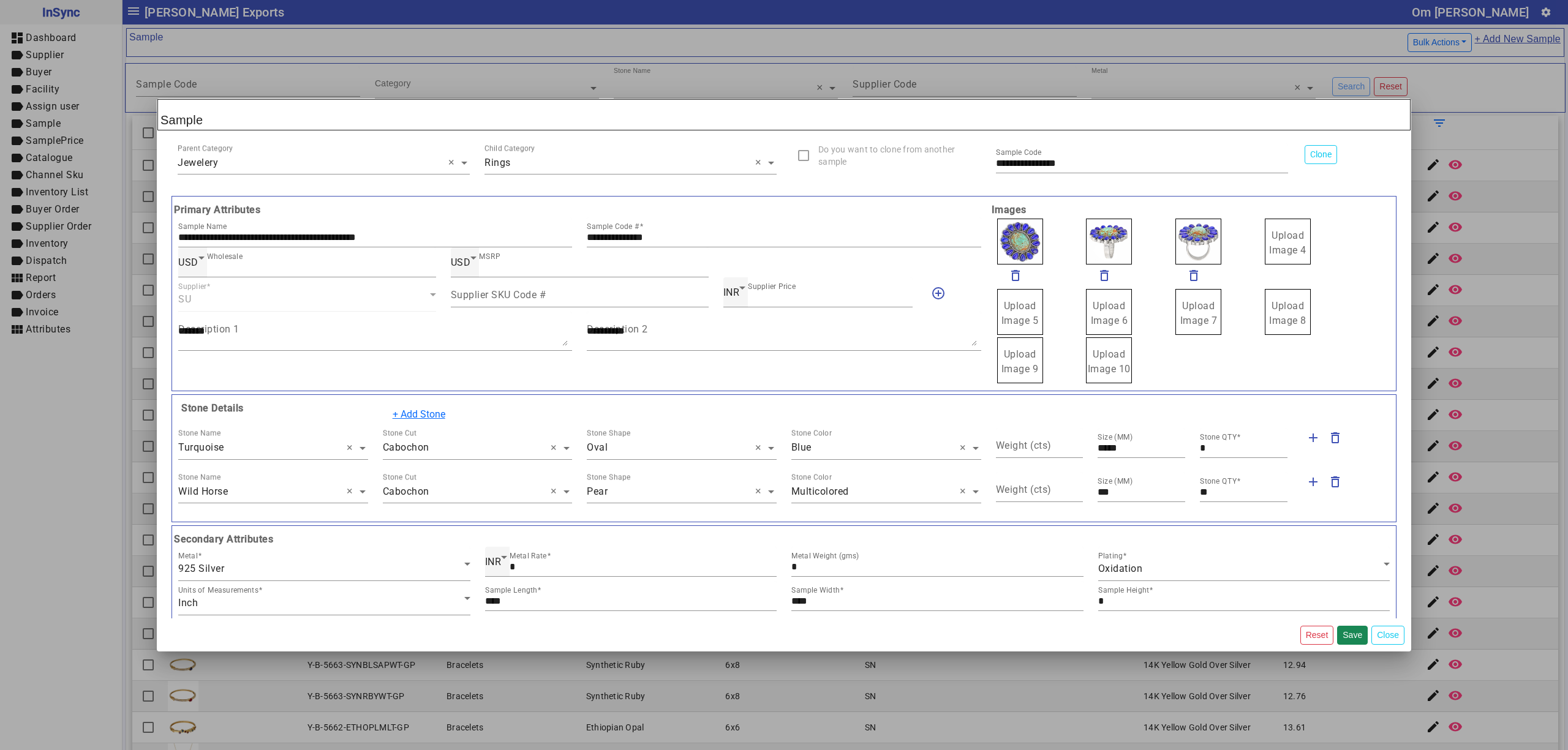
click at [0, 0] on input "Upload Image 4" at bounding box center [0, 0] width 0 height 0
click at [342, 242] on input "**********" at bounding box center [375, 237] width 394 height 11
click at [255, 497] on input "text" at bounding box center [273, 492] width 190 height 15
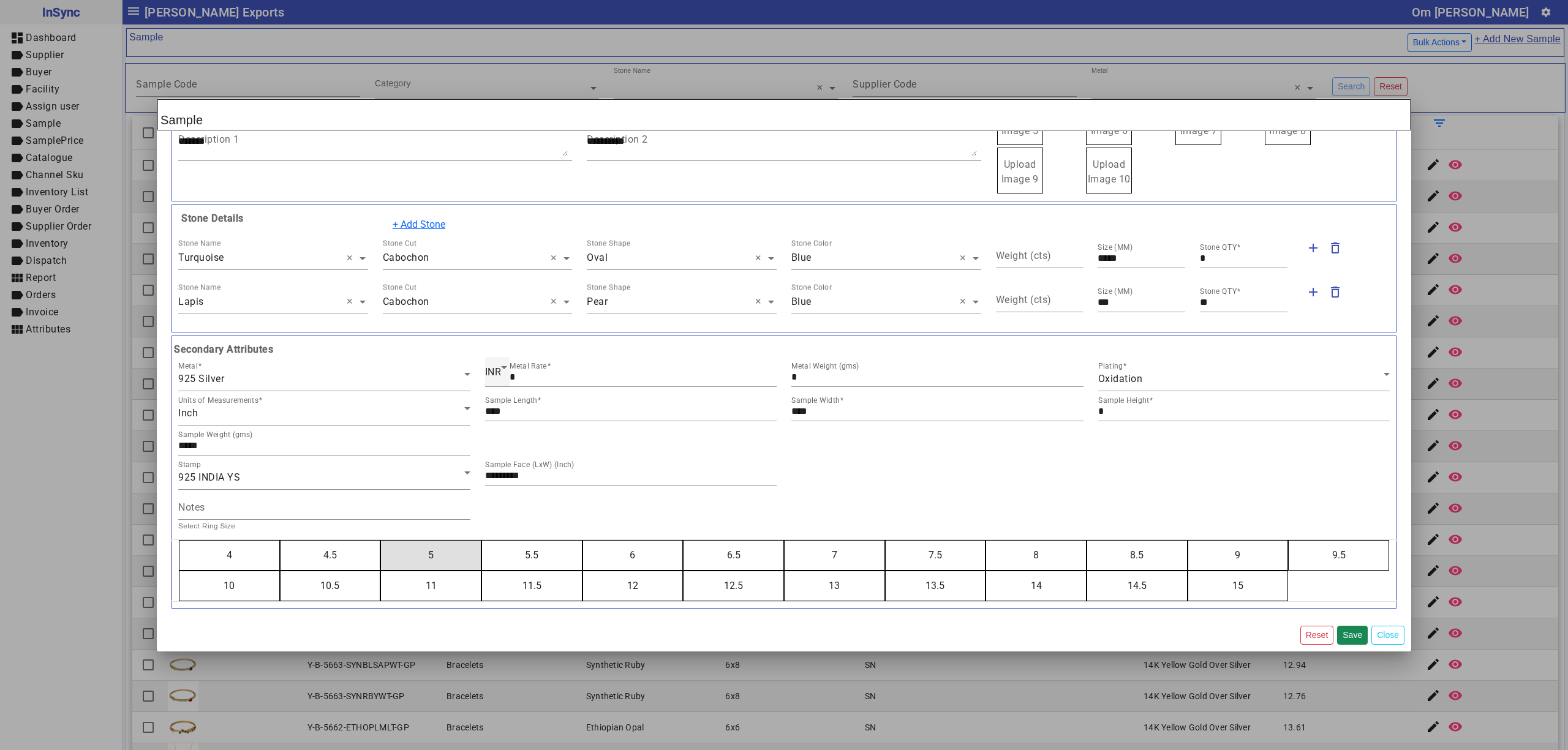
click at [381, 541] on button "5" at bounding box center [431, 555] width 100 height 30
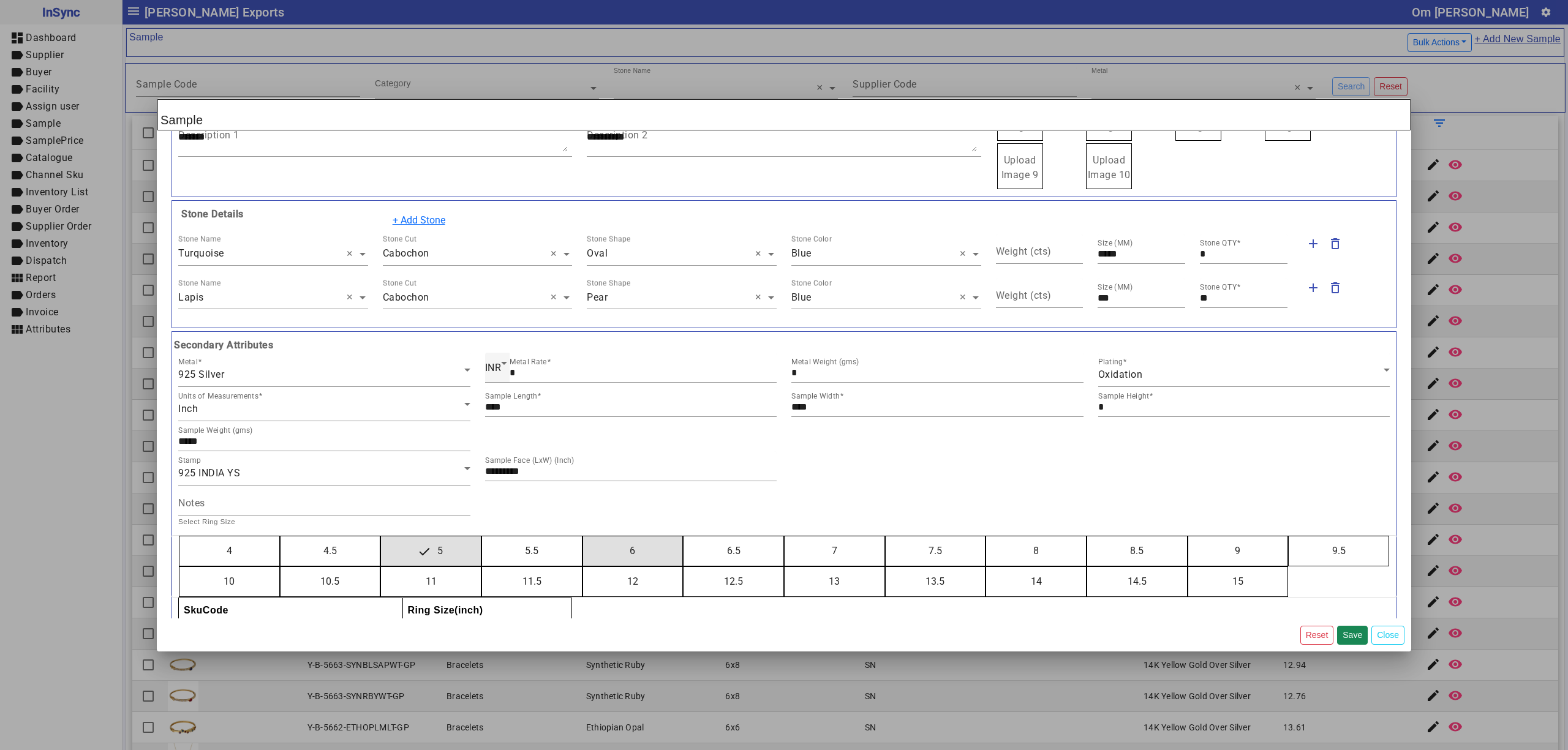
click at [583, 536] on button "6" at bounding box center [633, 551] width 100 height 30
click at [785, 536] on button "7" at bounding box center [834, 551] width 100 height 30
click at [986, 536] on button "8" at bounding box center [1036, 551] width 100 height 30
click at [1188, 536] on button "9" at bounding box center [1238, 551] width 100 height 30
click at [179, 567] on button "10" at bounding box center [229, 582] width 100 height 30
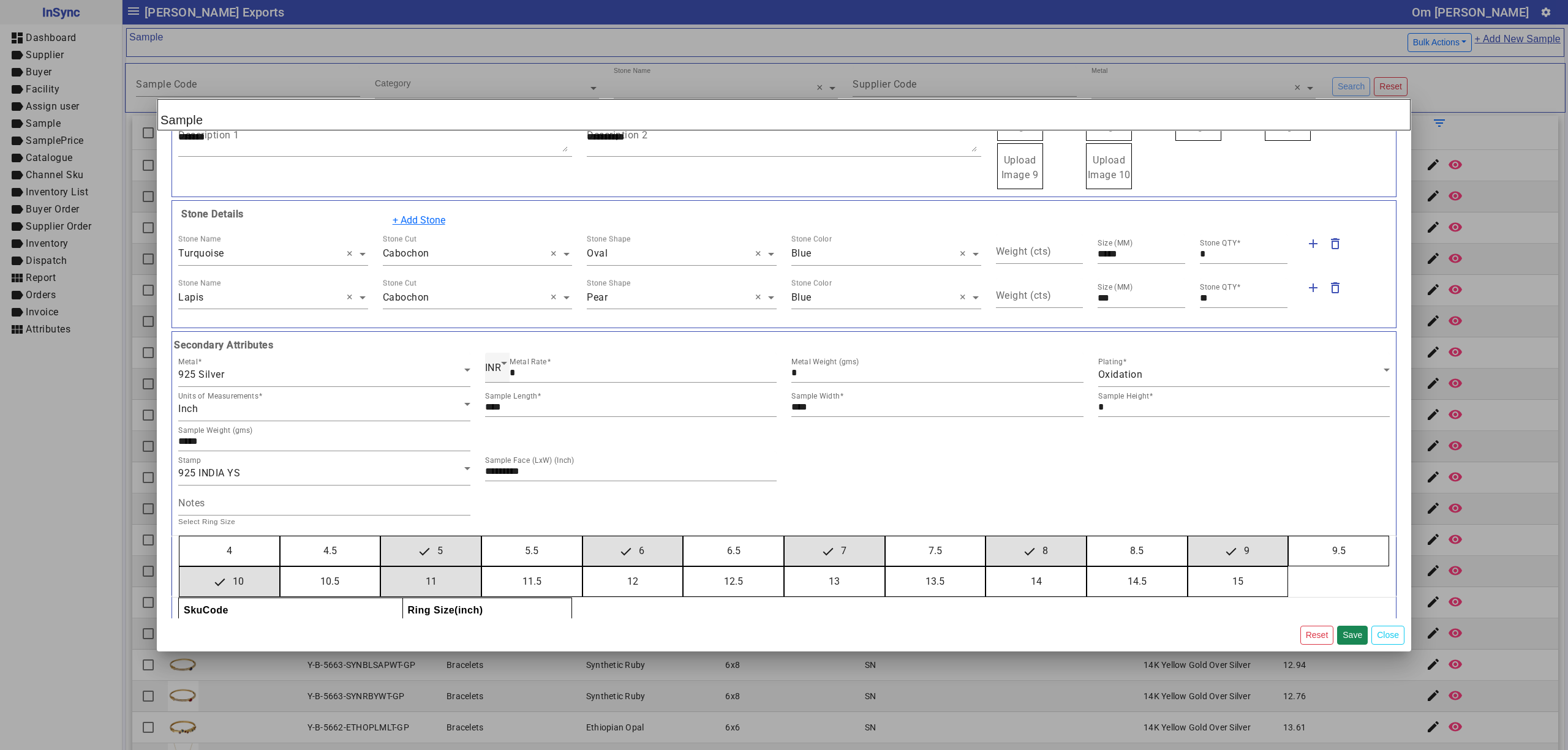
click at [381, 567] on button "11" at bounding box center [431, 582] width 100 height 30
click at [583, 567] on button "12" at bounding box center [633, 582] width 100 height 30
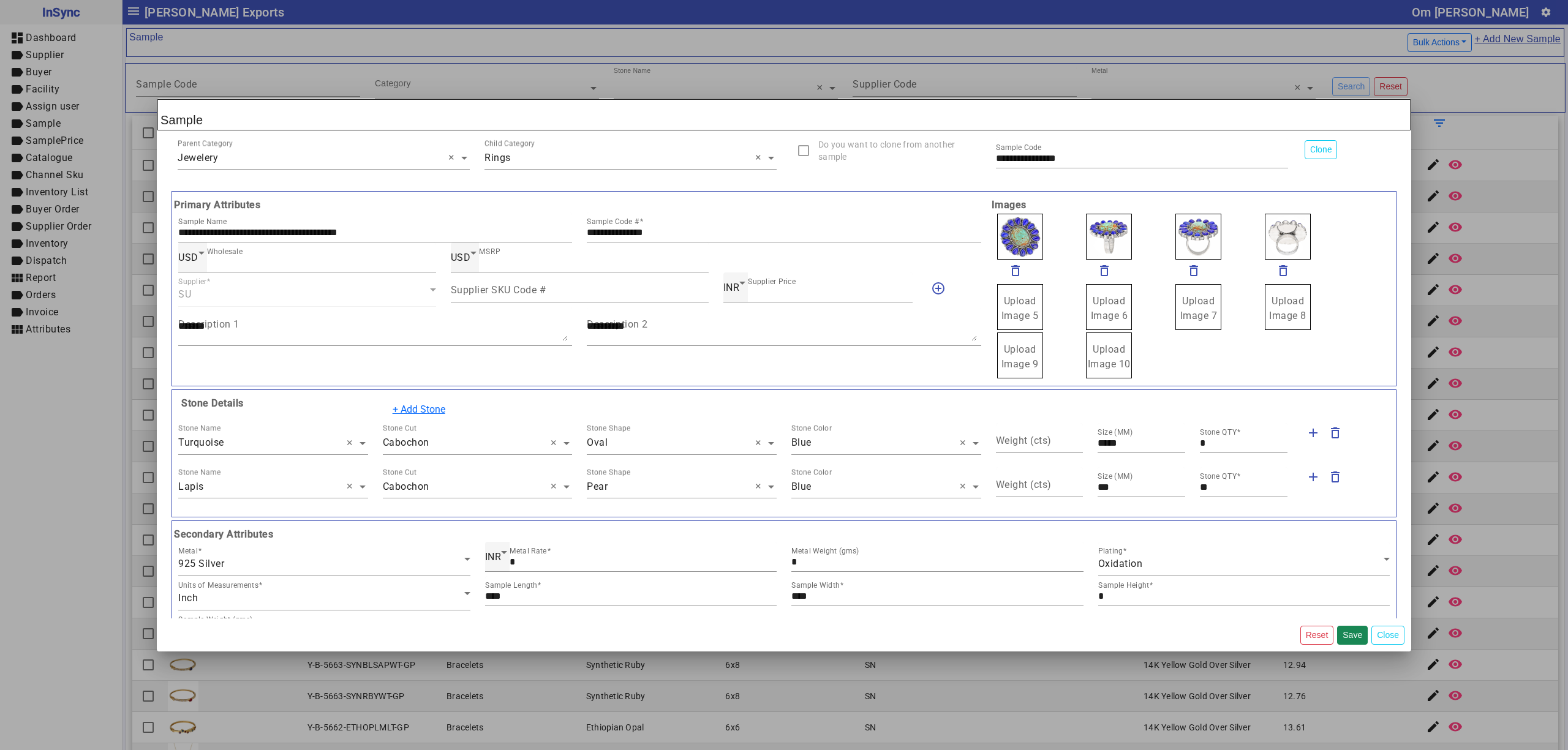
scroll to position [0, 0]
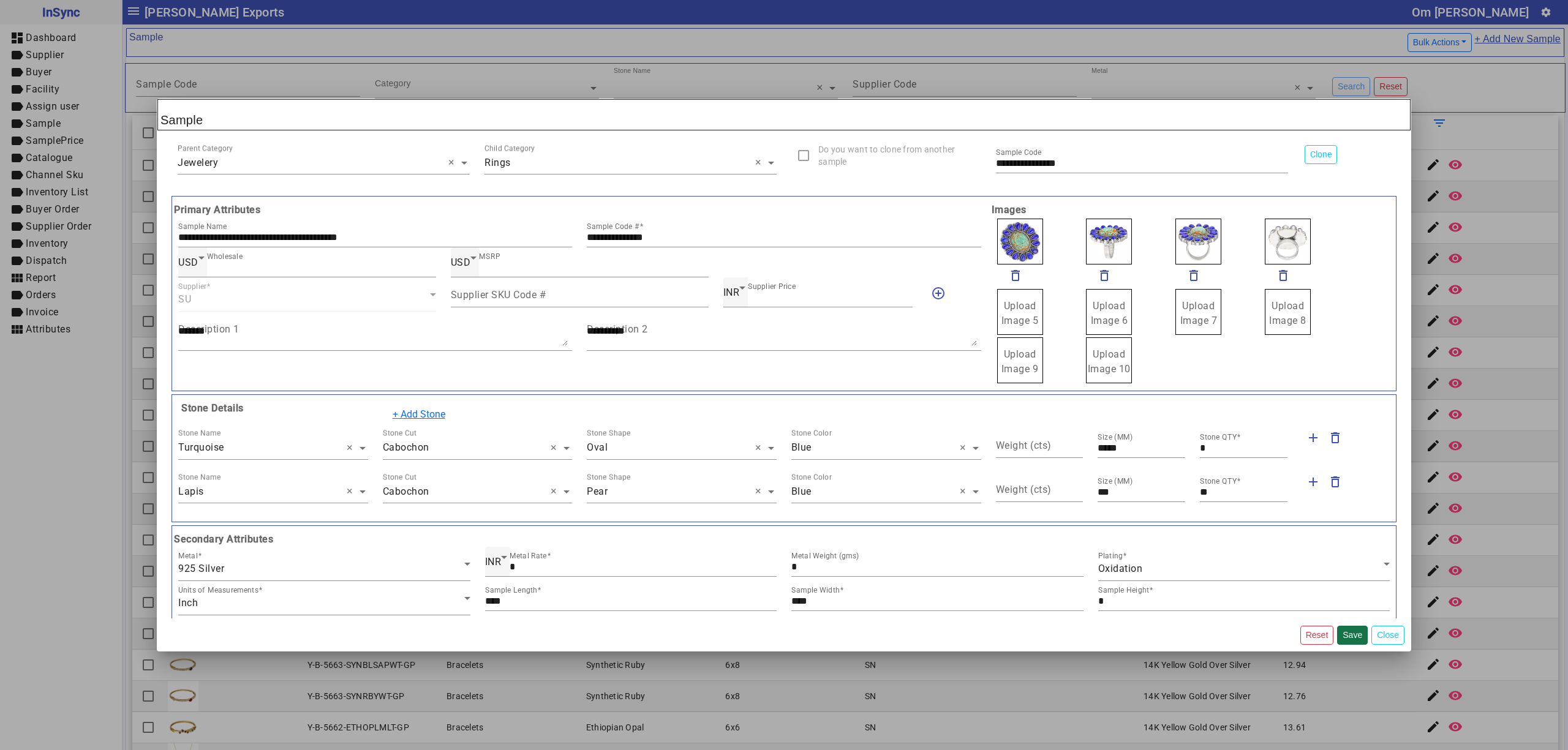
click at [1353, 633] on button "Save" at bounding box center [1353, 635] width 31 height 19
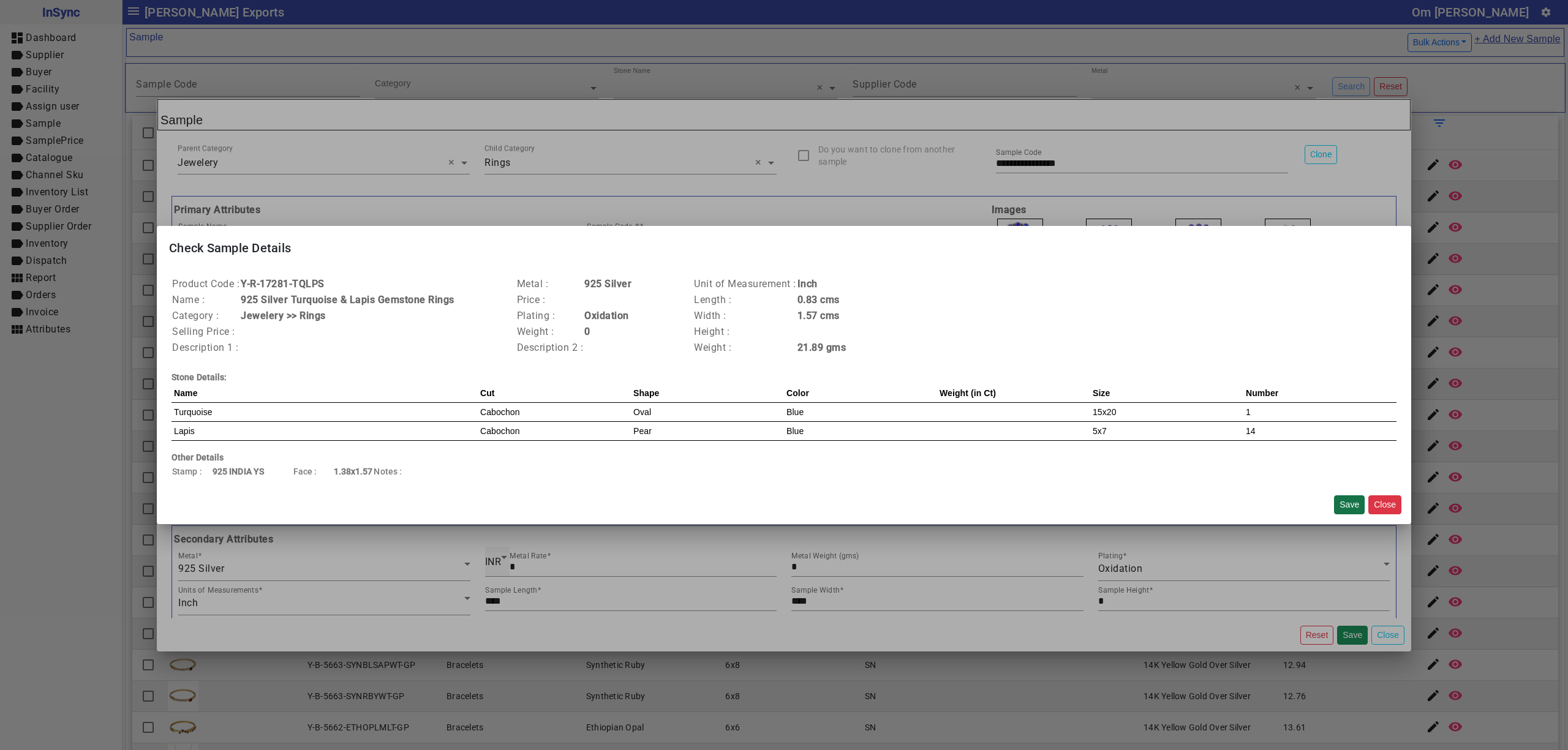
click at [1354, 500] on button "Save" at bounding box center [1350, 504] width 31 height 19
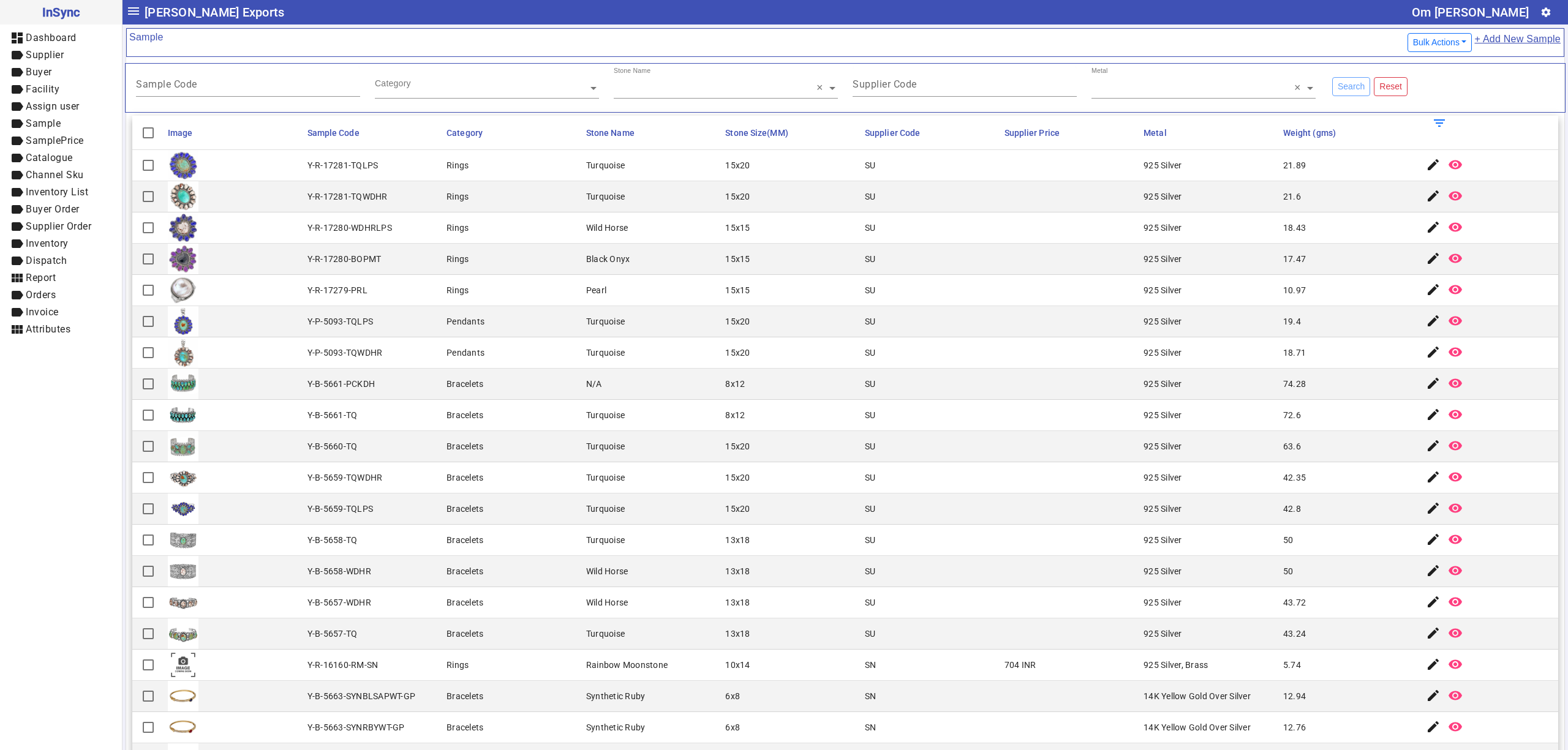
click at [1518, 34] on link "+ Add New Sample" at bounding box center [1518, 43] width 87 height 23
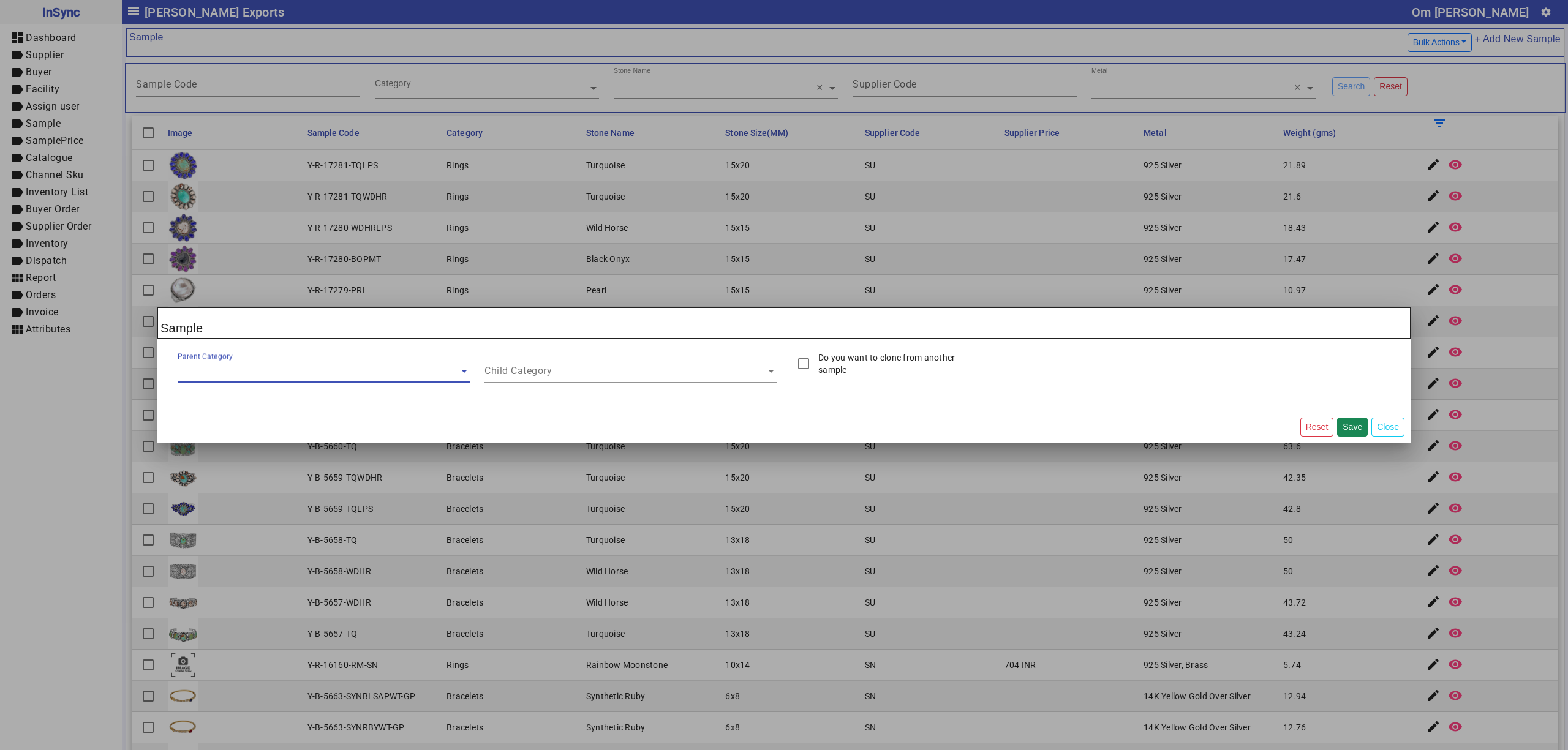
click at [325, 358] on div "Parent Category" at bounding box center [318, 360] width 281 height 17
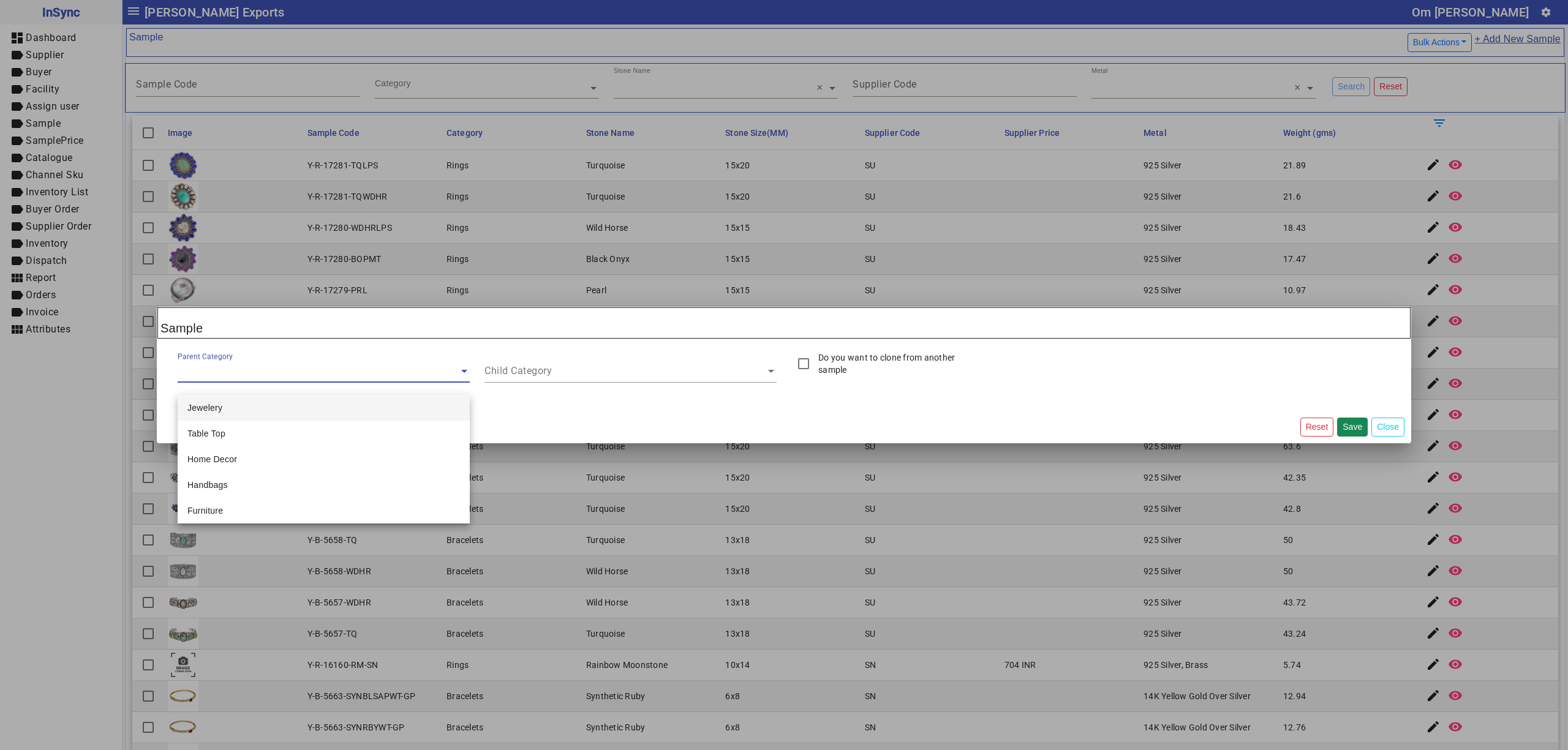
click at [278, 412] on div "Jewelery" at bounding box center [324, 408] width 292 height 25
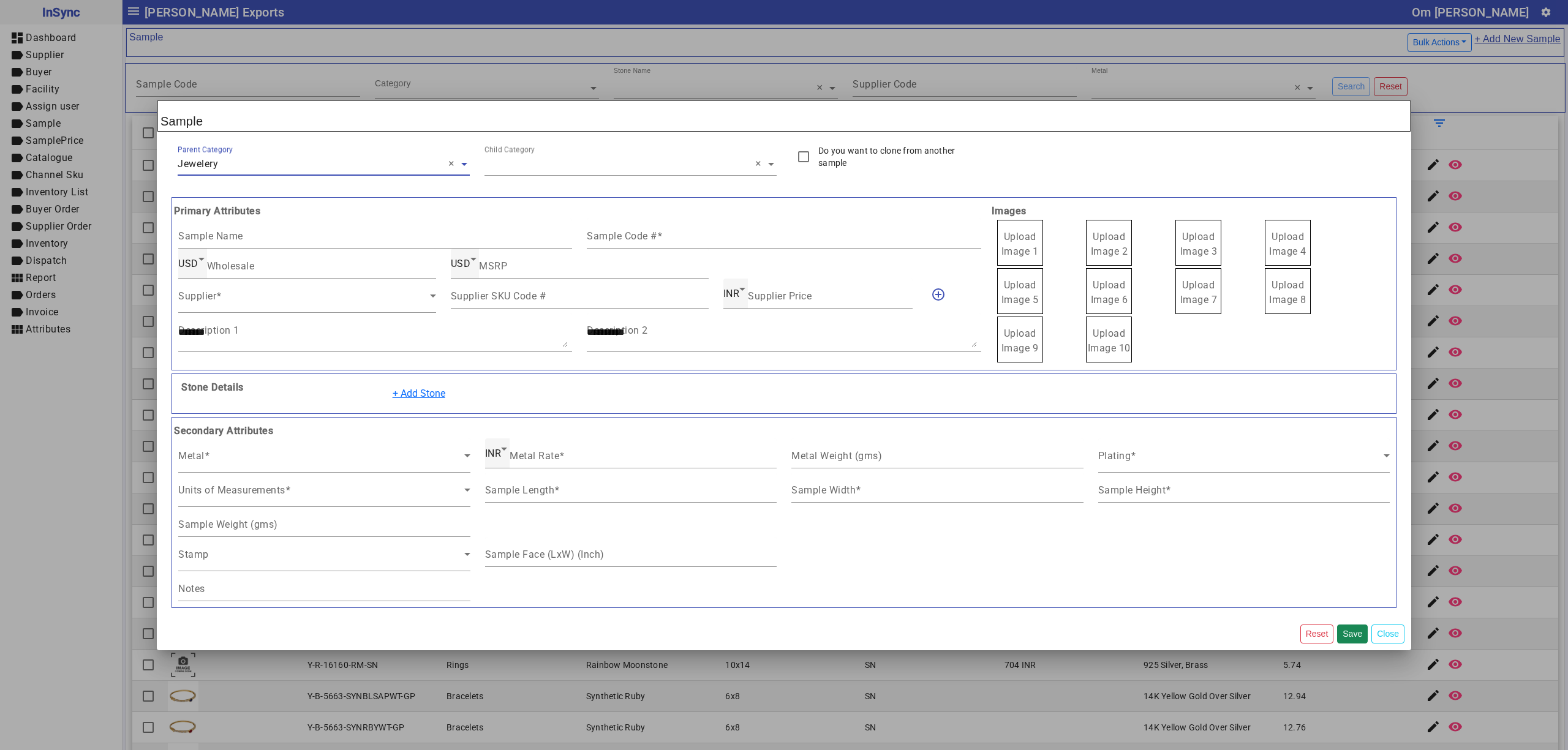
click at [571, 174] on ng-select "Child Category × ×" at bounding box center [630, 166] width 292 height 44
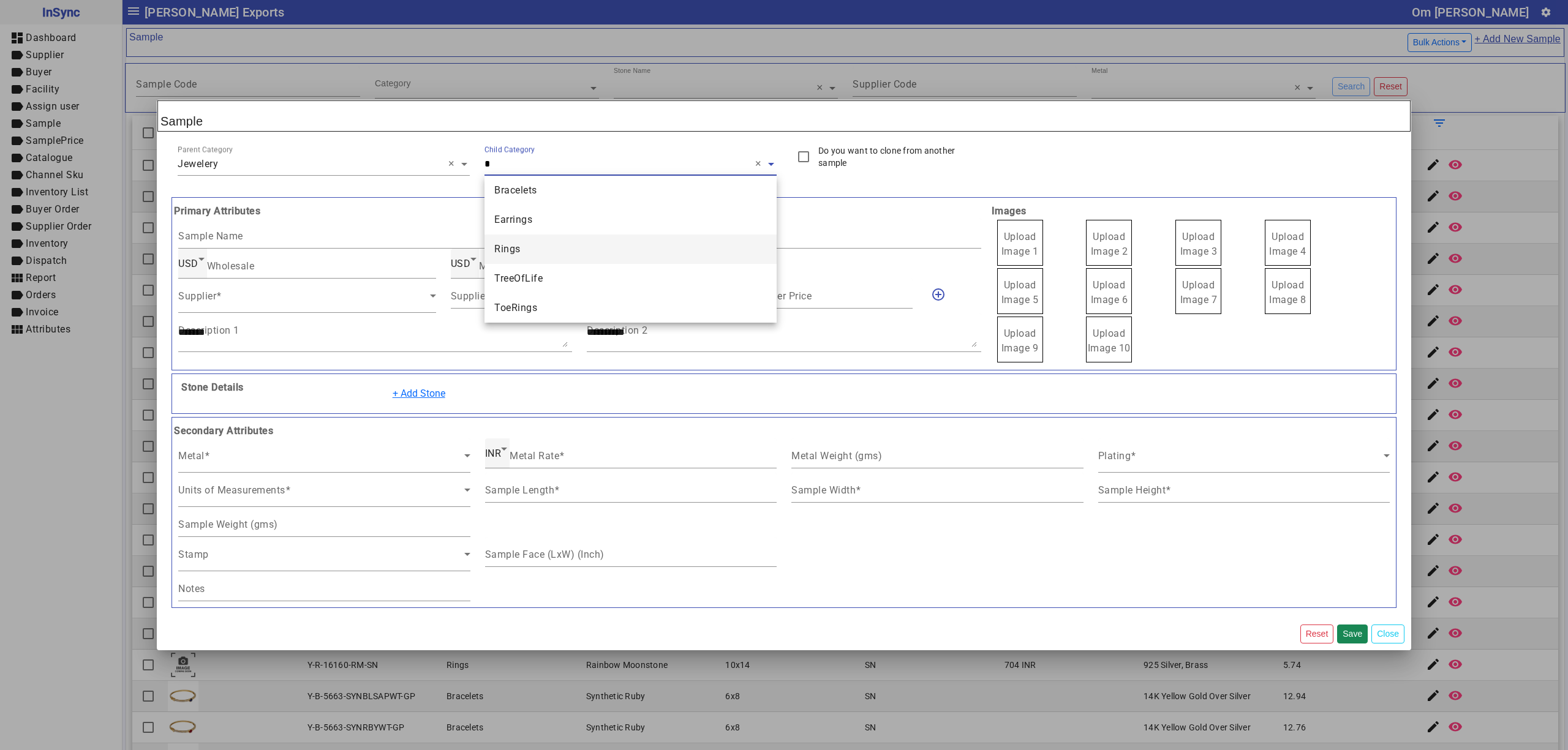
click at [540, 244] on div "Rings" at bounding box center [630, 250] width 292 height 30
click at [665, 239] on input "Sample Code #" at bounding box center [783, 237] width 394 height 11
paste input "**********"
click at [1020, 243] on label "Upload Image 1" at bounding box center [1020, 242] width 46 height 46
click at [0, 0] on input "Upload Image 1" at bounding box center [0, 0] width 0 height 0
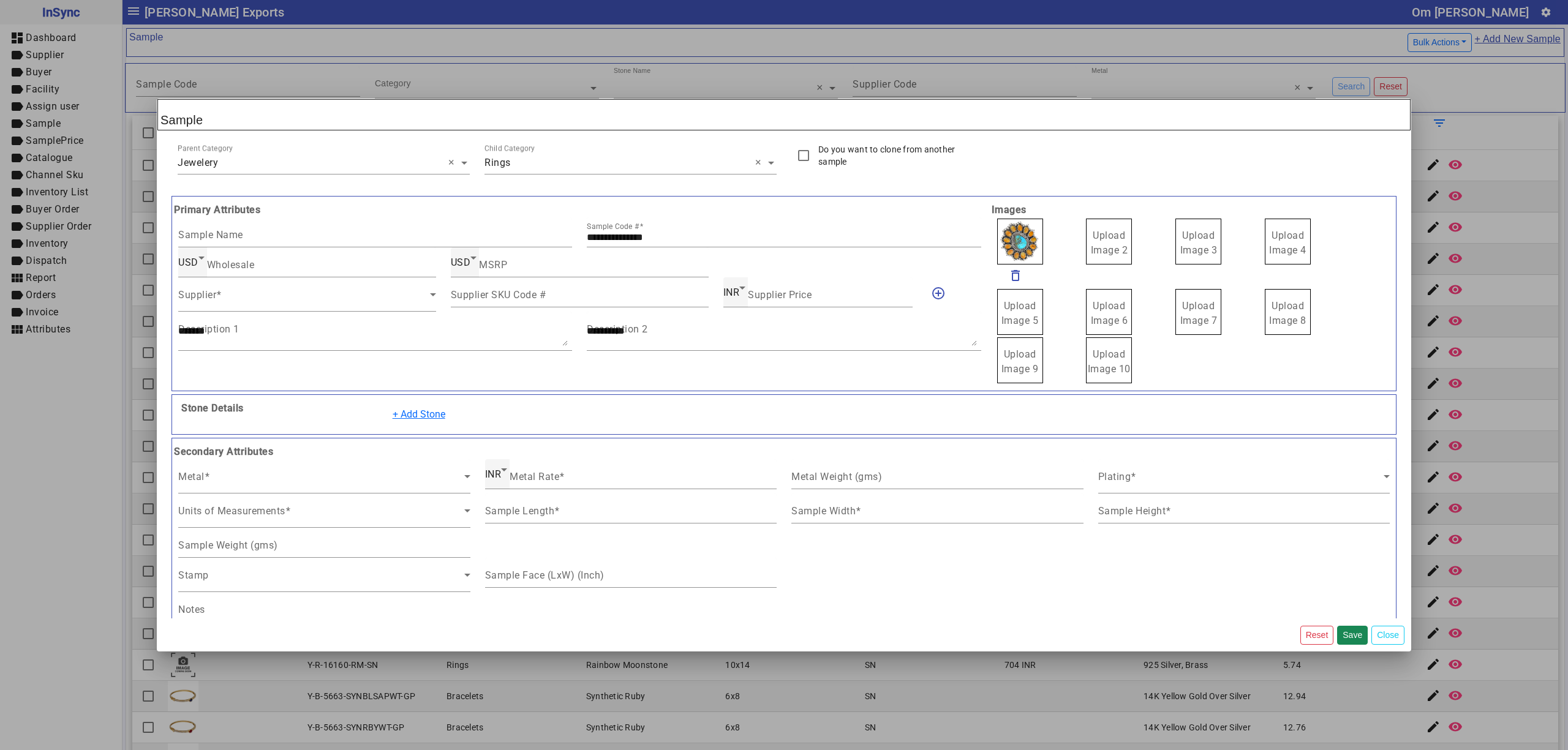
click at [1106, 236] on span "Upload Image 2" at bounding box center [1110, 242] width 38 height 26
click at [0, 0] on input "Upload Image 2" at bounding box center [0, 0] width 0 height 0
click at [1181, 241] on span "Upload Image 3" at bounding box center [1199, 242] width 38 height 26
click at [0, 0] on input "Upload Image 3" at bounding box center [0, 0] width 0 height 0
click at [1286, 245] on span "Upload Image 4" at bounding box center [1288, 242] width 38 height 26
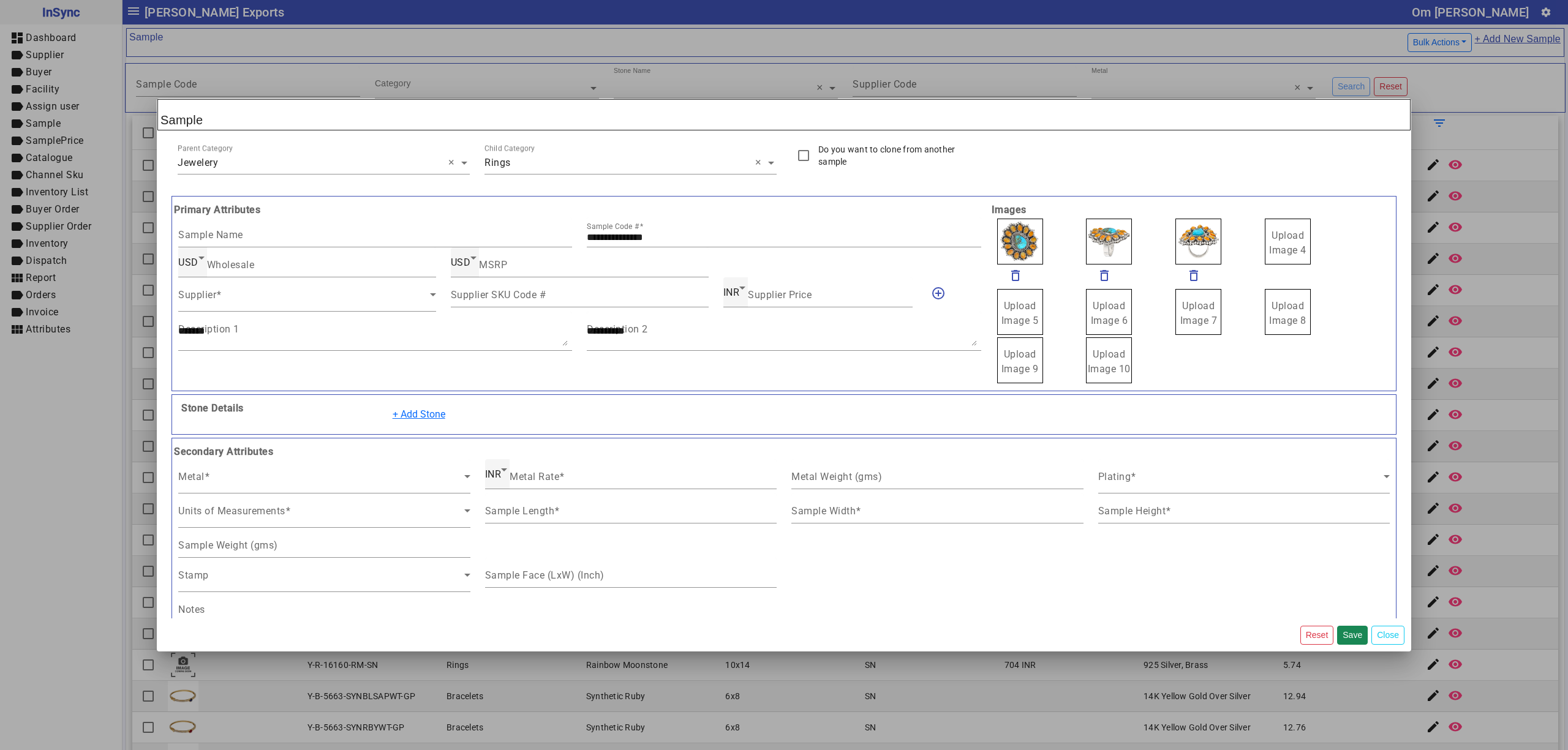
click at [0, 0] on input "Upload Image 4" at bounding box center [0, 0] width 0 height 0
click at [251, 305] on span at bounding box center [304, 299] width 252 height 15
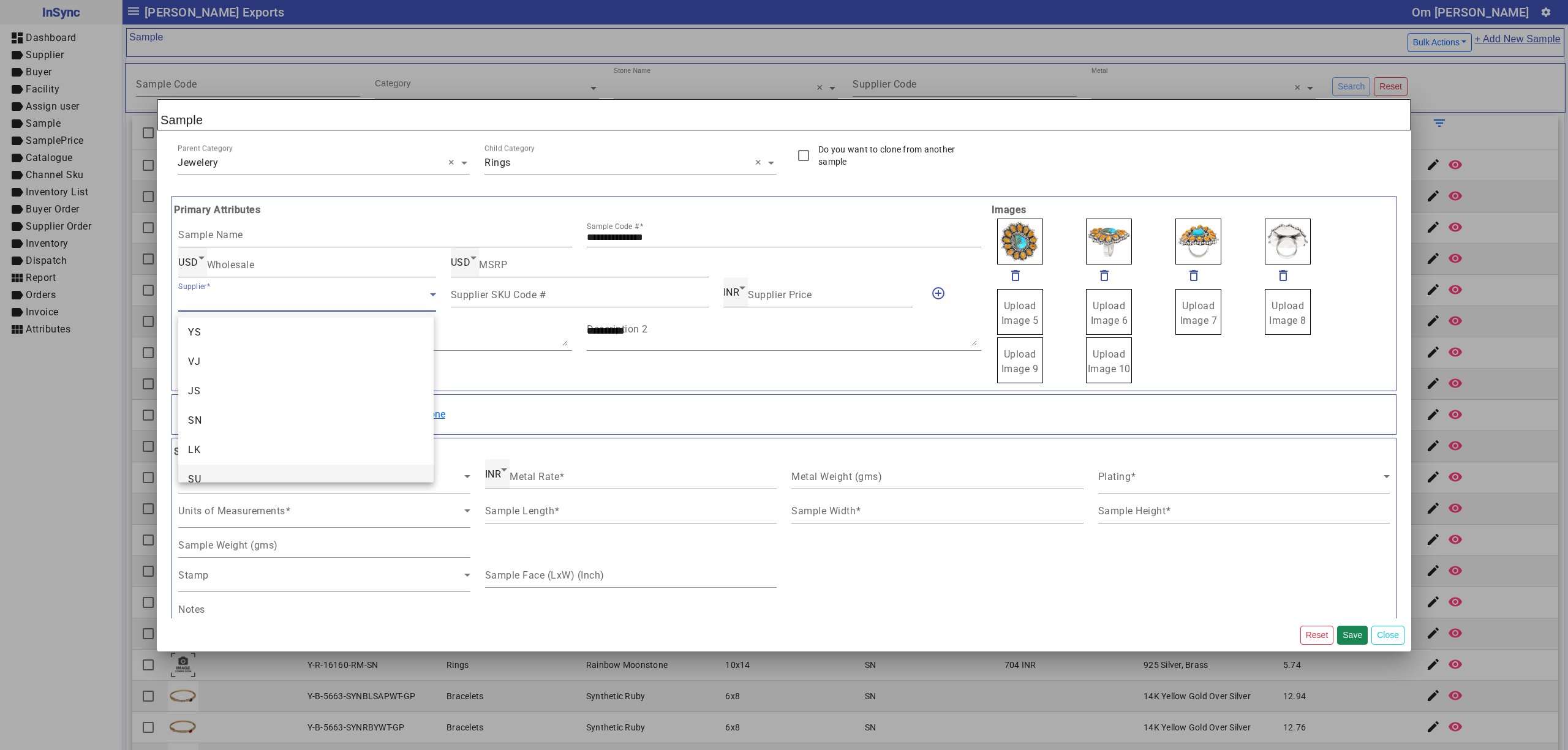
scroll to position [47, 0]
click at [251, 457] on mat-option "SU" at bounding box center [306, 463] width 255 height 30
click at [255, 481] on span at bounding box center [322, 481] width 286 height 15
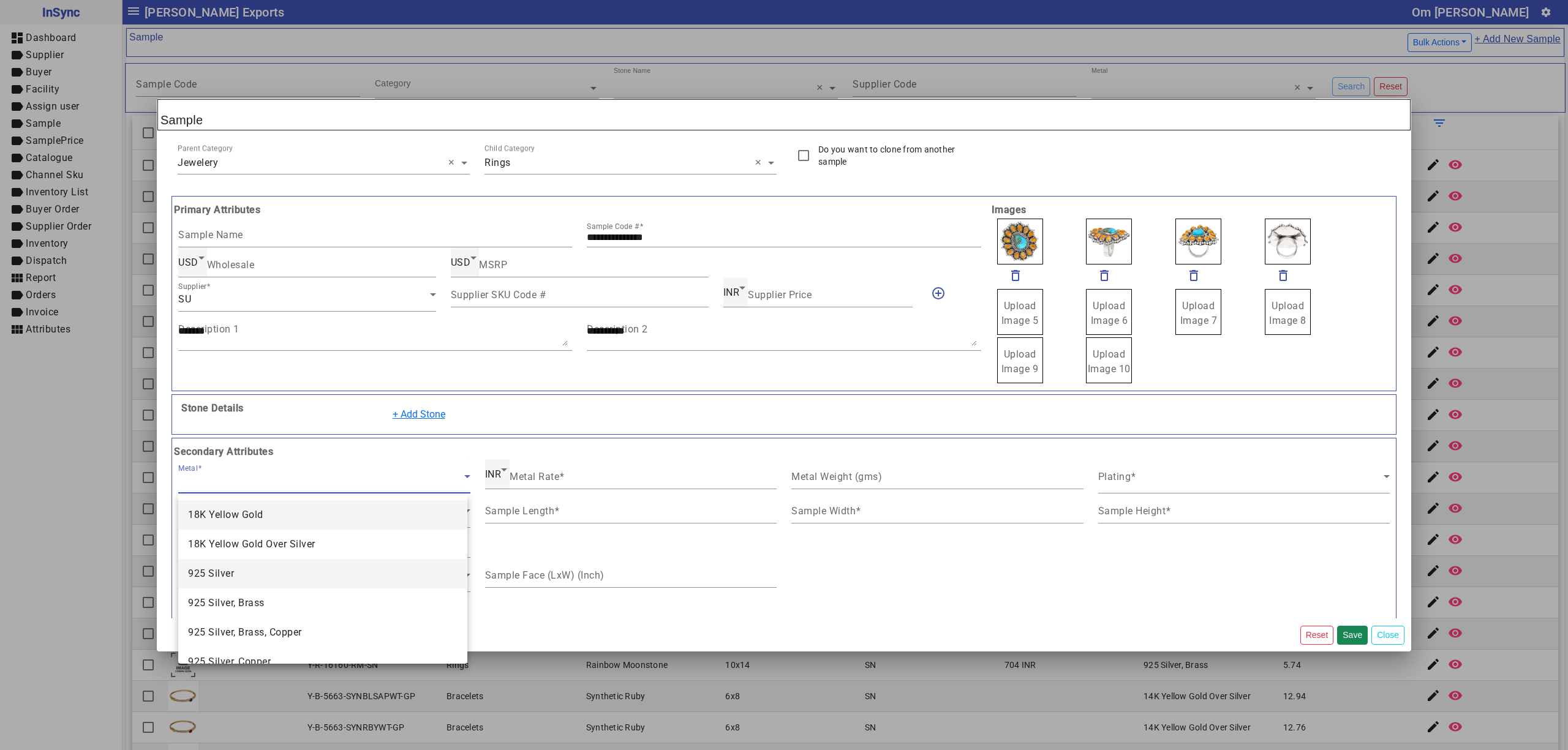
click at [250, 576] on mat-option "925 Silver" at bounding box center [323, 574] width 289 height 30
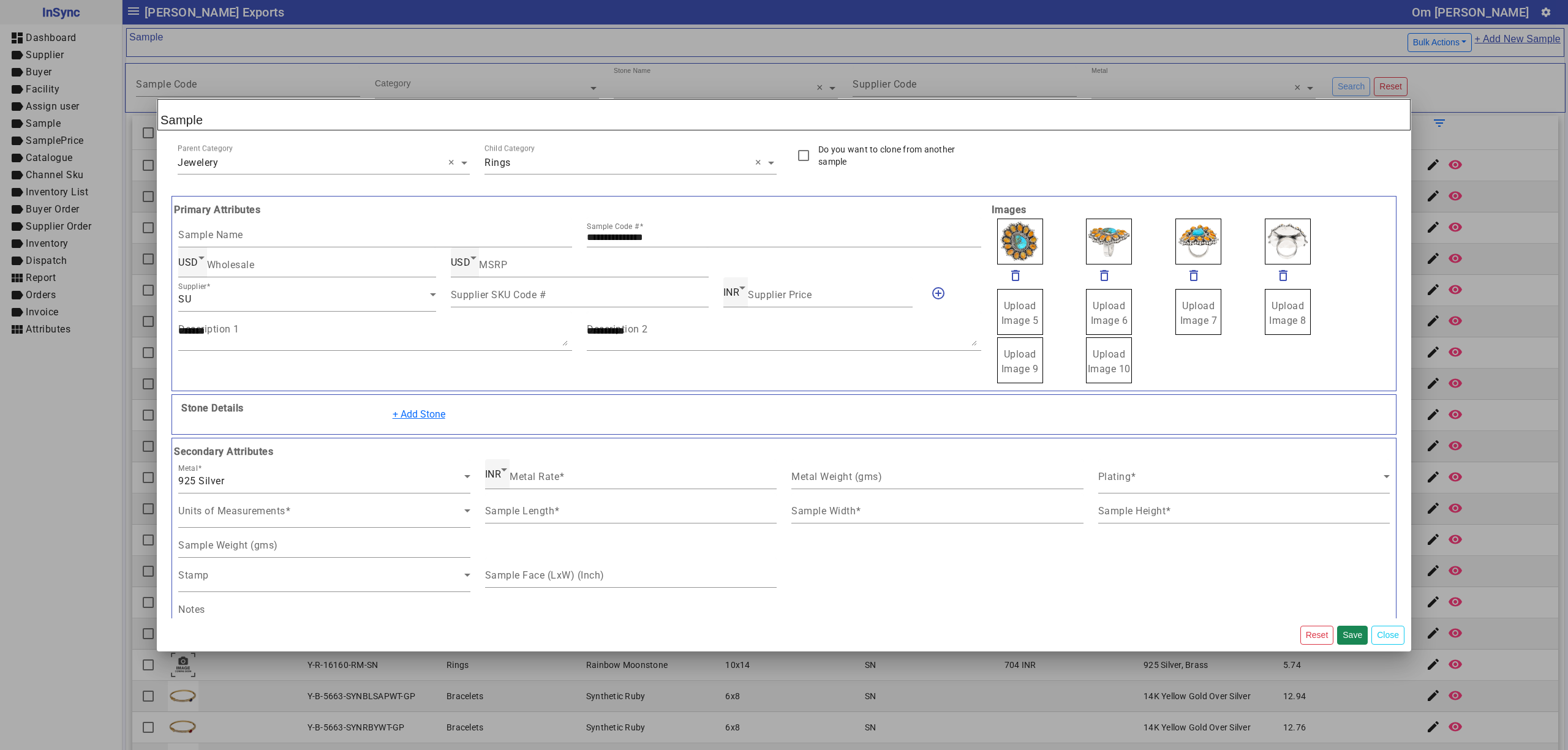
click at [559, 459] on b "Secondary Attributes" at bounding box center [784, 452] width 1226 height 15
click at [562, 472] on label "Metal Rate" at bounding box center [537, 476] width 55 height 11
click at [562, 474] on input "Metal Rate" at bounding box center [643, 479] width 267 height 11
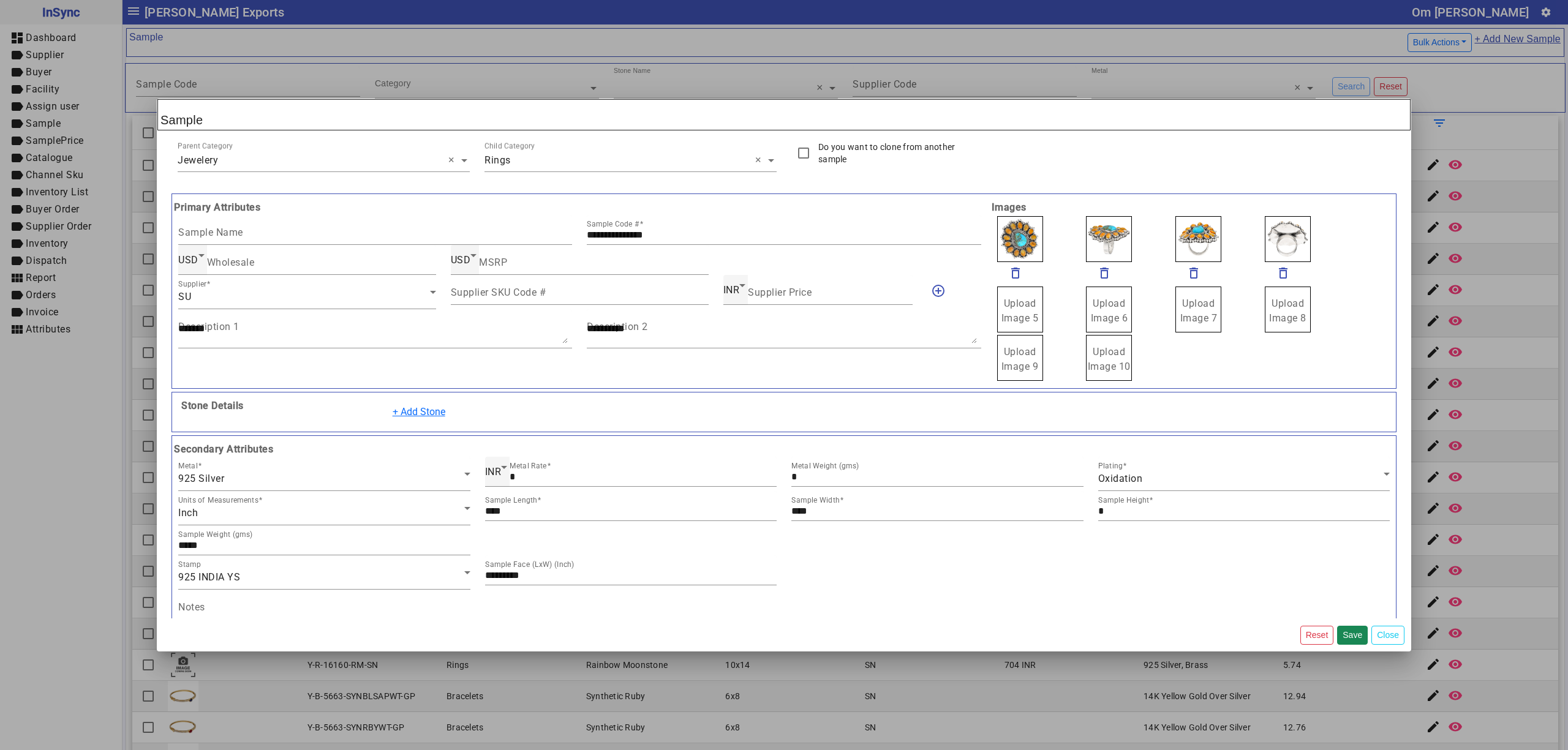
scroll to position [107, 0]
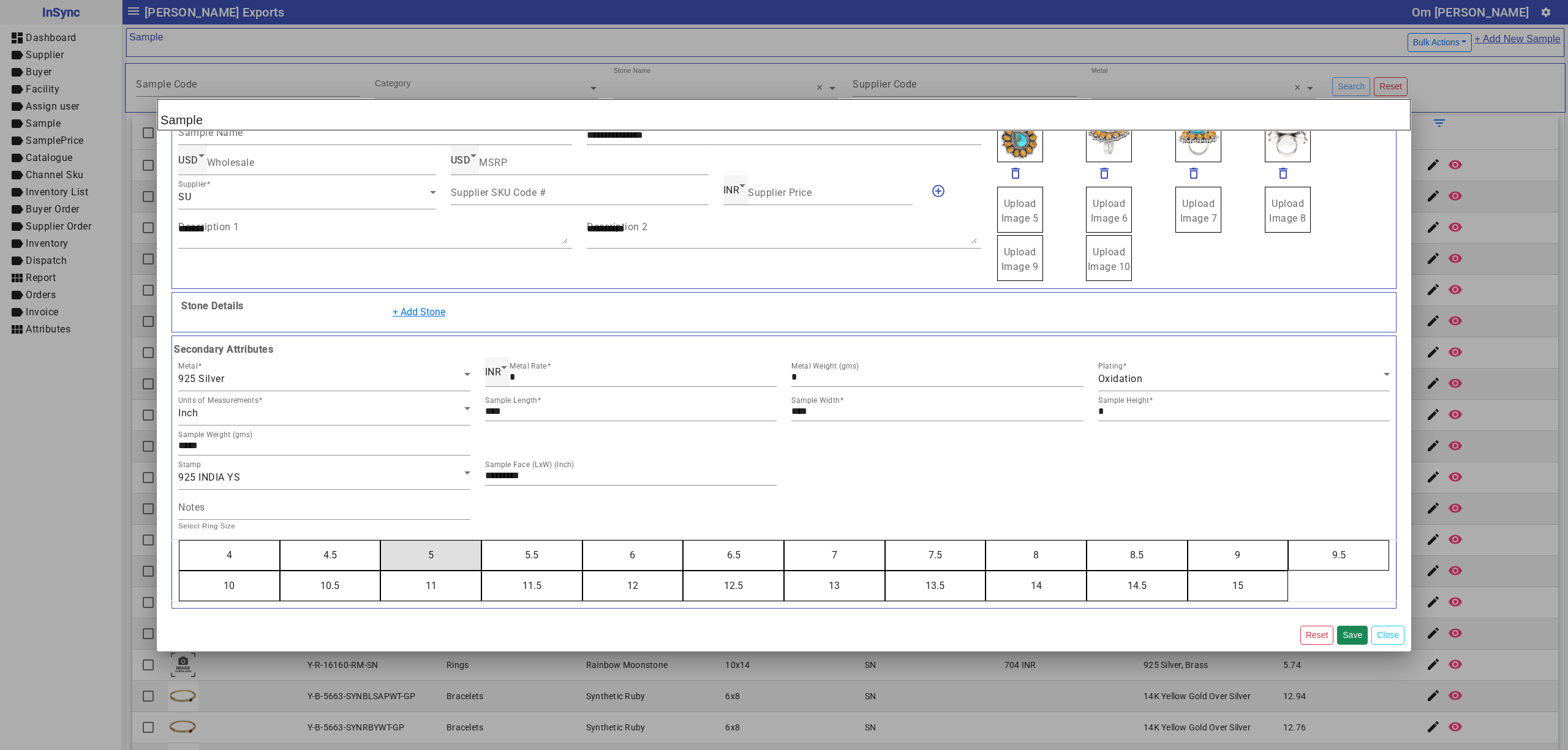
click at [381, 541] on button "5" at bounding box center [431, 555] width 100 height 30
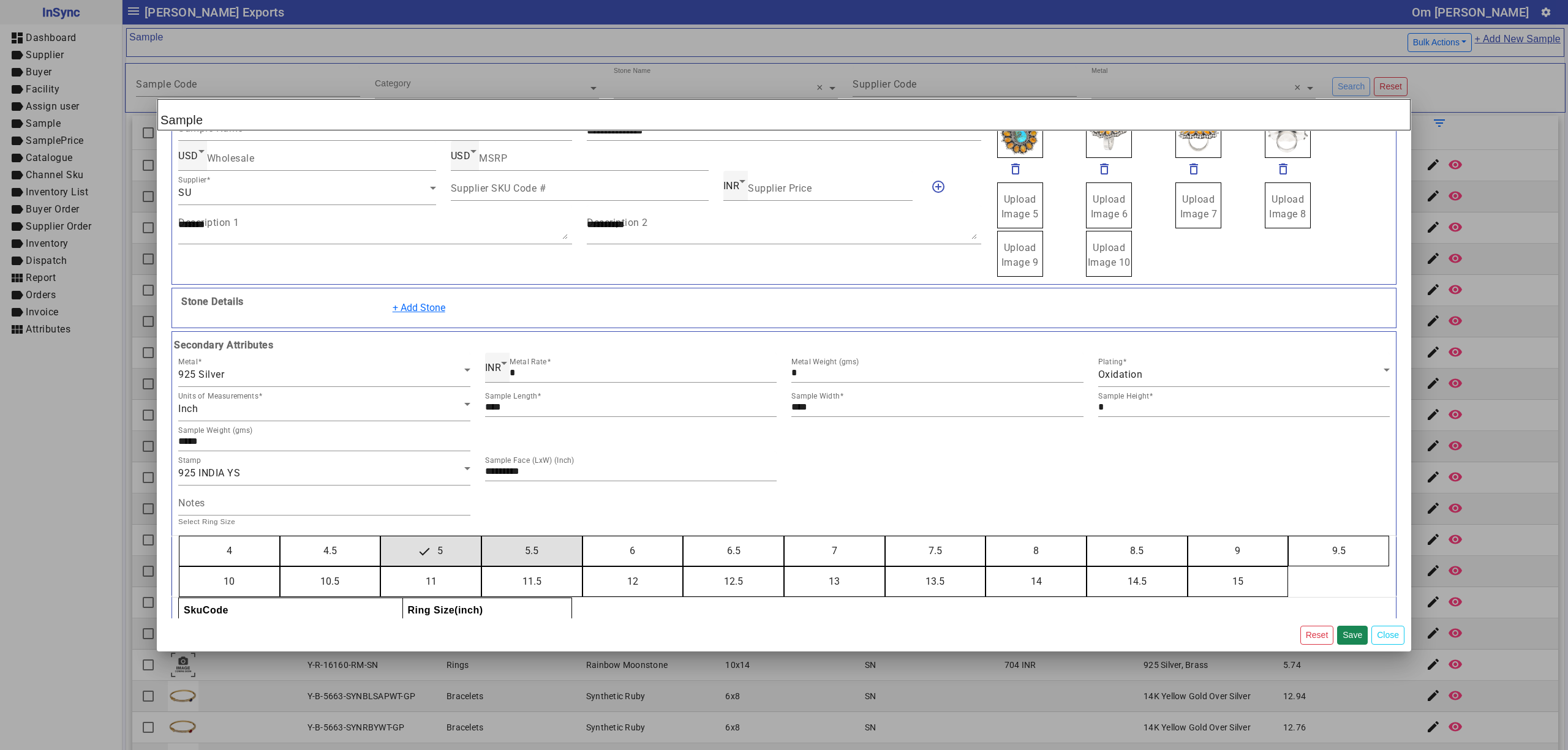
click at [583, 536] on button "6" at bounding box center [633, 551] width 100 height 30
click at [785, 536] on button "7" at bounding box center [834, 551] width 100 height 30
click at [986, 536] on button "8" at bounding box center [1036, 551] width 100 height 30
click at [1188, 536] on button "9" at bounding box center [1238, 551] width 100 height 30
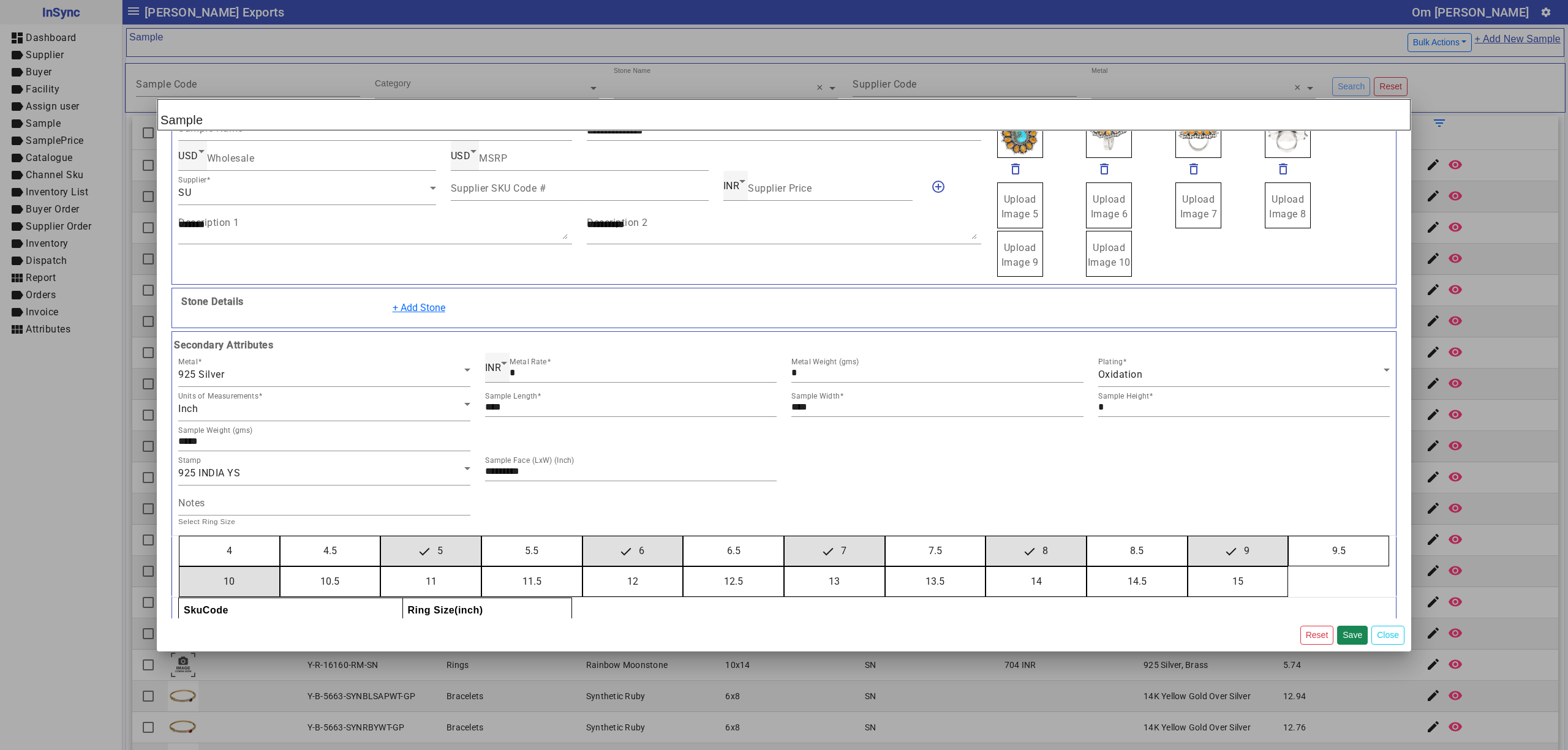
click at [179, 567] on button "10" at bounding box center [229, 582] width 100 height 30
click at [381, 567] on button "11" at bounding box center [431, 582] width 100 height 30
click at [583, 567] on button "12" at bounding box center [633, 582] width 100 height 30
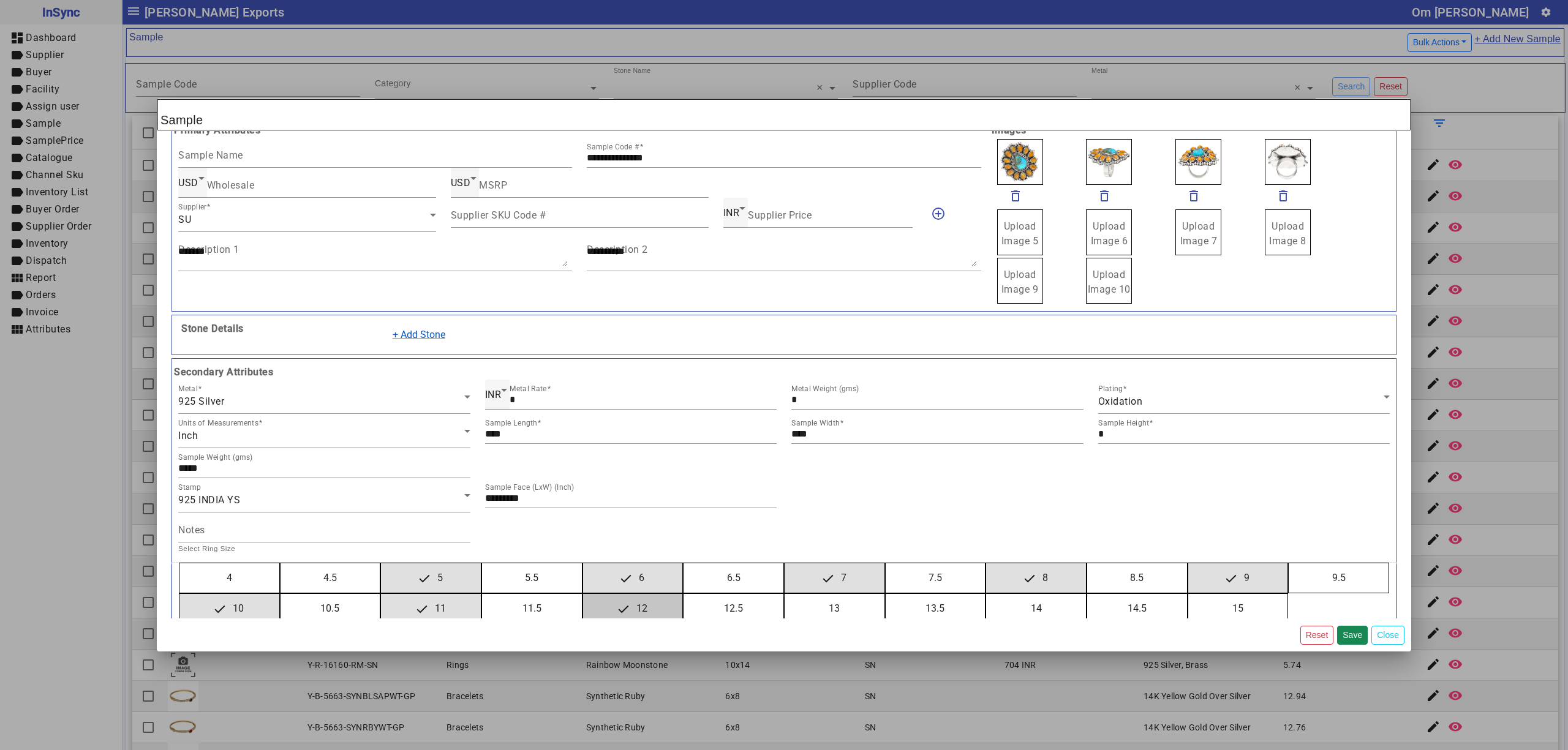
scroll to position [0, 0]
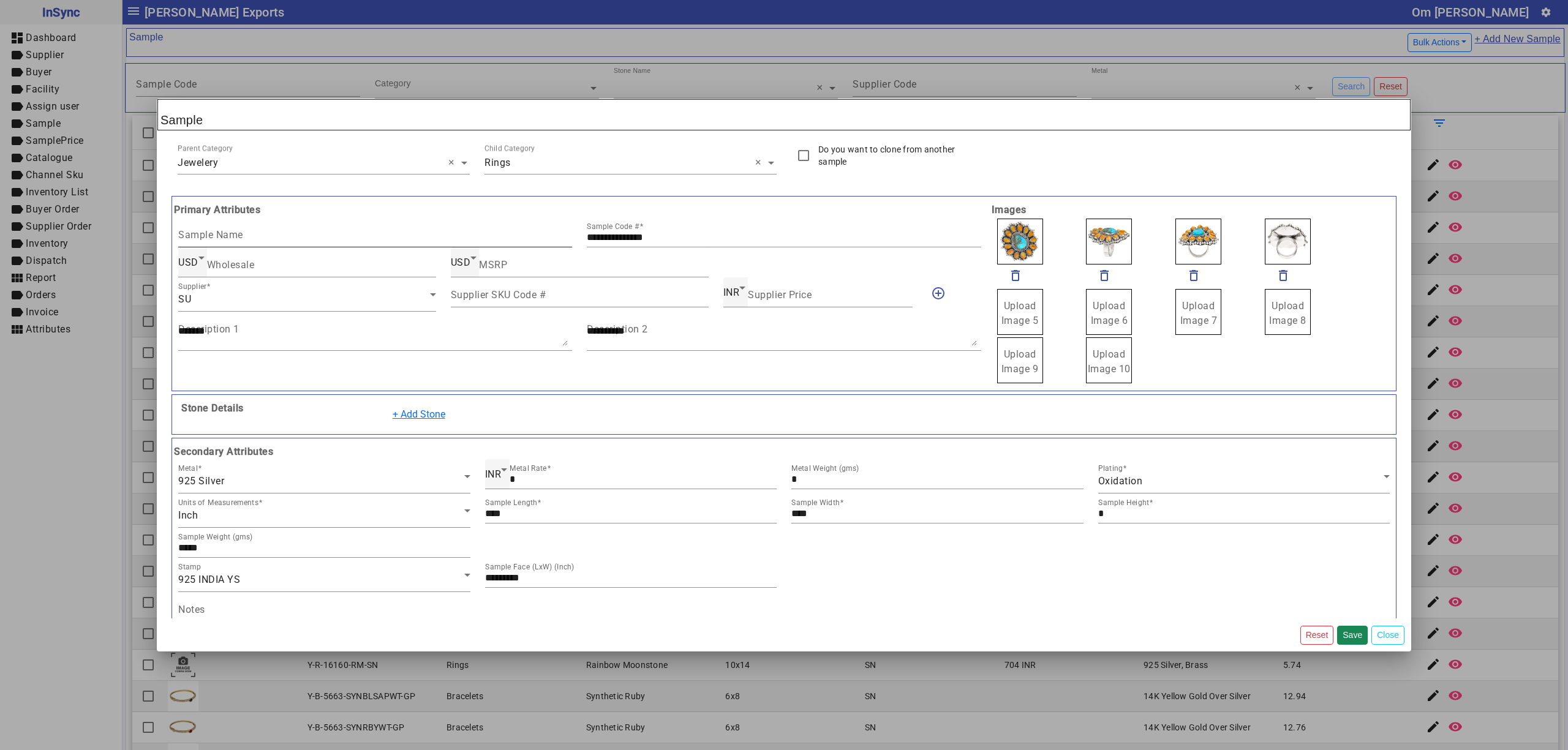
click at [309, 237] on input "Sample Name" at bounding box center [375, 237] width 394 height 11
click at [419, 425] on button "+ Add Stone" at bounding box center [419, 414] width 68 height 23
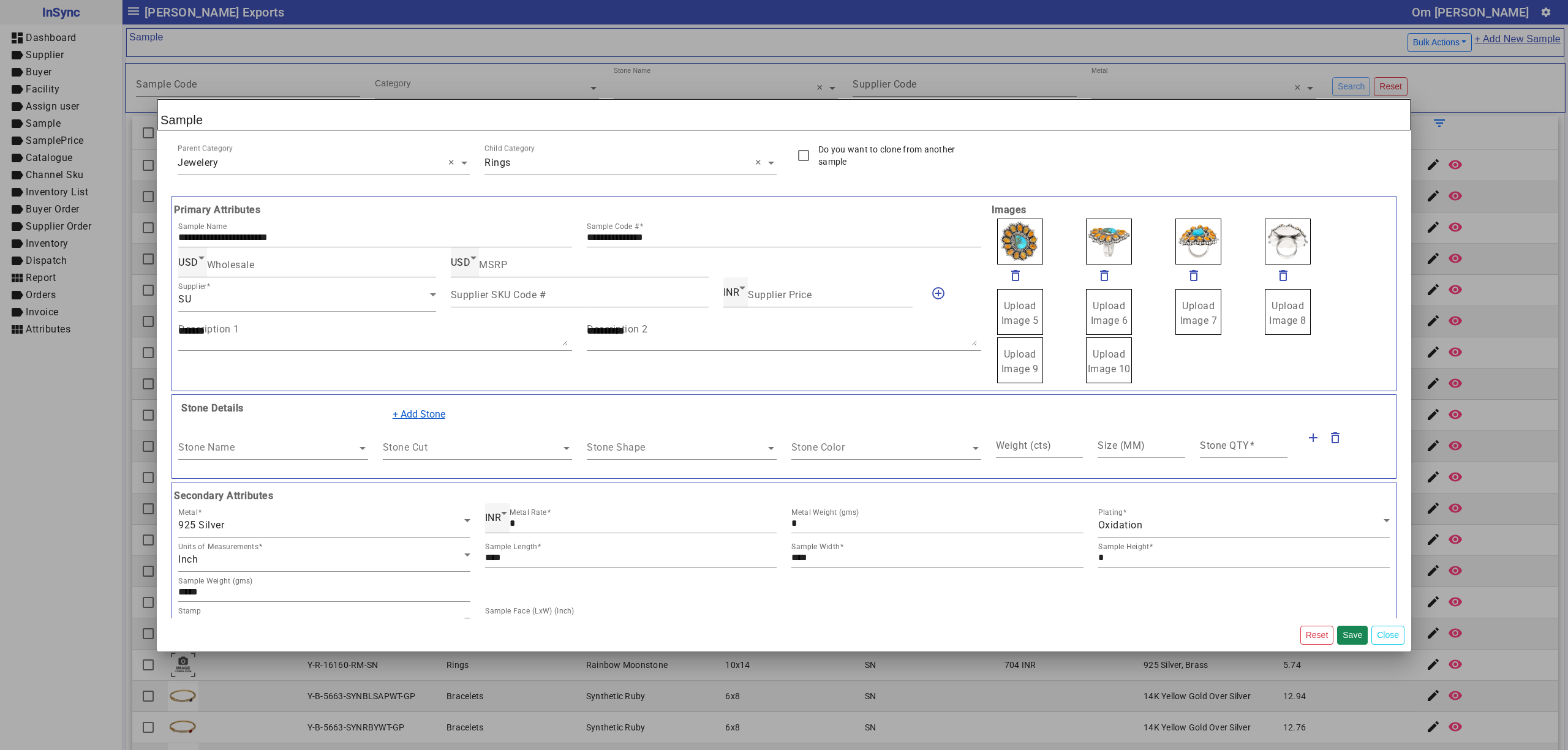
click at [420, 421] on button "+ Add Stone" at bounding box center [419, 414] width 68 height 23
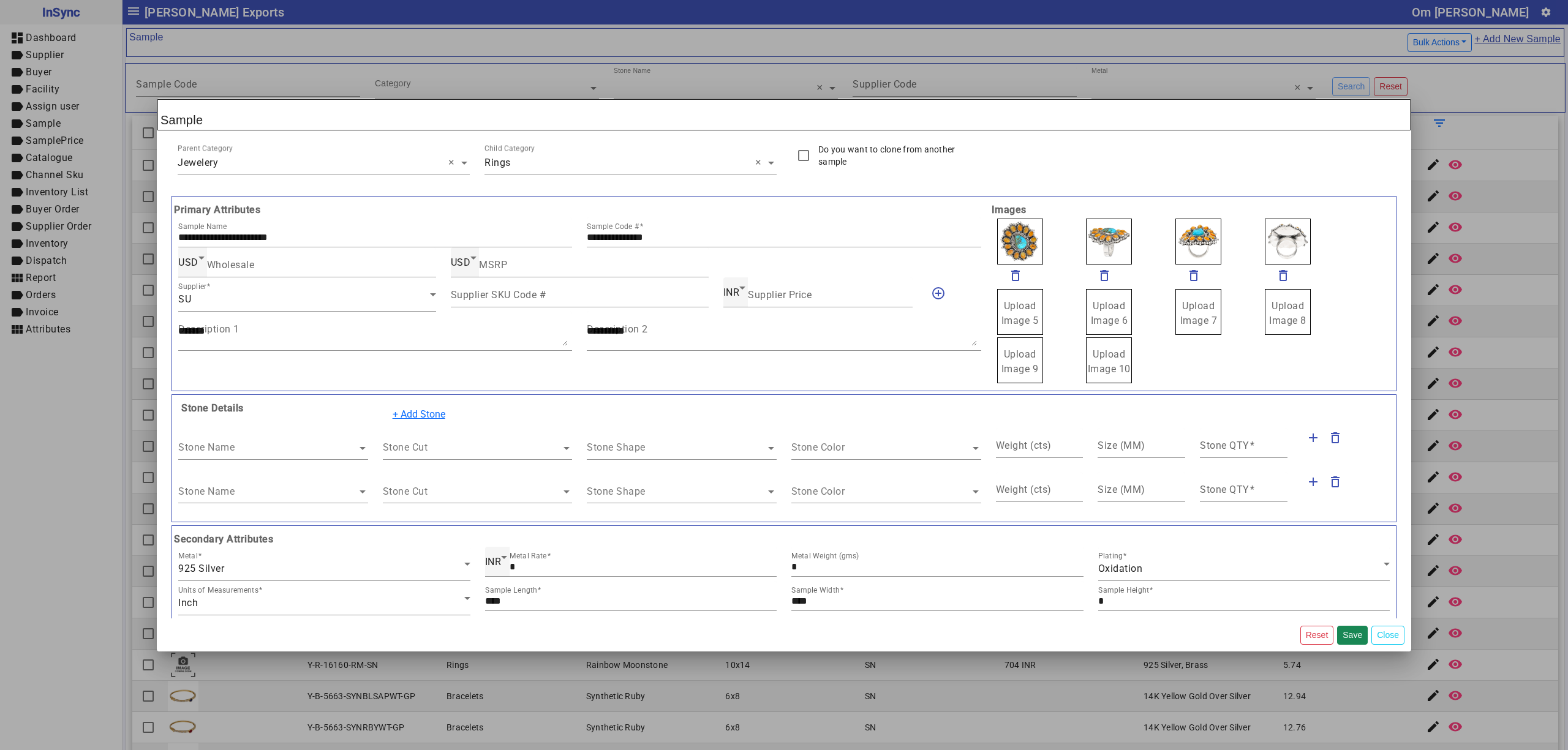
click at [291, 459] on div "Stone Name" at bounding box center [273, 443] width 190 height 32
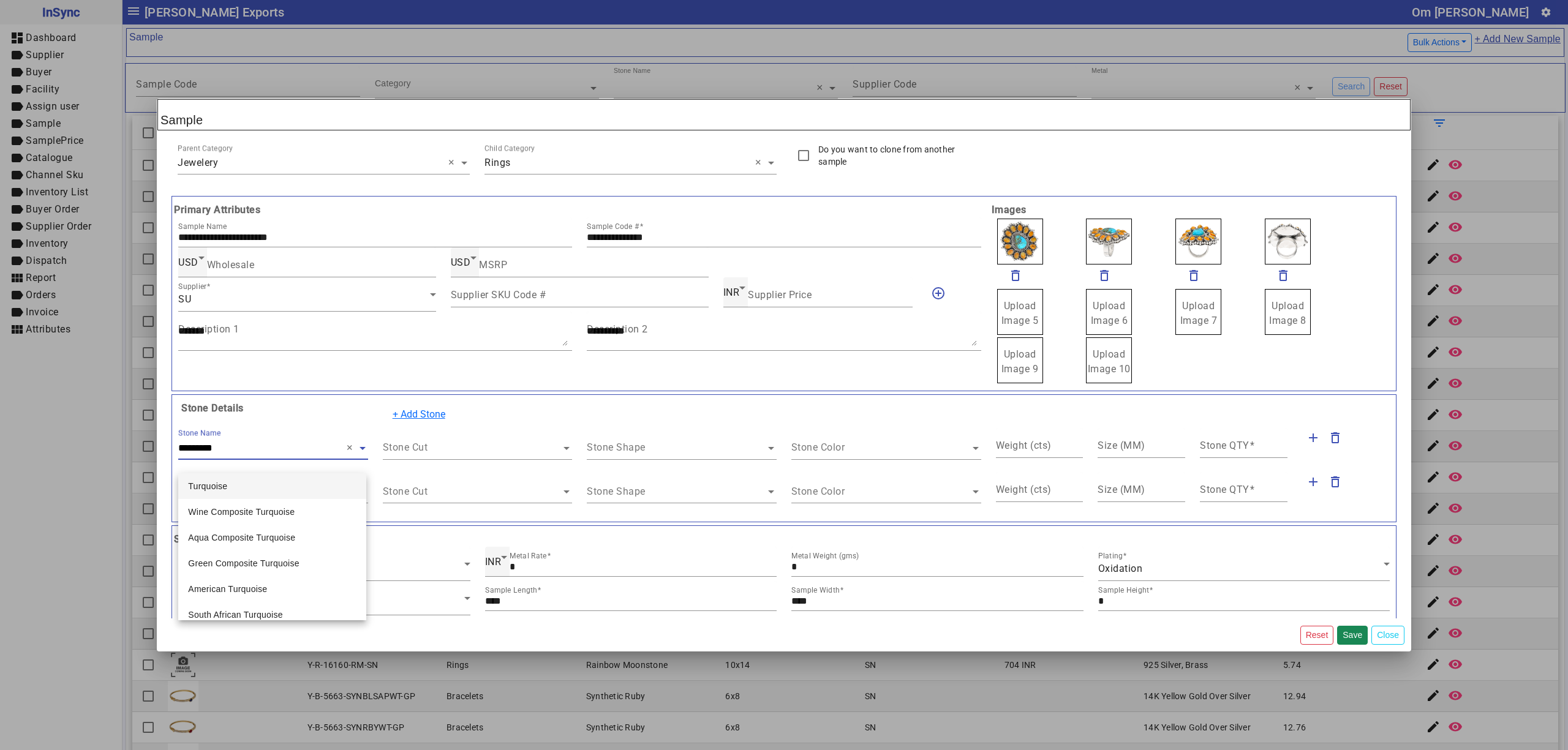
scroll to position [746, 0]
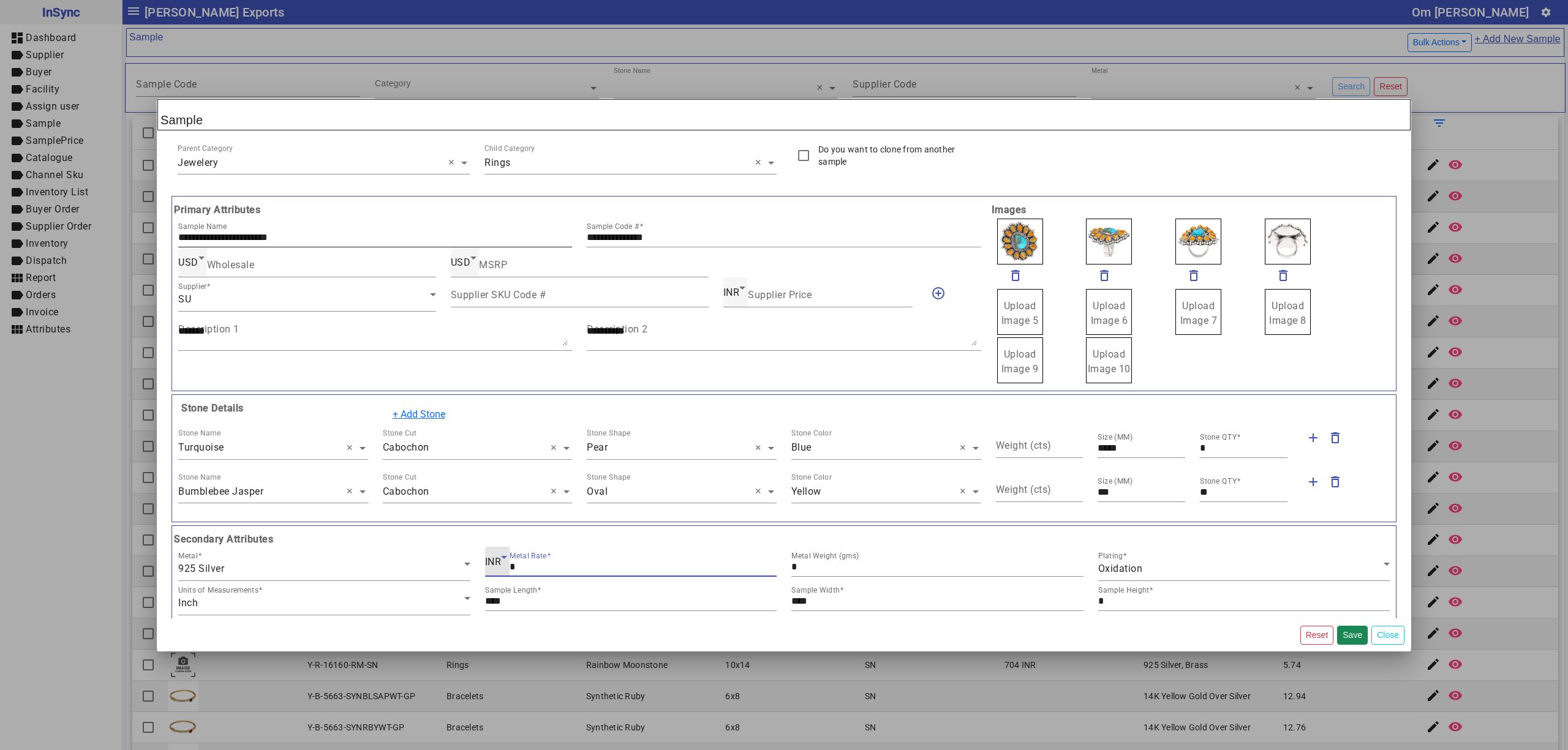
click at [369, 244] on div "**********" at bounding box center [375, 232] width 394 height 30
drag, startPoint x: 689, startPoint y: 241, endPoint x: 571, endPoint y: 242, distance: 118.0
click at [571, 242] on div "**********" at bounding box center [580, 232] width 818 height 30
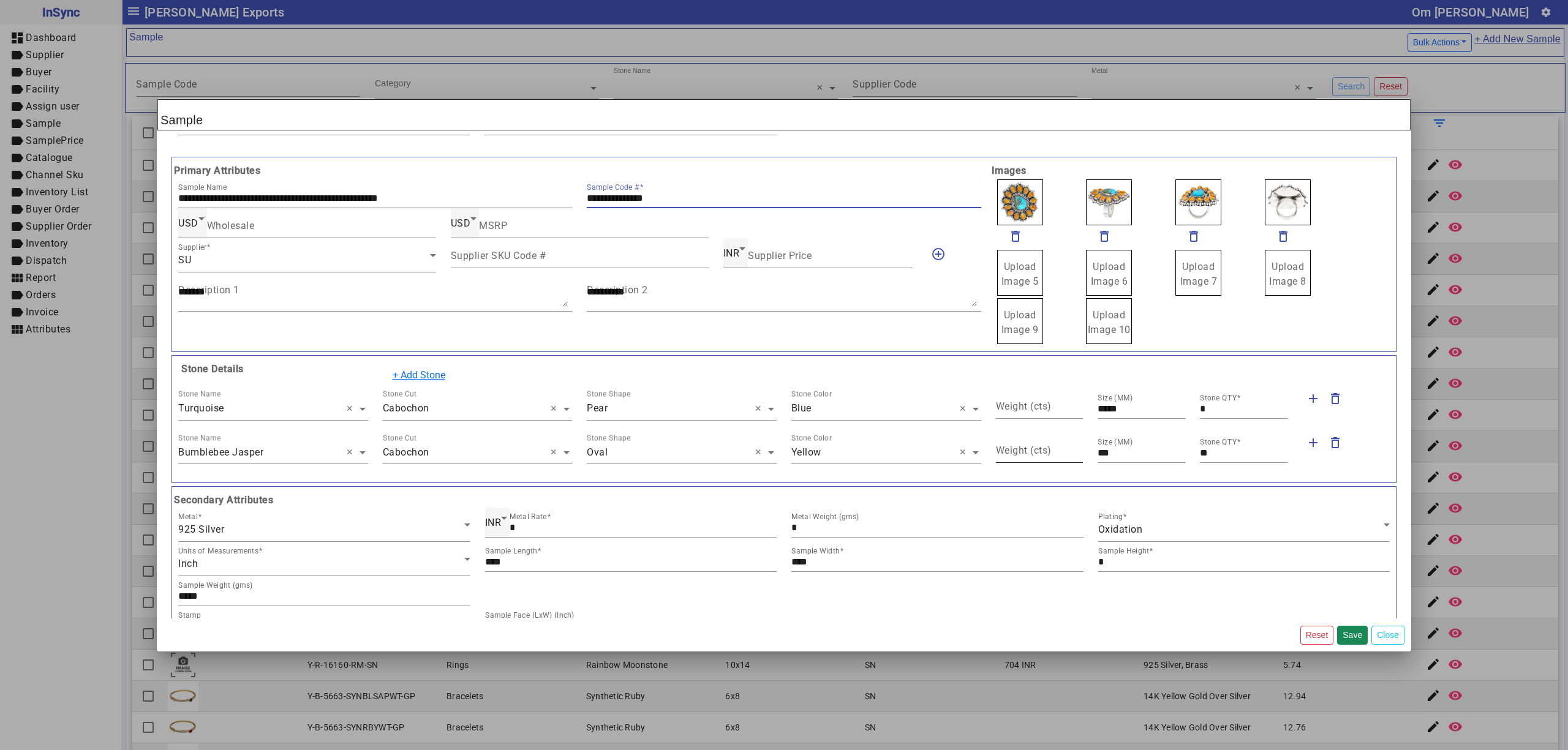
scroll to position [0, 0]
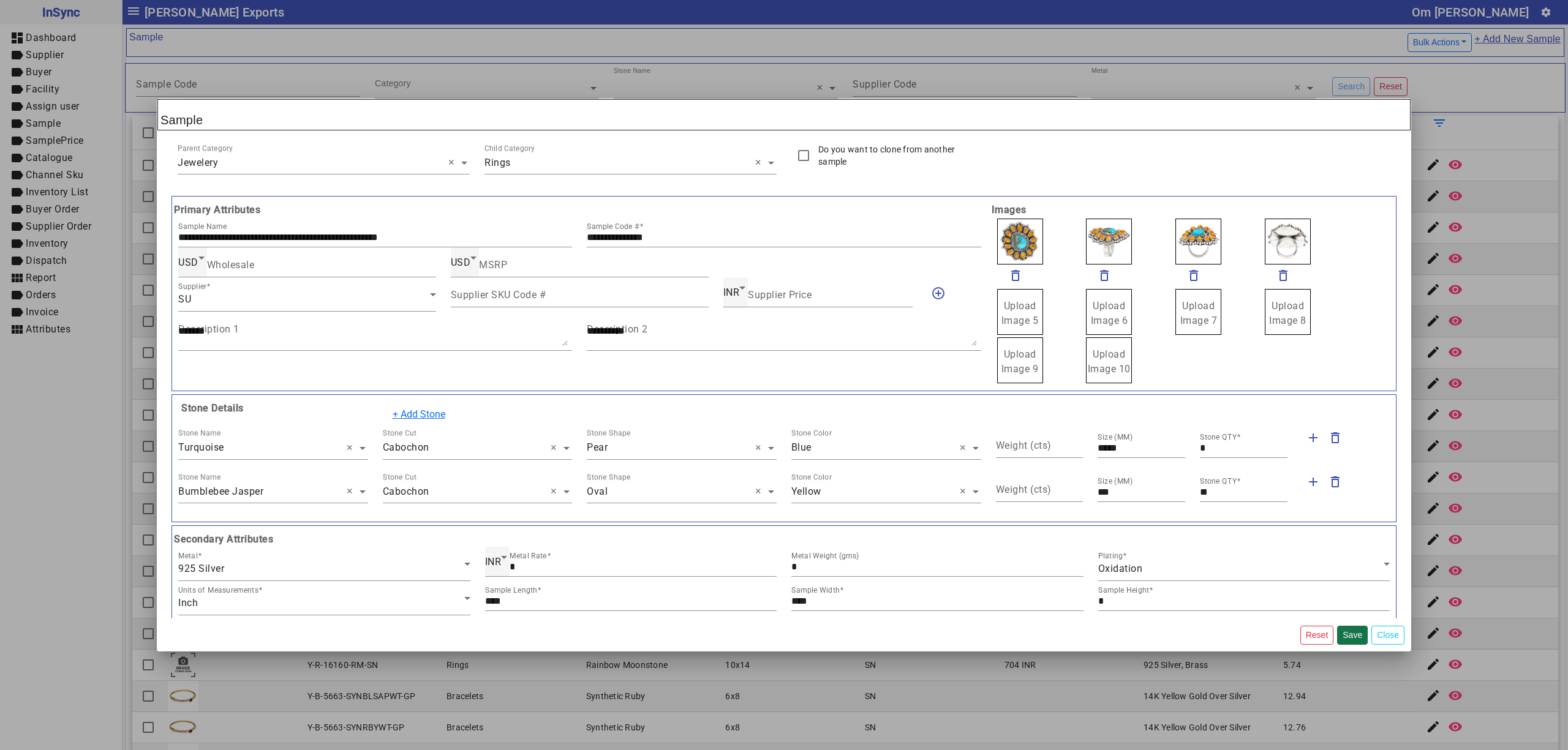
click at [1351, 637] on button "Save" at bounding box center [1353, 635] width 31 height 19
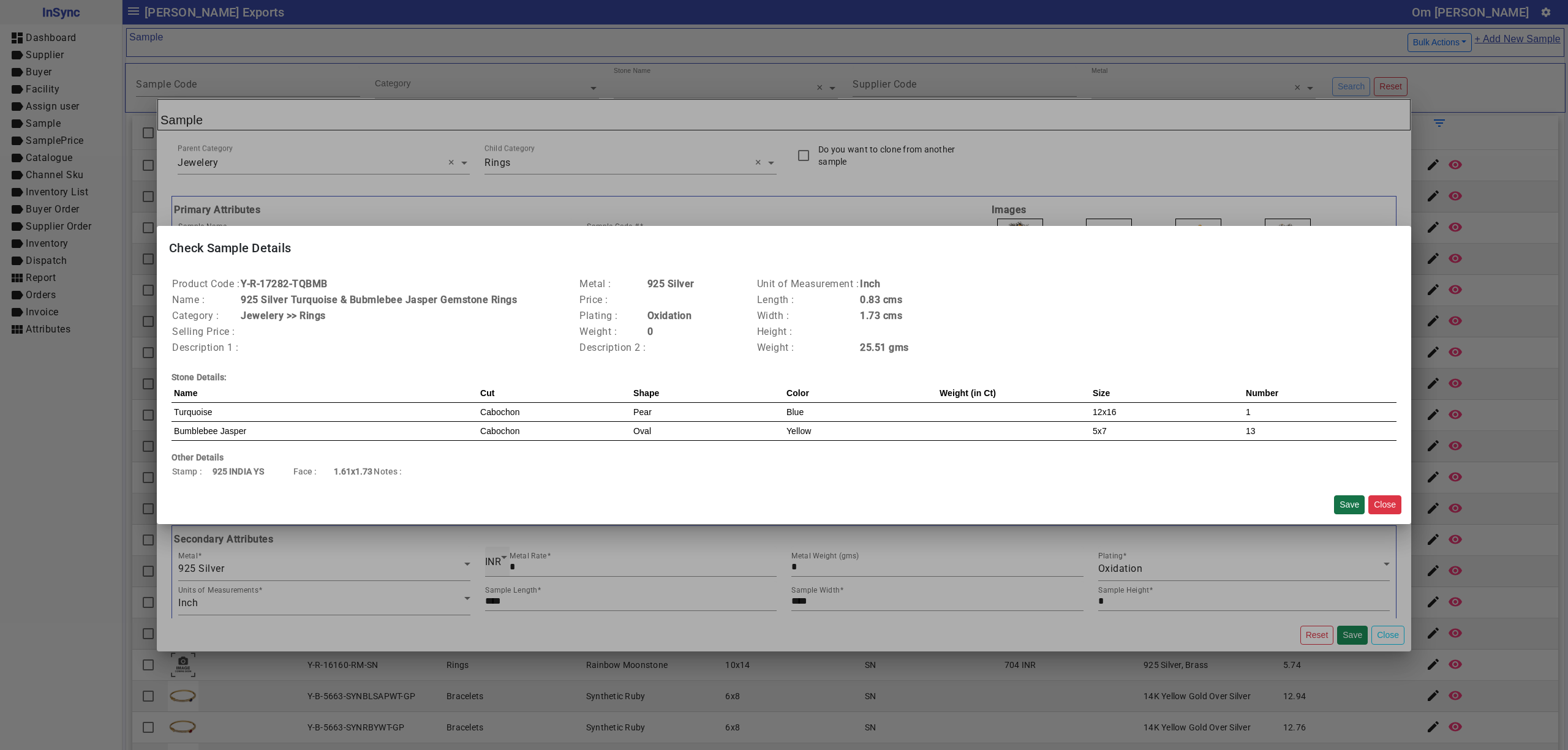
click at [1349, 506] on button "Save" at bounding box center [1350, 504] width 31 height 19
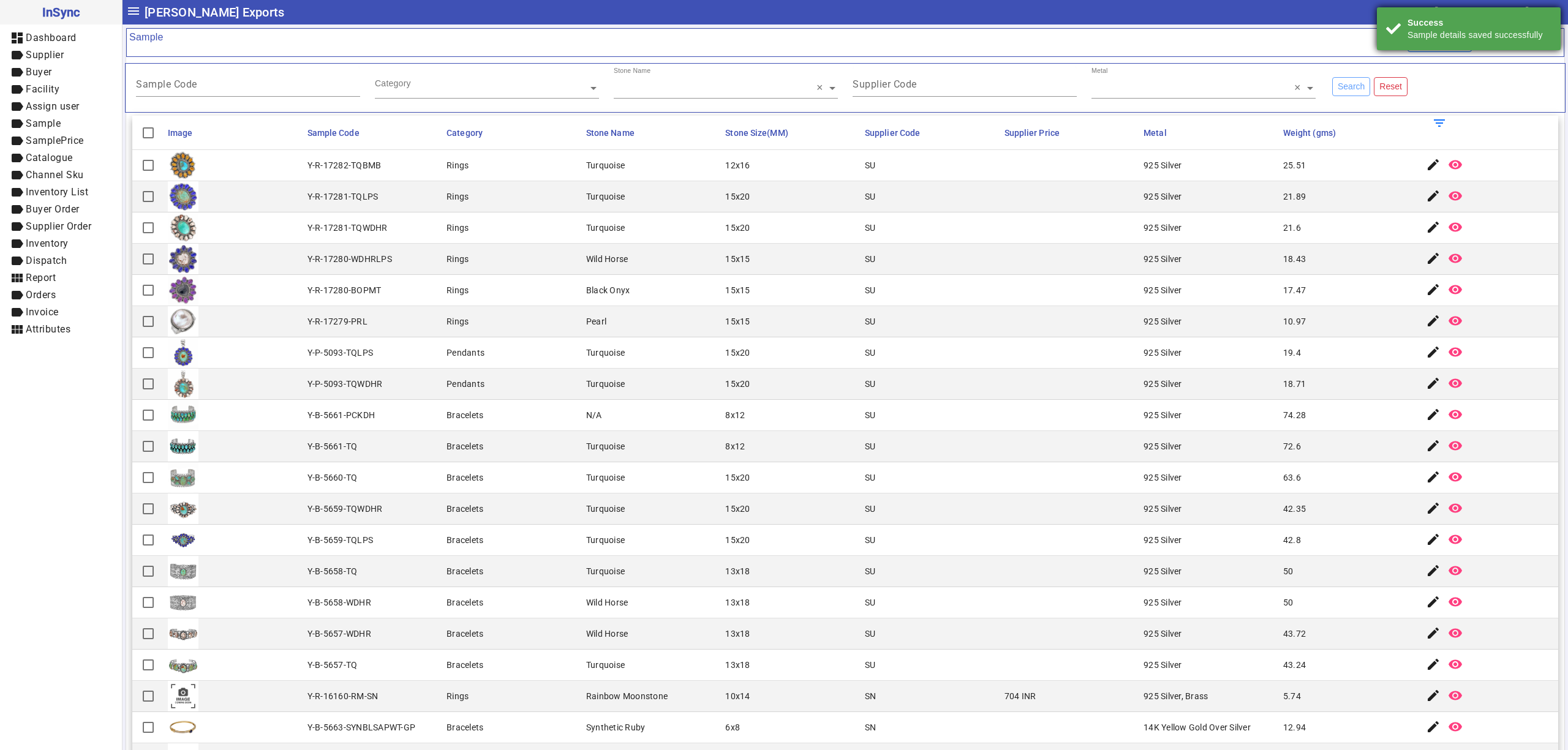
click at [1493, 27] on div "Success" at bounding box center [1479, 23] width 144 height 12
click at [1486, 40] on link "+ Add New Sample" at bounding box center [1518, 43] width 87 height 23
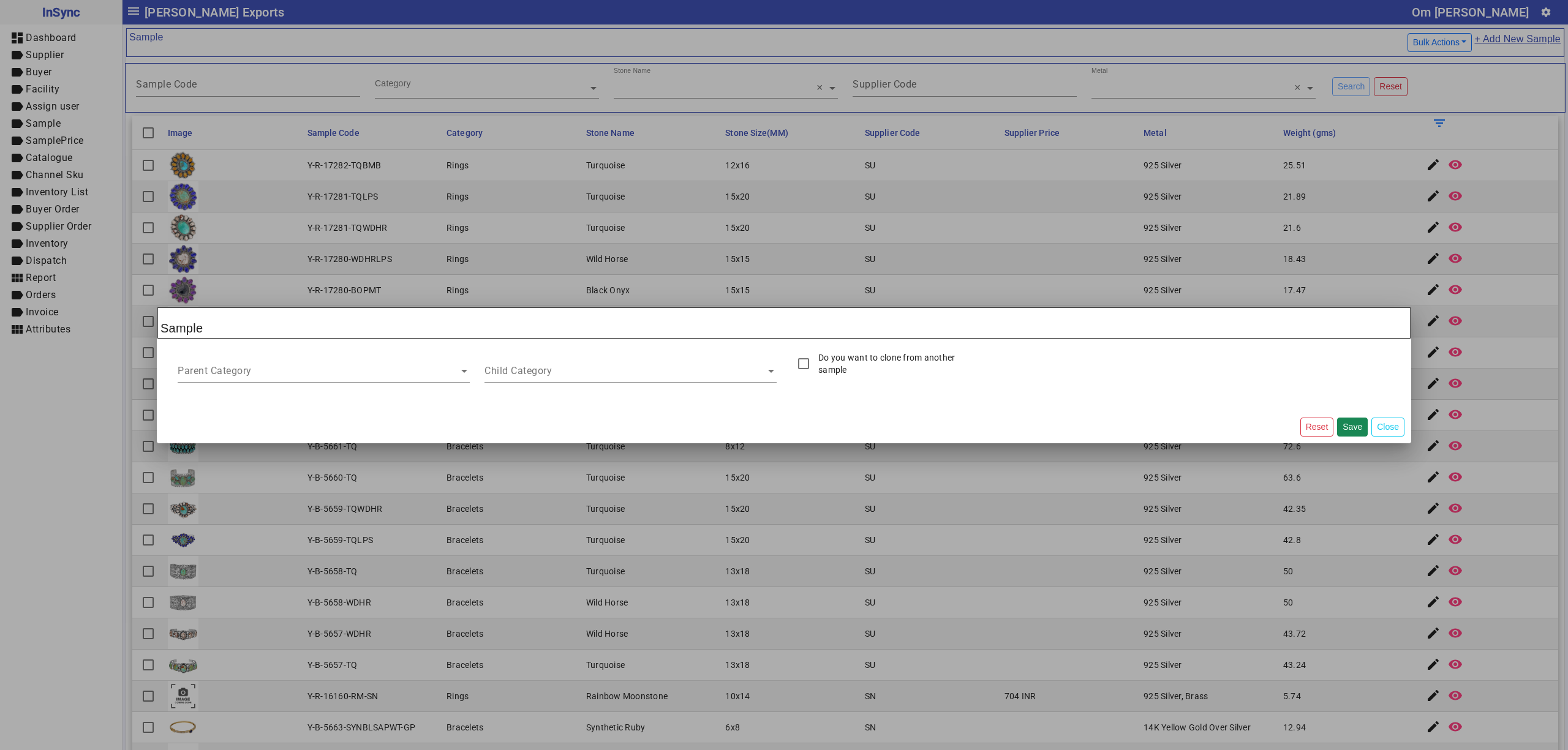
click at [870, 353] on label "Do you want to clone from another sample" at bounding box center [899, 364] width 165 height 25
click at [1069, 366] on input "Sample Code" at bounding box center [1142, 372] width 292 height 11
paste input "**********"
click at [1328, 366] on button "Clone" at bounding box center [1321, 363] width 32 height 19
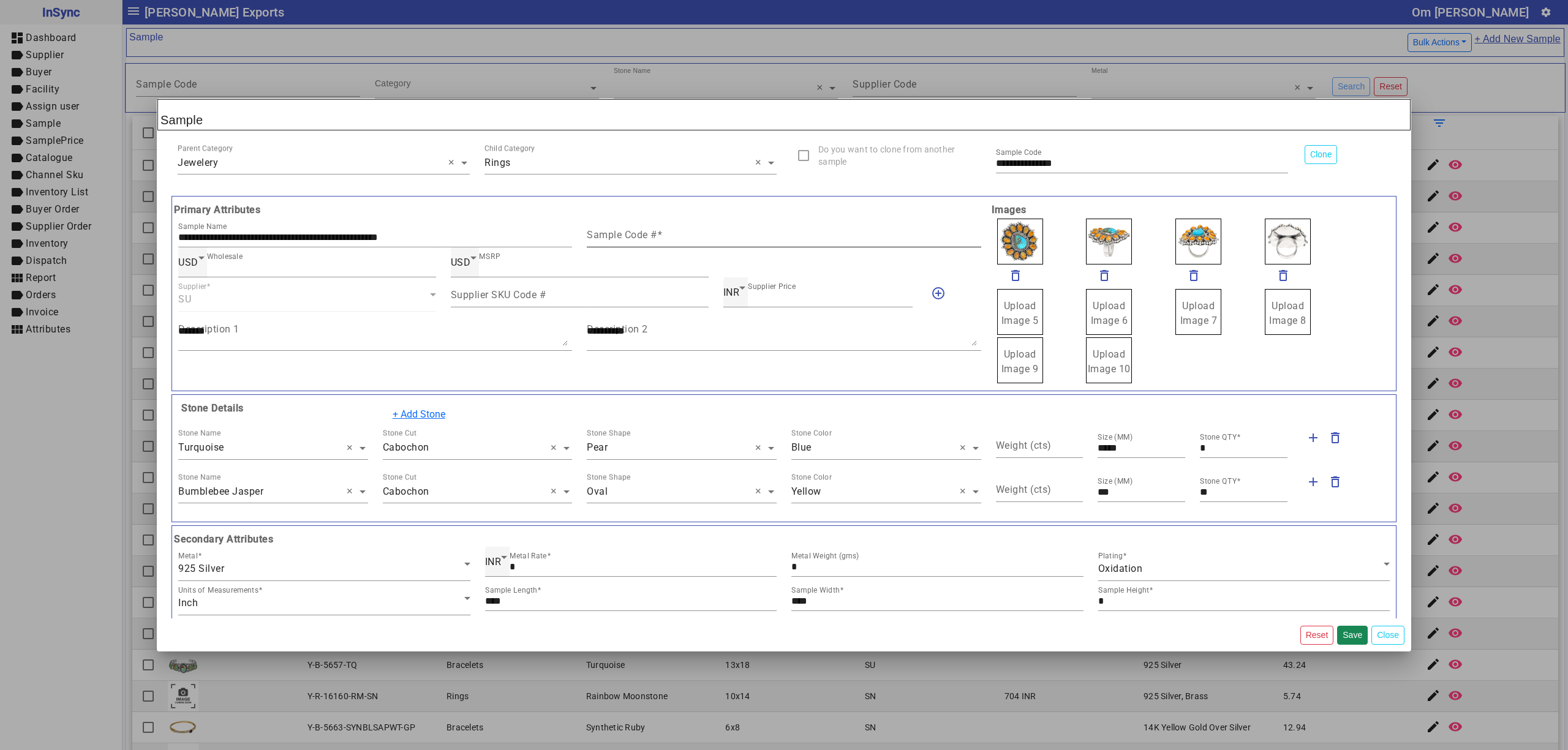
click at [761, 229] on div "Sample Code #" at bounding box center [783, 232] width 394 height 30
paste input "**********"
click at [1008, 270] on mat-icon "delete_outline" at bounding box center [1016, 276] width 15 height 15
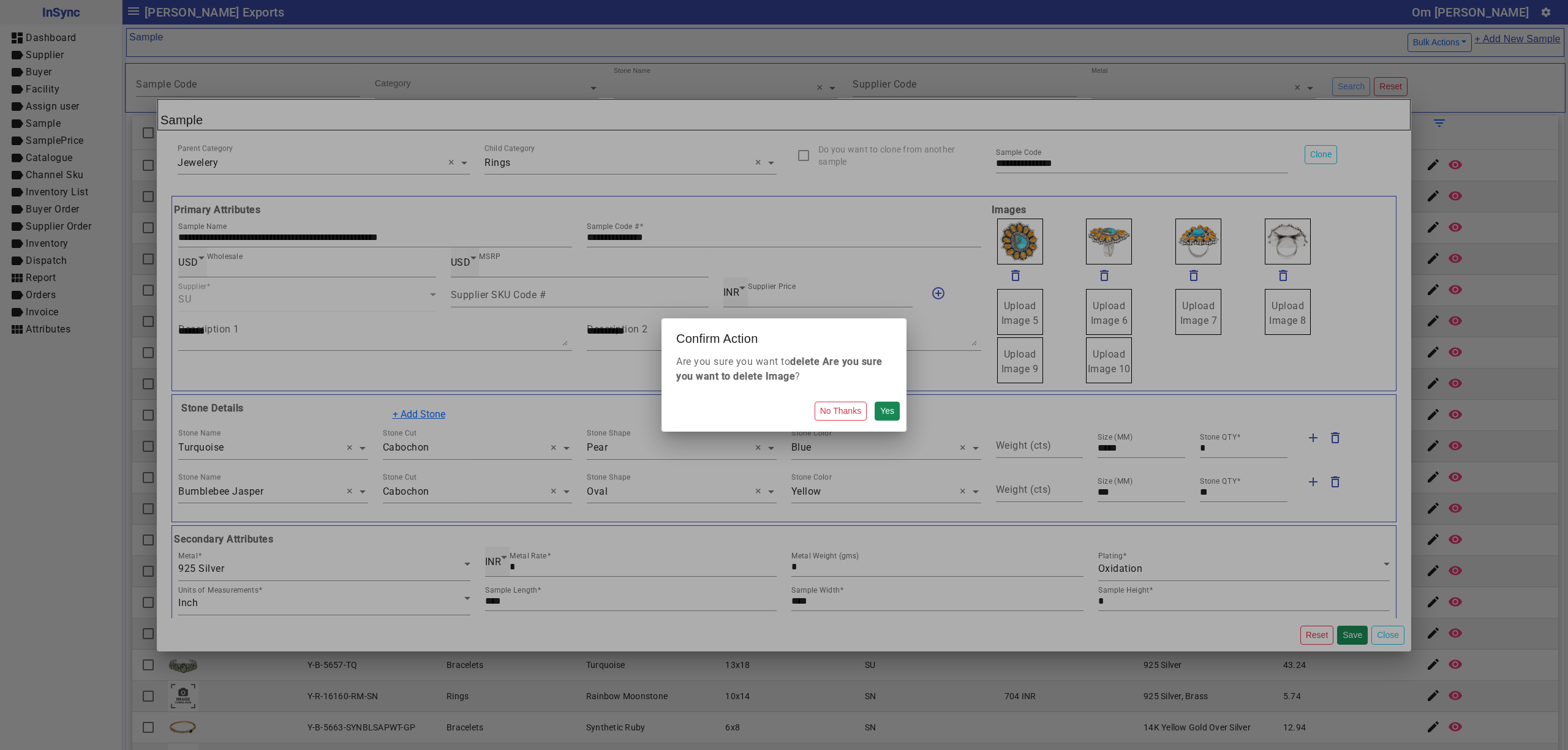
click at [875, 402] on button "Yes" at bounding box center [887, 411] width 25 height 19
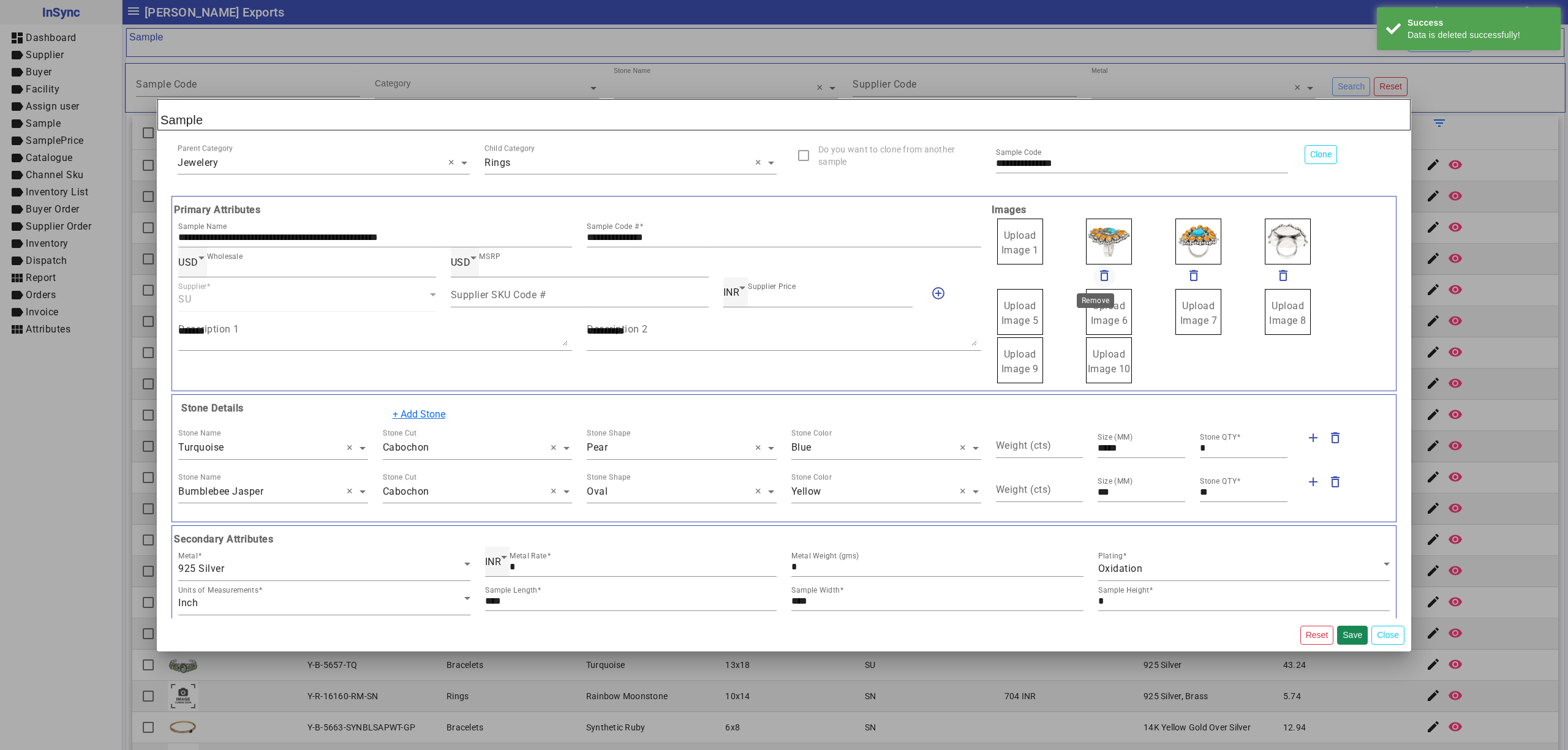
click at [1101, 276] on mat-icon "delete_outline" at bounding box center [1104, 276] width 15 height 15
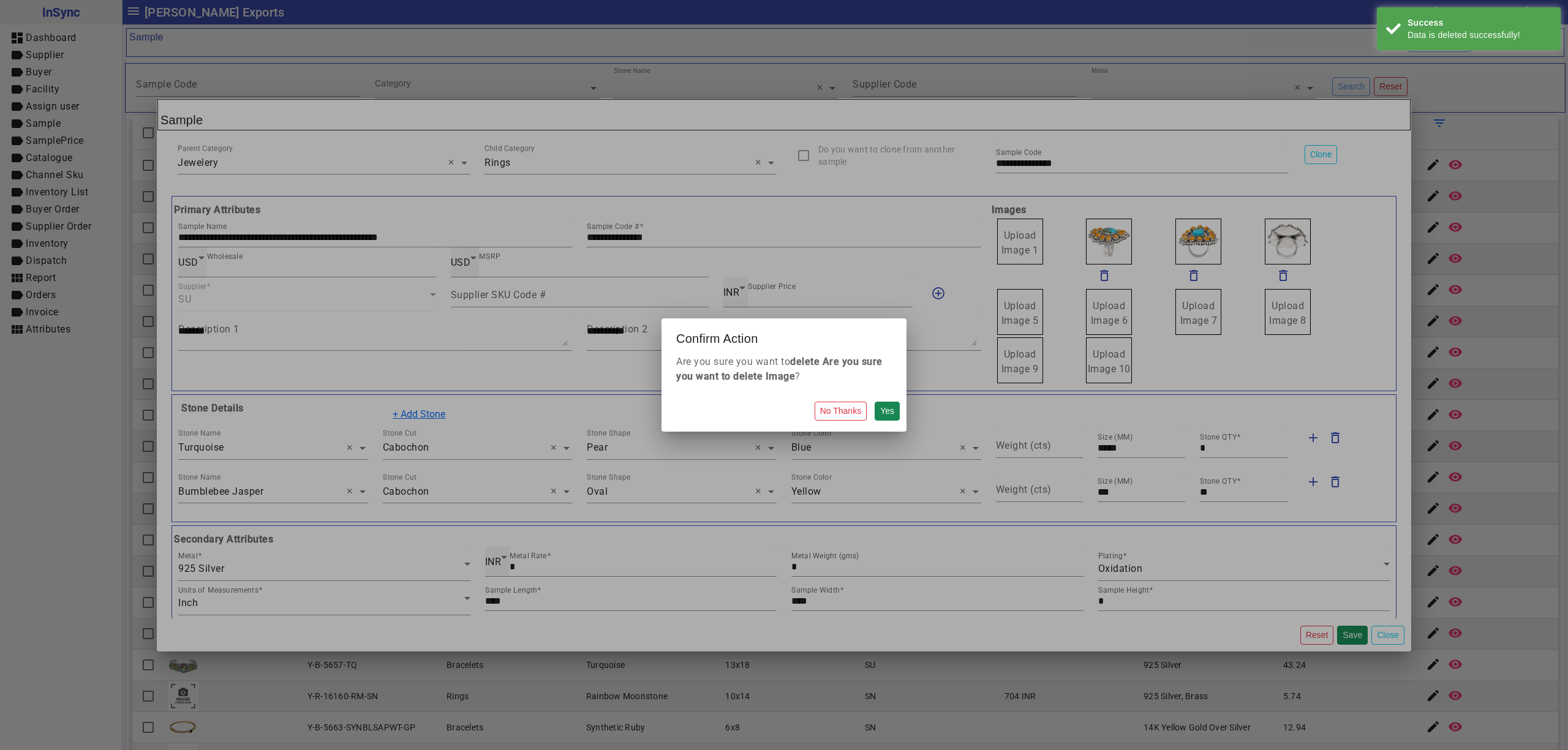
click at [875, 402] on button "Yes" at bounding box center [887, 411] width 25 height 19
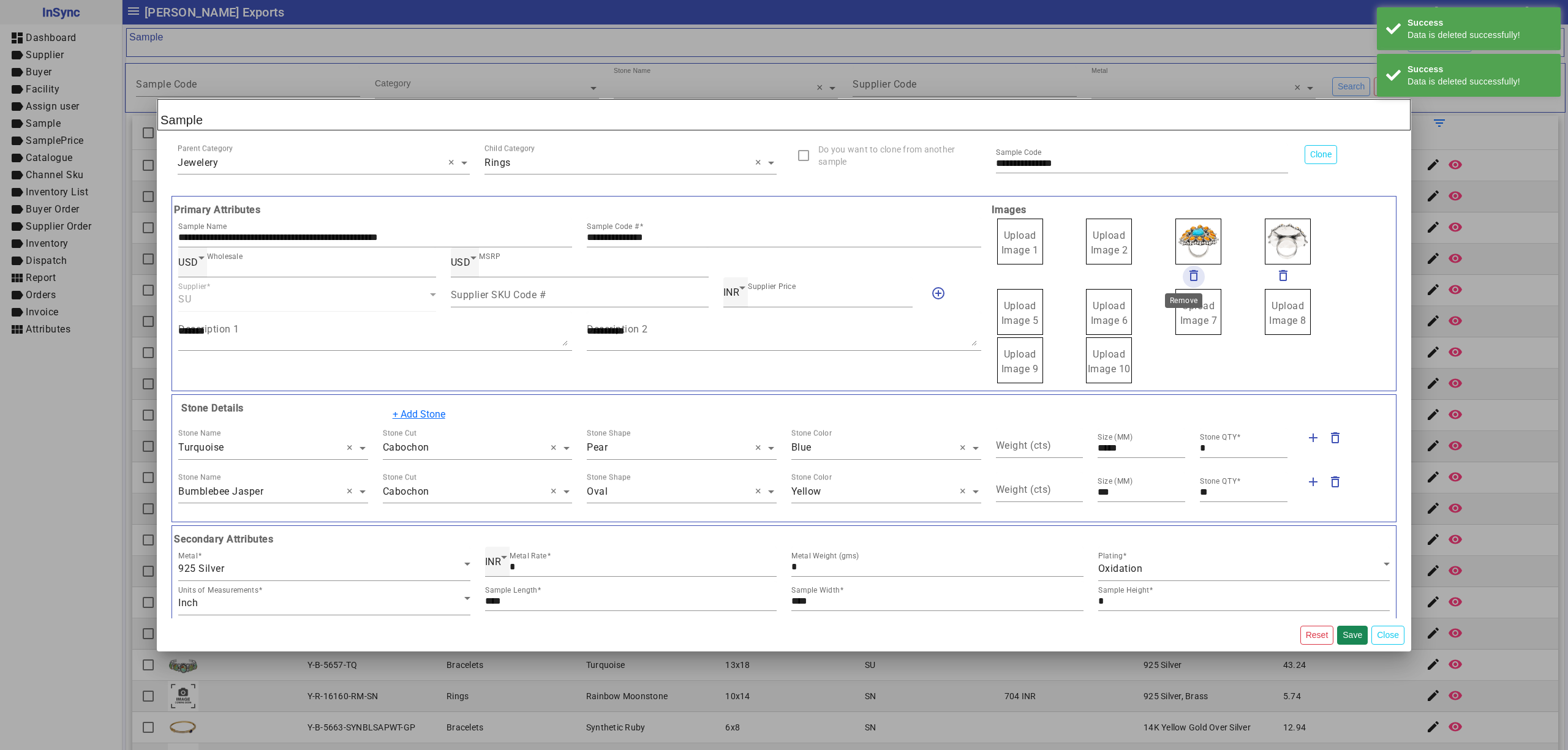
click at [1187, 272] on mat-icon "delete_outline" at bounding box center [1194, 276] width 15 height 15
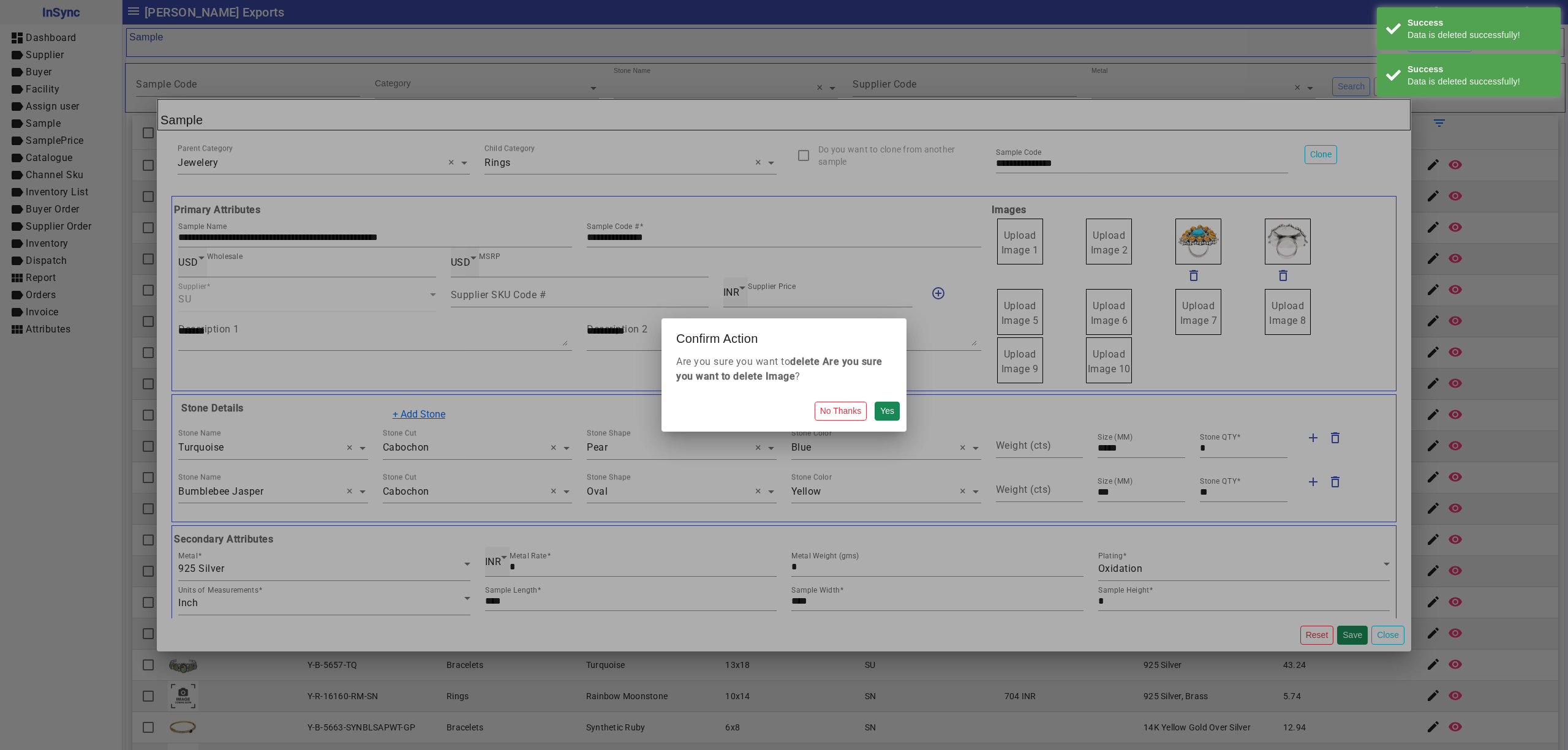
click at [875, 402] on button "Yes" at bounding box center [887, 411] width 25 height 19
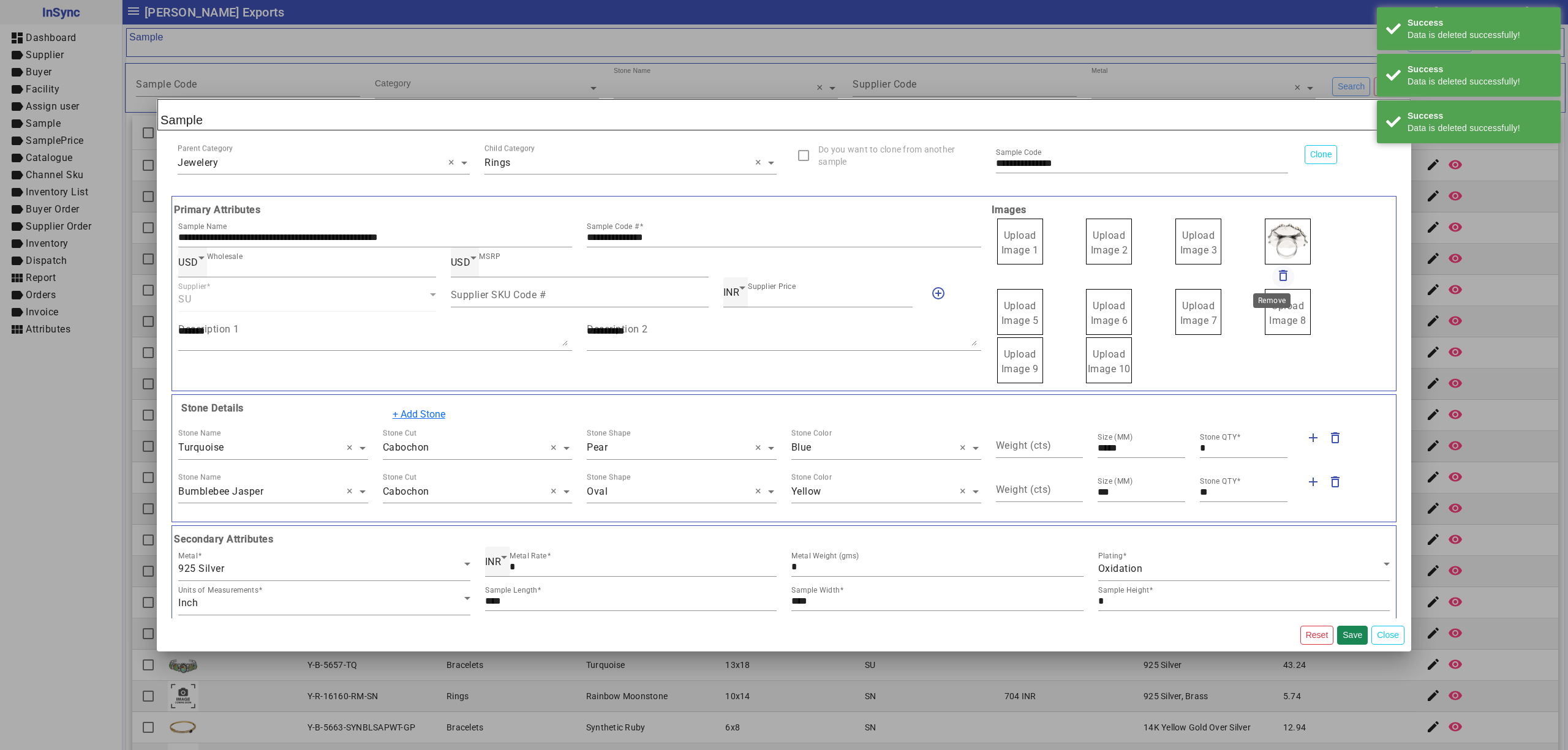
click at [1276, 276] on mat-icon "delete_outline" at bounding box center [1283, 276] width 15 height 15
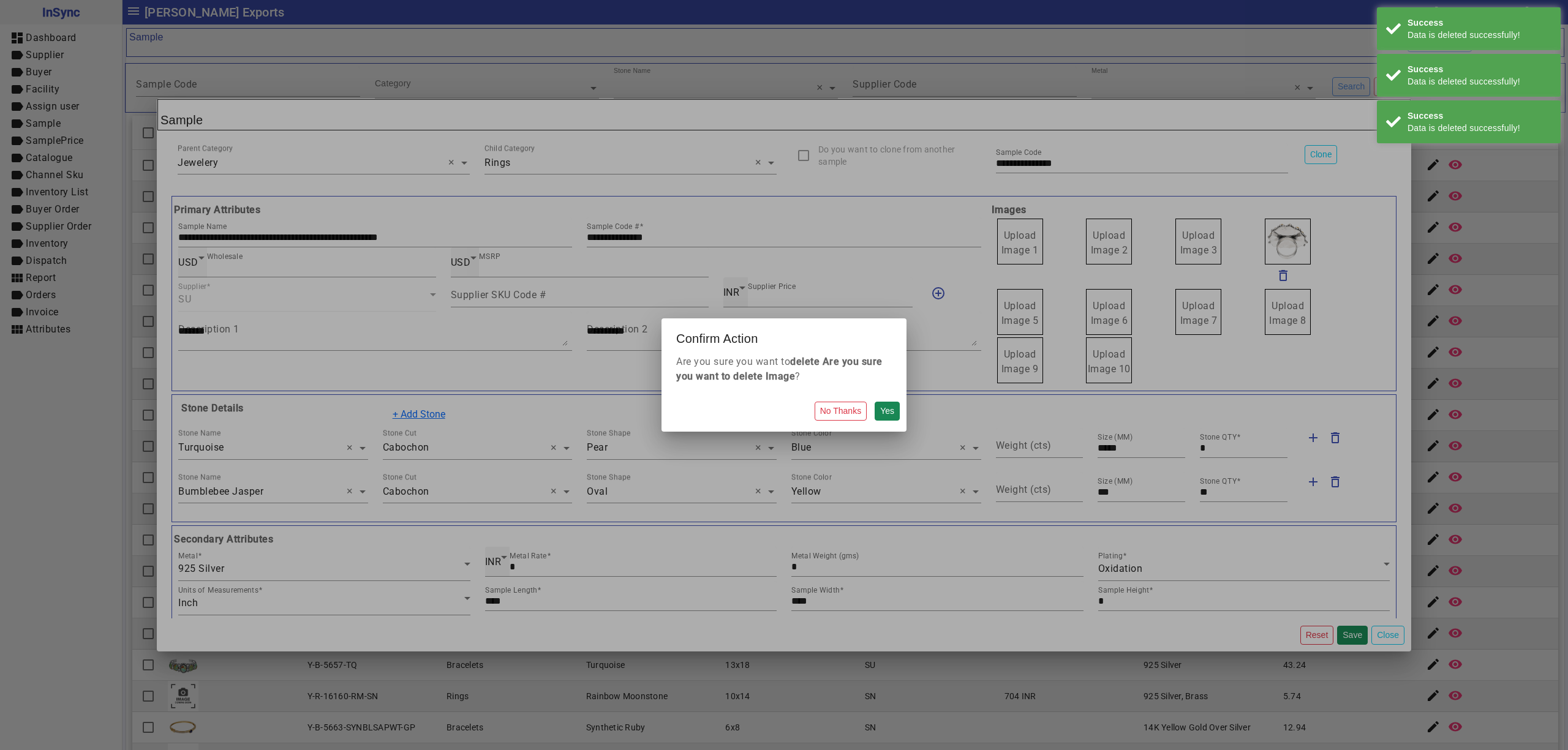
click at [875, 402] on button "Yes" at bounding box center [887, 411] width 25 height 19
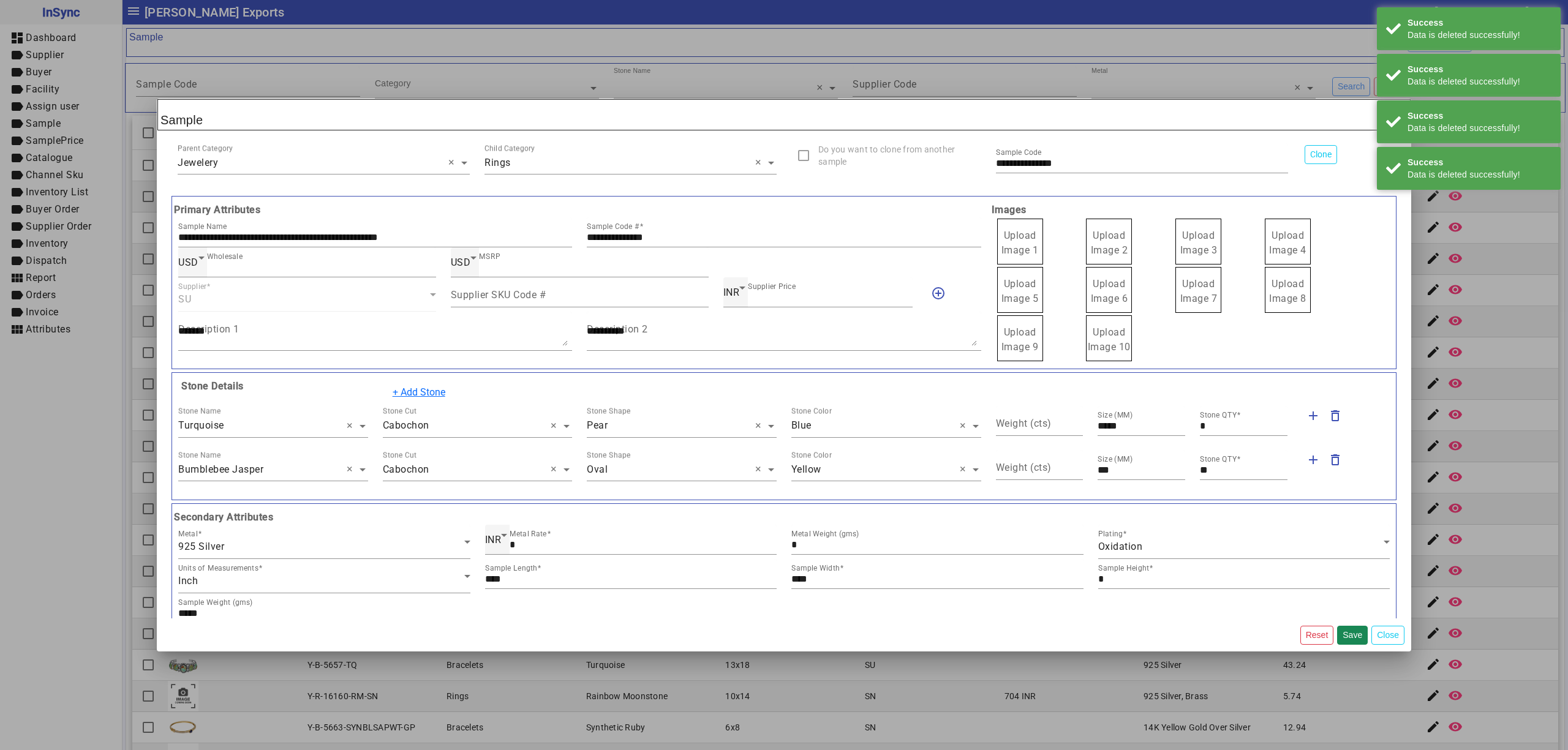
click at [1001, 234] on span "Upload Image 1" at bounding box center [1020, 242] width 38 height 26
click at [0, 0] on input "Upload Image 1" at bounding box center [0, 0] width 0 height 0
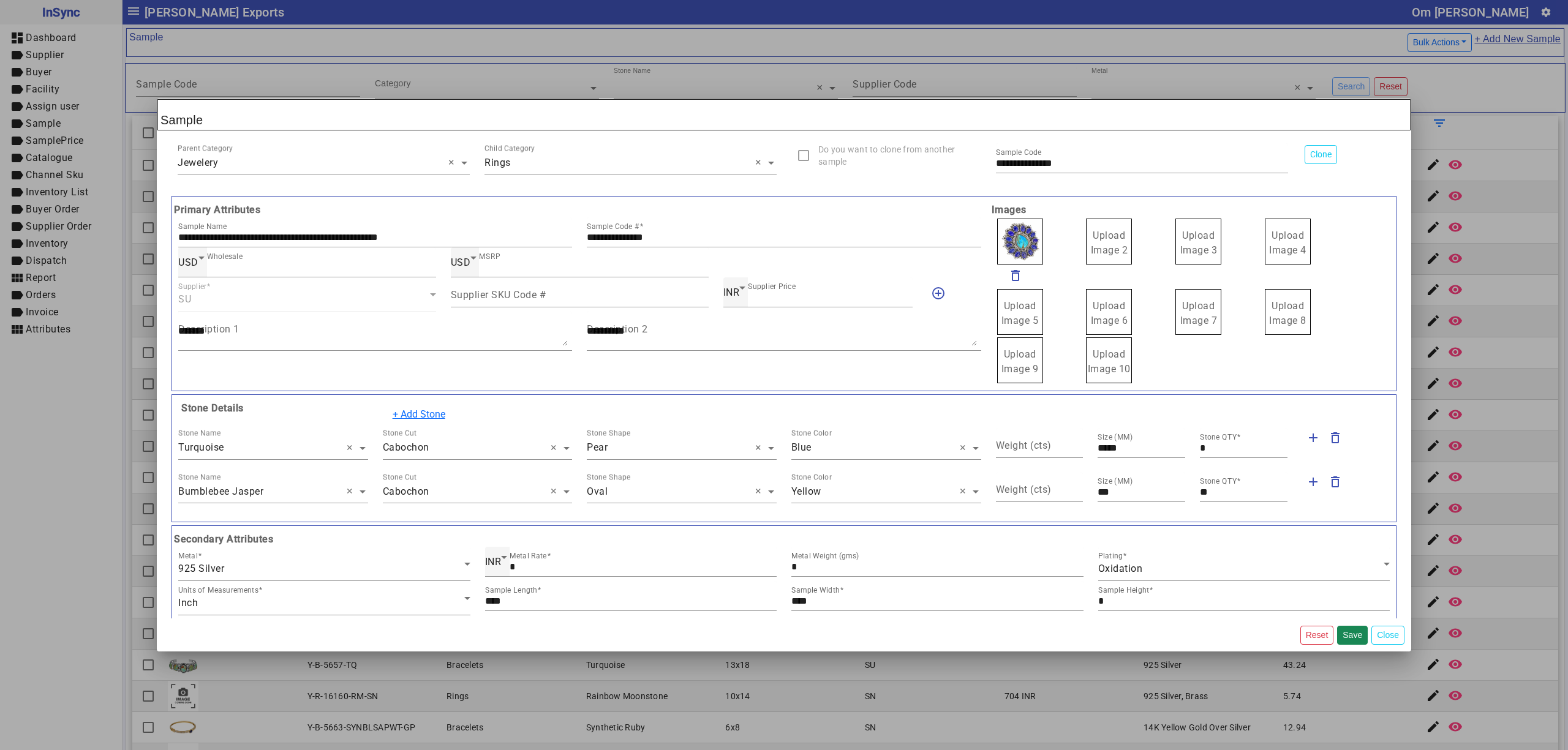
click at [1099, 236] on span "Upload Image 2" at bounding box center [1110, 242] width 38 height 26
click at [0, 0] on input "Upload Image 2" at bounding box center [0, 0] width 0 height 0
click at [1191, 241] on span "Upload Image 3" at bounding box center [1199, 242] width 38 height 26
click at [0, 0] on input "Upload Image 3" at bounding box center [0, 0] width 0 height 0
click at [1278, 237] on span "Upload Image 4" at bounding box center [1288, 242] width 38 height 26
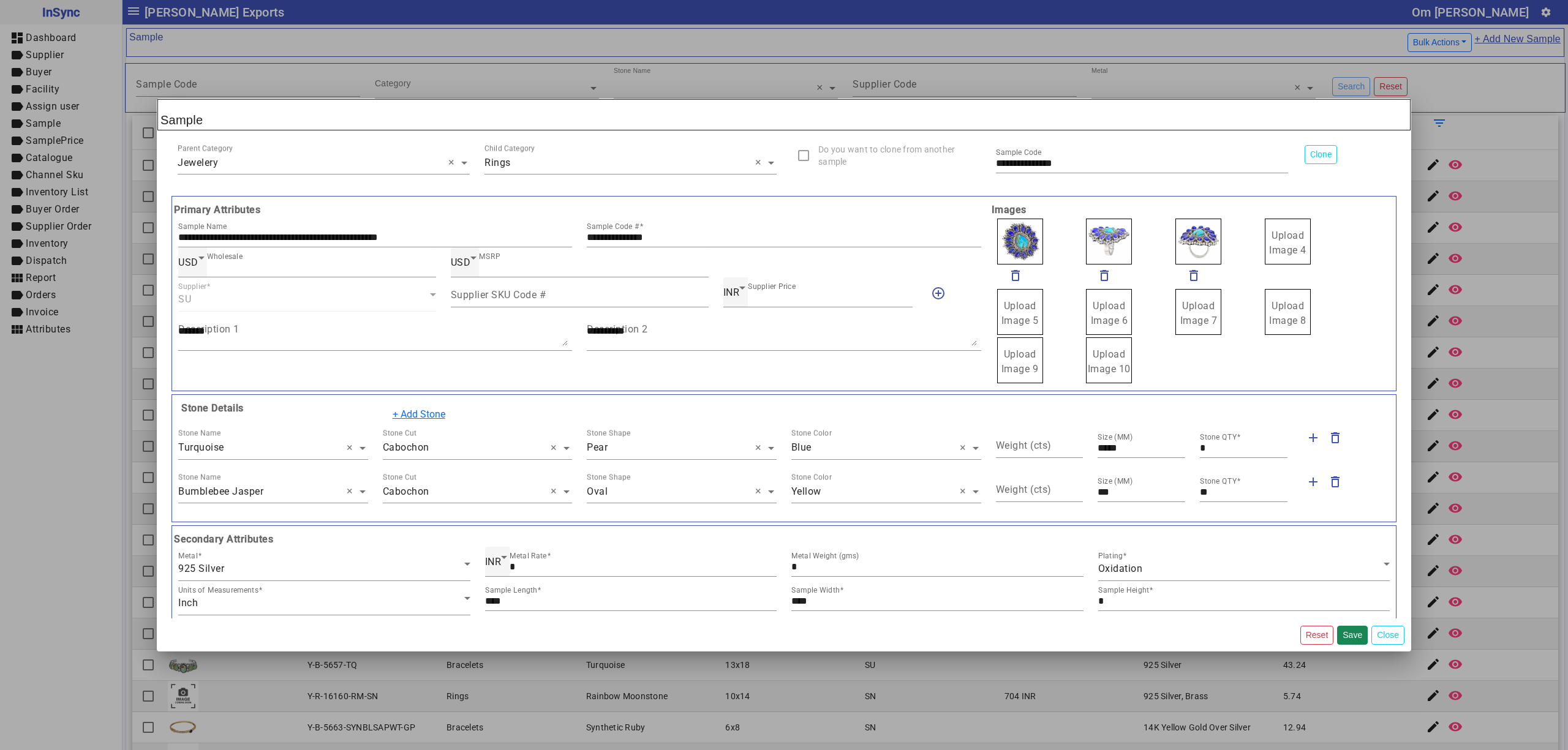
click at [0, 0] on input "Upload Image 4" at bounding box center [0, 0] width 0 height 0
click at [373, 237] on input "**********" at bounding box center [375, 237] width 394 height 11
click at [226, 484] on div "Stone Name × Bumblebee Jasper" at bounding box center [262, 488] width 168 height 32
click at [871, 488] on input "text" at bounding box center [886, 492] width 190 height 15
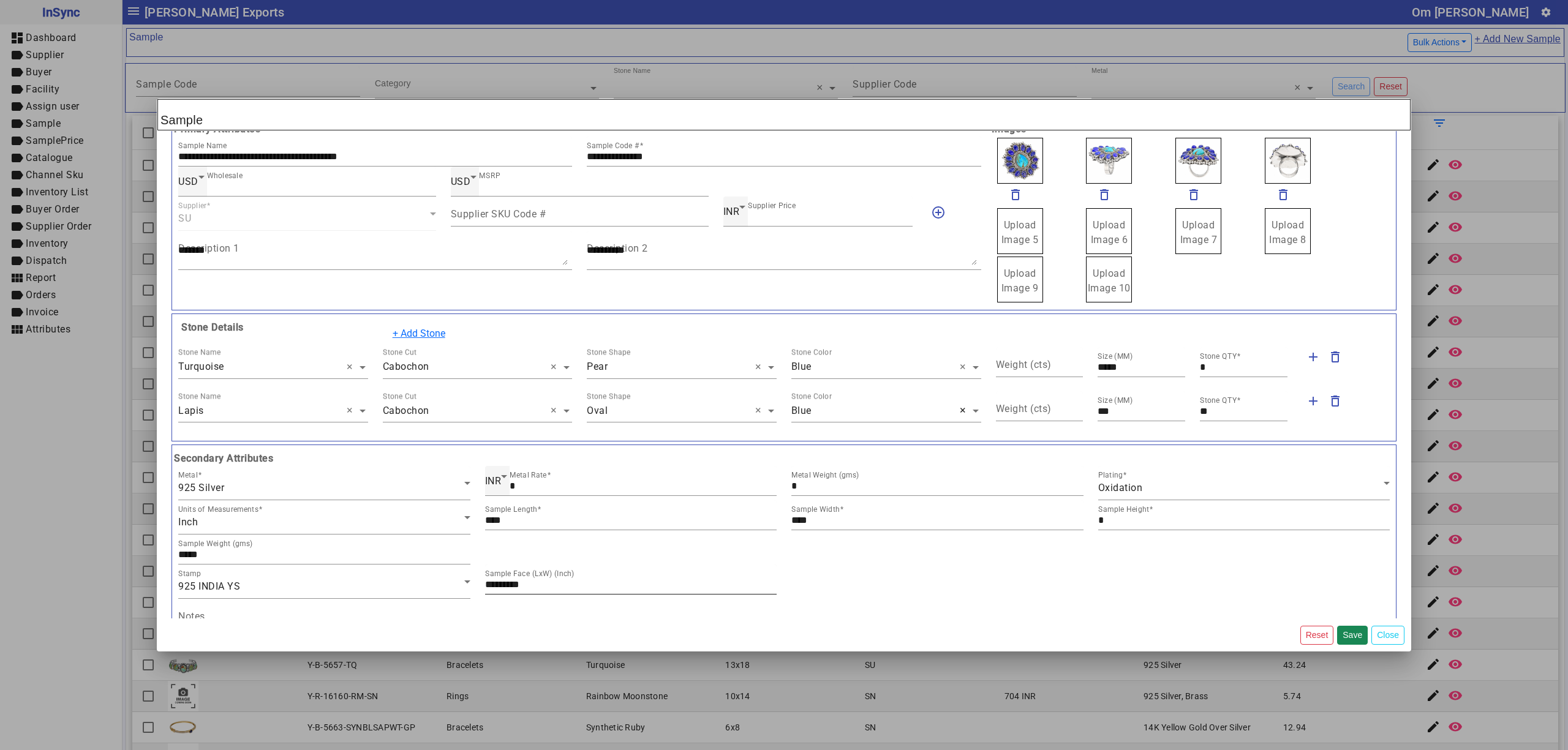
scroll to position [136, 0]
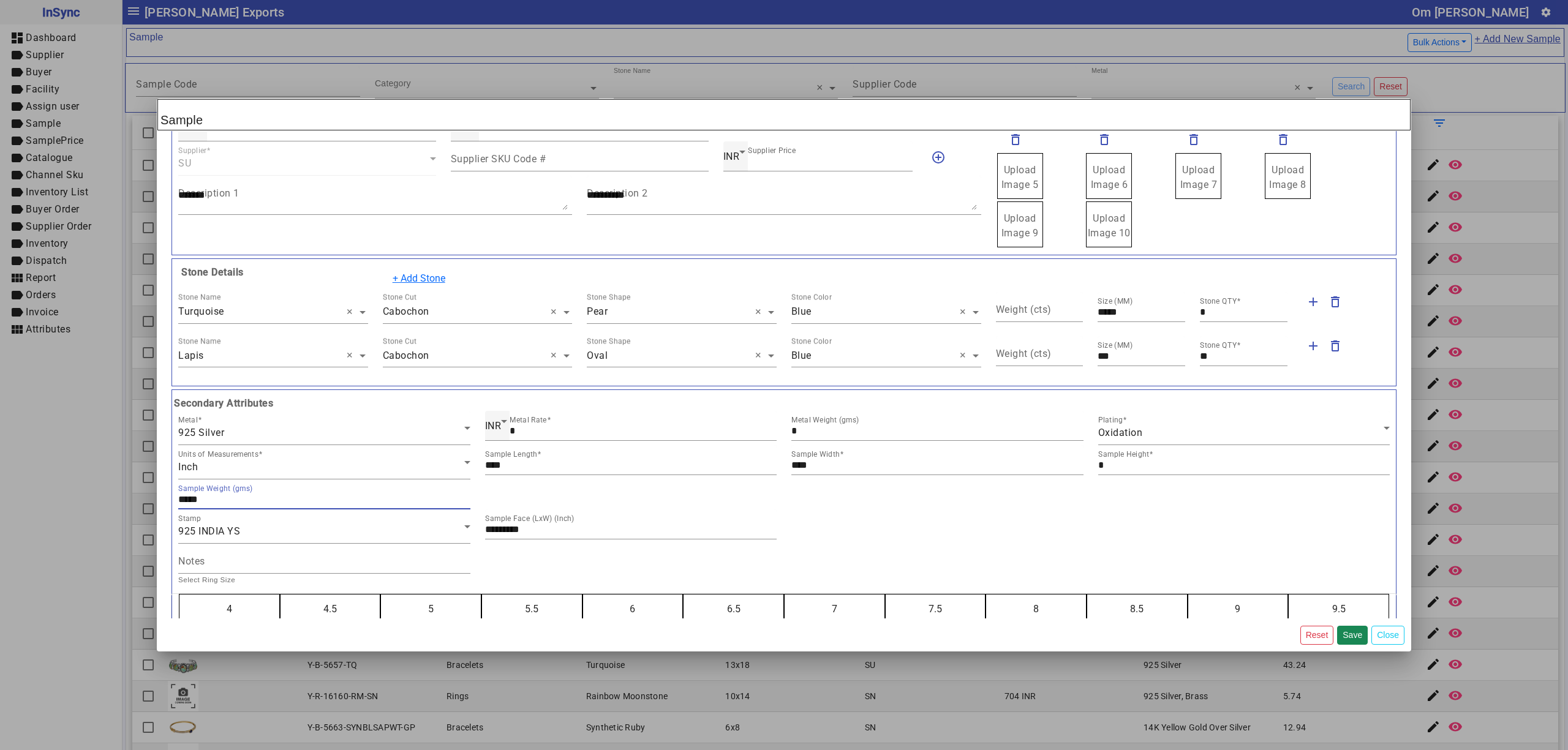
drag, startPoint x: 209, startPoint y: 500, endPoint x: 89, endPoint y: 495, distance: 120.1
click at [94, 497] on div "**********" at bounding box center [784, 375] width 1568 height 750
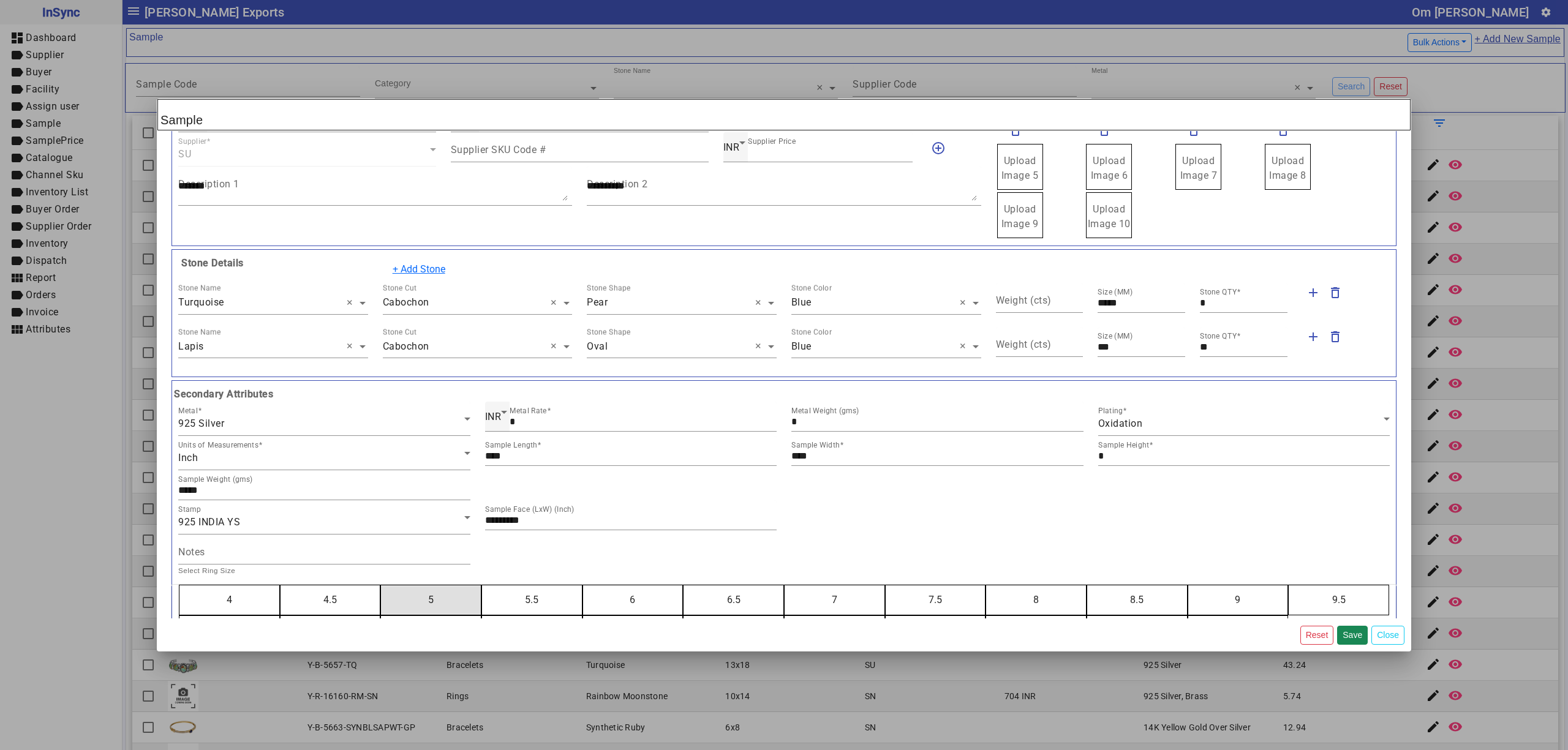
click at [381, 585] on button "5" at bounding box center [431, 600] width 100 height 30
click at [583, 585] on button "6" at bounding box center [633, 600] width 100 height 30
click at [785, 585] on button "7" at bounding box center [834, 600] width 100 height 30
click at [986, 585] on button "8" at bounding box center [1036, 600] width 100 height 30
click at [1188, 585] on button "9" at bounding box center [1238, 600] width 100 height 30
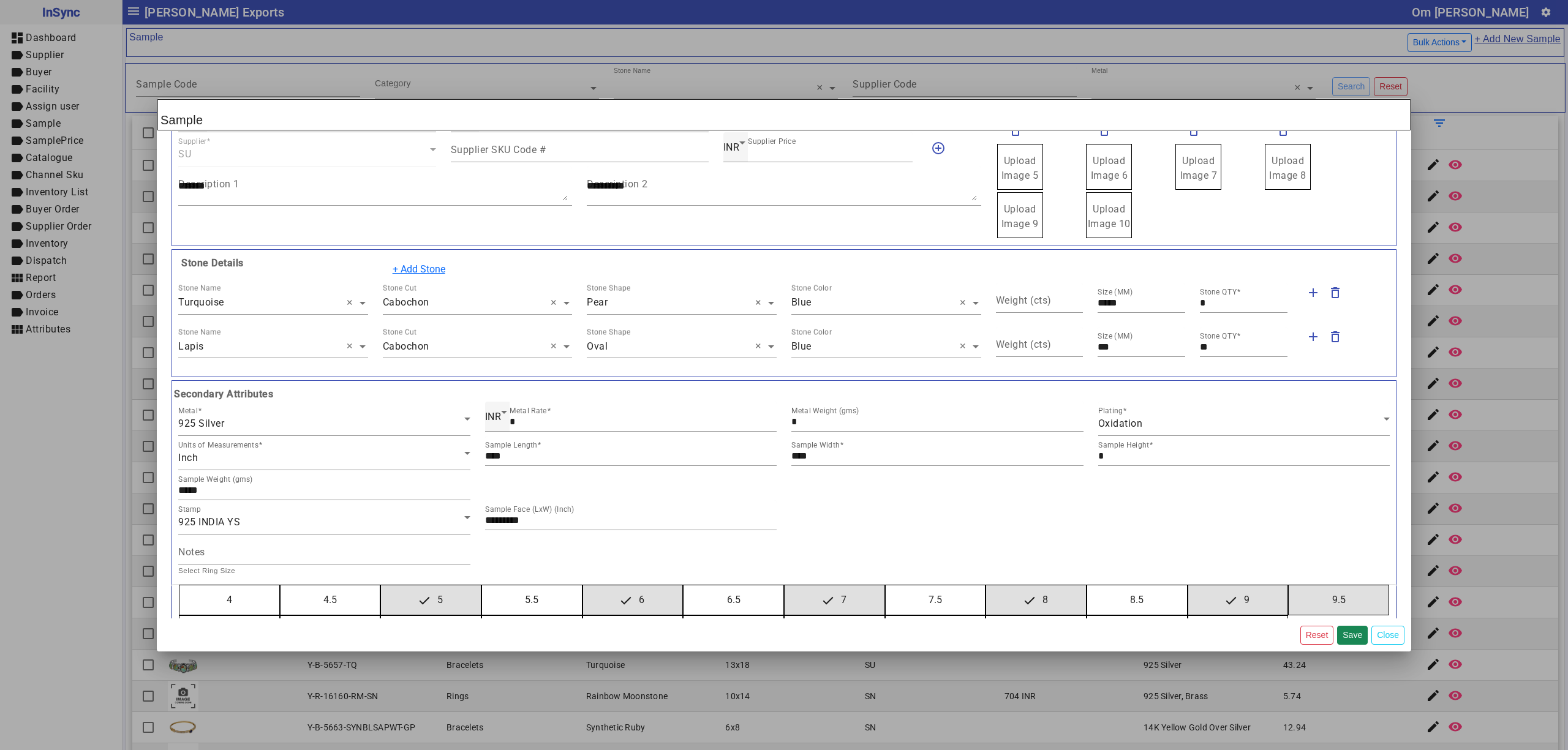
scroll to position [371, 0]
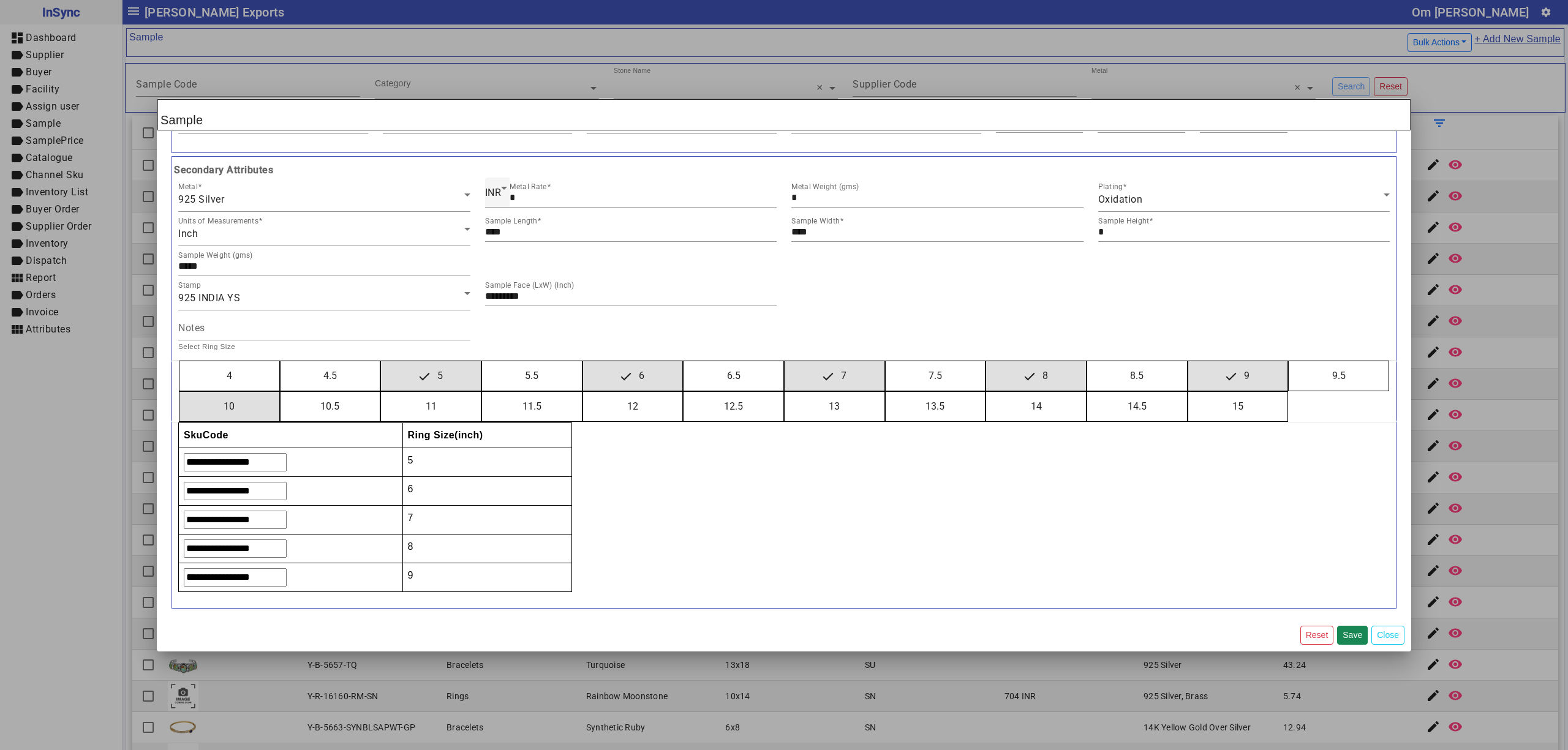
click at [179, 392] on button "10" at bounding box center [229, 407] width 100 height 30
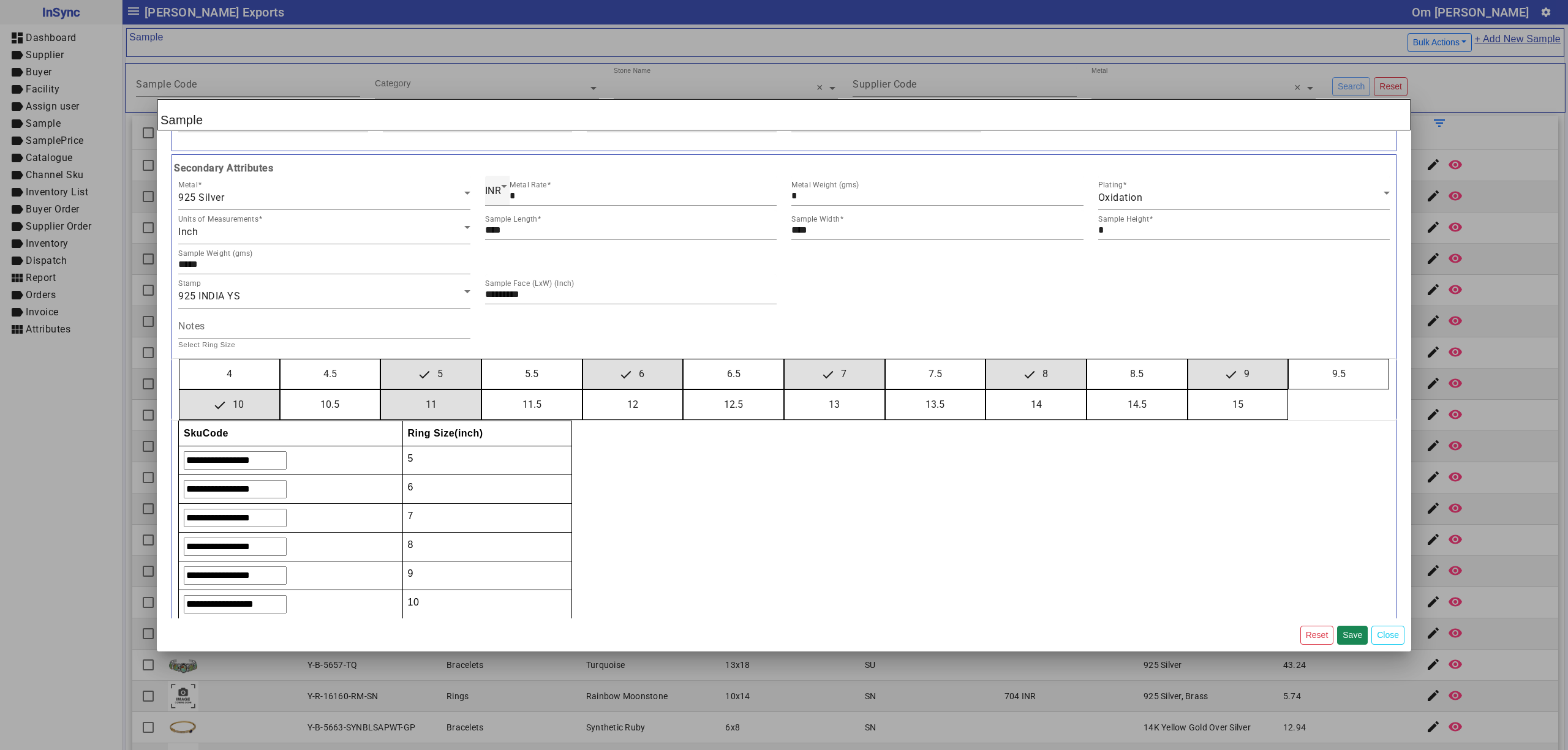
click at [381, 390] on button "11" at bounding box center [431, 405] width 100 height 30
click at [583, 390] on button "12" at bounding box center [633, 405] width 100 height 30
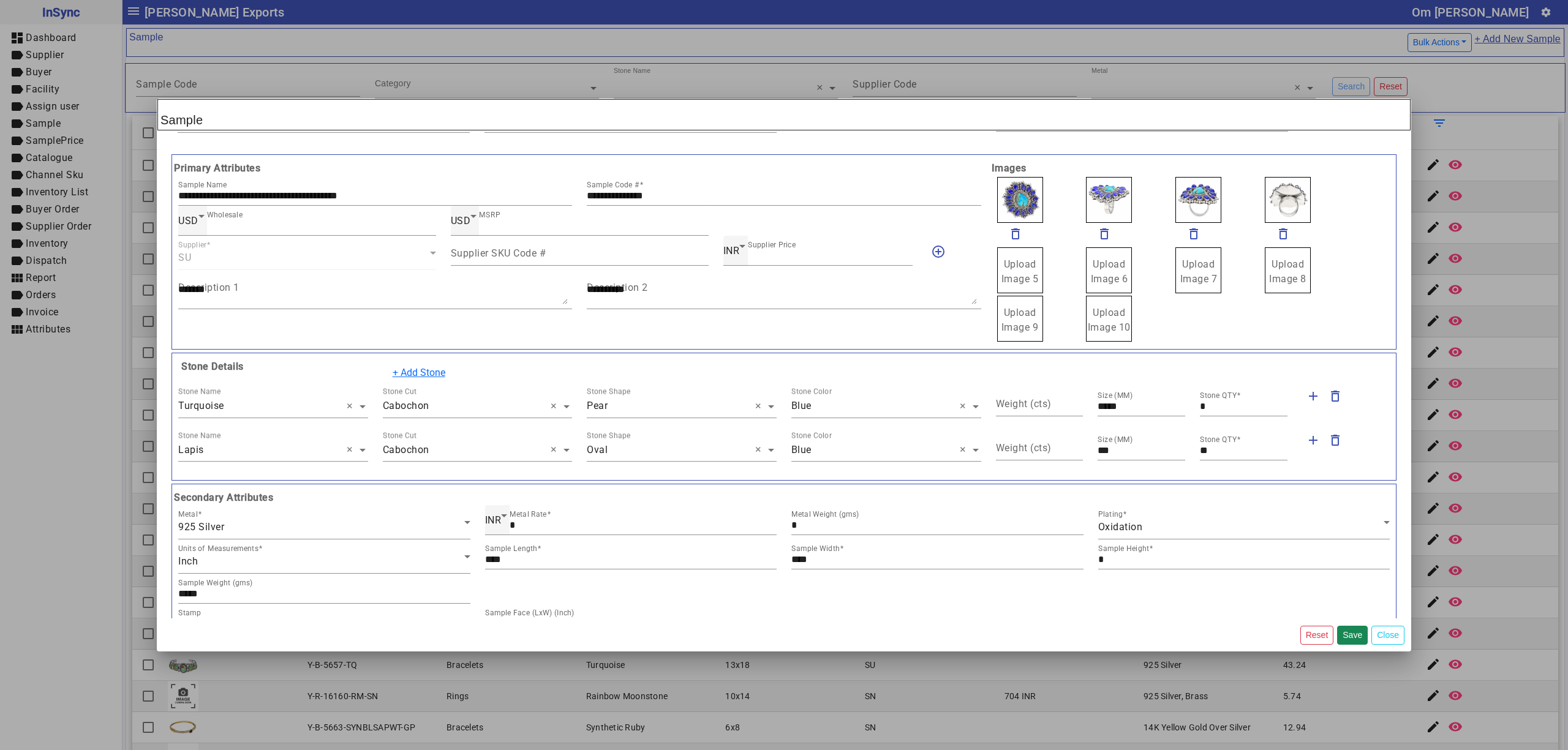
scroll to position [0, 0]
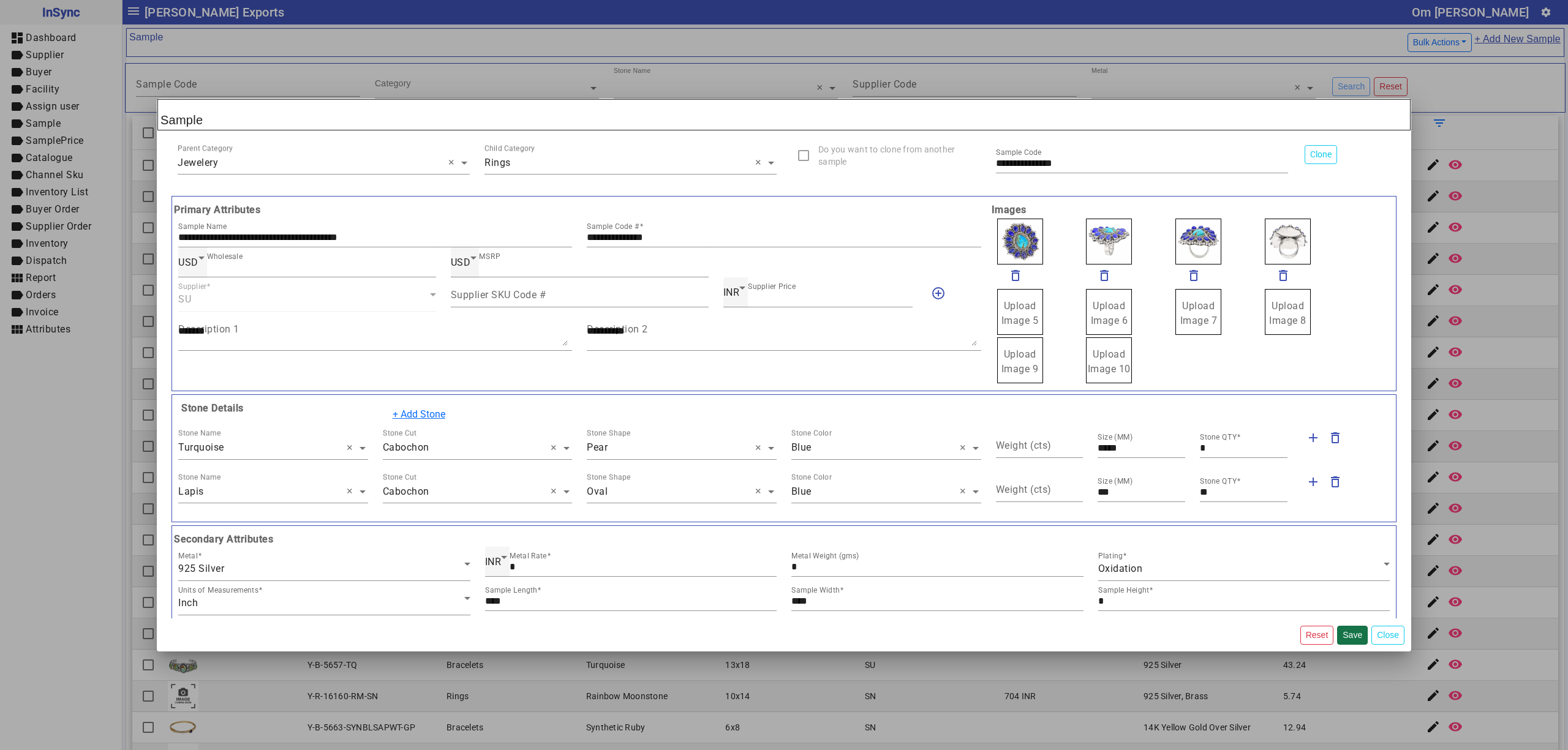
click at [1351, 635] on button "Save" at bounding box center [1353, 635] width 31 height 19
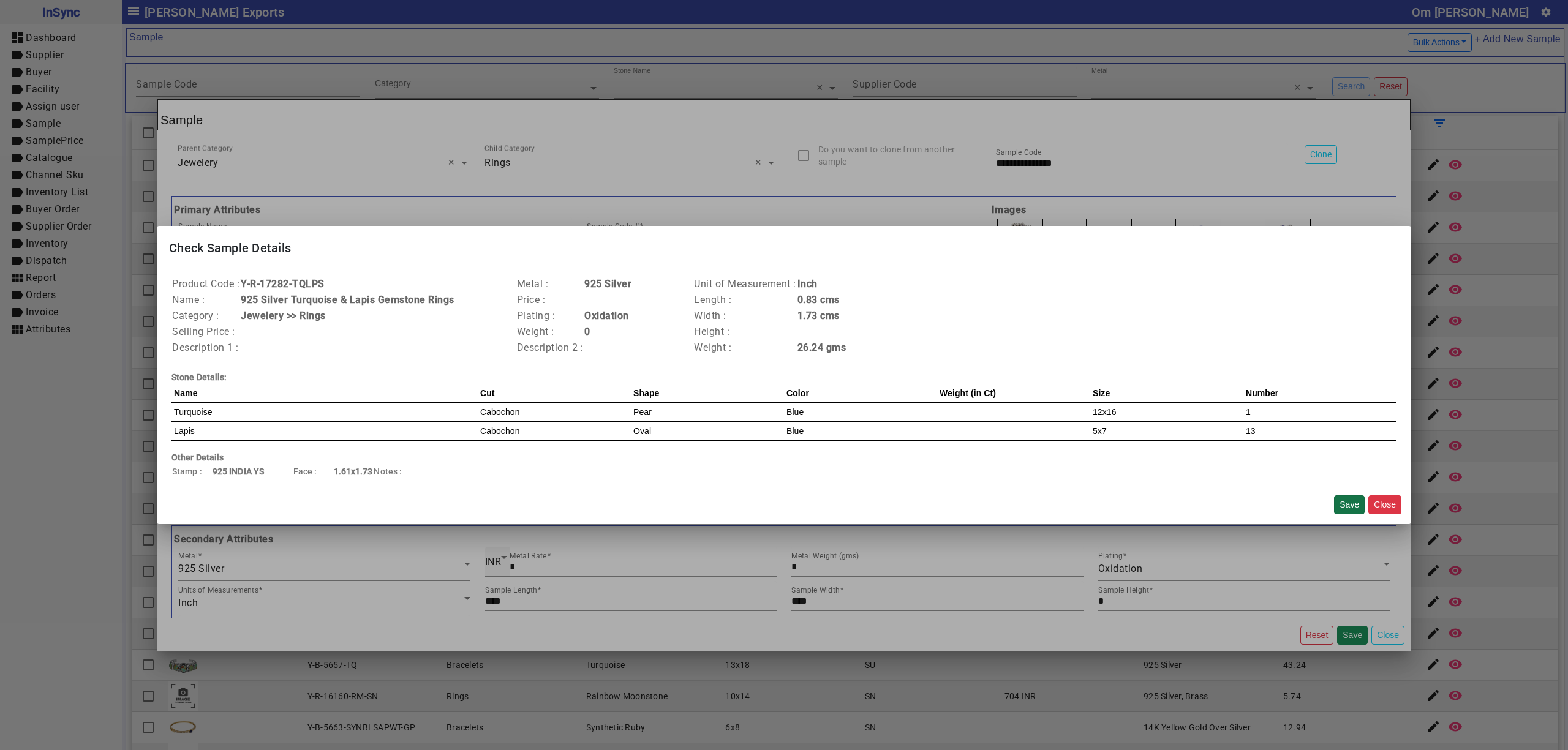
click at [1349, 504] on button "Save" at bounding box center [1350, 504] width 31 height 19
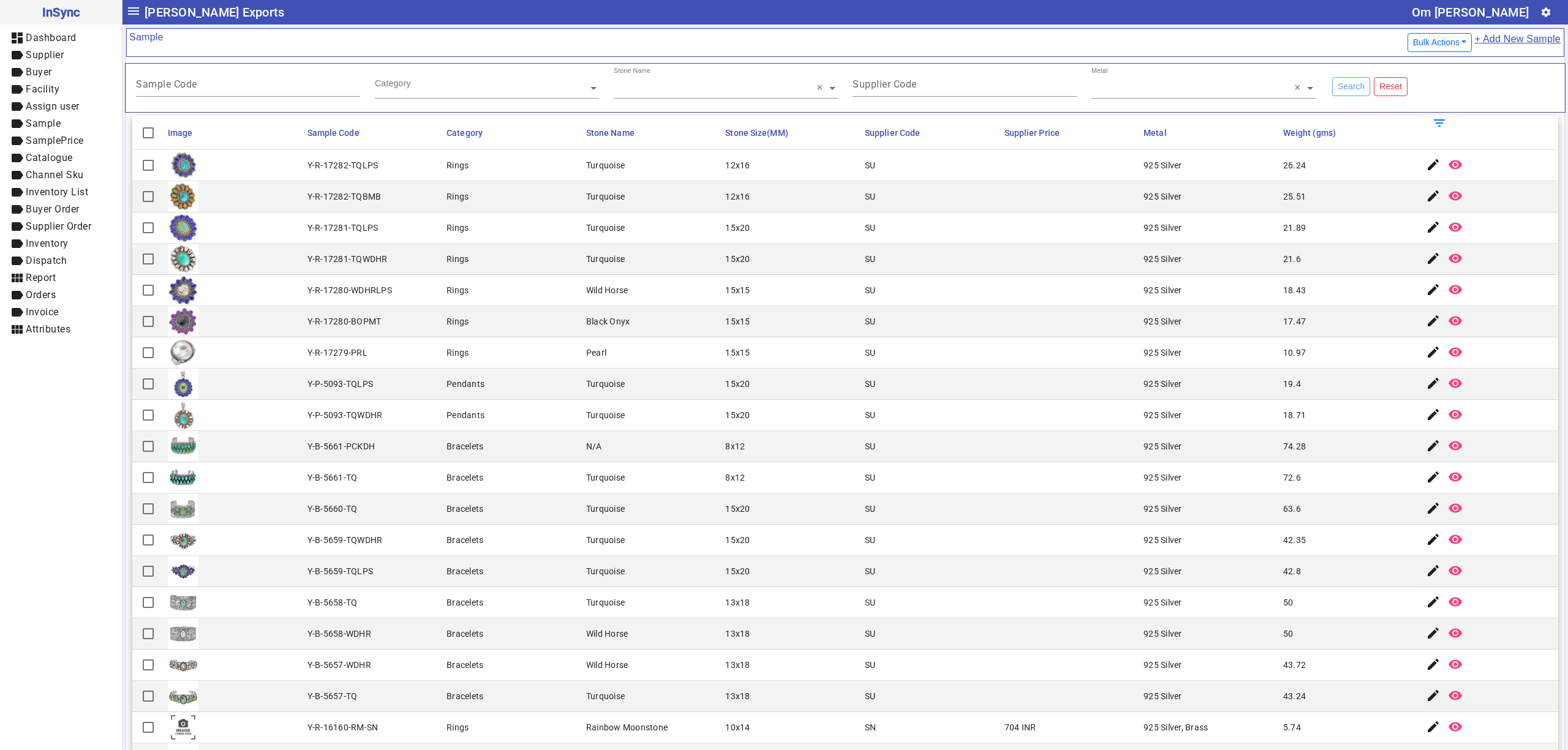
click at [1493, 39] on link "+ Add New Sample" at bounding box center [1518, 43] width 87 height 23
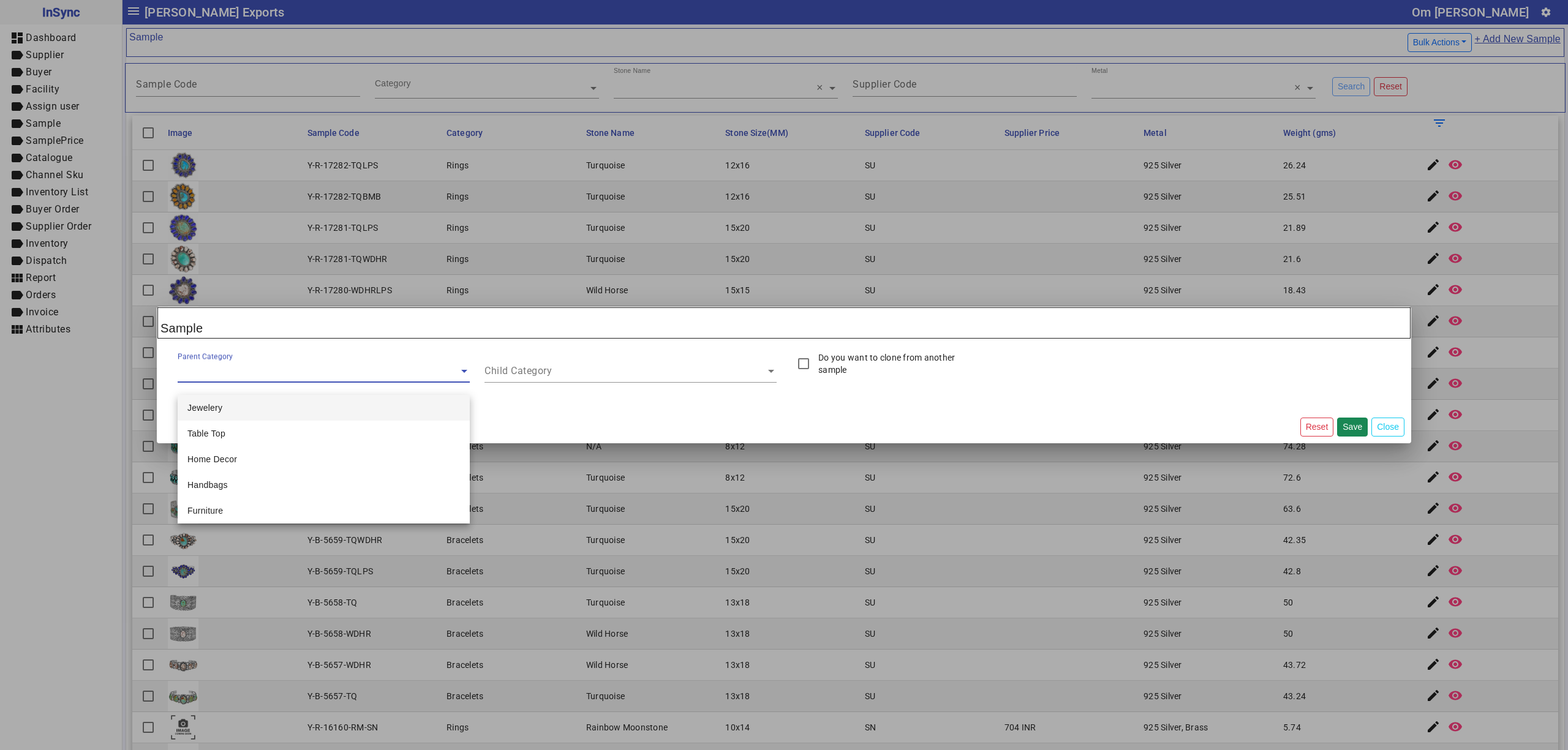
click at [278, 371] on input "text" at bounding box center [324, 371] width 292 height 15
click at [250, 393] on ng-select "Parent Category" at bounding box center [324, 374] width 292 height 44
click at [248, 398] on div "Jewelery" at bounding box center [324, 408] width 292 height 25
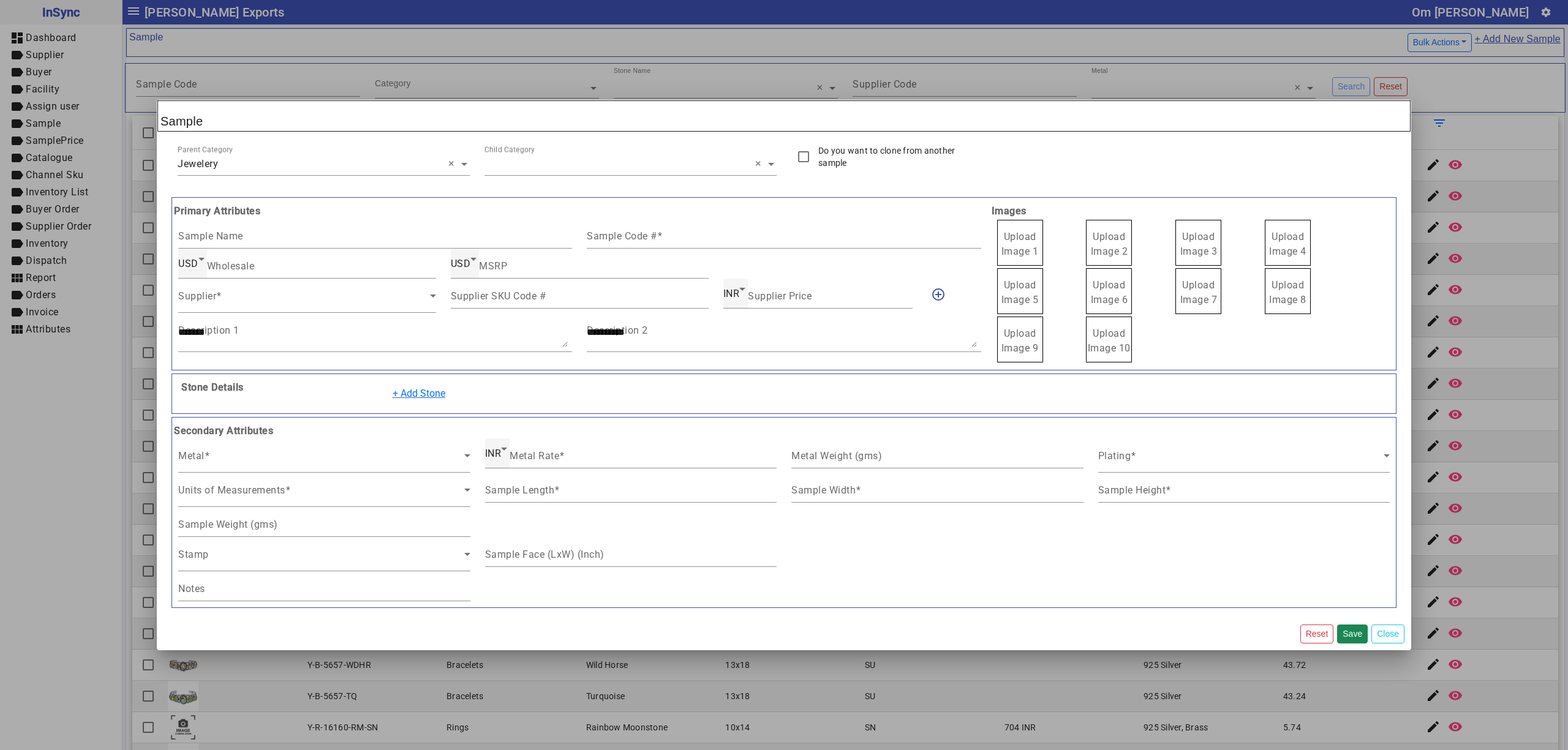
click at [500, 157] on input "text" at bounding box center [630, 164] width 292 height 15
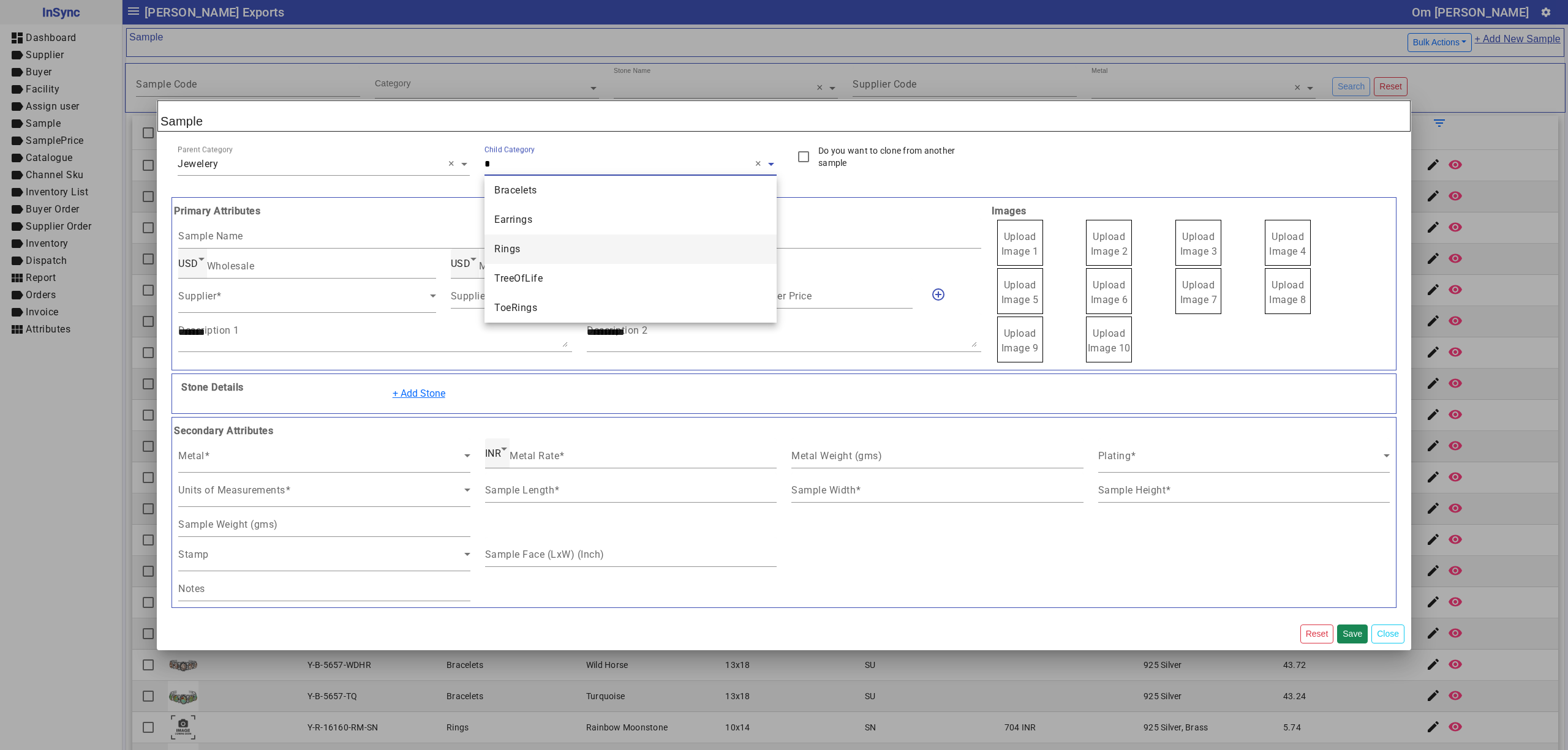
click at [537, 245] on div "Rings" at bounding box center [630, 250] width 292 height 30
click at [618, 256] on div "MSRP" at bounding box center [593, 262] width 229 height 30
click at [644, 236] on mat-label "Sample Code #" at bounding box center [622, 234] width 70 height 11
click at [644, 236] on input "Sample Code #" at bounding box center [783, 237] width 394 height 11
paste input "**********"
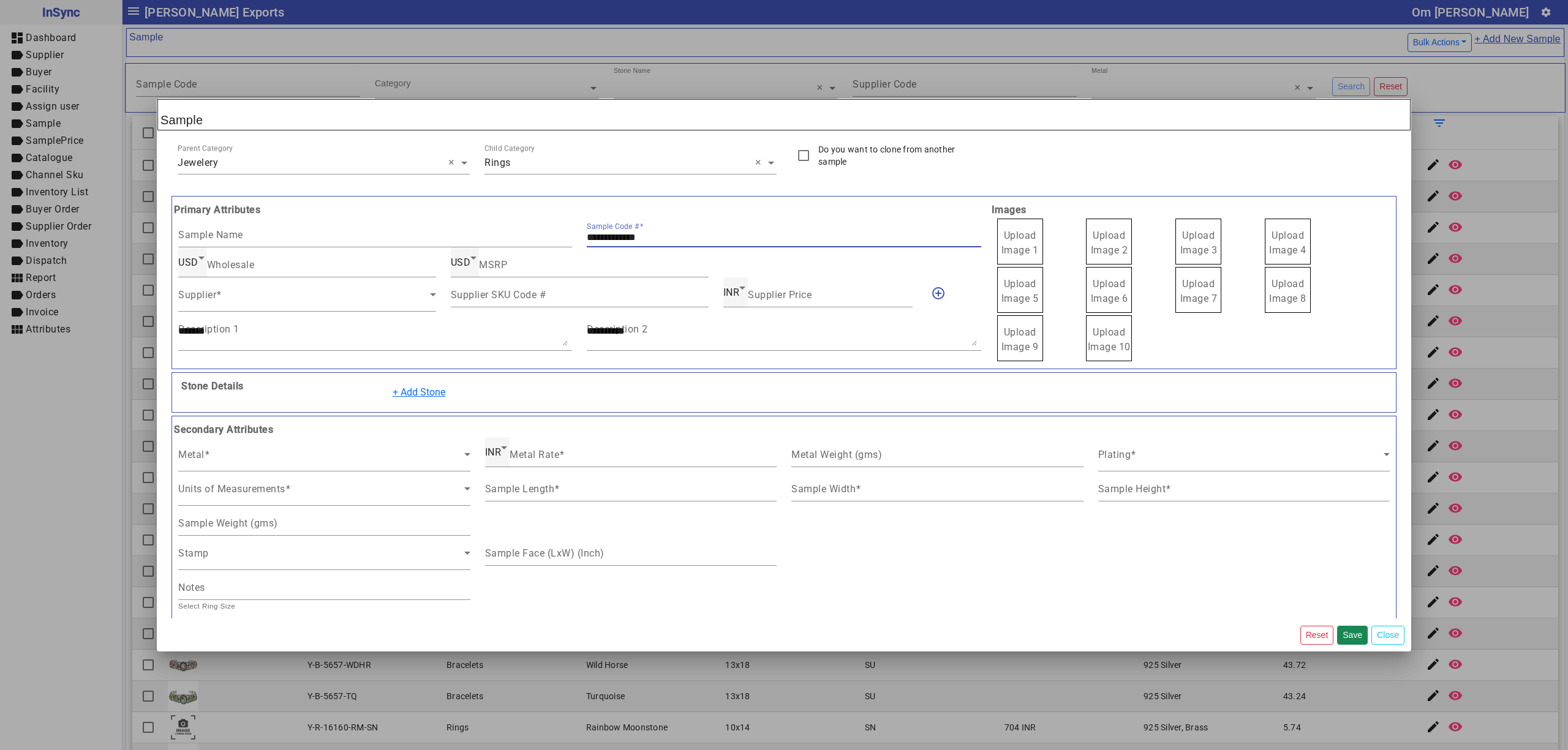
click at [1013, 246] on span "Upload Image 1" at bounding box center [1020, 242] width 38 height 26
click at [0, 0] on input "Upload Image 1" at bounding box center [0, 0] width 0 height 0
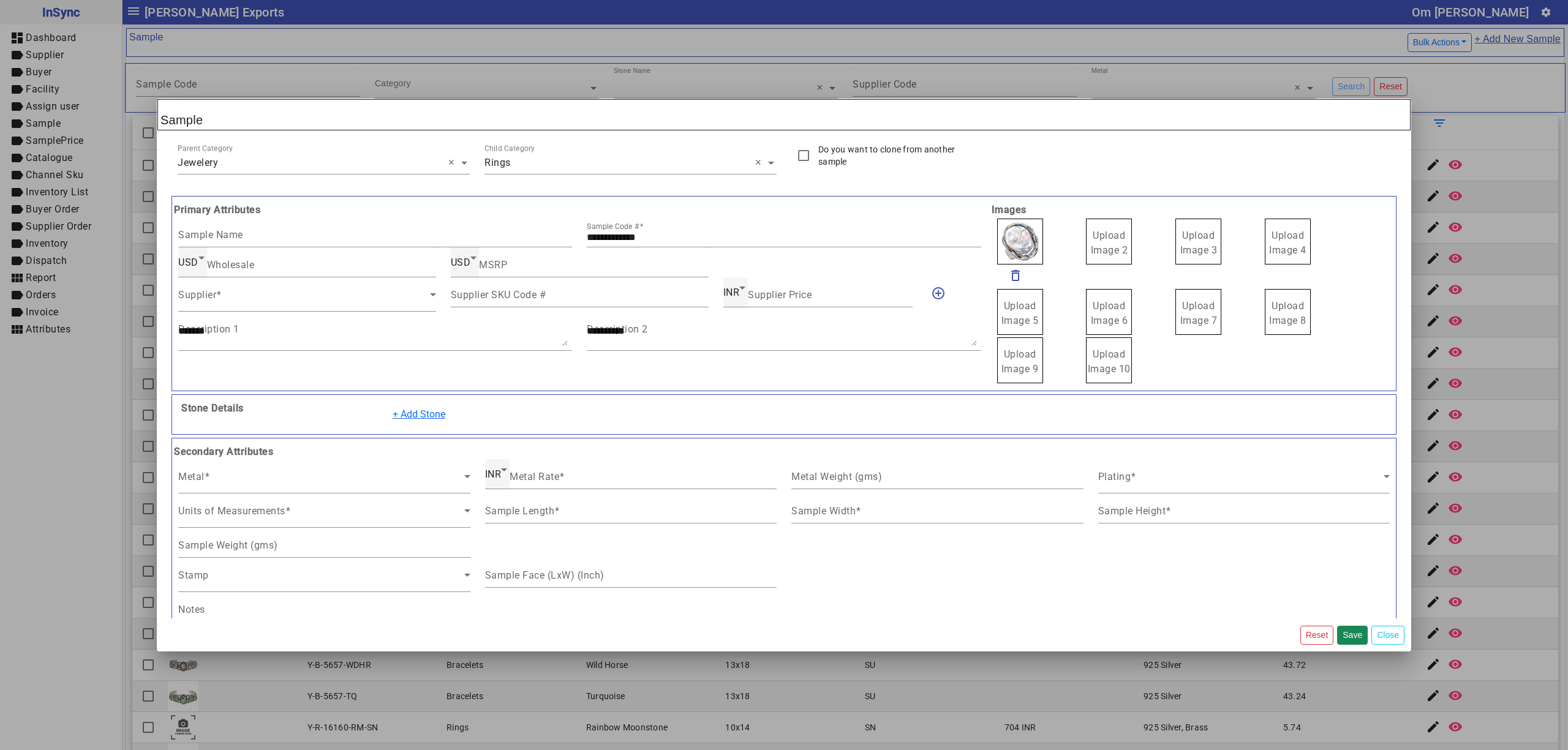
click at [1112, 237] on span "Upload Image 2" at bounding box center [1110, 242] width 38 height 26
click at [0, 0] on input "Upload Image 2" at bounding box center [0, 0] width 0 height 0
click at [1187, 245] on span "Upload Image 3" at bounding box center [1199, 242] width 38 height 26
click at [0, 0] on input "Upload Image 3" at bounding box center [0, 0] width 0 height 0
click at [1281, 243] on label "Upload Image 4" at bounding box center [1287, 242] width 46 height 46
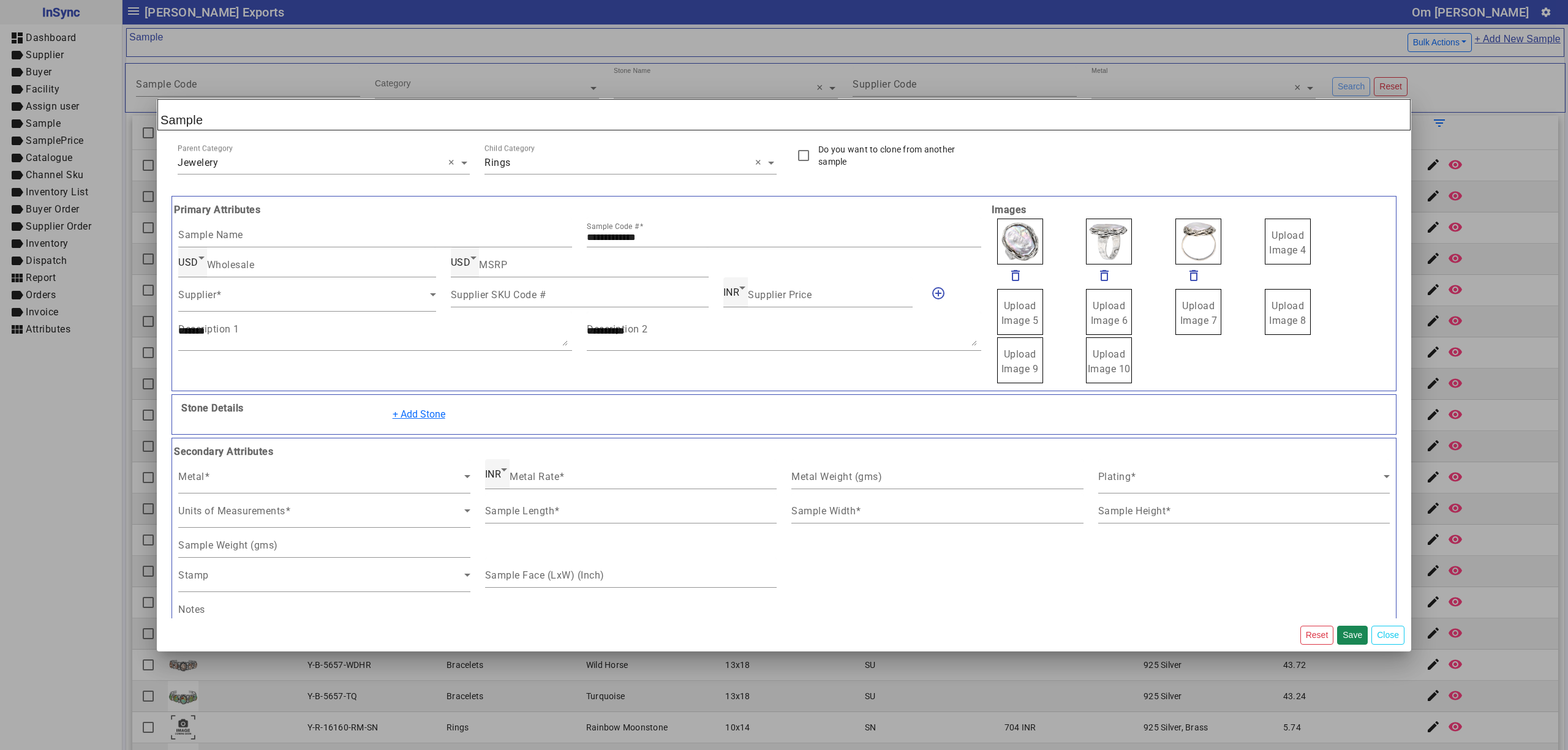
click at [0, 0] on input "Upload Image 4" at bounding box center [0, 0] width 0 height 0
click at [244, 290] on div "Supplier" at bounding box center [307, 294] width 258 height 34
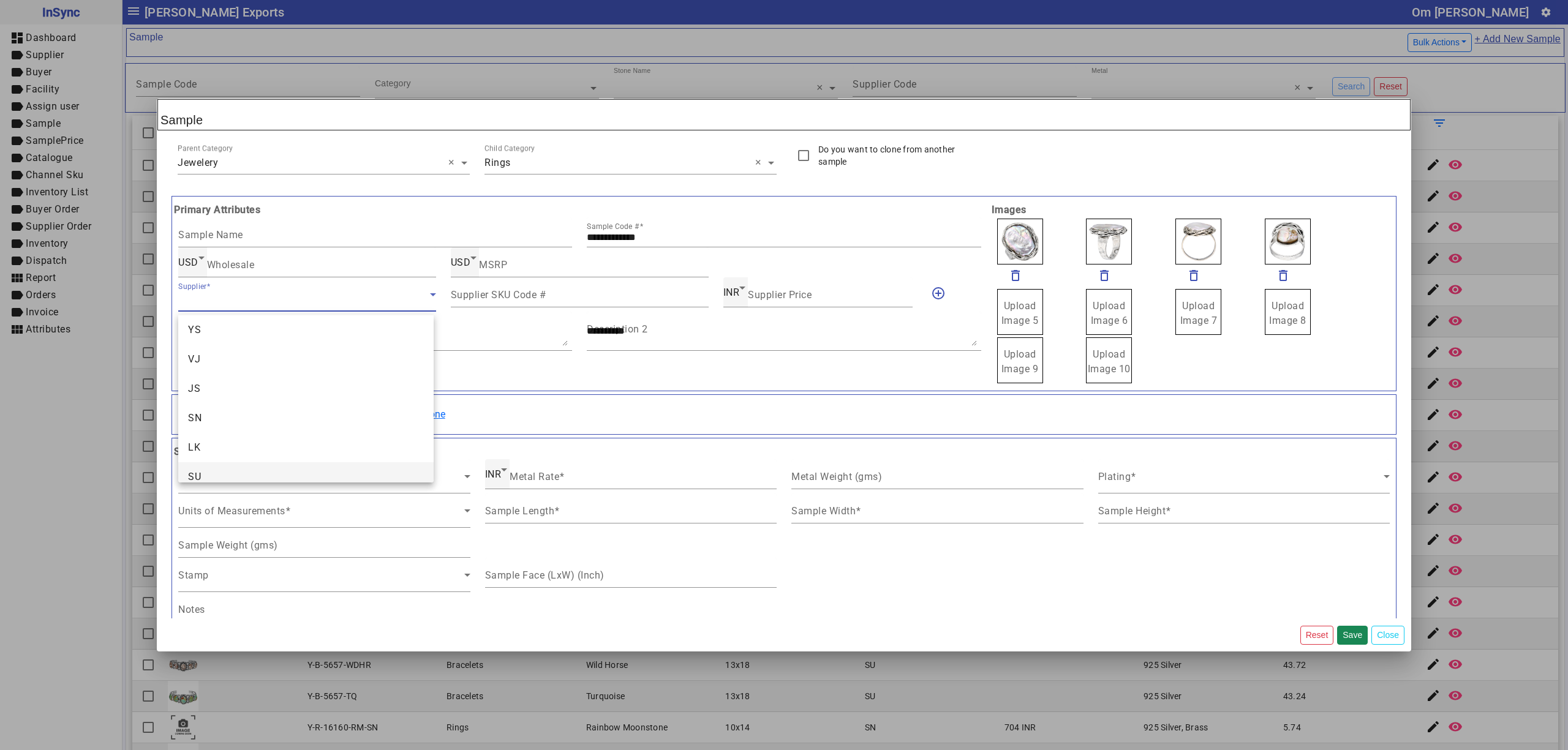
scroll to position [47, 0]
click at [270, 469] on mat-option "SU" at bounding box center [306, 463] width 255 height 30
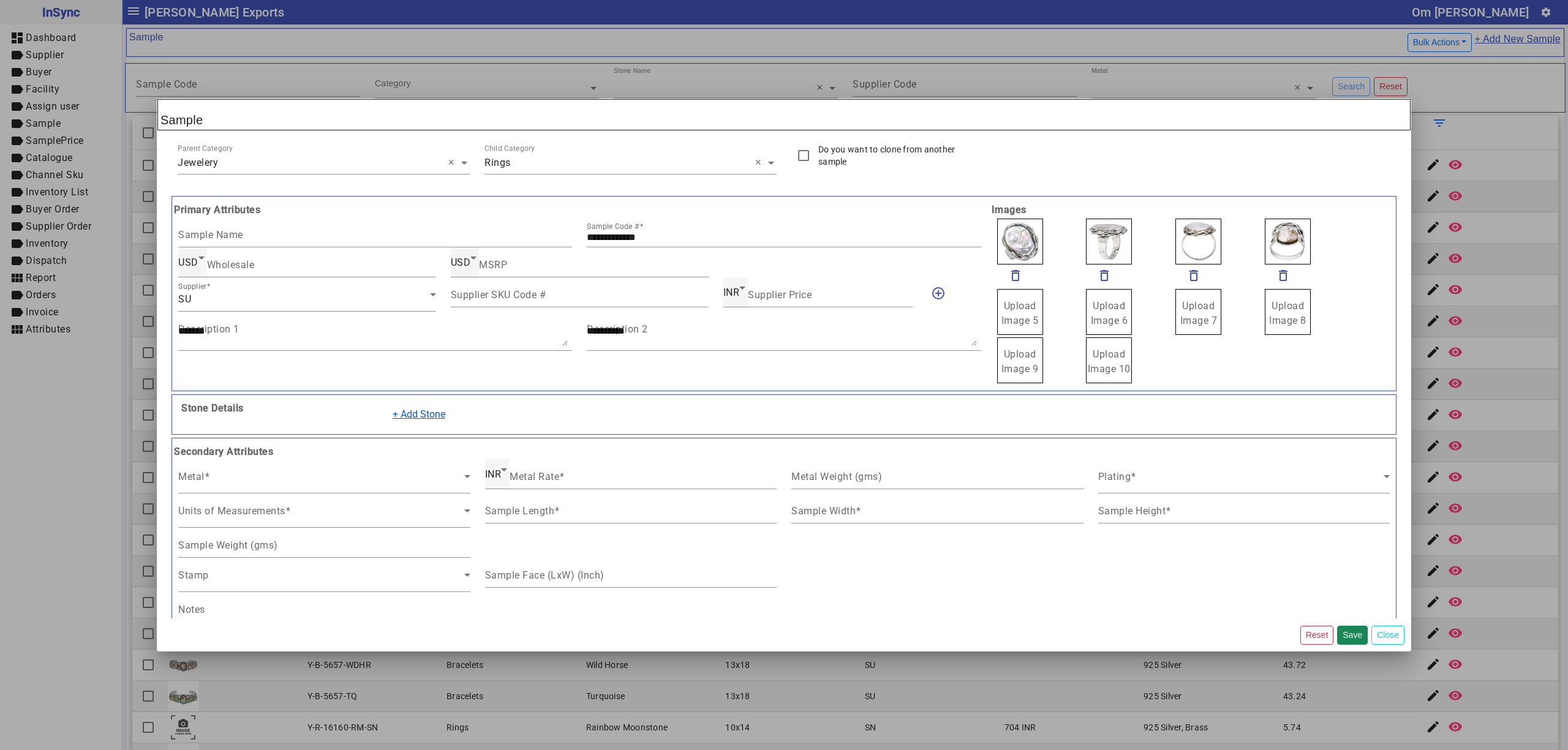
click at [417, 414] on button "+ Add Stone" at bounding box center [419, 414] width 68 height 23
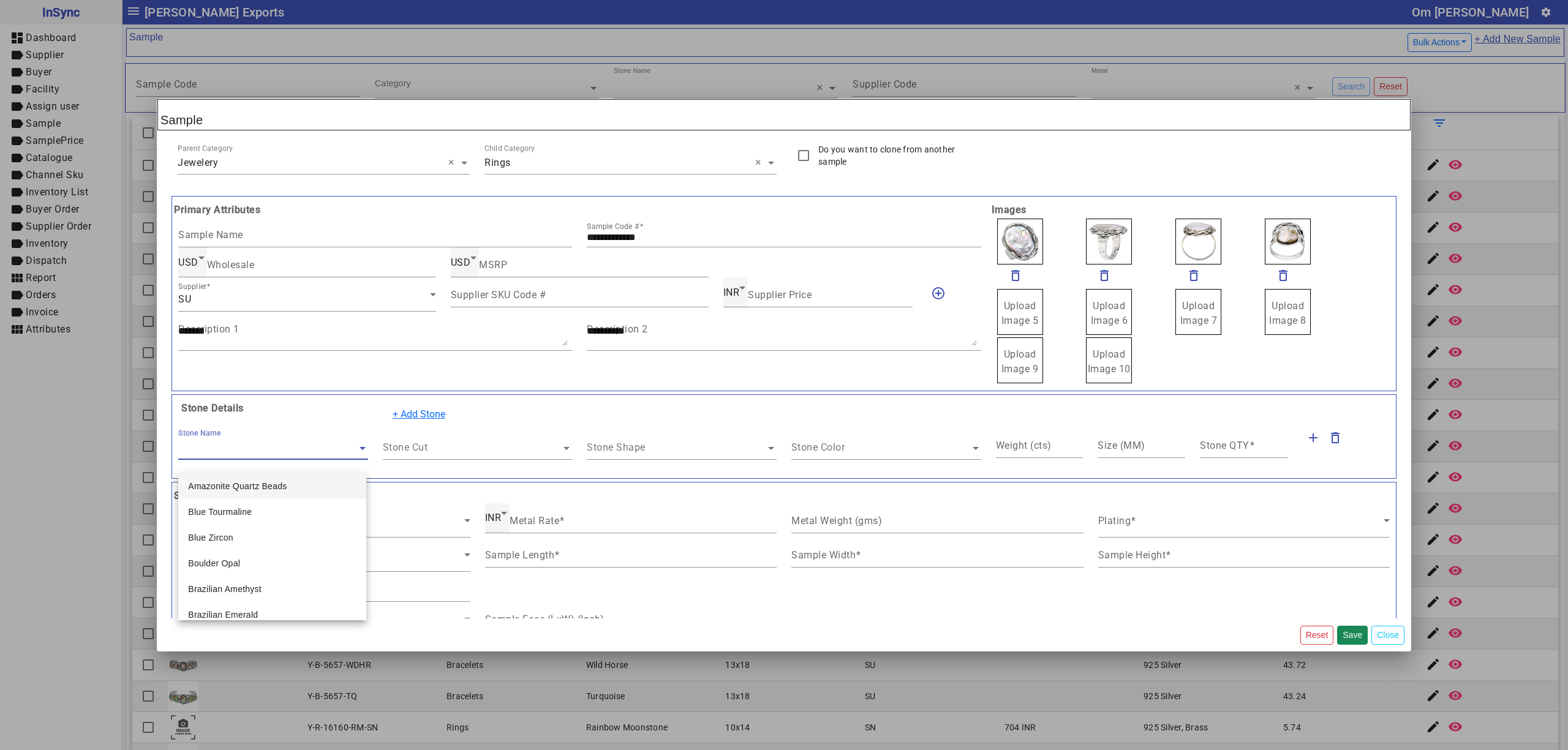
click at [267, 447] on input "text" at bounding box center [273, 448] width 190 height 15
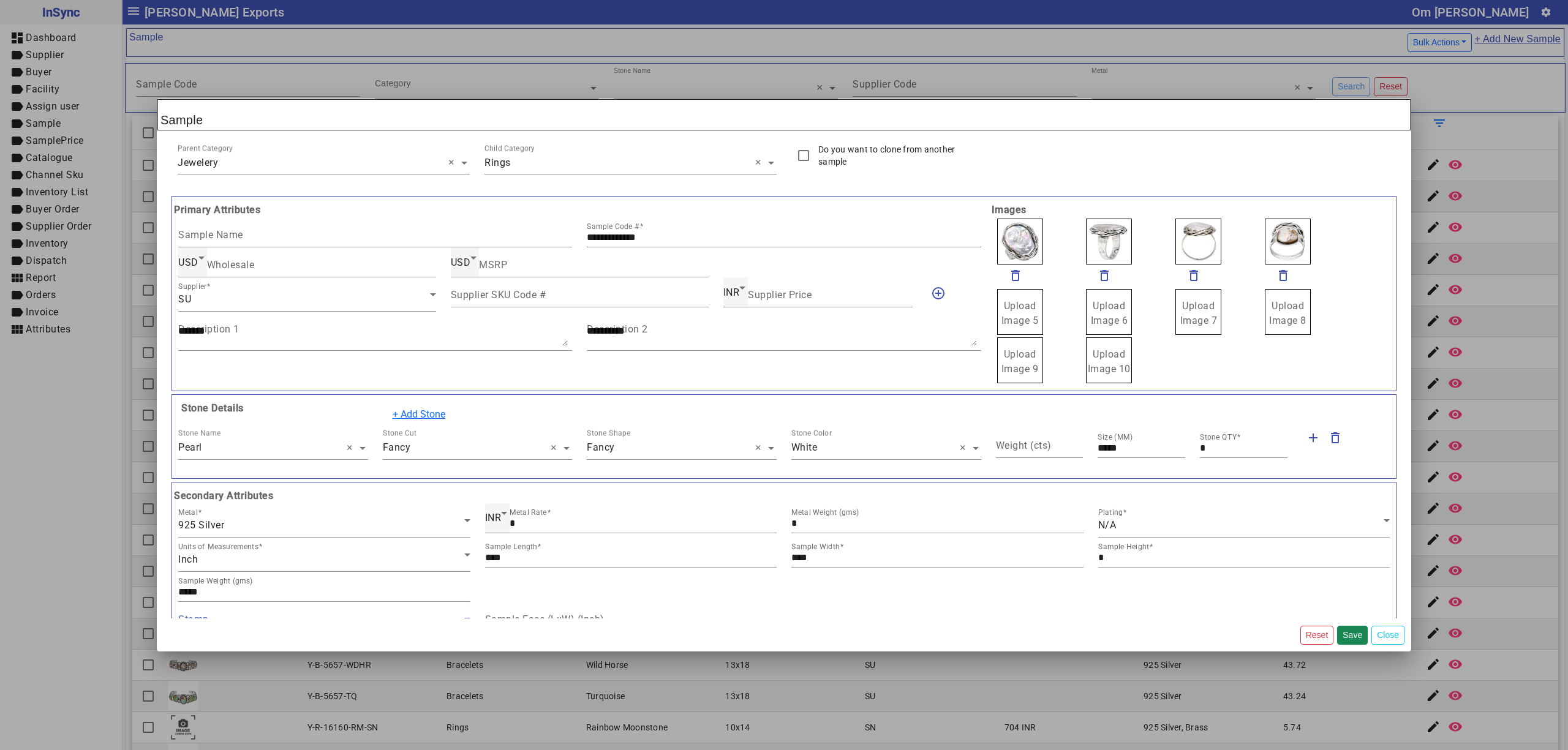
scroll to position [150, 0]
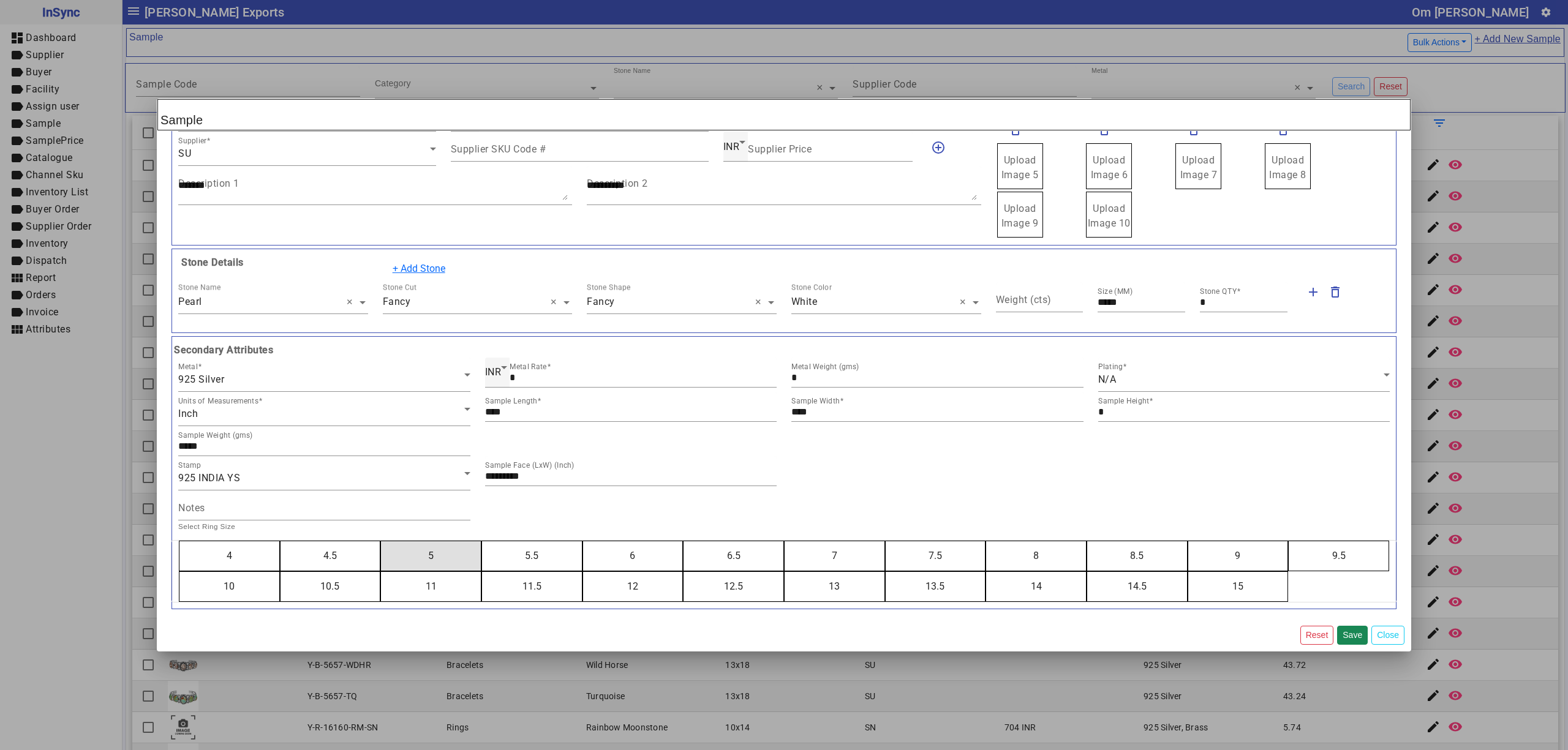
click at [381, 541] on button "5" at bounding box center [431, 556] width 100 height 30
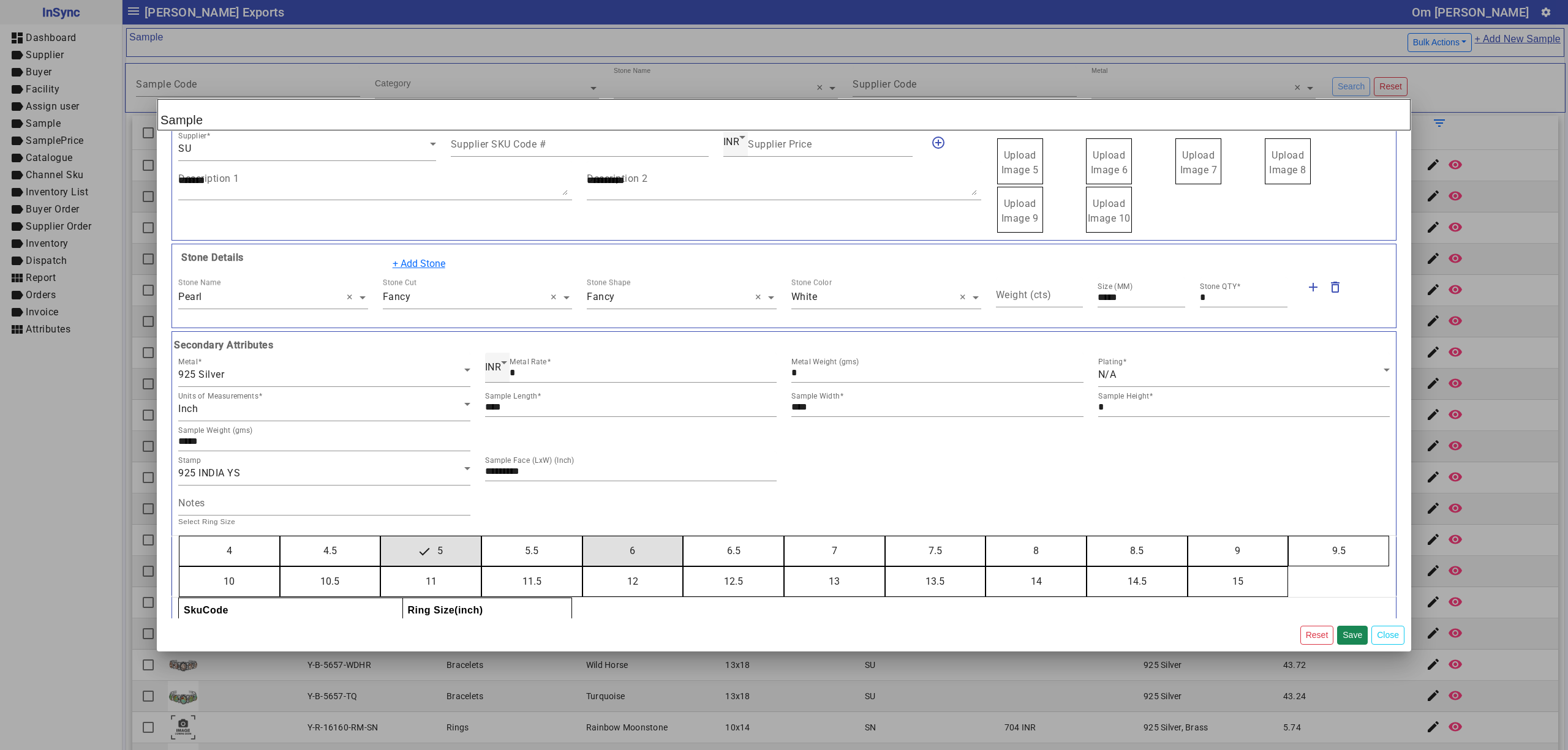
click at [583, 536] on button "6" at bounding box center [633, 551] width 100 height 30
click at [785, 536] on button "7" at bounding box center [834, 551] width 100 height 30
click at [986, 536] on button "8" at bounding box center [1036, 551] width 100 height 30
click at [1188, 536] on button "9" at bounding box center [1238, 551] width 100 height 30
click at [179, 567] on button "10" at bounding box center [229, 582] width 100 height 30
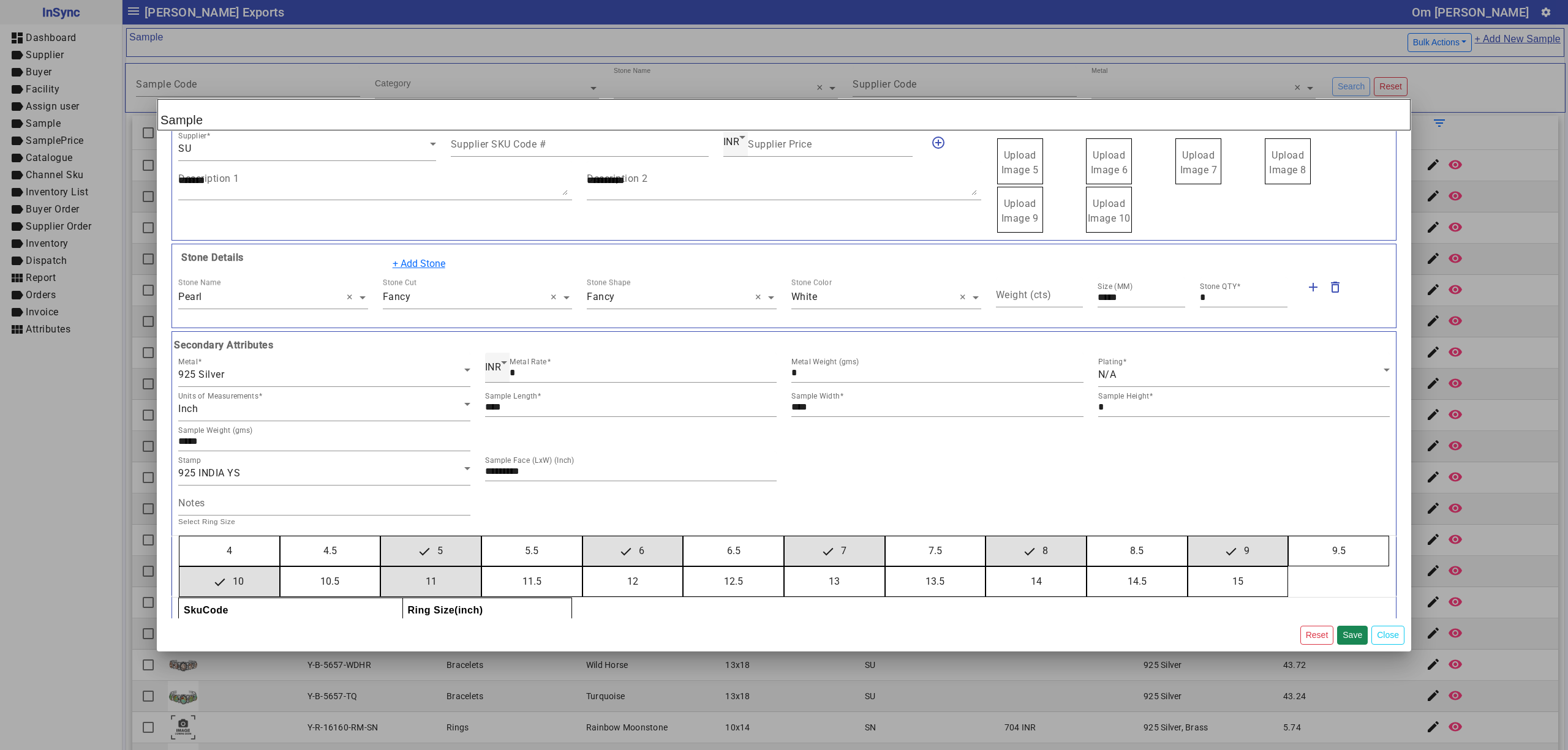
click at [381, 567] on button "11" at bounding box center [431, 582] width 100 height 30
click at [583, 567] on button "12" at bounding box center [633, 582] width 100 height 30
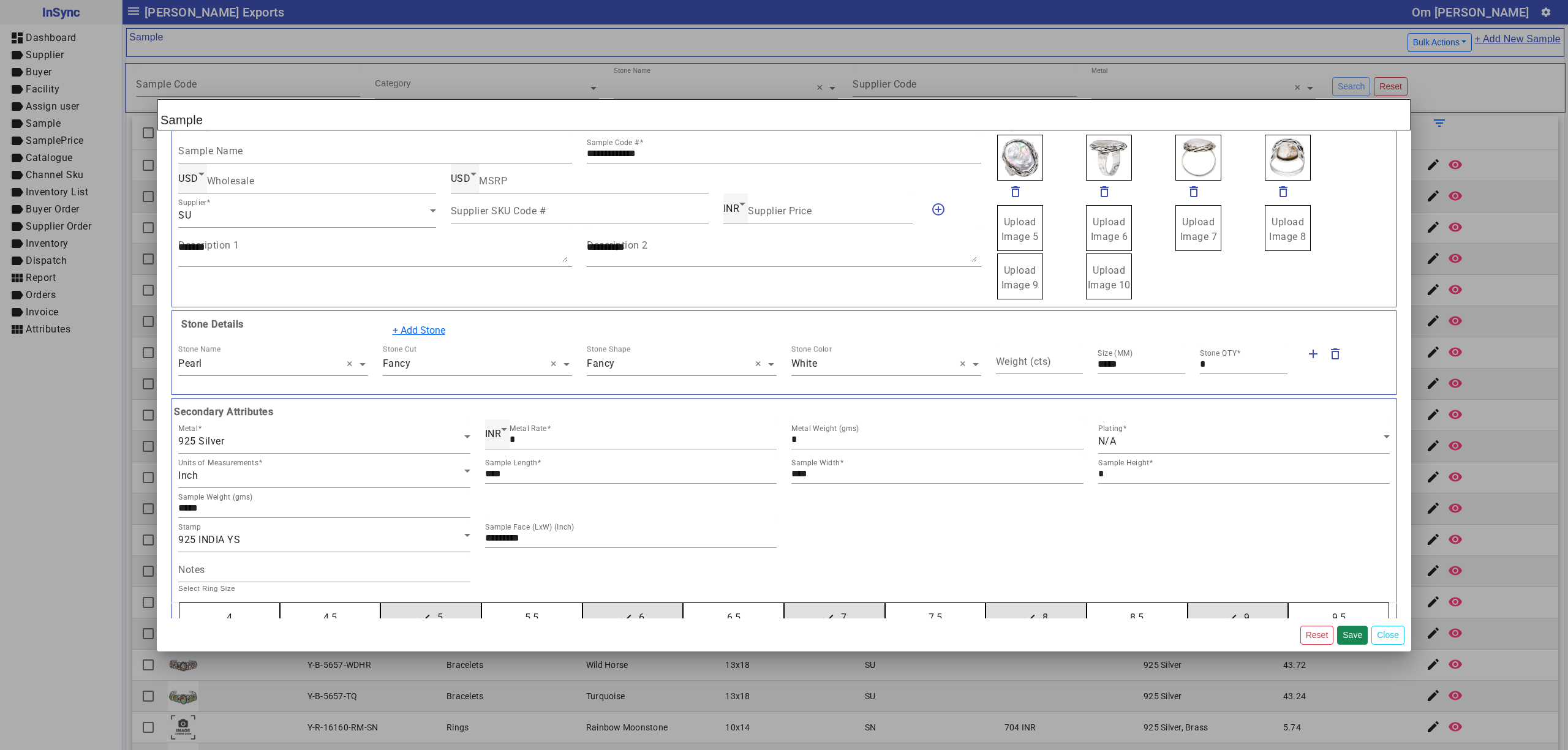
scroll to position [0, 0]
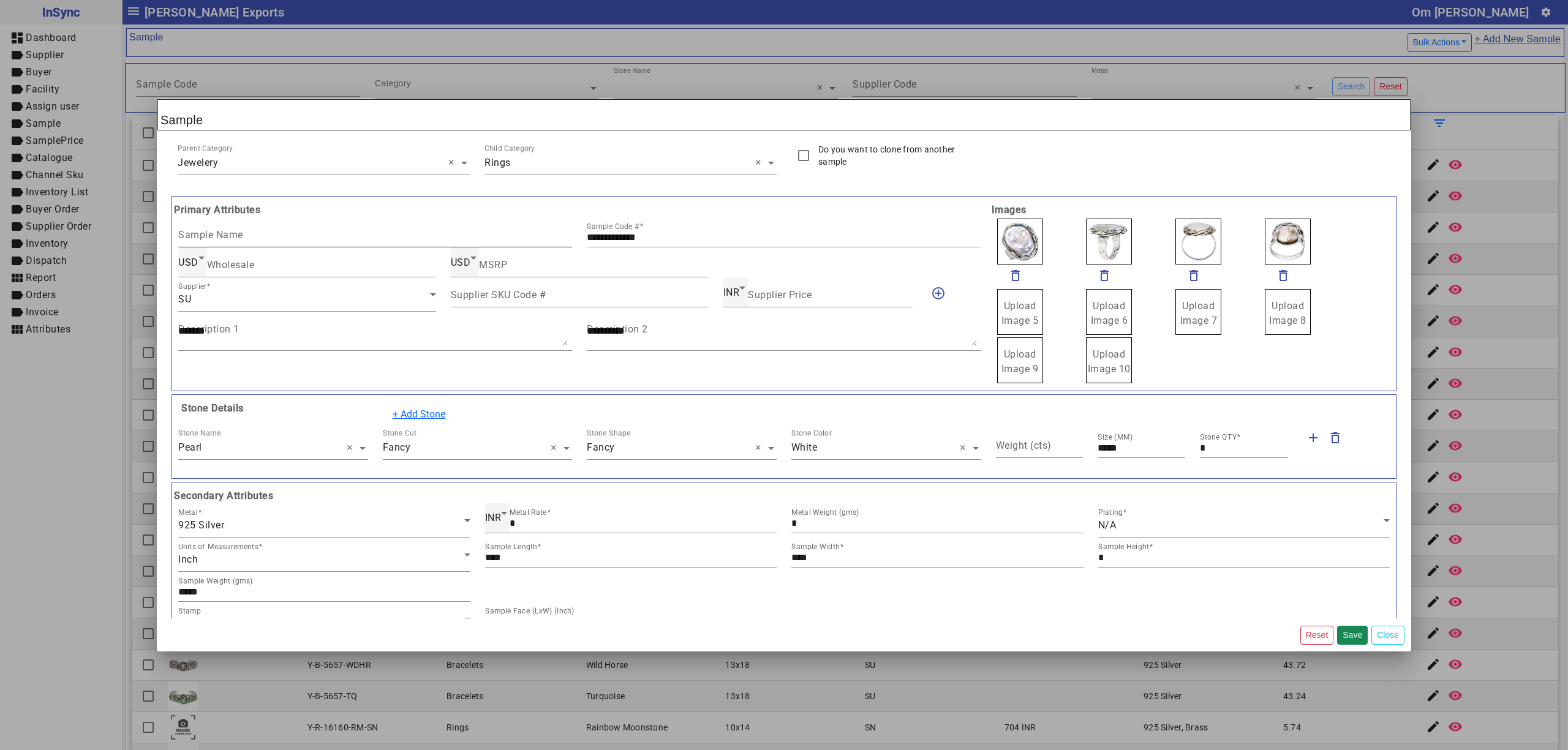
click at [315, 236] on input "Sample Name" at bounding box center [375, 237] width 394 height 11
click at [540, 346] on textarea "Description 1" at bounding box center [373, 335] width 389 height 19
click at [679, 368] on div "**********" at bounding box center [580, 293] width 818 height 182
click at [1343, 633] on button "Save" at bounding box center [1353, 635] width 31 height 19
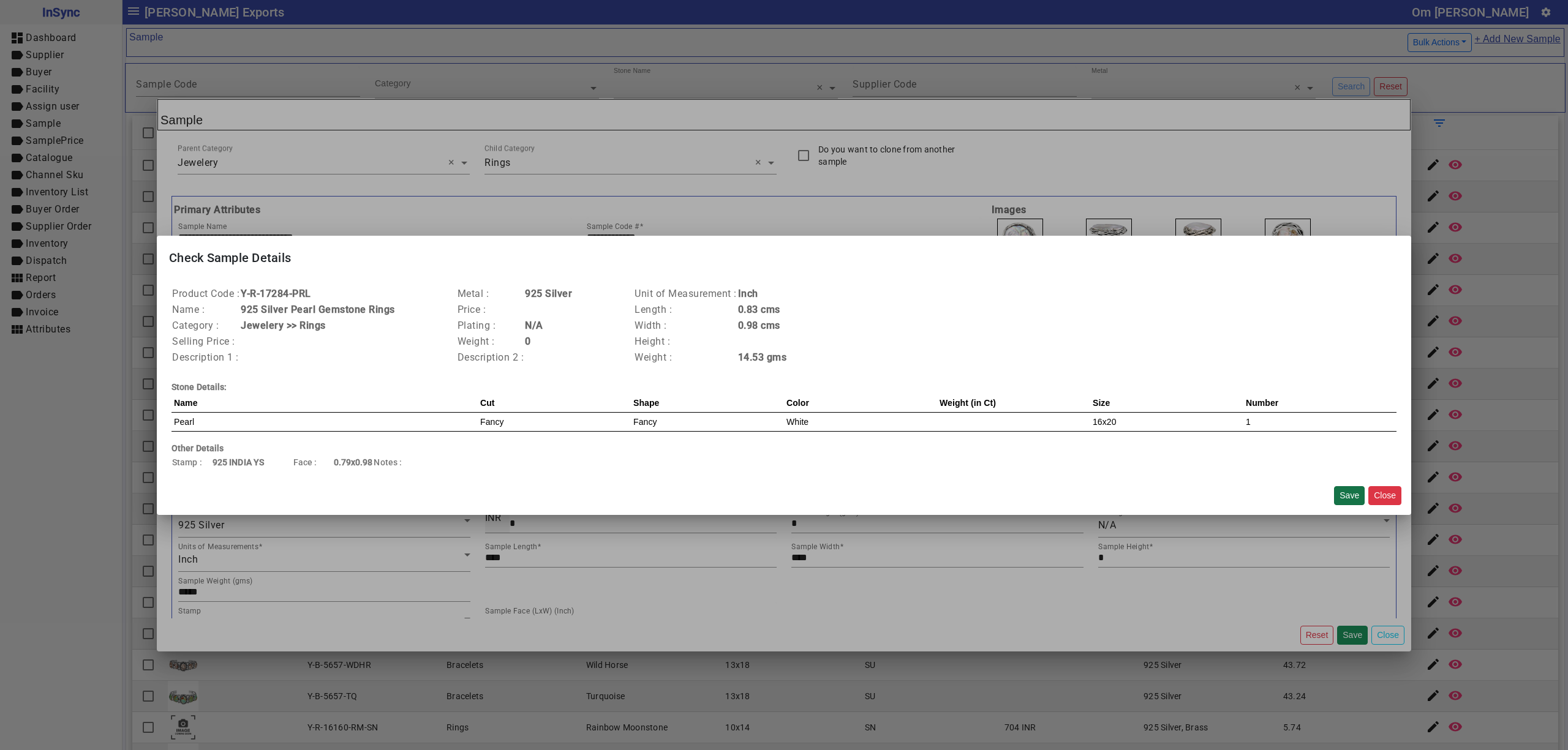
click at [1343, 494] on button "Save" at bounding box center [1350, 496] width 31 height 19
